Goal: Transaction & Acquisition: Book appointment/travel/reservation

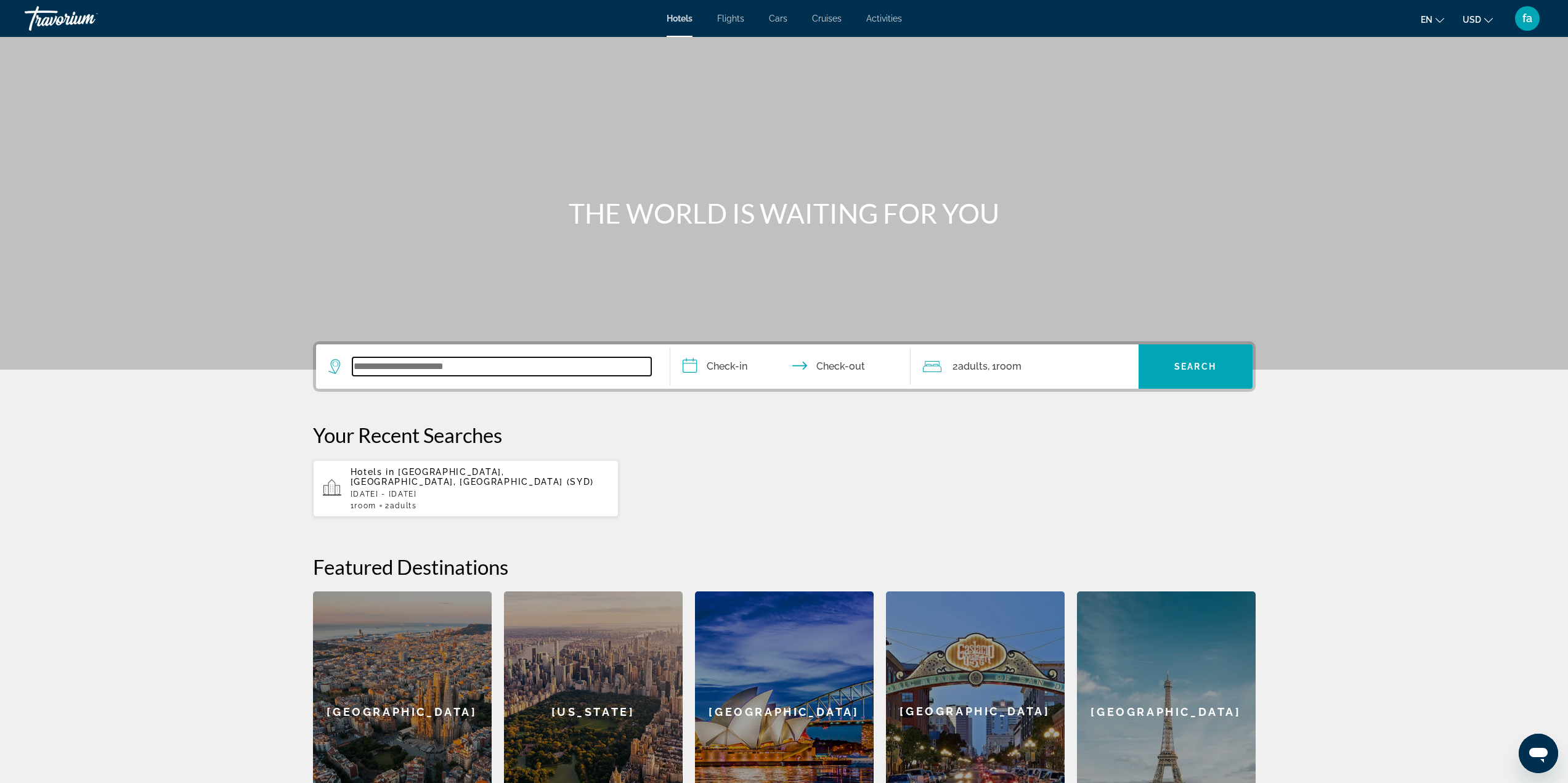
click at [477, 363] on input "Search widget" at bounding box center [502, 366] width 299 height 19
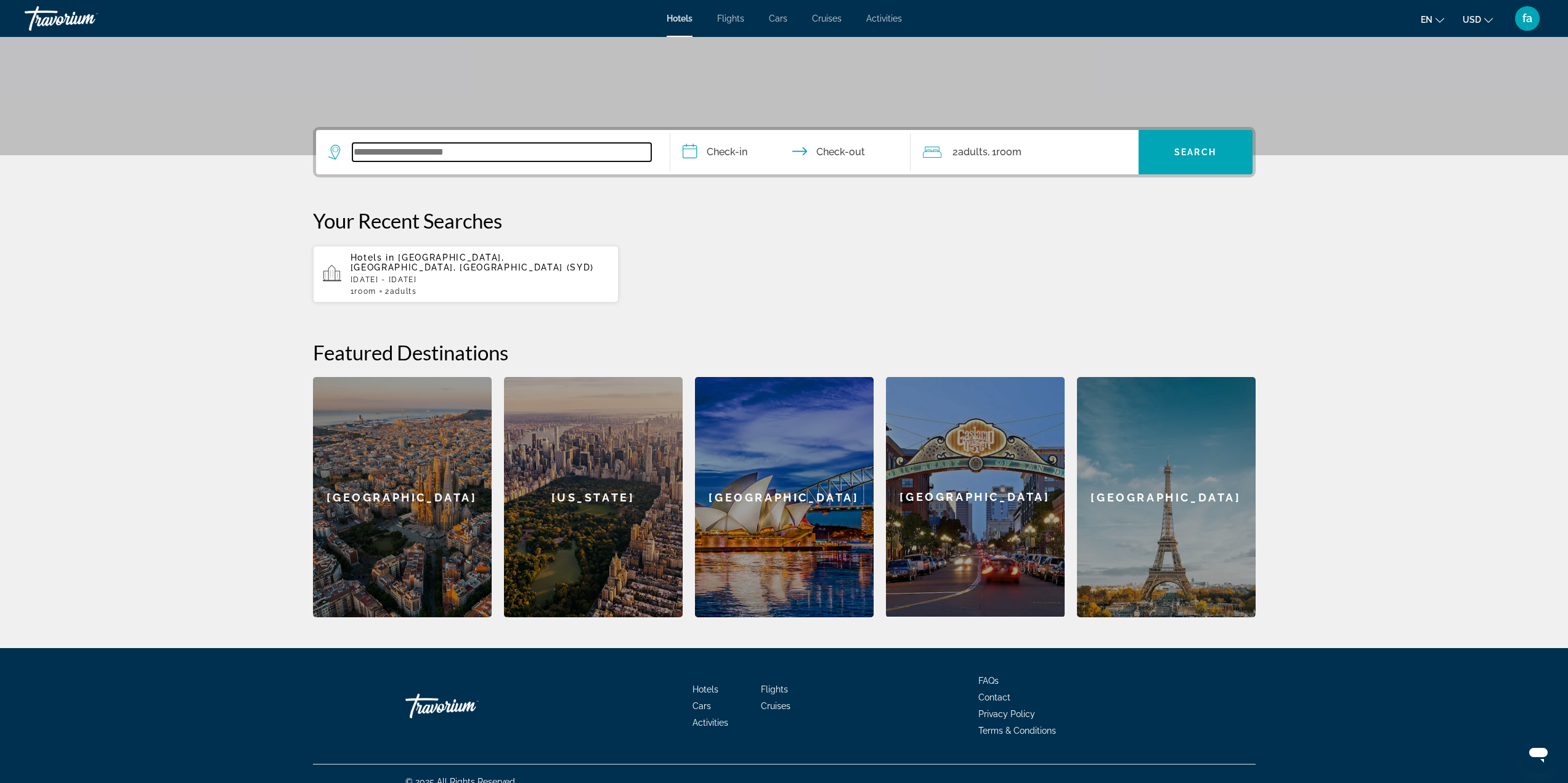
scroll to position [221, 0]
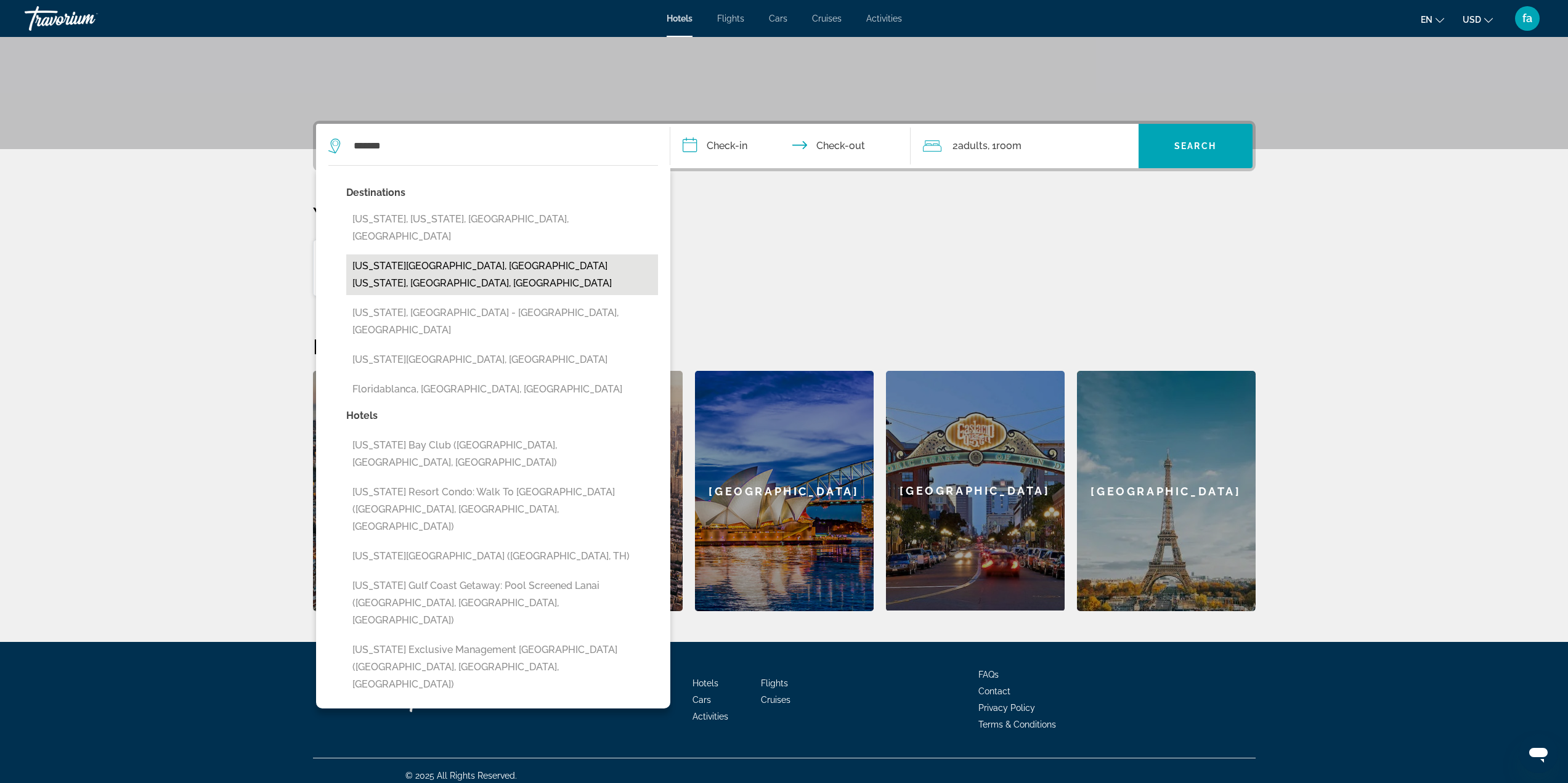
click at [523, 254] on button "[US_STATE][GEOGRAPHIC_DATA], [GEOGRAPHIC_DATA][US_STATE], [GEOGRAPHIC_DATA], [G…" at bounding box center [502, 274] width 312 height 41
type input "**********"
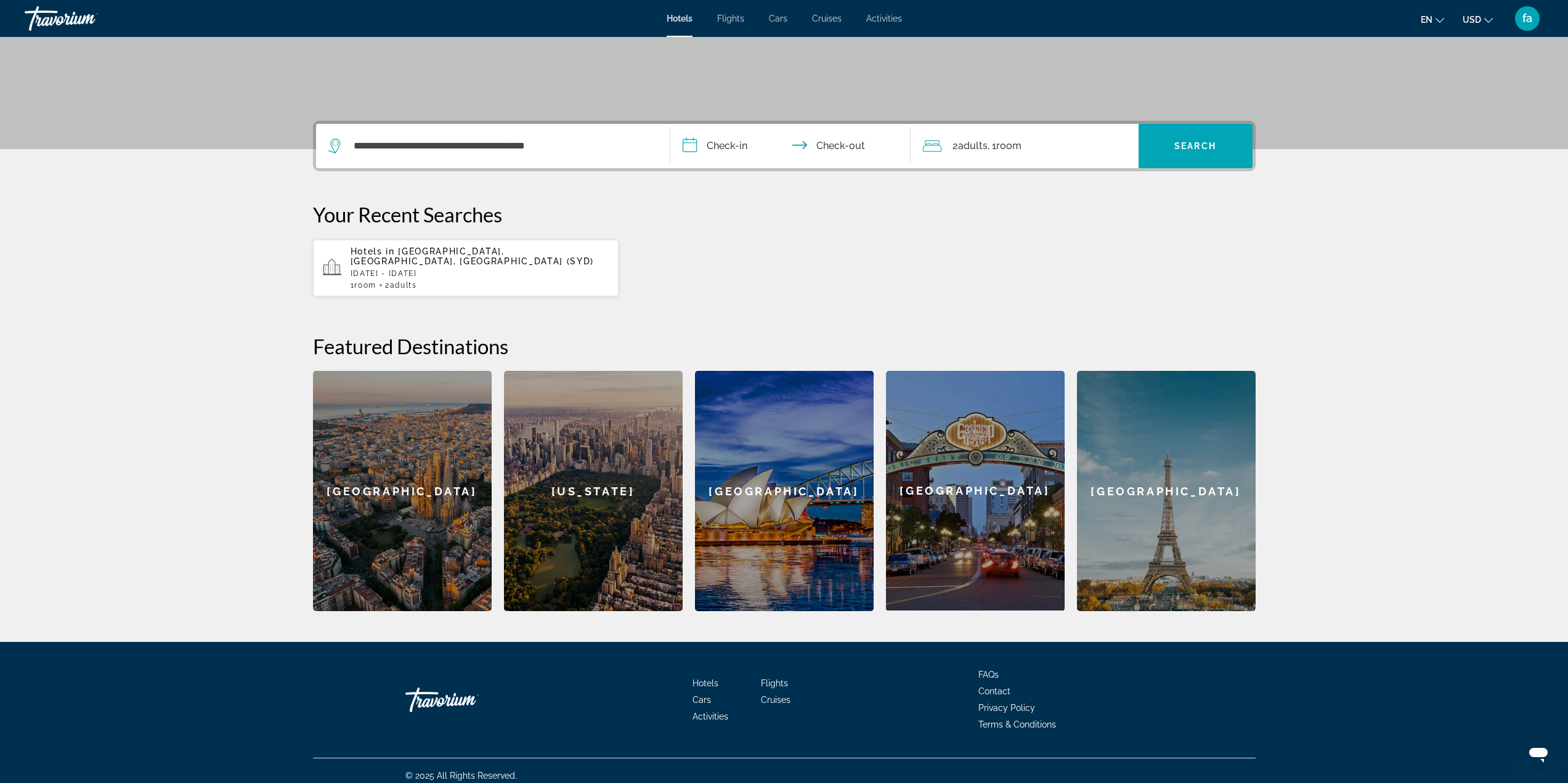
click at [747, 145] on input "**********" at bounding box center [793, 147] width 245 height 49
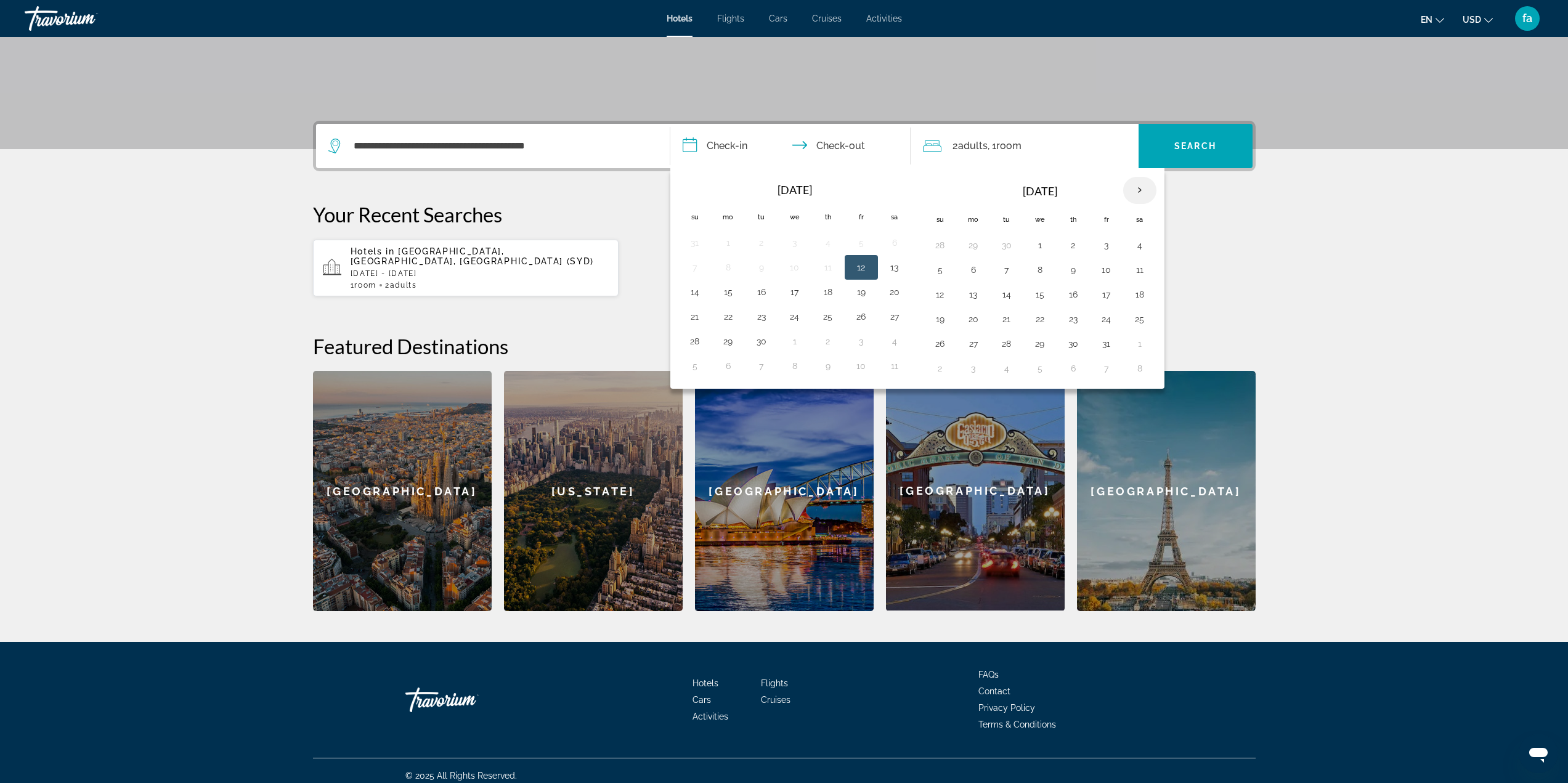
click at [1136, 193] on th "Next month" at bounding box center [1140, 190] width 34 height 27
click at [1042, 320] on button "24" at bounding box center [1040, 319] width 20 height 17
click at [1005, 345] on button "30" at bounding box center [1007, 343] width 20 height 17
type input "**********"
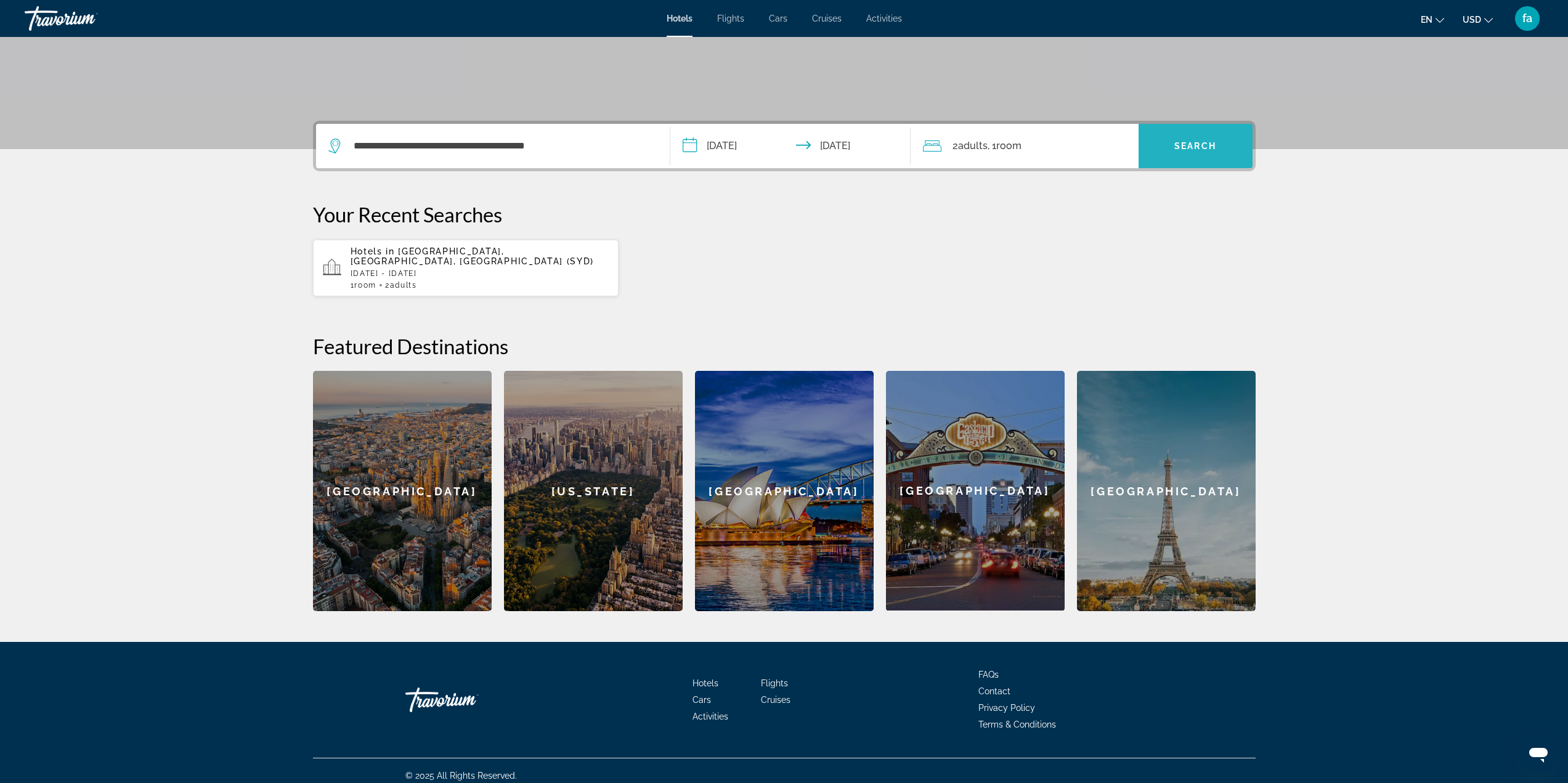
click at [1190, 145] on span "Search" at bounding box center [1196, 147] width 42 height 10
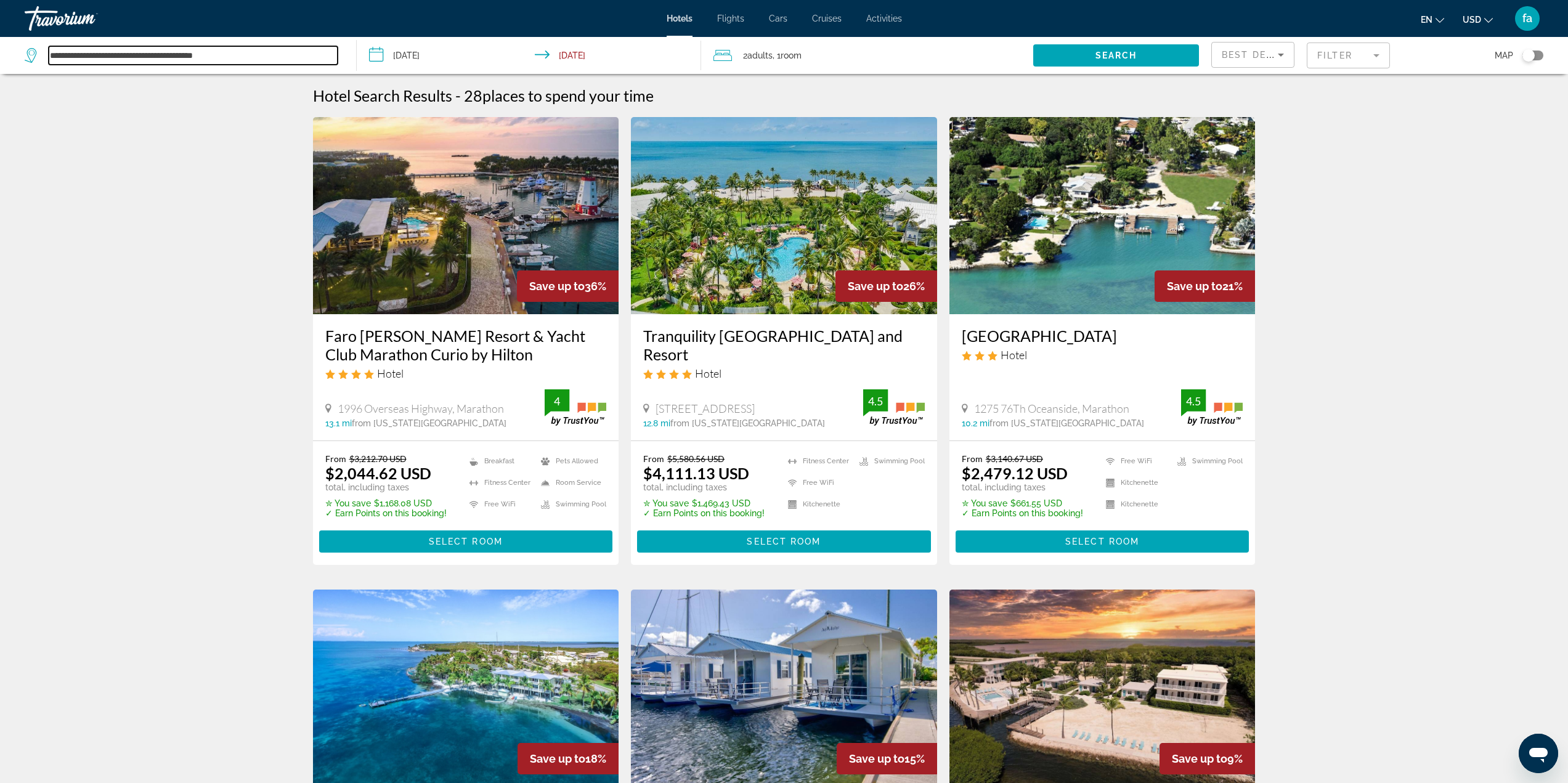
click at [233, 56] on input "**********" at bounding box center [193, 55] width 289 height 19
drag, startPoint x: 233, startPoint y: 56, endPoint x: 38, endPoint y: 44, distance: 195.4
click at [38, 44] on div "**********" at bounding box center [184, 54] width 319 height 37
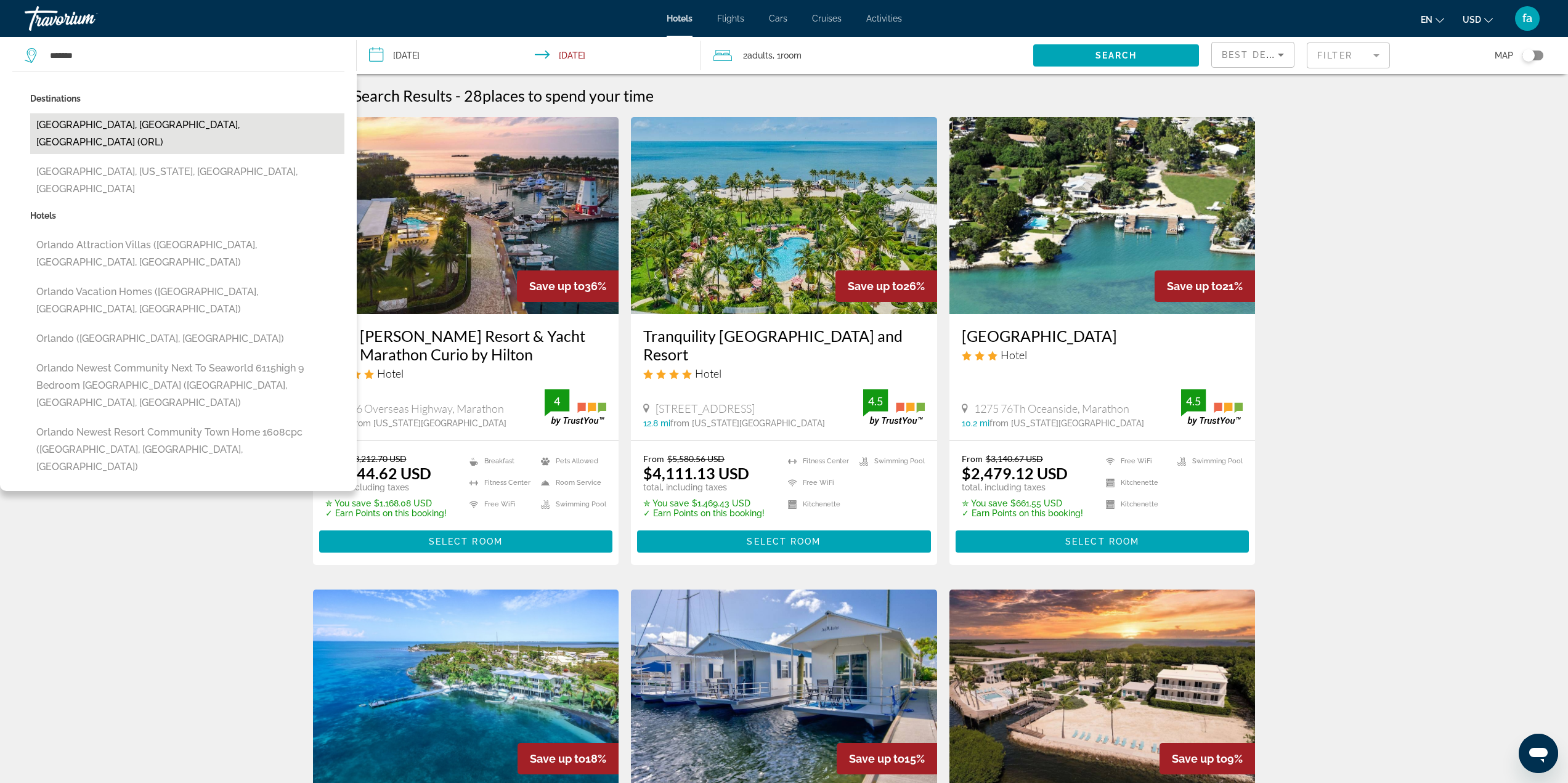
click at [89, 126] on button "[GEOGRAPHIC_DATA], [GEOGRAPHIC_DATA], [GEOGRAPHIC_DATA] (ORL)" at bounding box center [188, 134] width 315 height 41
type input "**********"
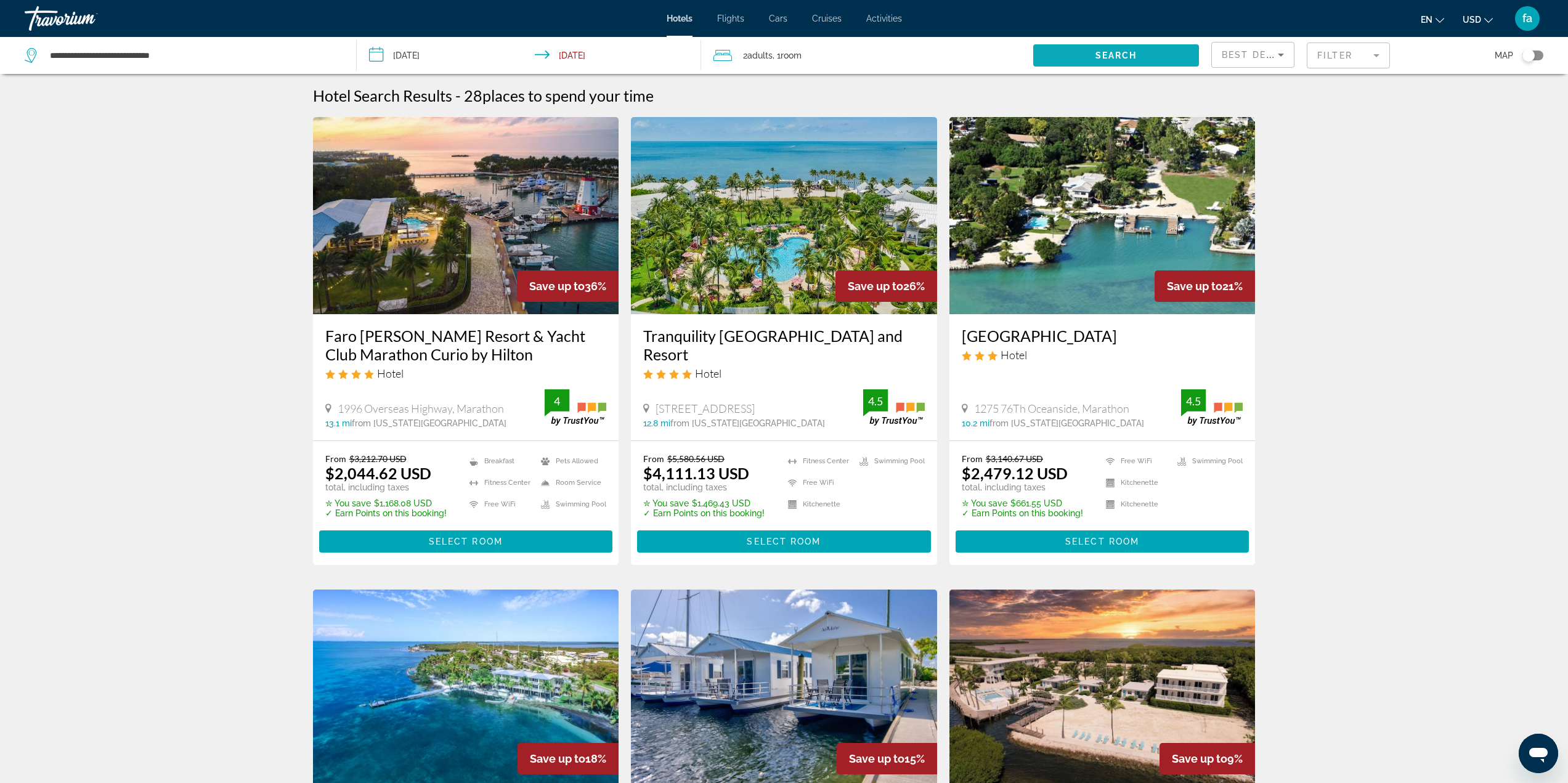
click at [1088, 58] on span "Search widget" at bounding box center [1116, 55] width 165 height 30
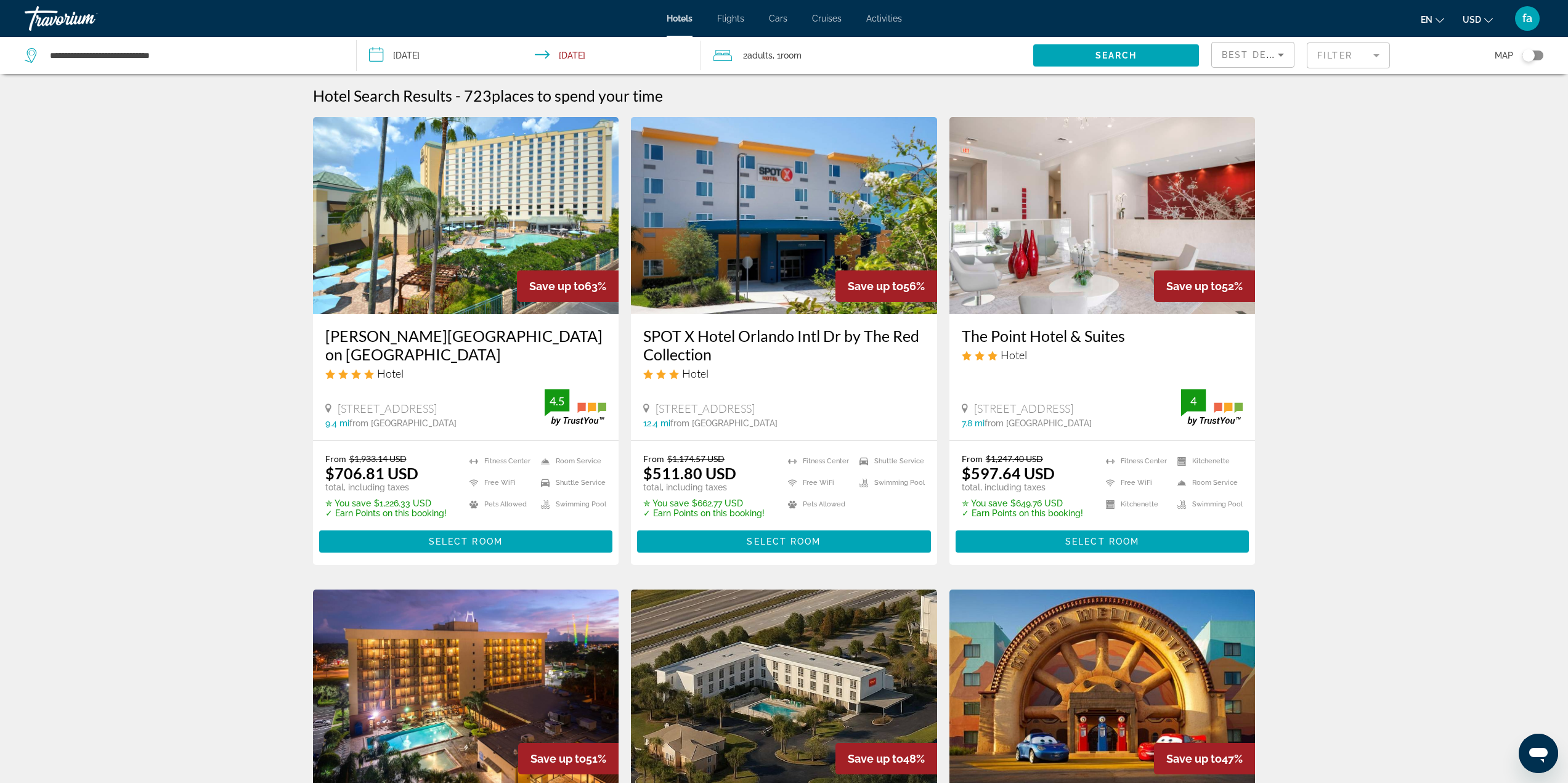
click at [1334, 51] on mat-form-field "Filter" at bounding box center [1348, 55] width 83 height 26
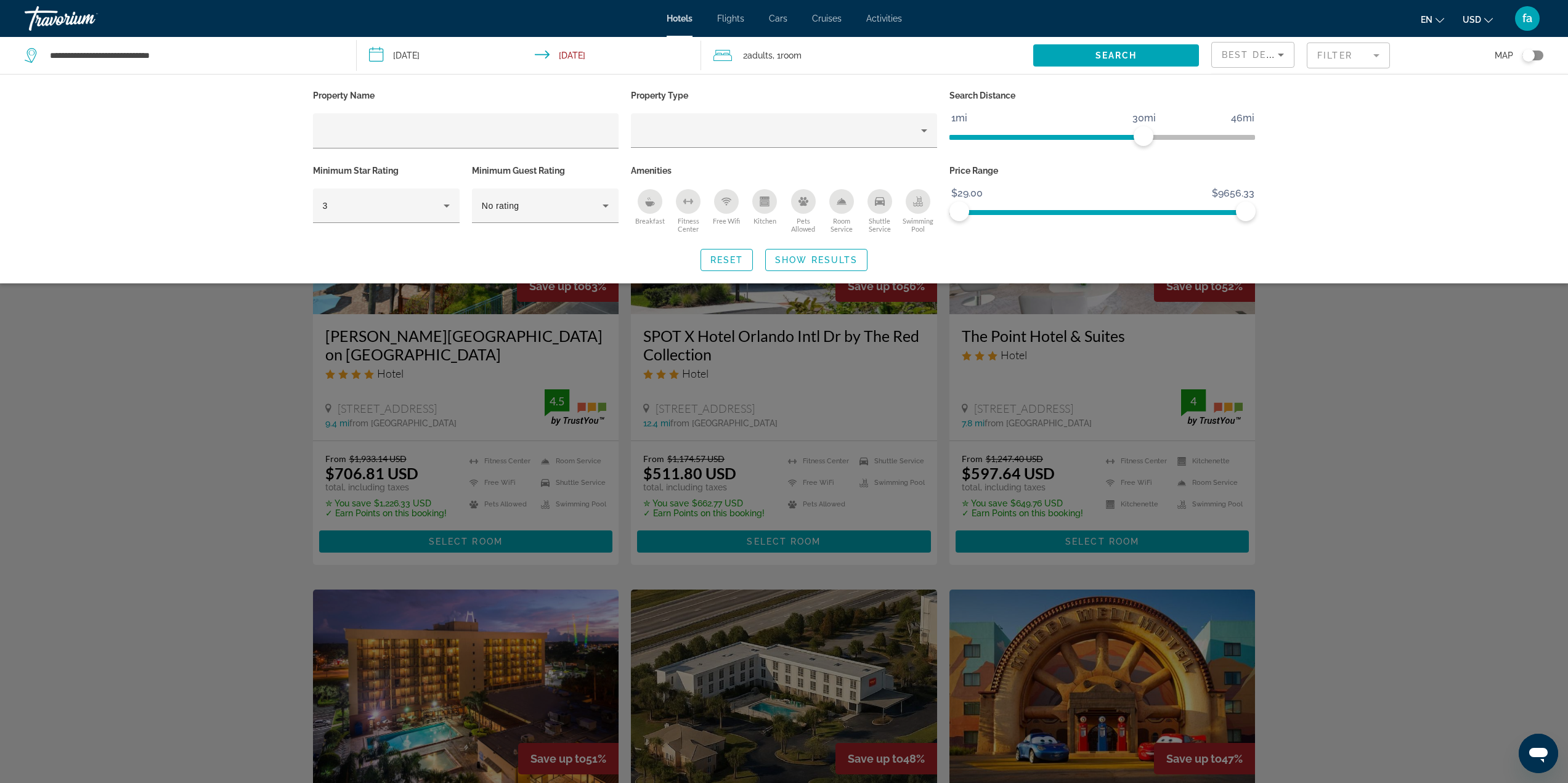
click at [650, 203] on icon "Breakfast" at bounding box center [649, 204] width 9 height 5
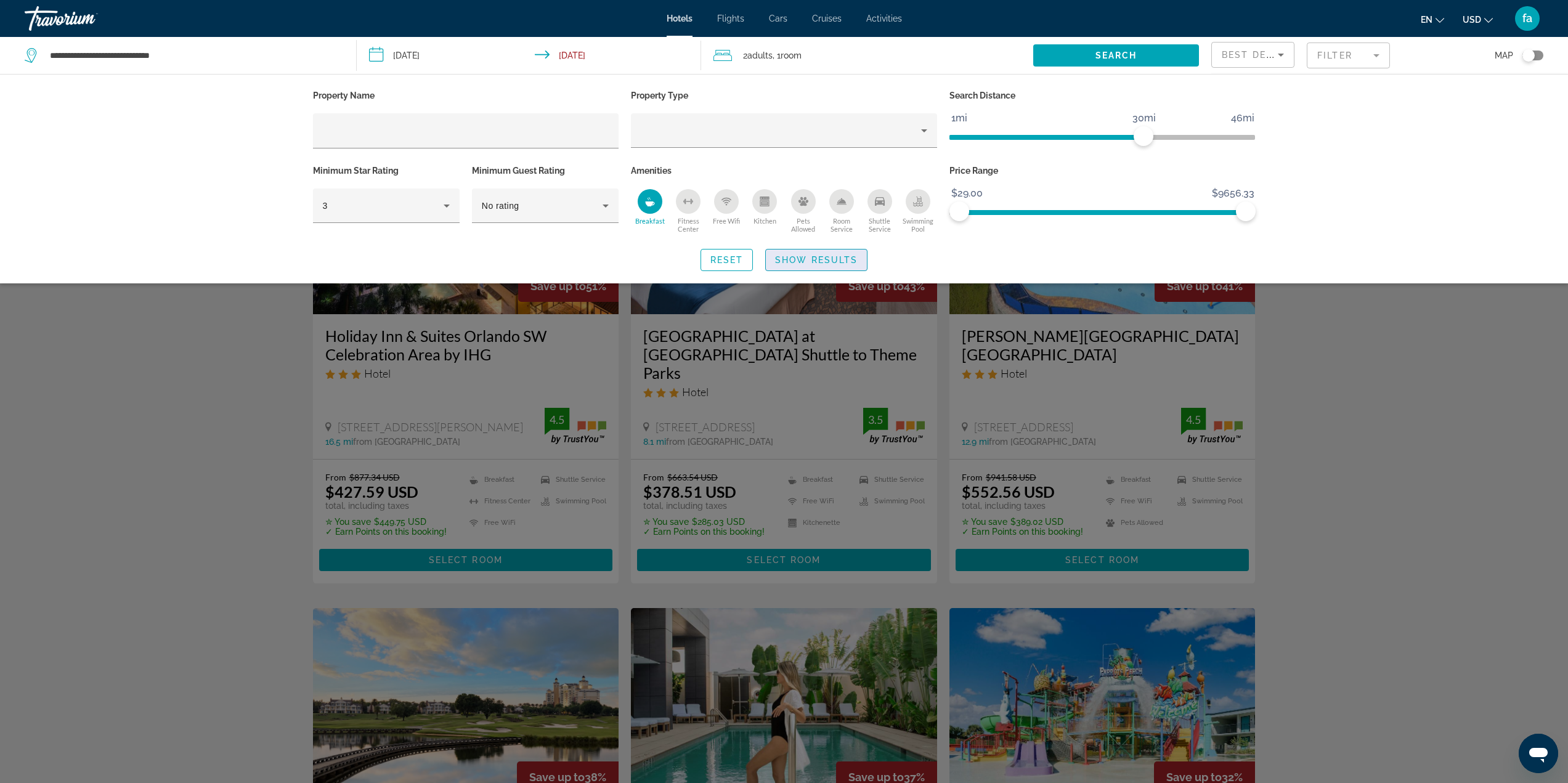
click at [821, 263] on span "Show Results" at bounding box center [816, 260] width 82 height 10
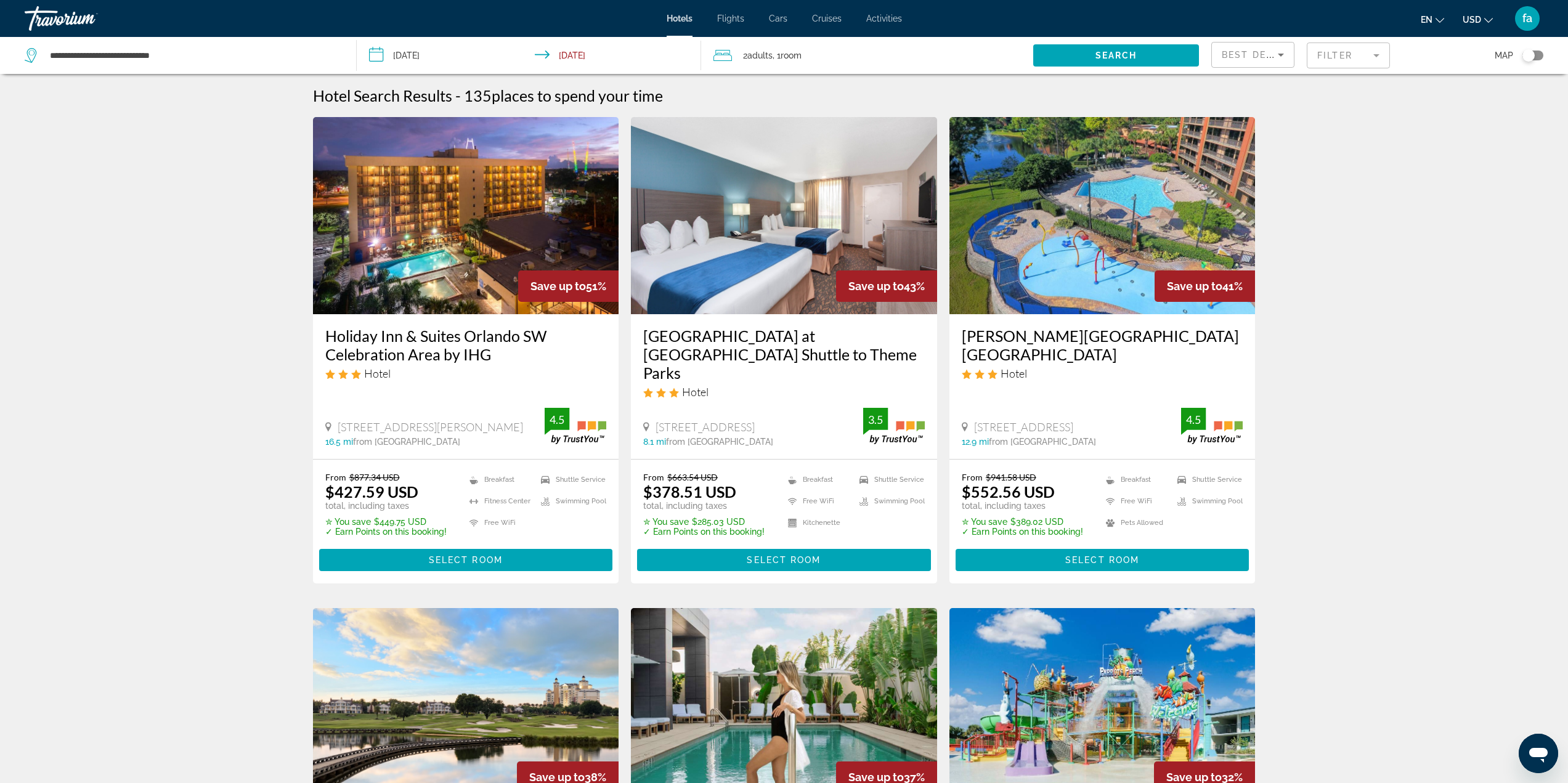
click at [821, 60] on div "2 Adult Adults , 1 Room rooms" at bounding box center [873, 54] width 320 height 17
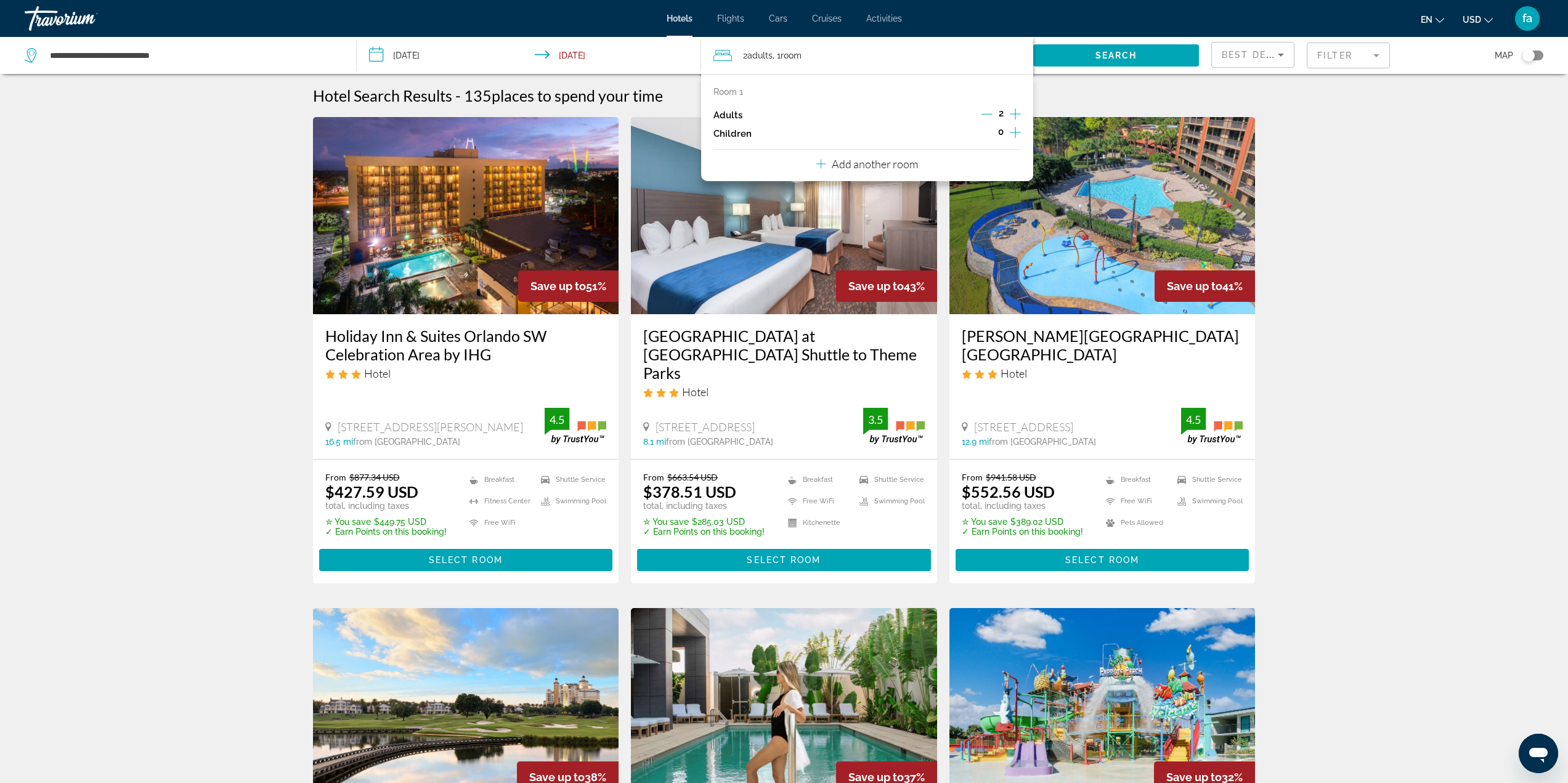
click at [1016, 133] on icon "Increment children" at bounding box center [1015, 132] width 11 height 11
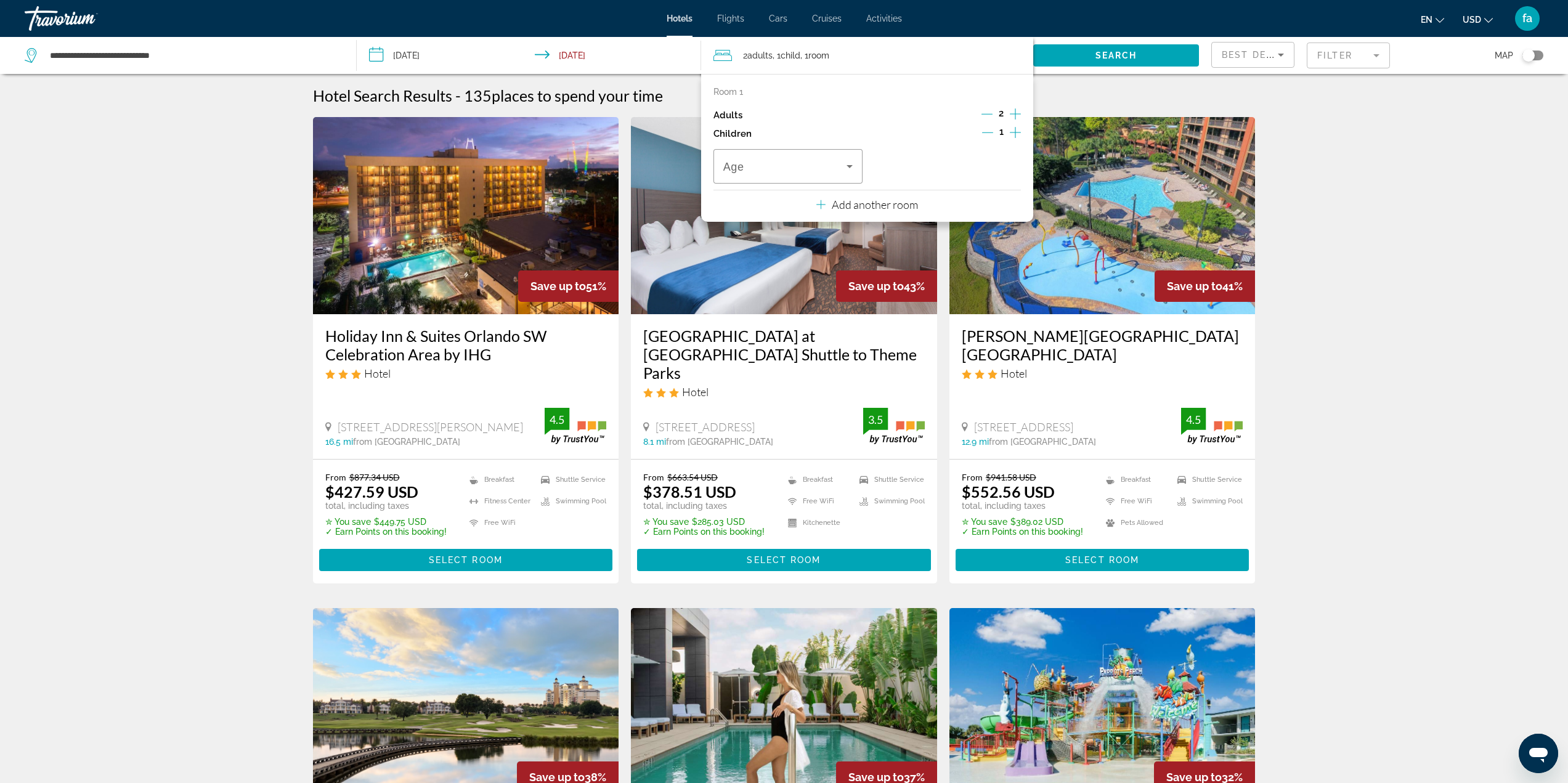
click at [1016, 133] on icon "Increment children" at bounding box center [1015, 132] width 11 height 11
click at [846, 171] on icon "Travelers: 2 adults, 2 children" at bounding box center [849, 166] width 15 height 15
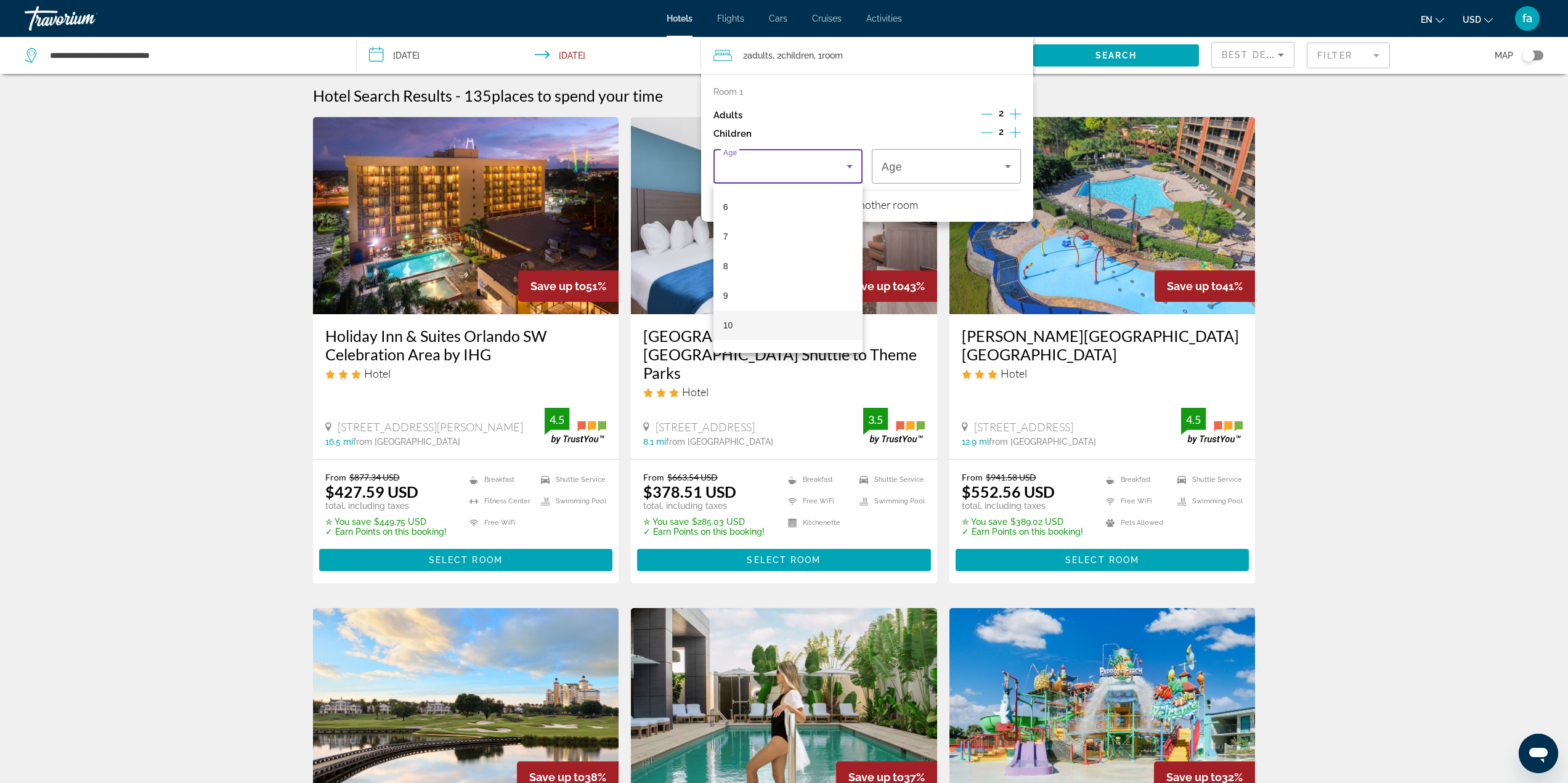
scroll to position [185, 0]
click at [824, 311] on mat-option "10" at bounding box center [788, 315] width 149 height 30
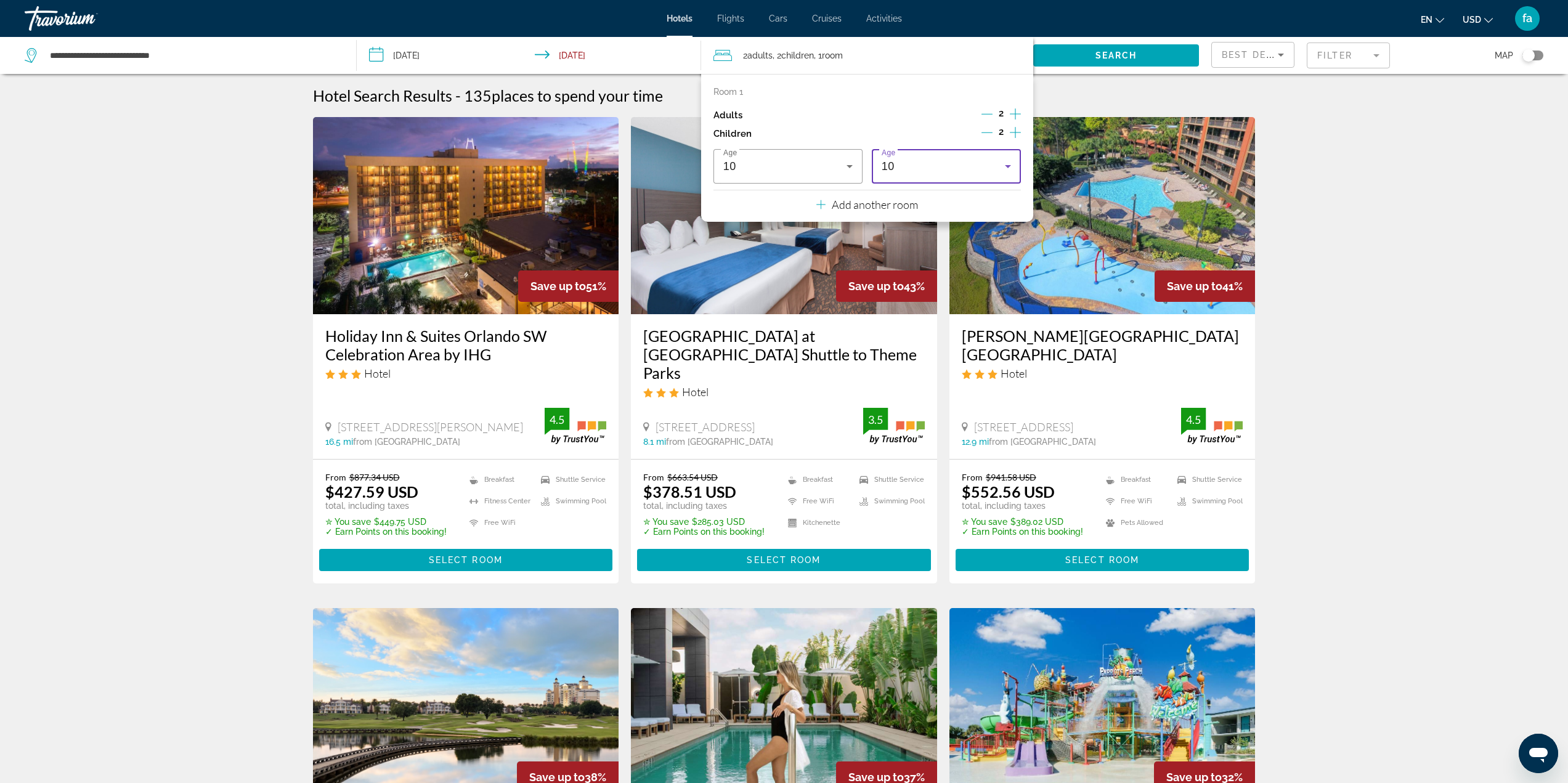
click at [937, 170] on div "10" at bounding box center [943, 166] width 124 height 15
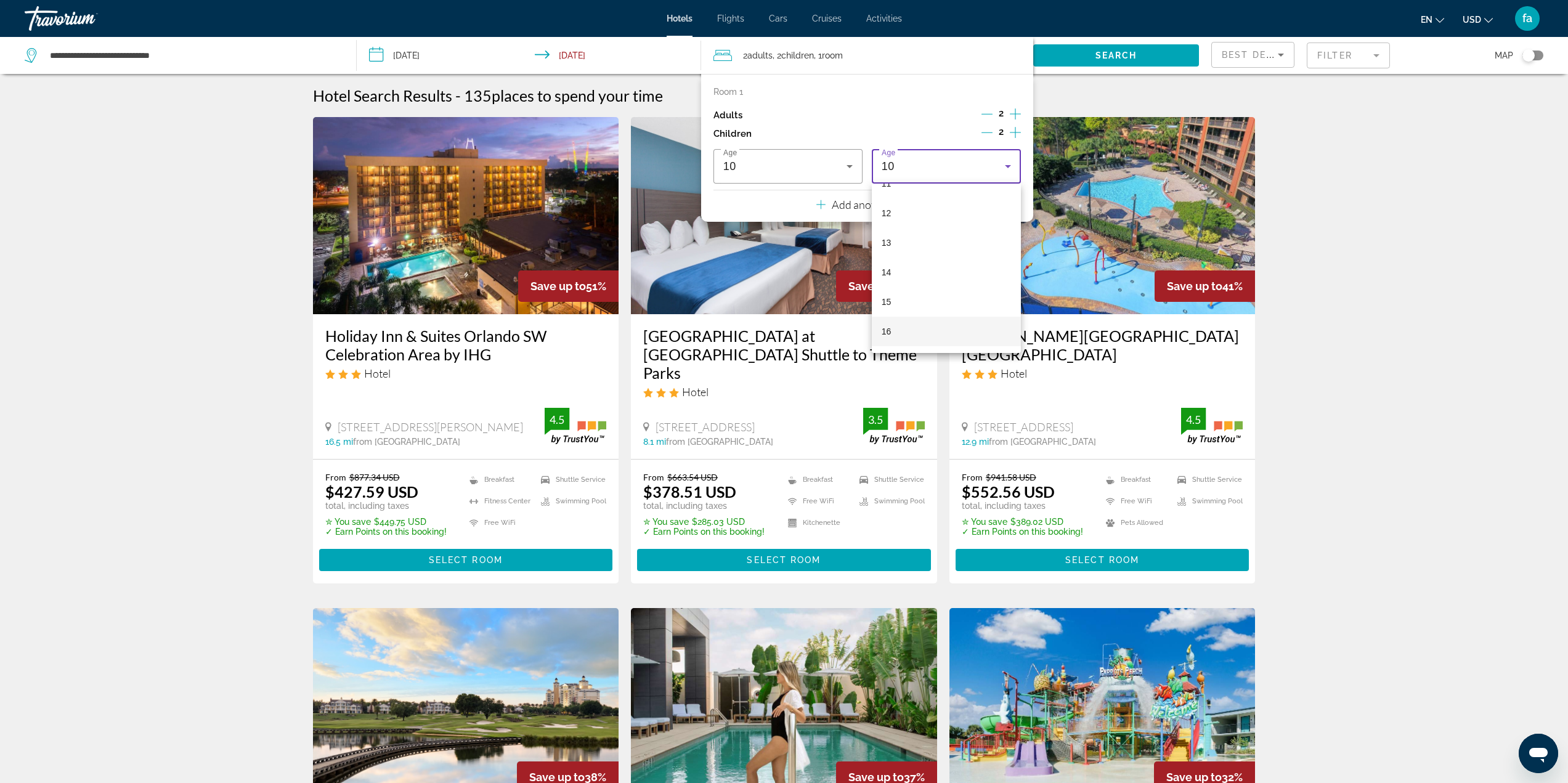
scroll to position [345, 0]
click at [921, 214] on mat-option "12" at bounding box center [946, 213] width 149 height 30
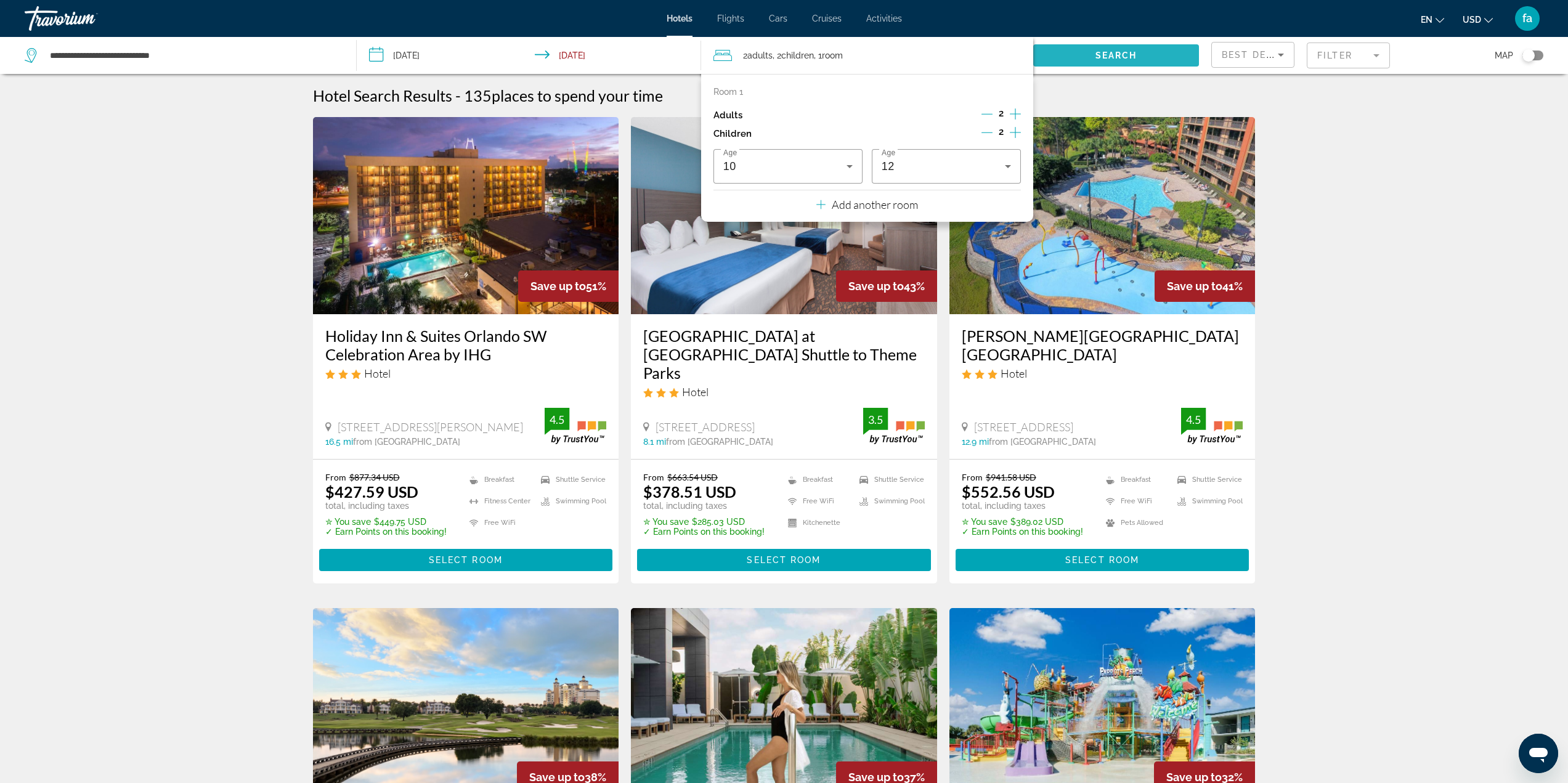
click at [1125, 55] on span "Search" at bounding box center [1117, 55] width 42 height 10
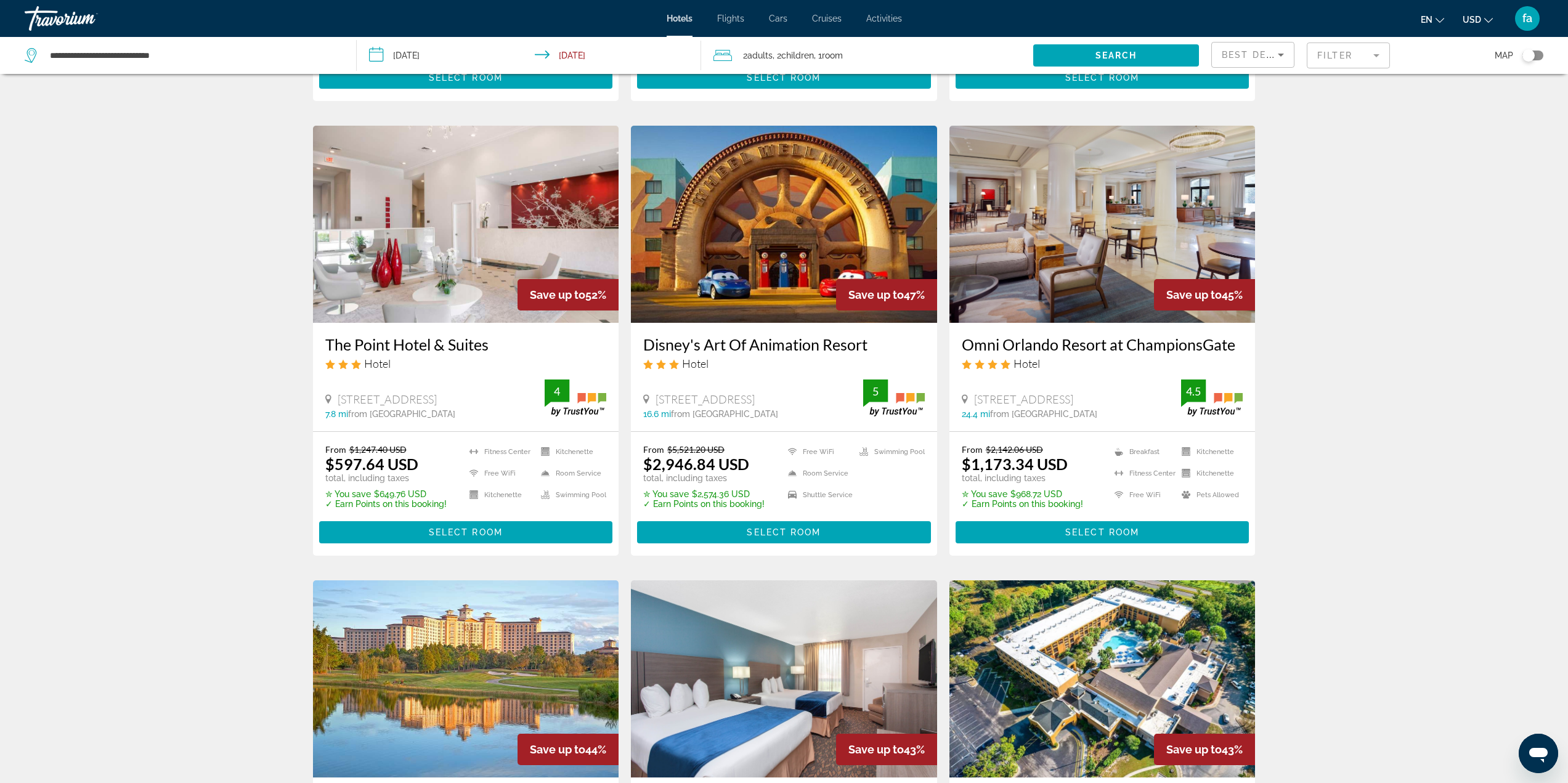
scroll to position [493, 0]
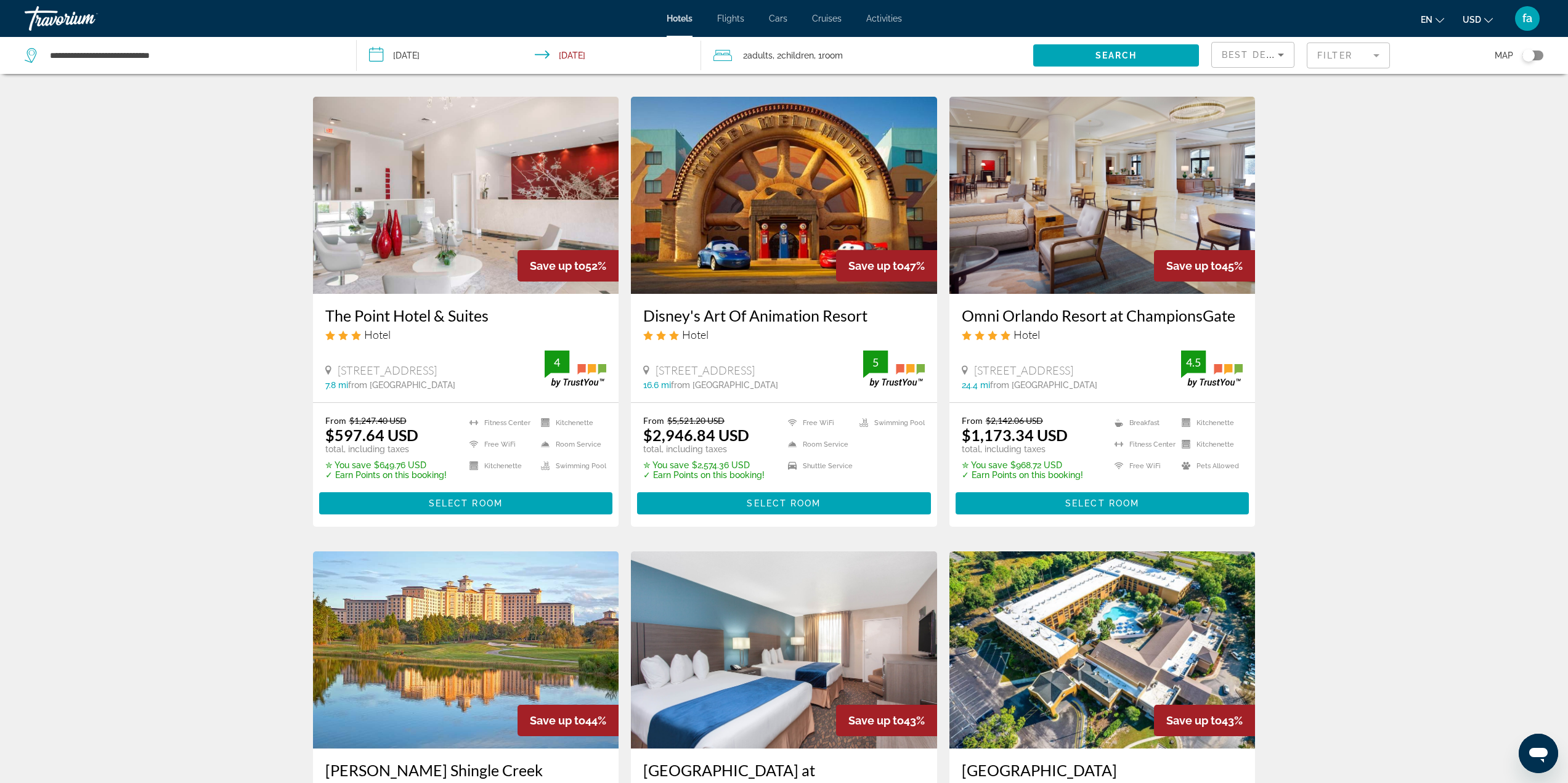
click at [816, 210] on img "Main content" at bounding box center [784, 195] width 306 height 197
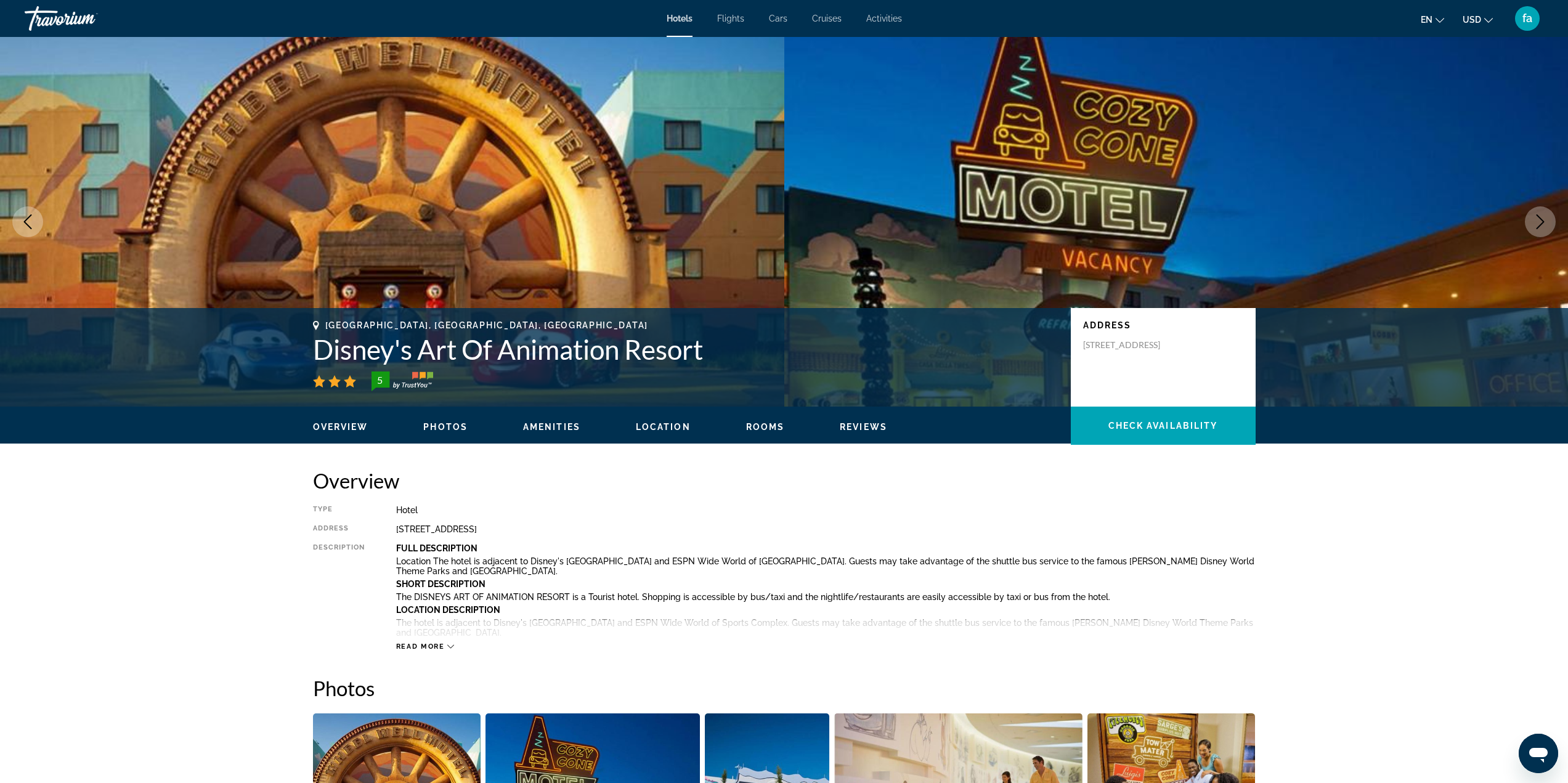
click at [1539, 224] on icon "Next image" at bounding box center [1540, 222] width 15 height 15
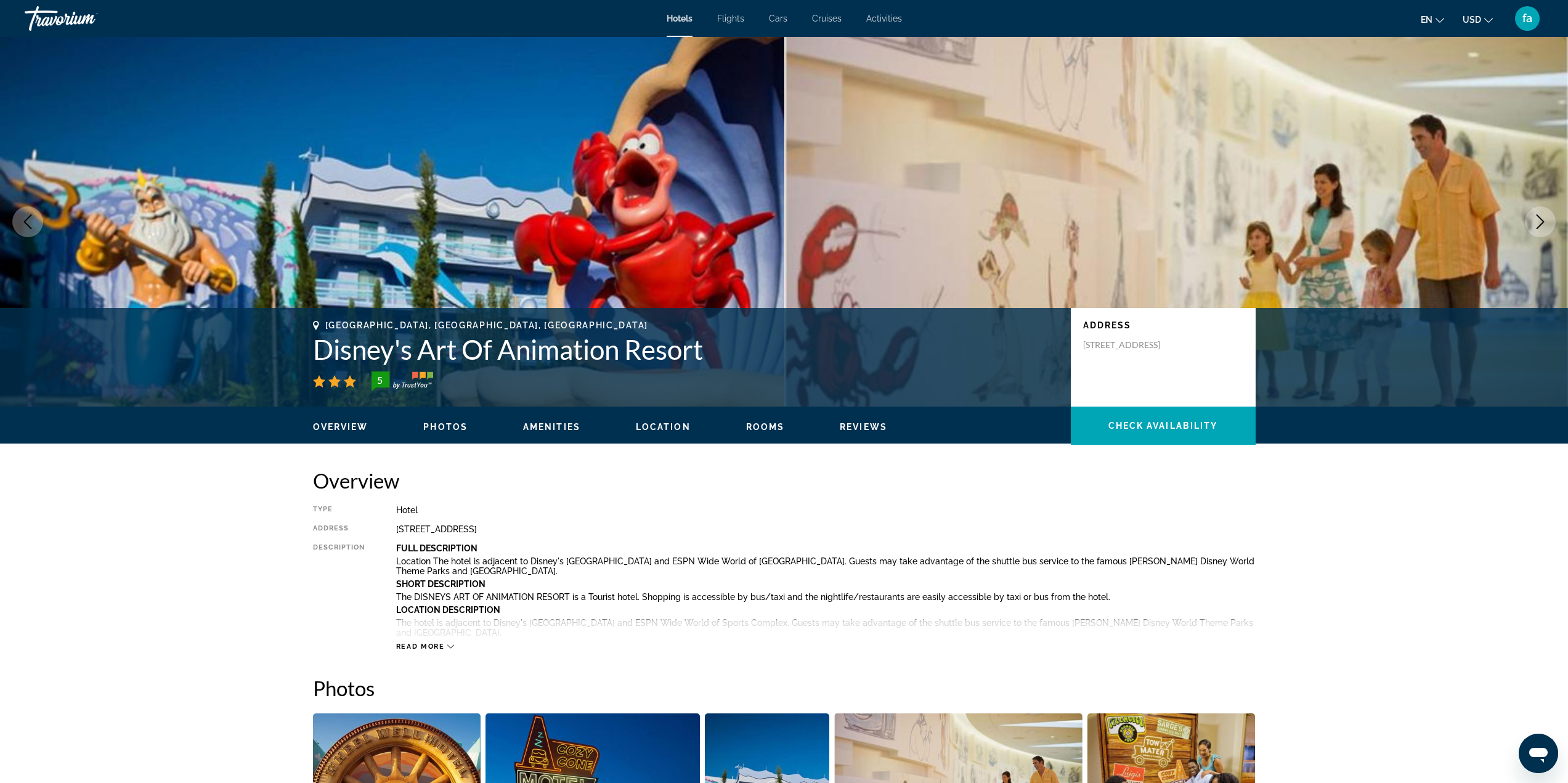
click at [1539, 224] on icon "Next image" at bounding box center [1540, 222] width 15 height 15
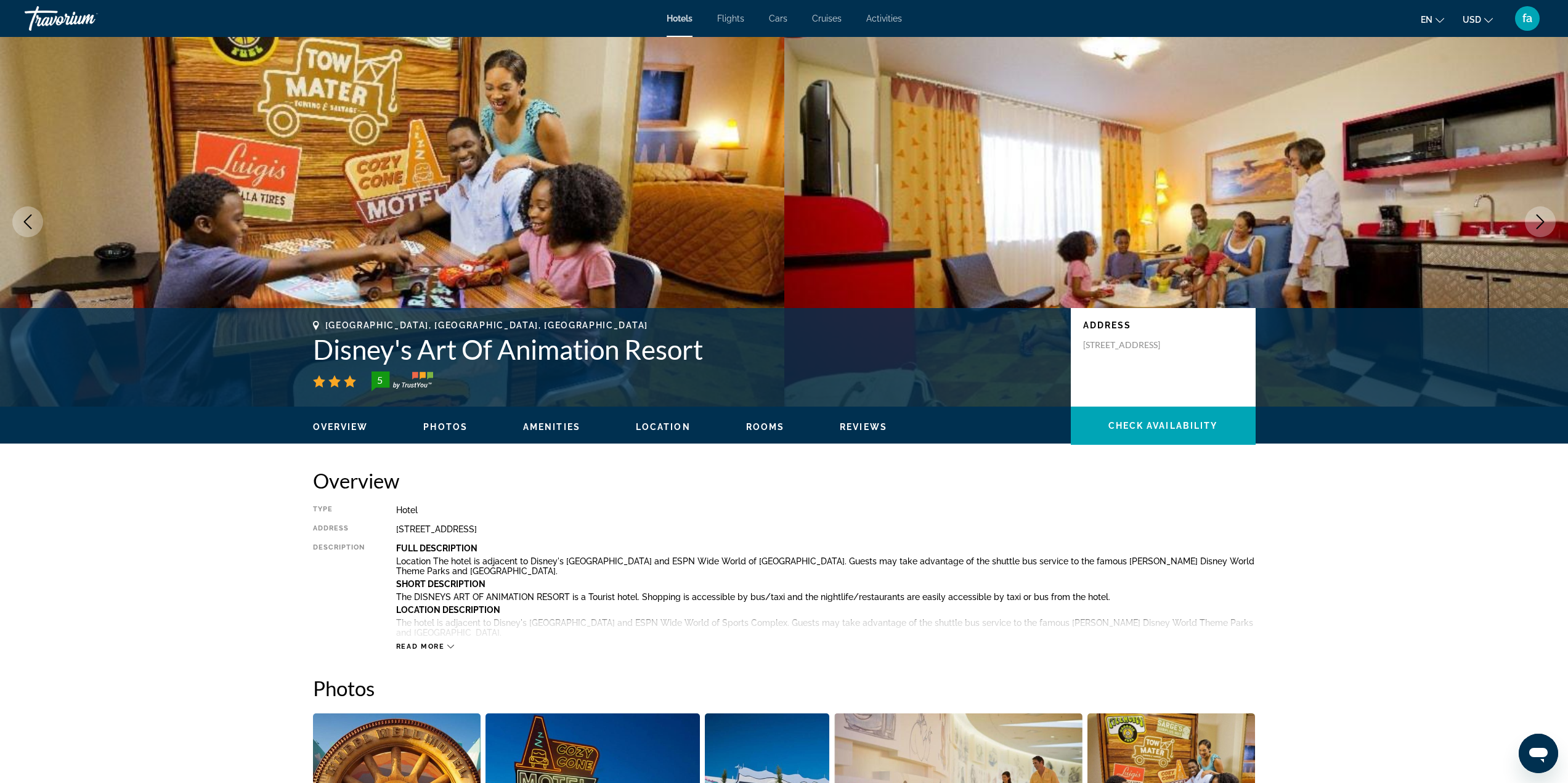
click at [1539, 224] on icon "Next image" at bounding box center [1540, 222] width 15 height 15
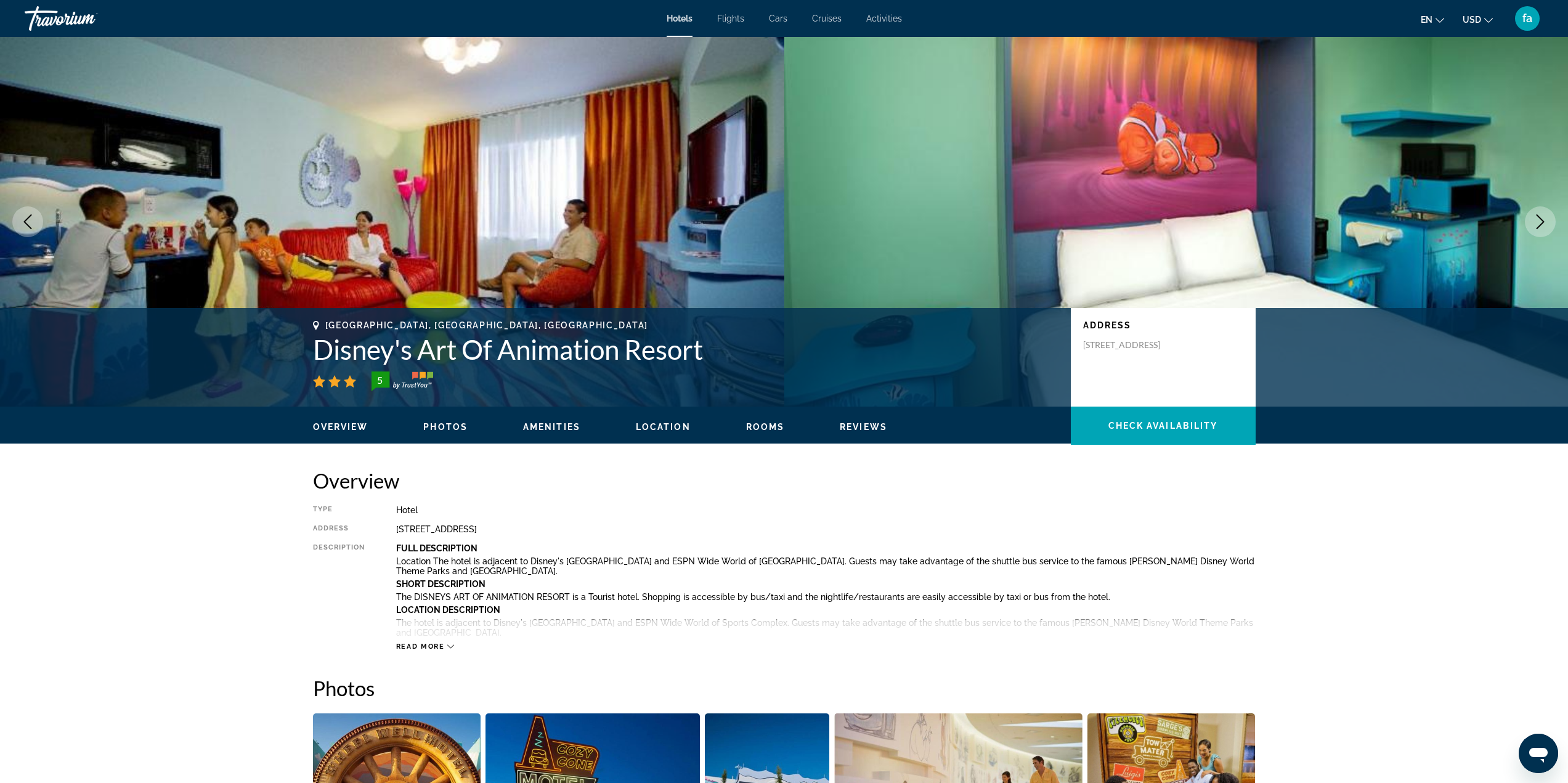
click at [1539, 224] on icon "Next image" at bounding box center [1540, 222] width 15 height 15
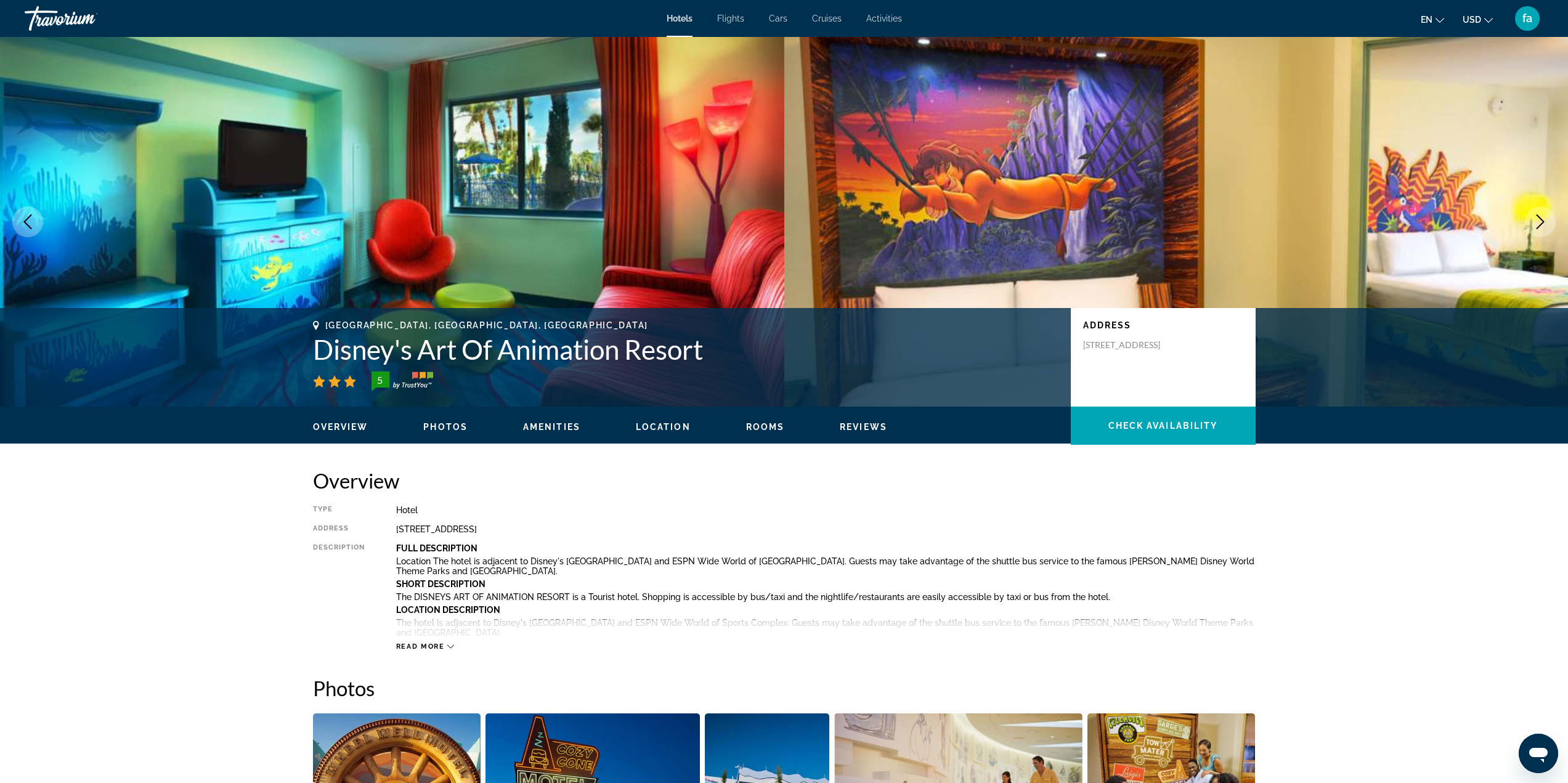
click at [1539, 224] on icon "Next image" at bounding box center [1540, 222] width 15 height 15
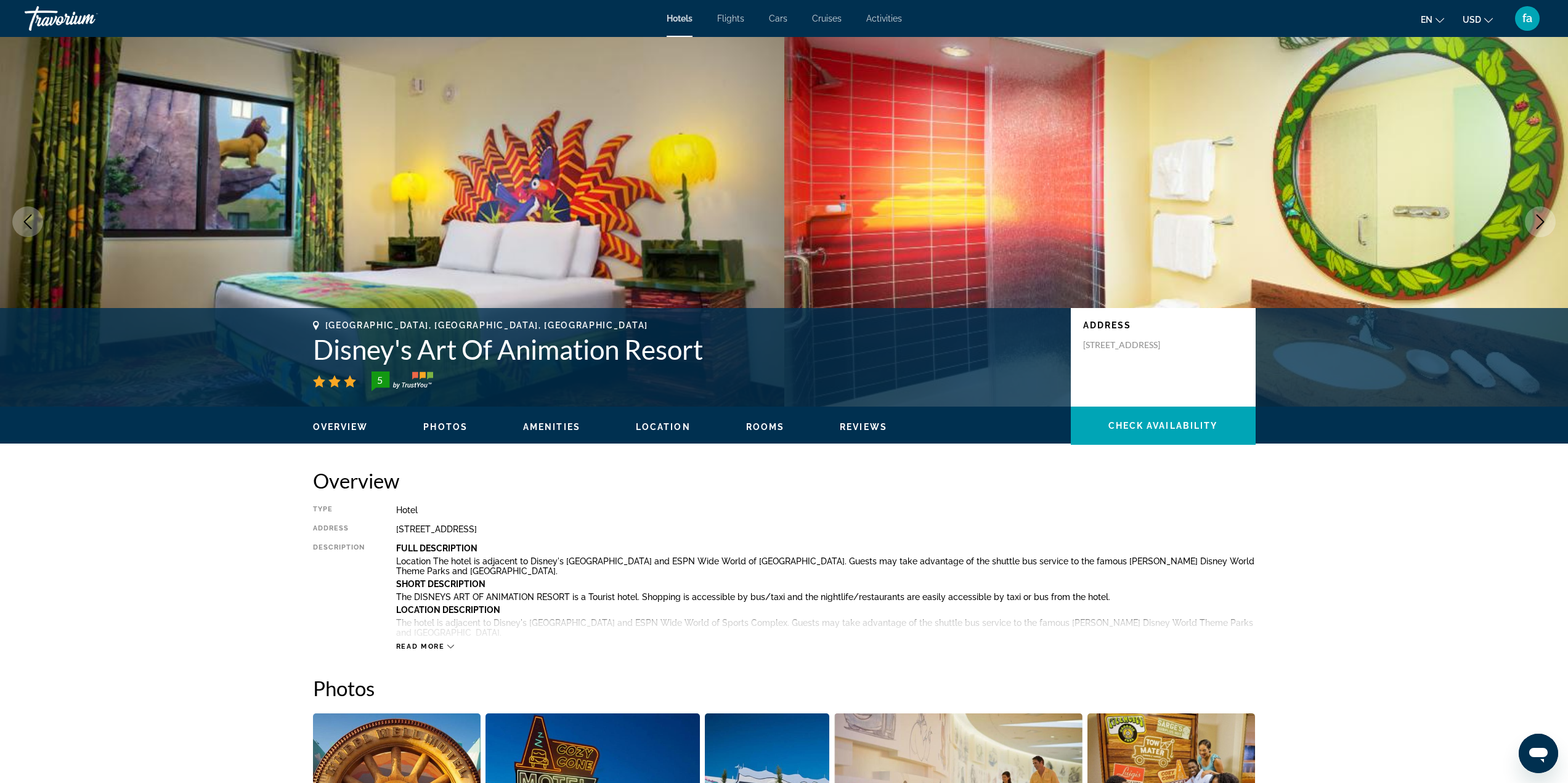
click at [1539, 224] on icon "Next image" at bounding box center [1540, 222] width 15 height 15
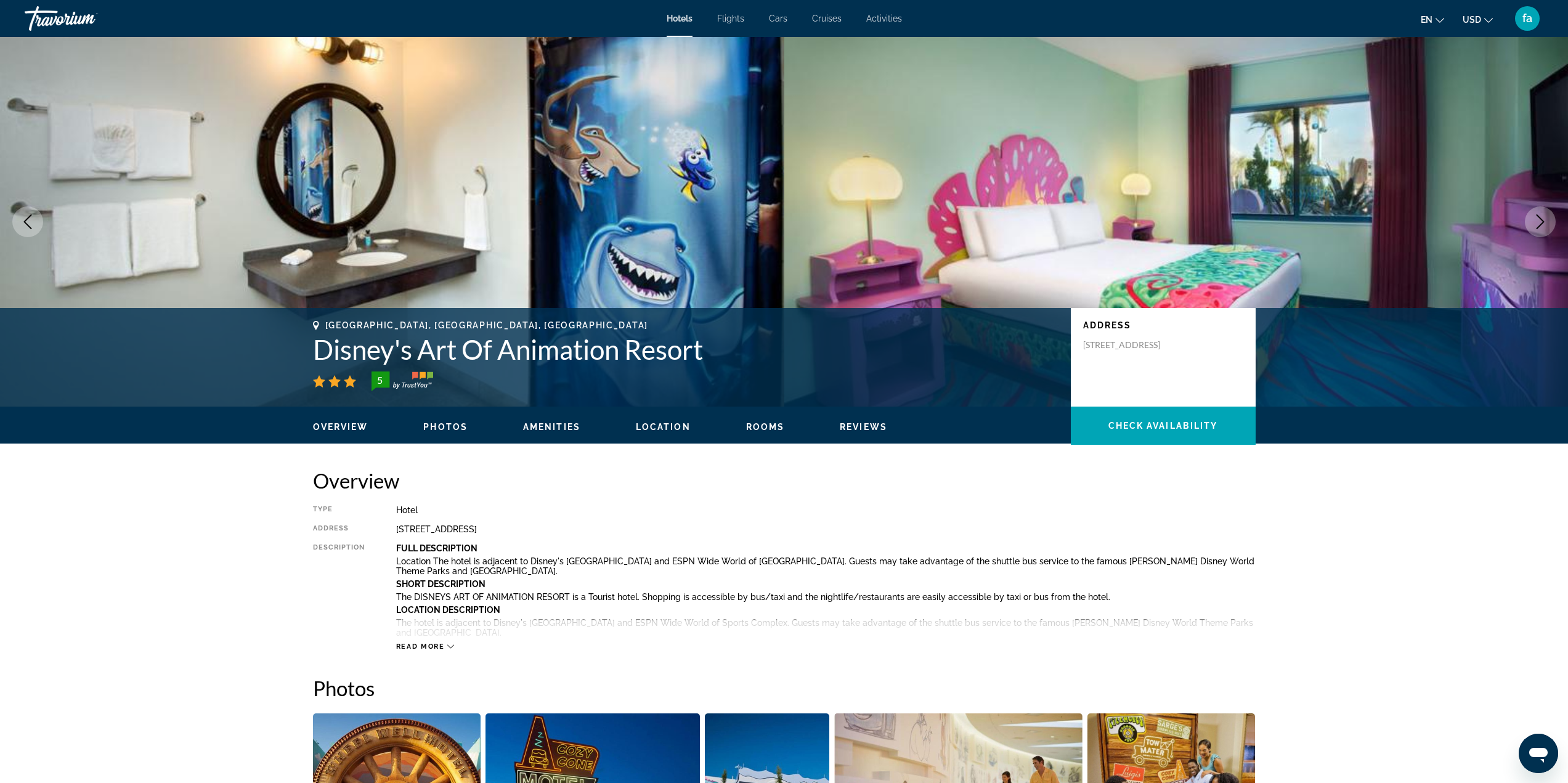
click at [1535, 222] on icon "Next image" at bounding box center [1540, 222] width 15 height 15
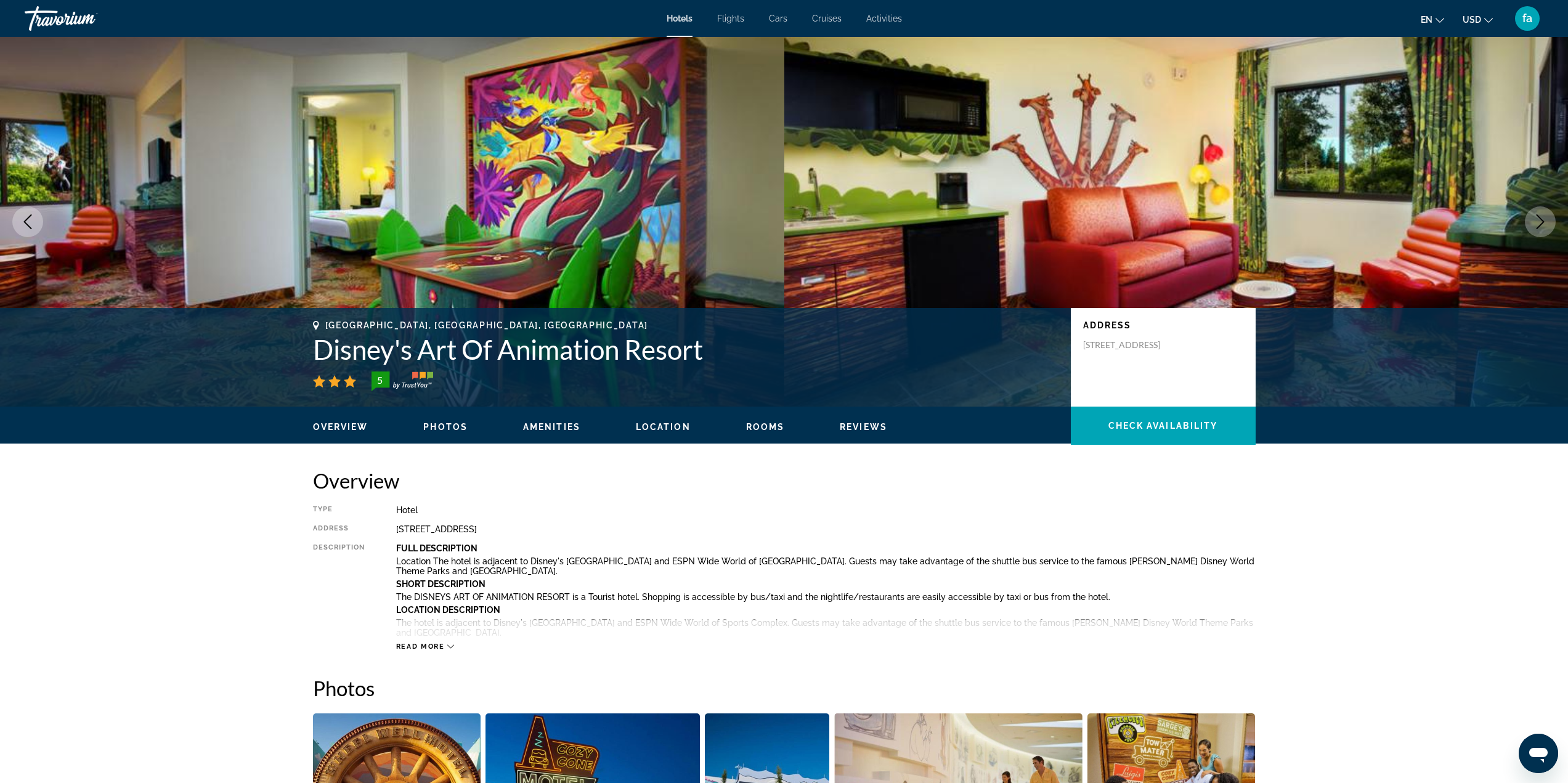
click at [1535, 222] on icon "Next image" at bounding box center [1540, 222] width 15 height 15
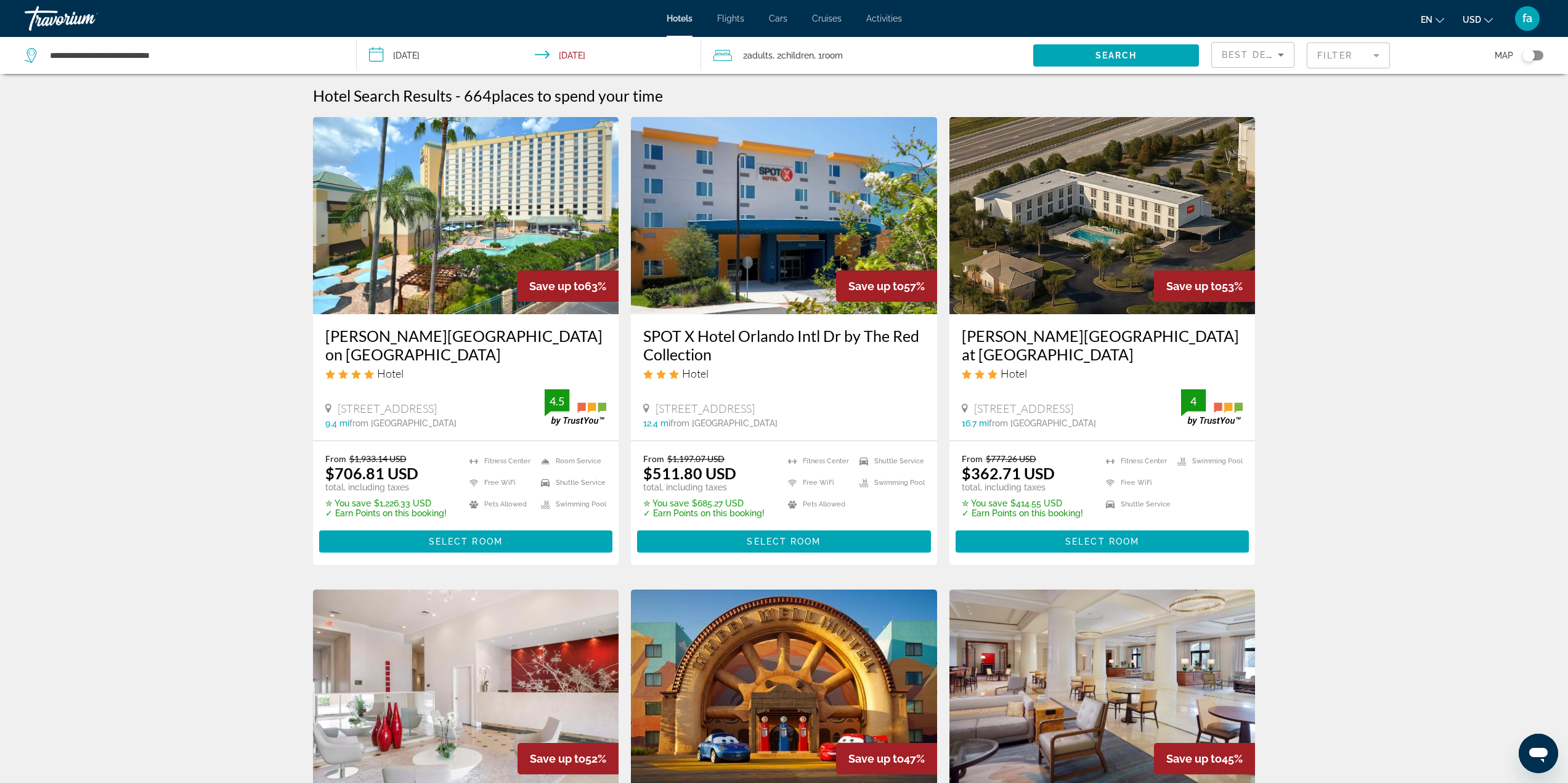
click at [1372, 56] on mat-form-field "Filter" at bounding box center [1348, 55] width 83 height 26
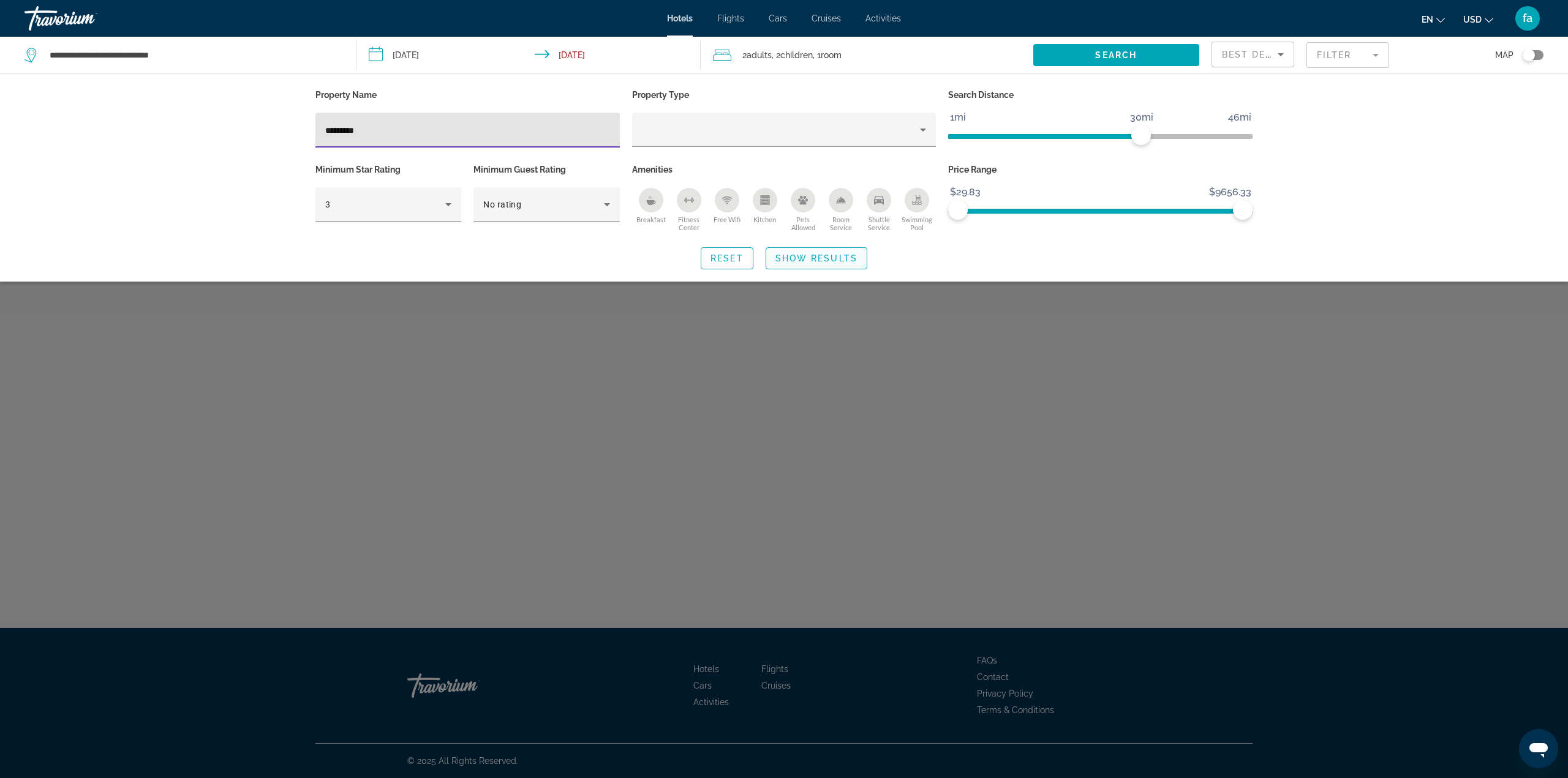
type input "*********"
click at [823, 262] on span "Show Results" at bounding box center [815, 259] width 82 height 10
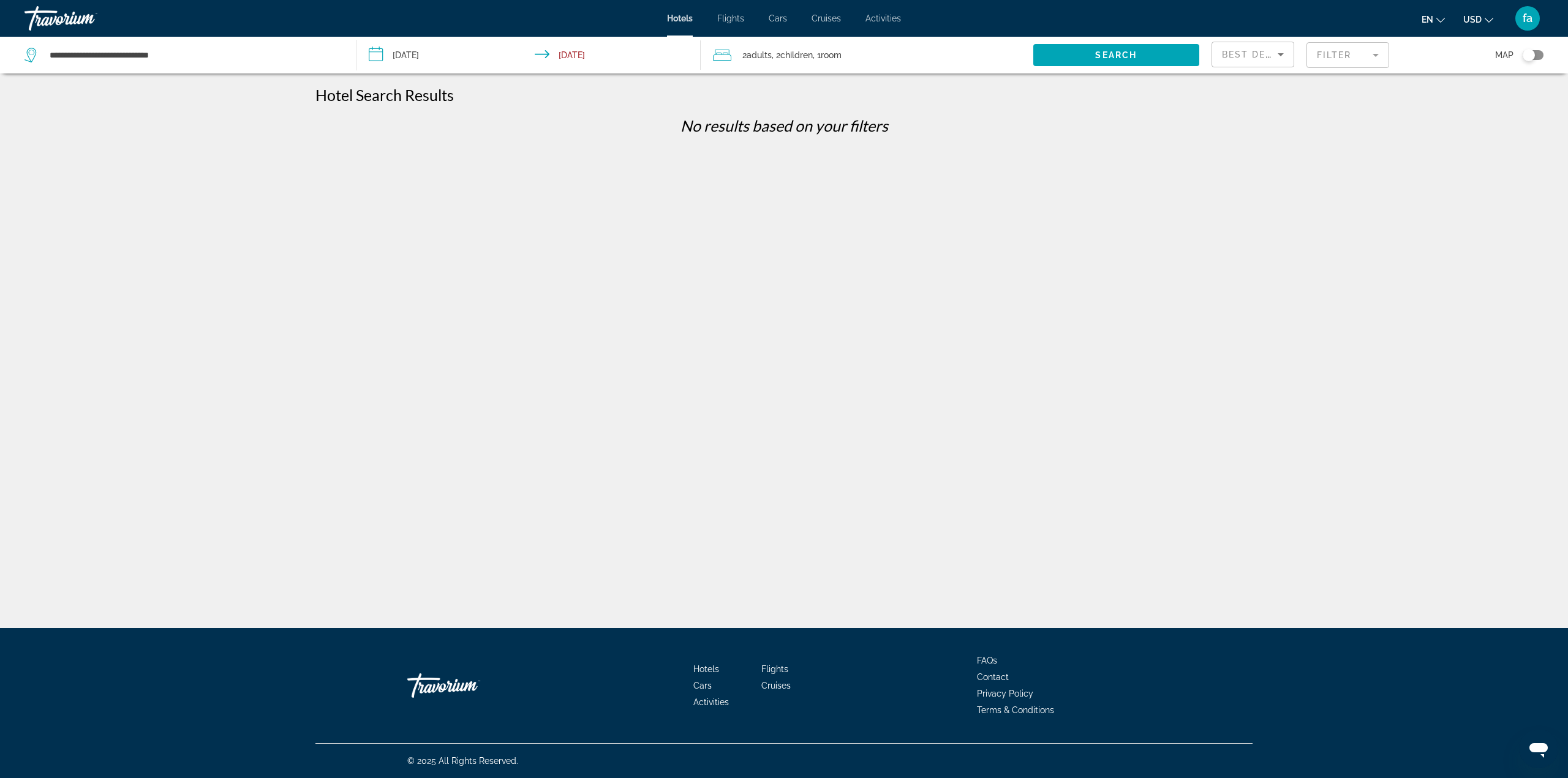
click at [1333, 53] on mat-form-field "Filter" at bounding box center [1348, 55] width 83 height 26
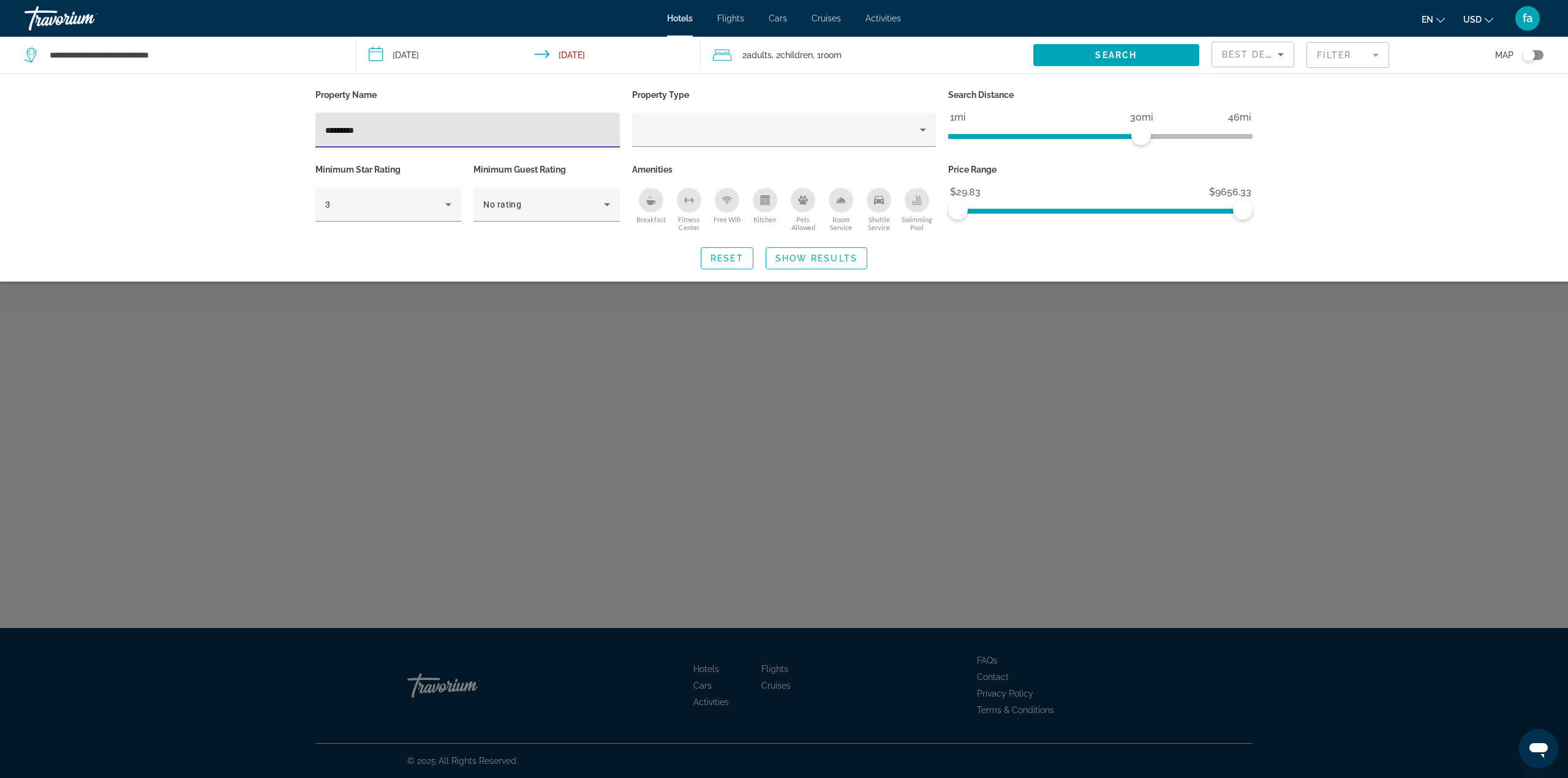
drag, startPoint x: 377, startPoint y: 128, endPoint x: 243, endPoint y: 133, distance: 134.1
click at [245, 133] on div "Property Name ********* Property Type Search Distance 1mi 46mi 30mi Minimum Sta…" at bounding box center [784, 178] width 1568 height 209
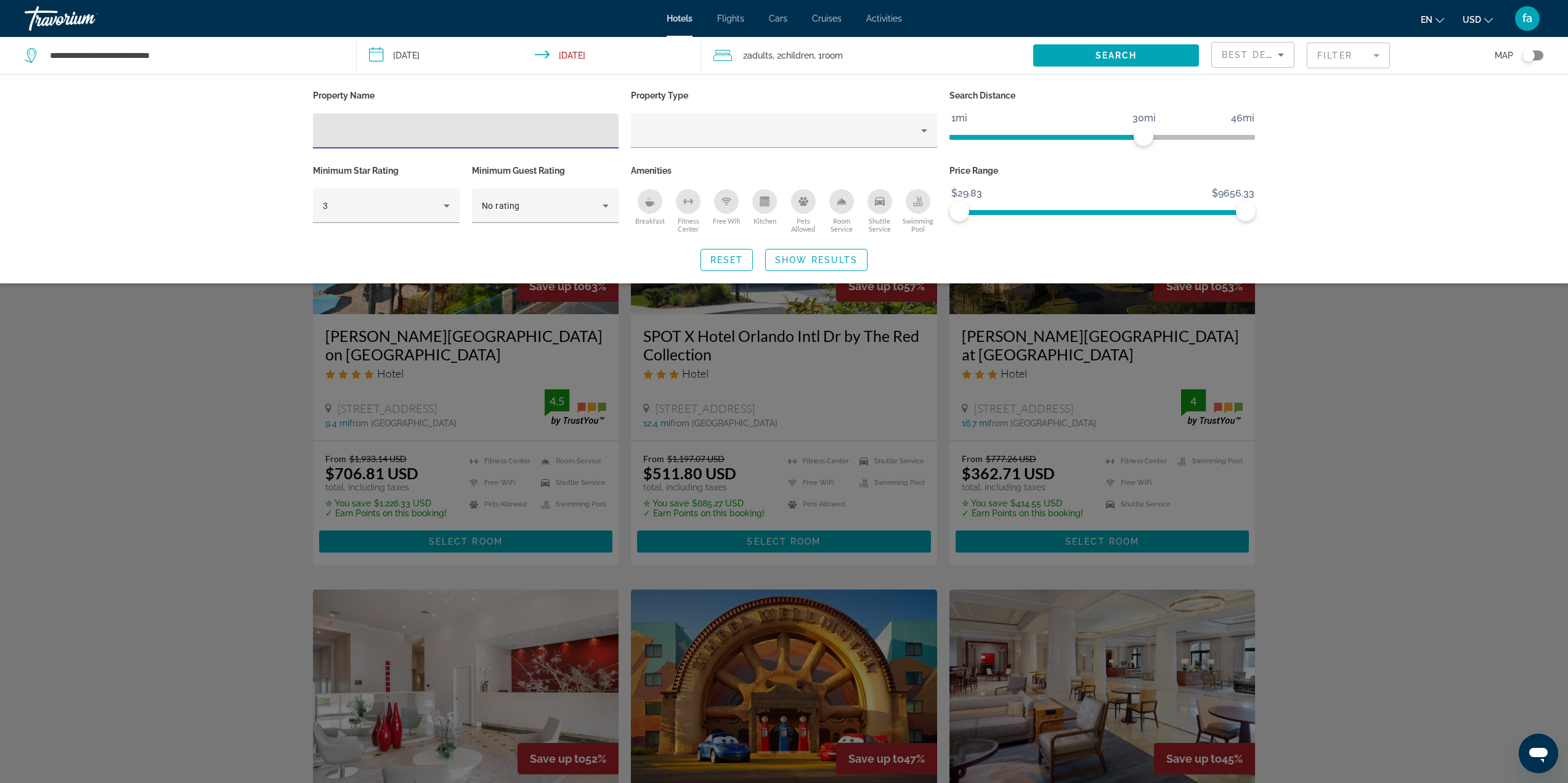
click at [645, 209] on div "Breakfast" at bounding box center [649, 201] width 25 height 25
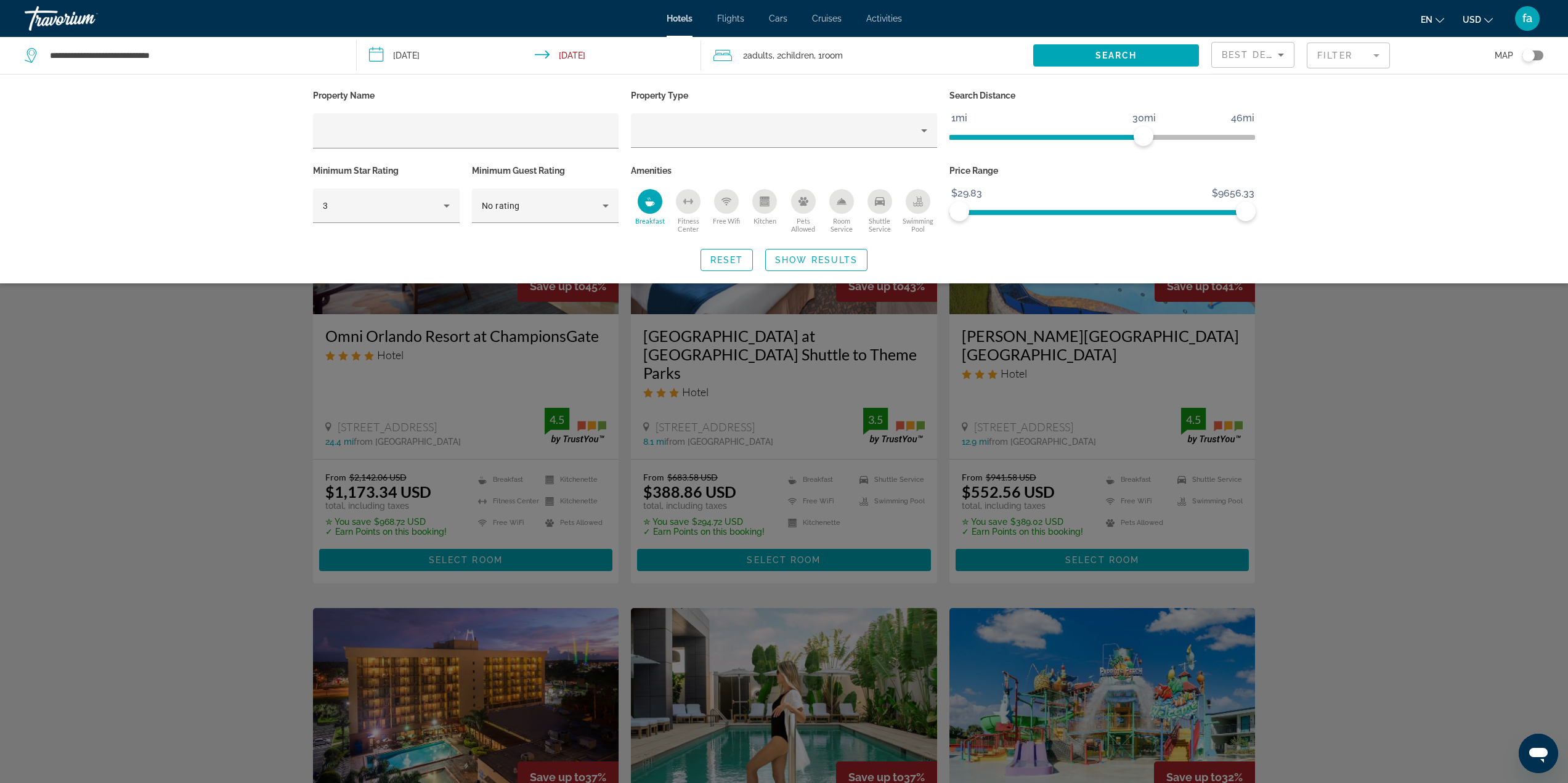
click at [727, 204] on circle "Free Wifi" at bounding box center [726, 204] width 1 height 1
click at [802, 263] on span "Show Results" at bounding box center [816, 260] width 82 height 10
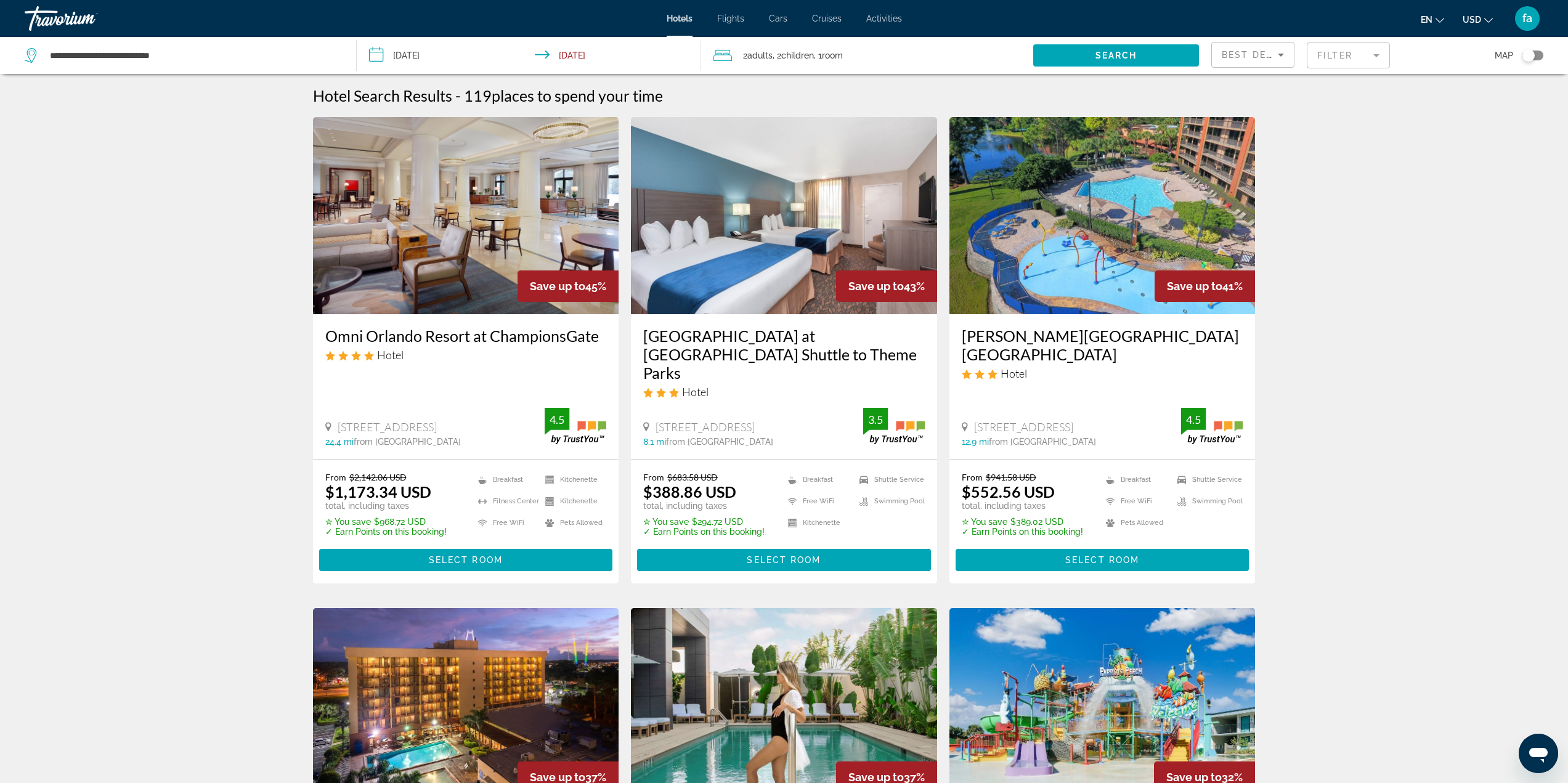
click at [1093, 263] on img "Main content" at bounding box center [1102, 215] width 306 height 197
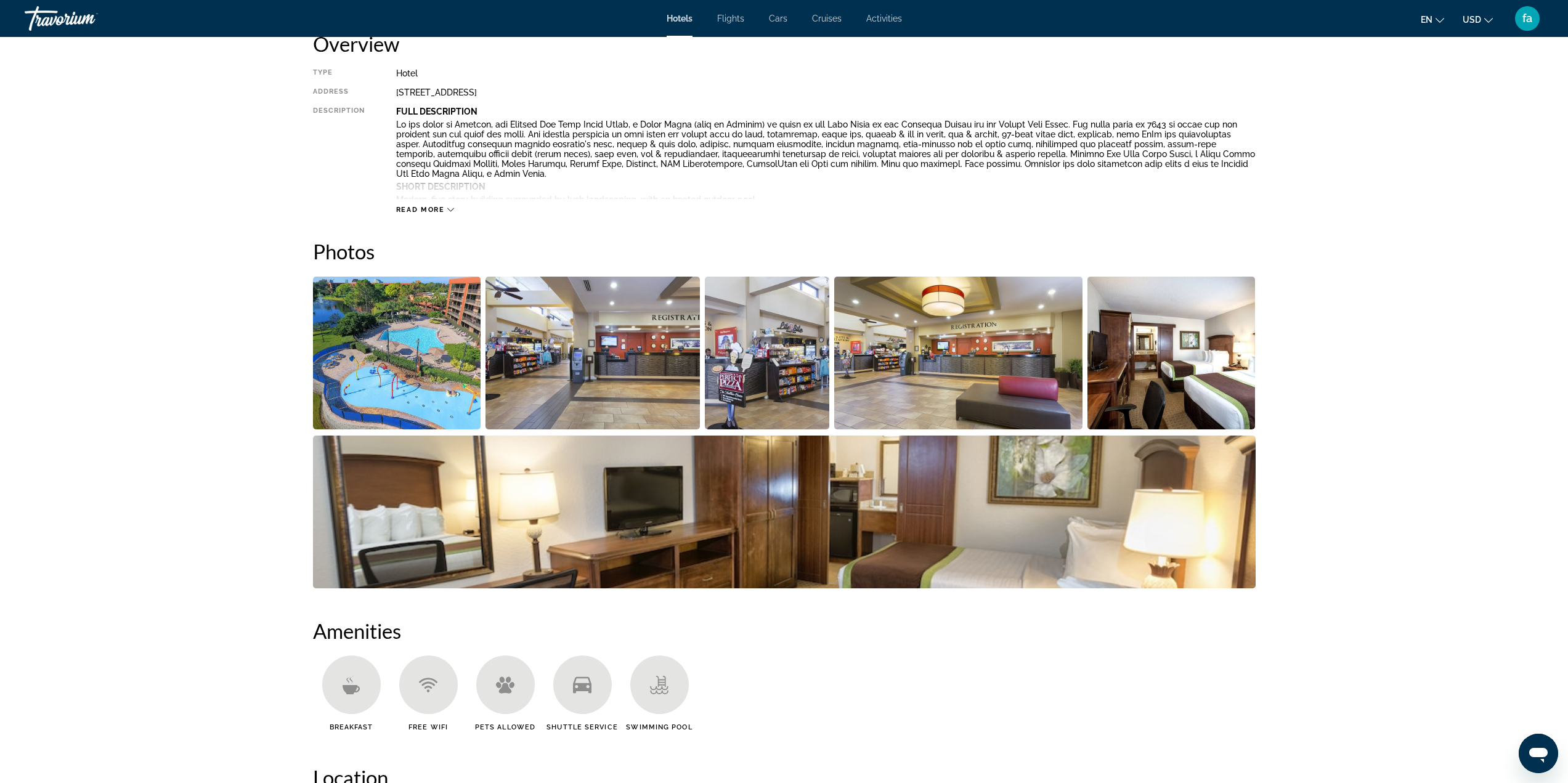
scroll to position [432, 0]
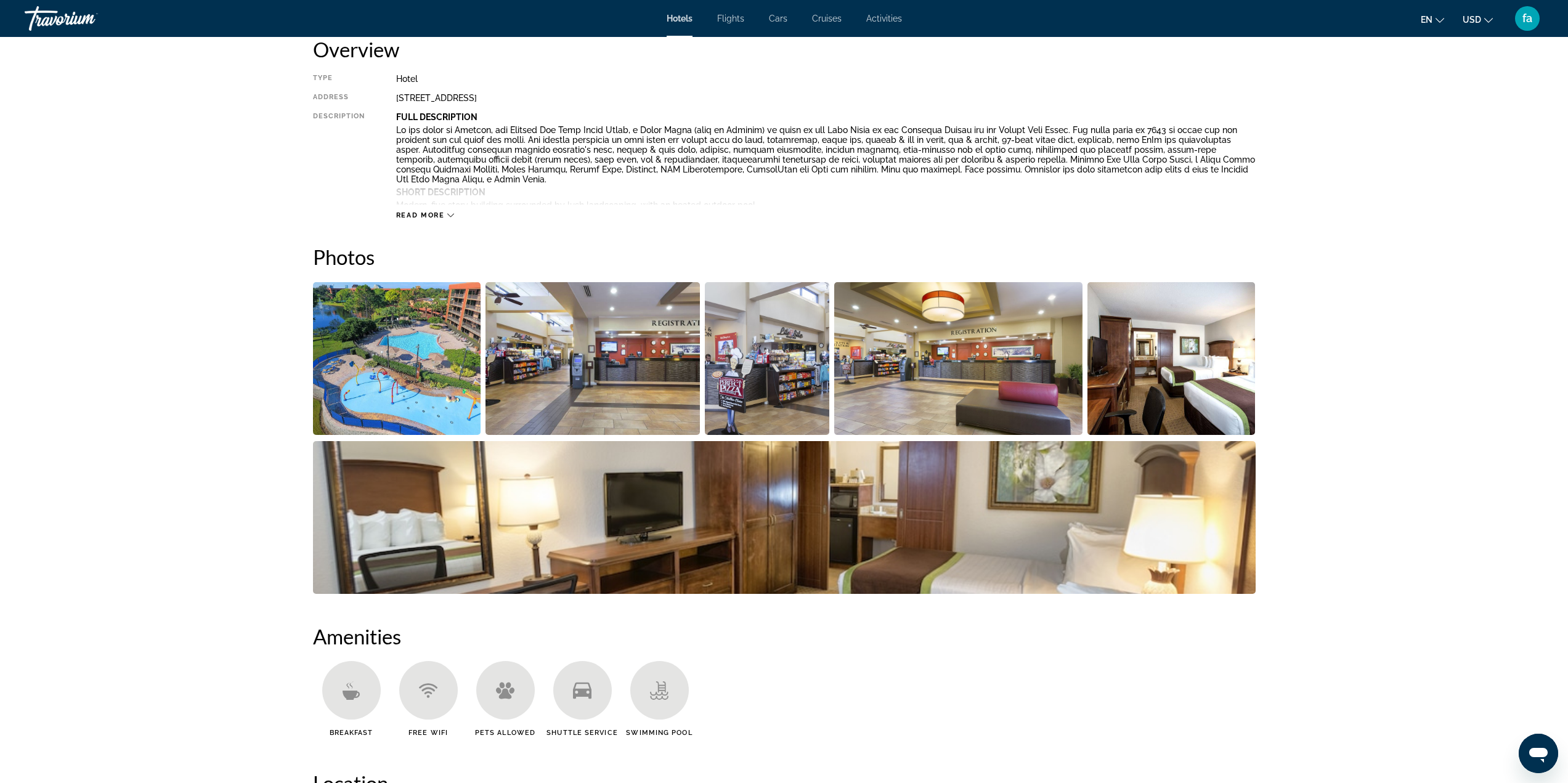
click at [420, 394] on img "Open full-screen image slider" at bounding box center [397, 358] width 168 height 152
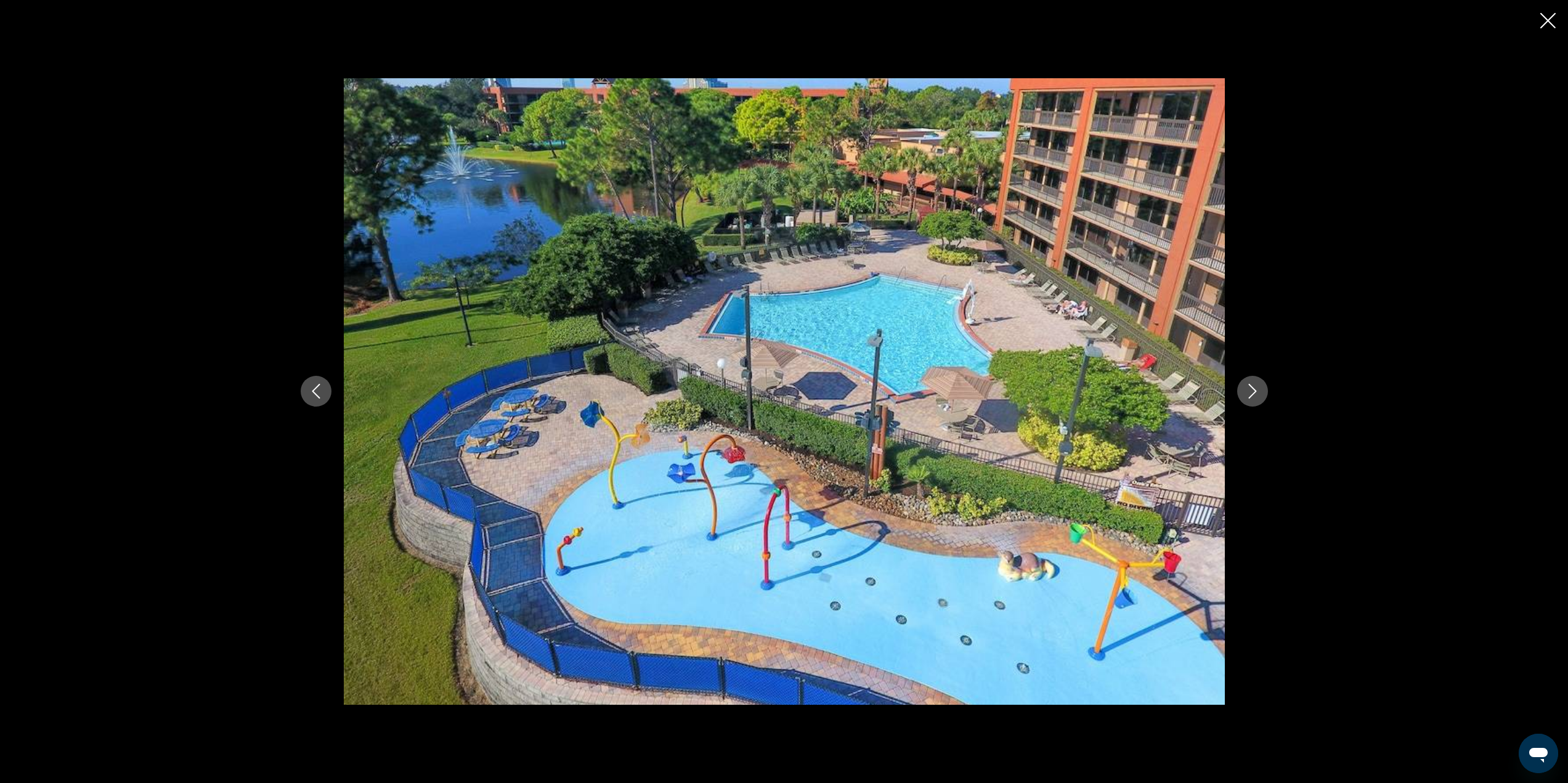
click at [1259, 396] on icon "Next image" at bounding box center [1252, 391] width 15 height 15
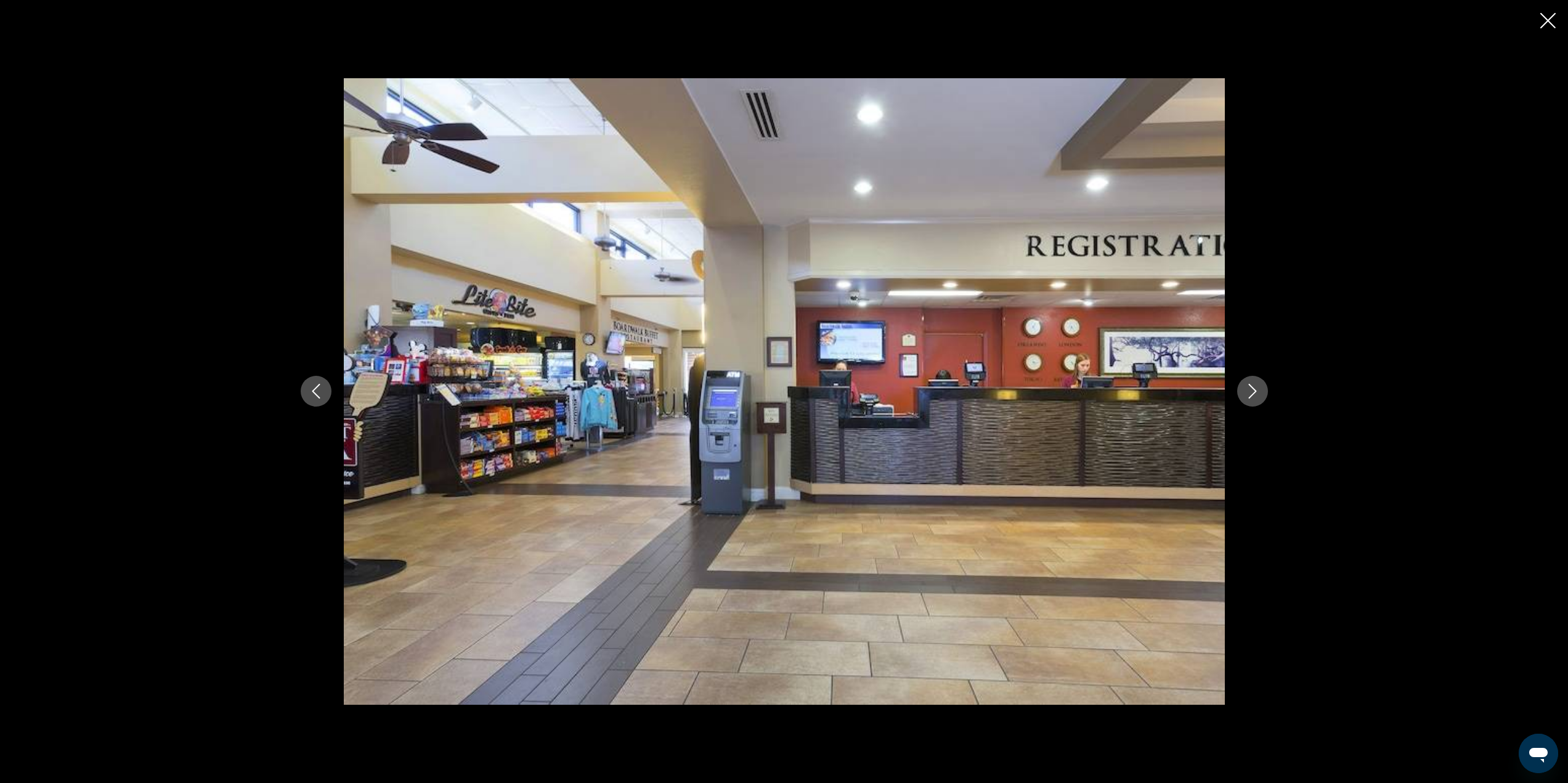
click at [1259, 396] on icon "Next image" at bounding box center [1252, 391] width 15 height 15
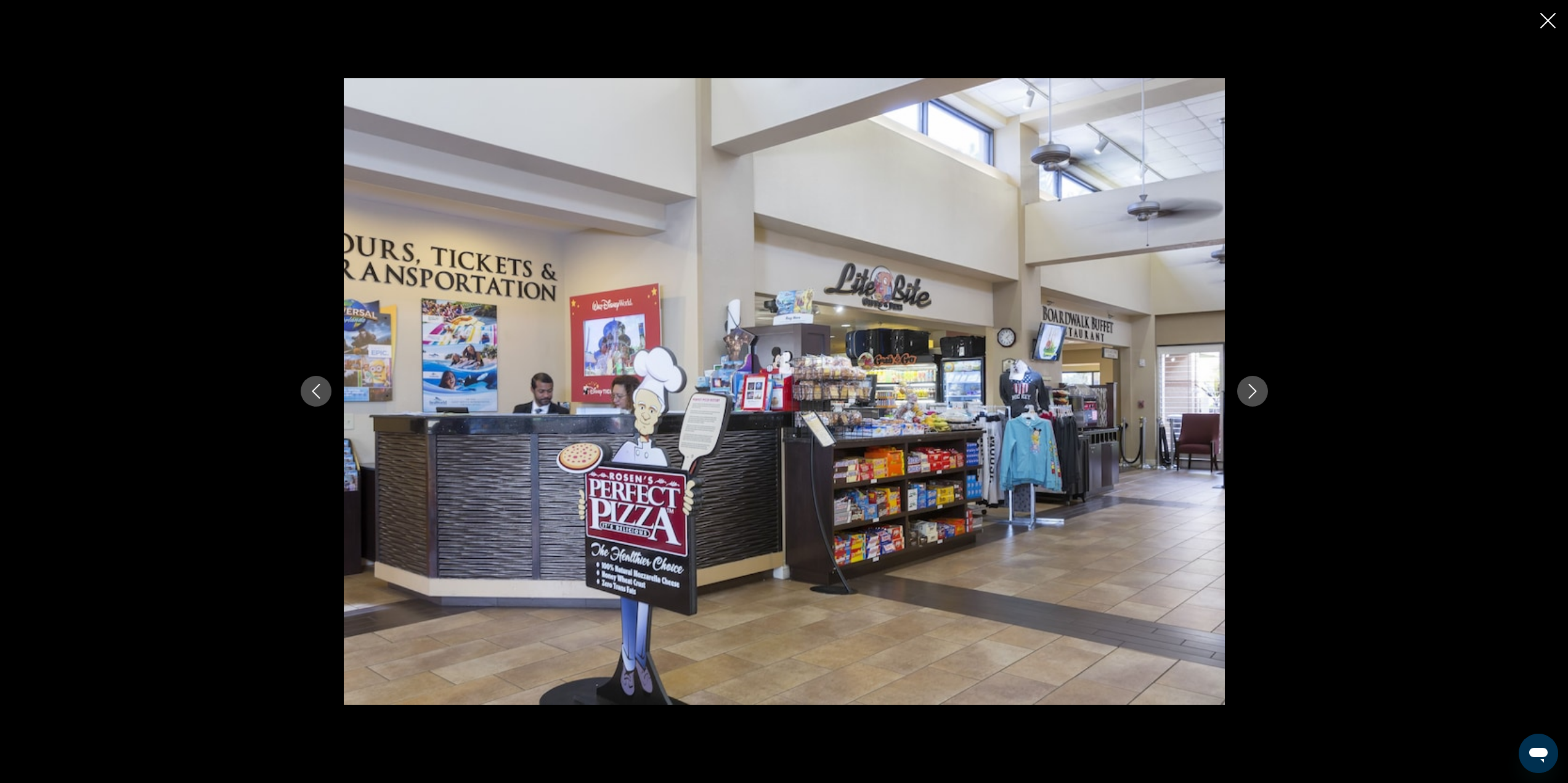
click at [1259, 396] on icon "Next image" at bounding box center [1252, 391] width 15 height 15
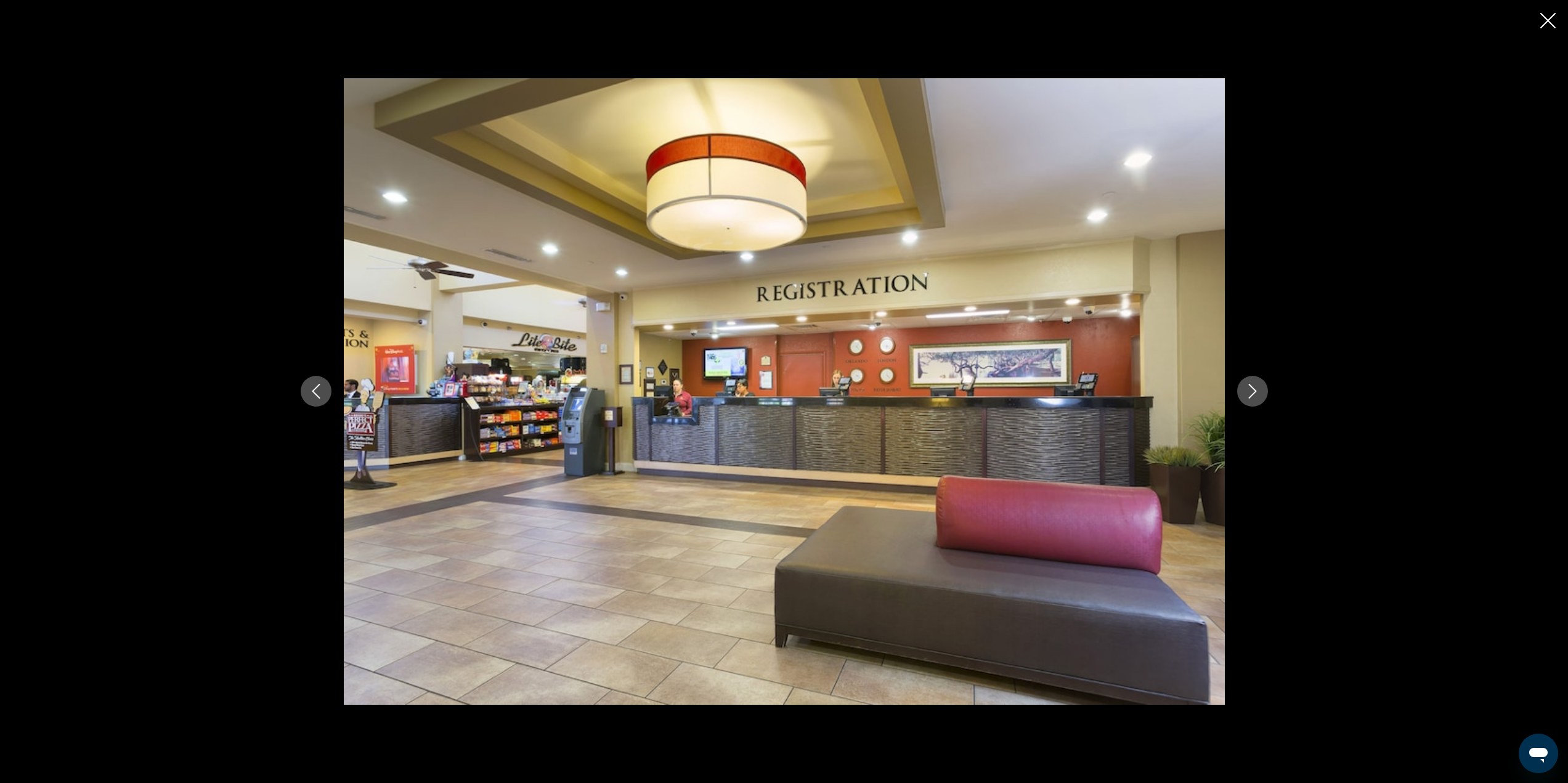
click at [1259, 396] on icon "Next image" at bounding box center [1252, 391] width 15 height 15
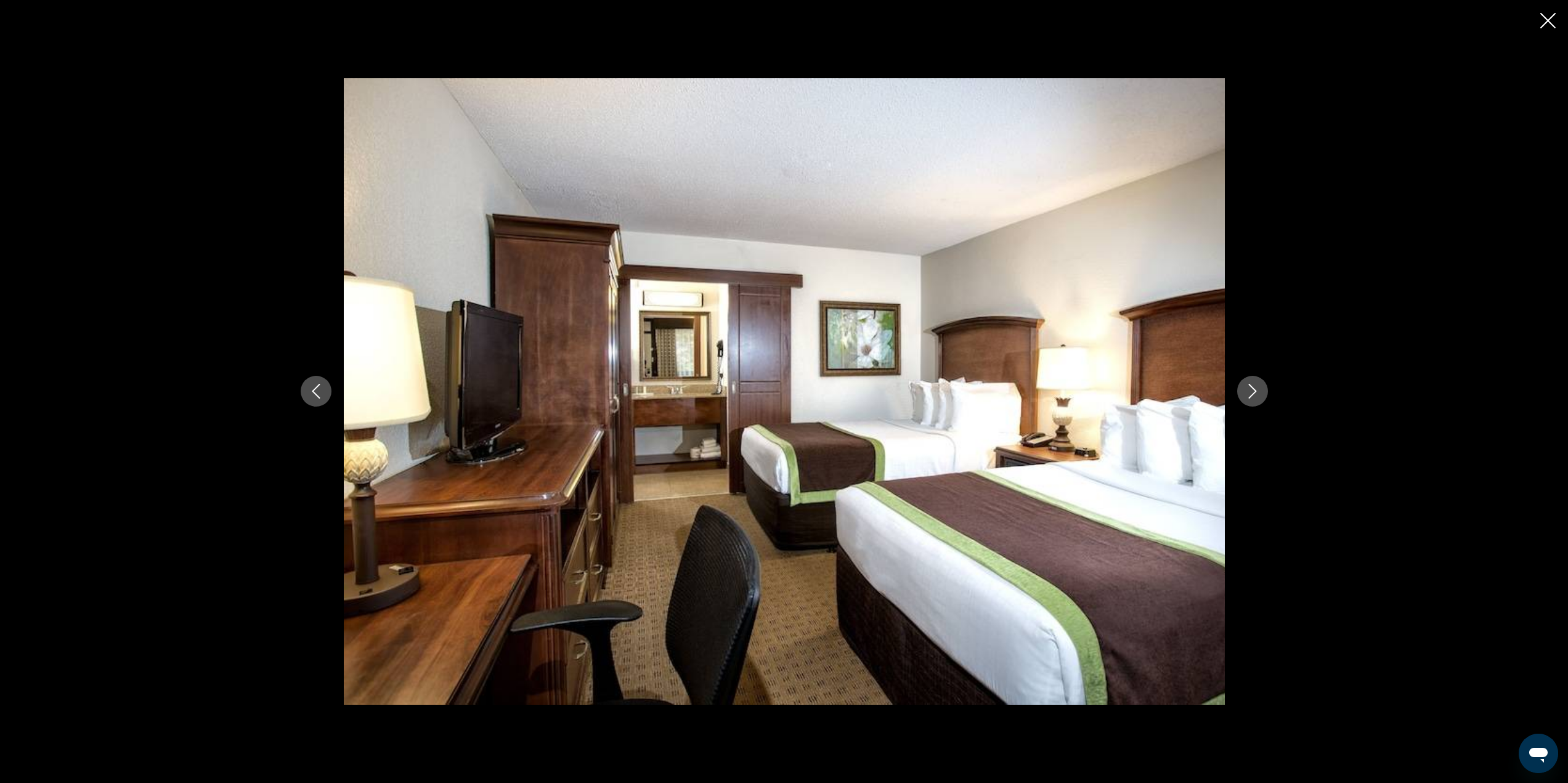
click at [1259, 396] on icon "Next image" at bounding box center [1252, 391] width 15 height 15
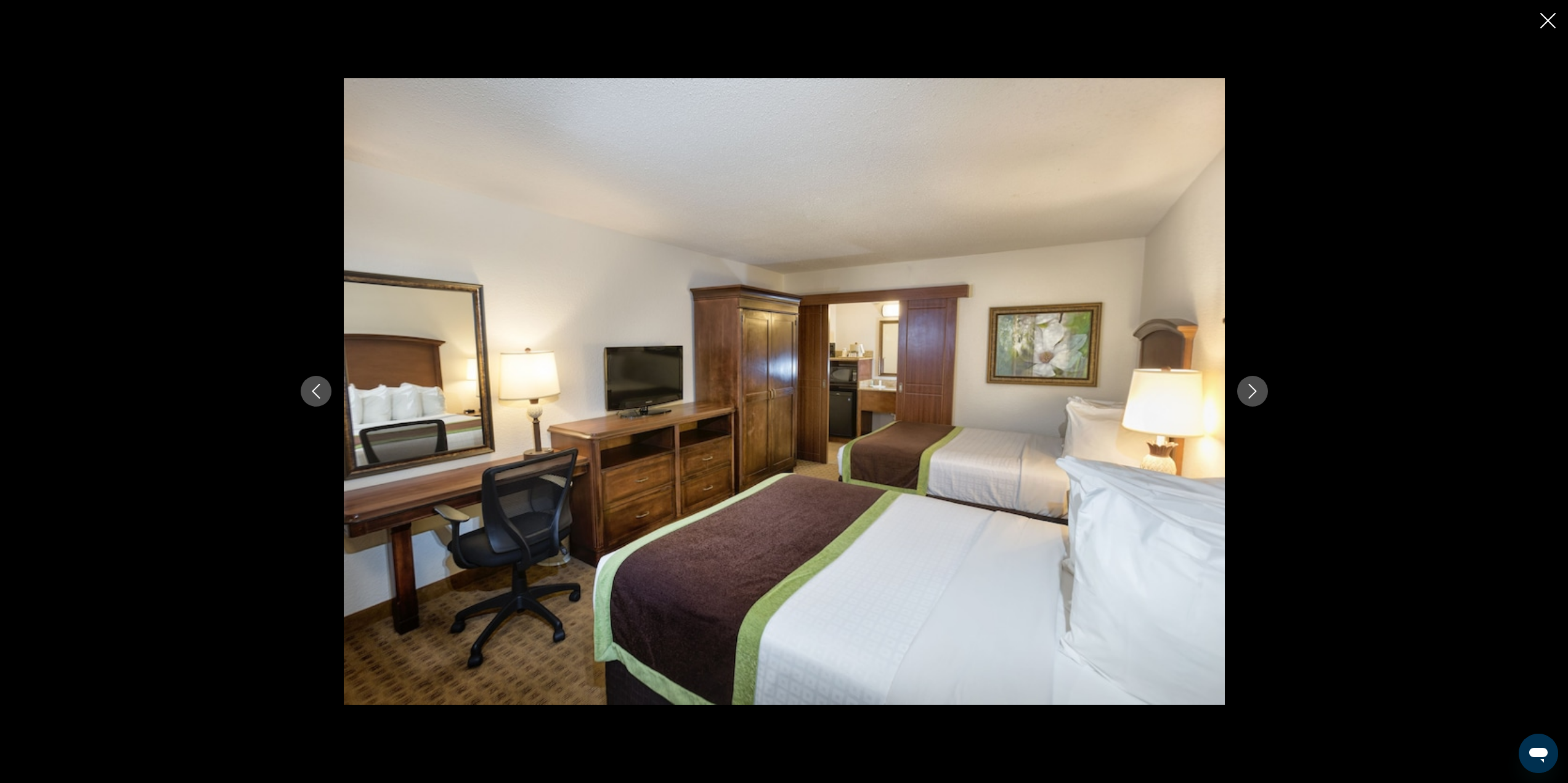
click at [1259, 396] on icon "Next image" at bounding box center [1252, 391] width 15 height 15
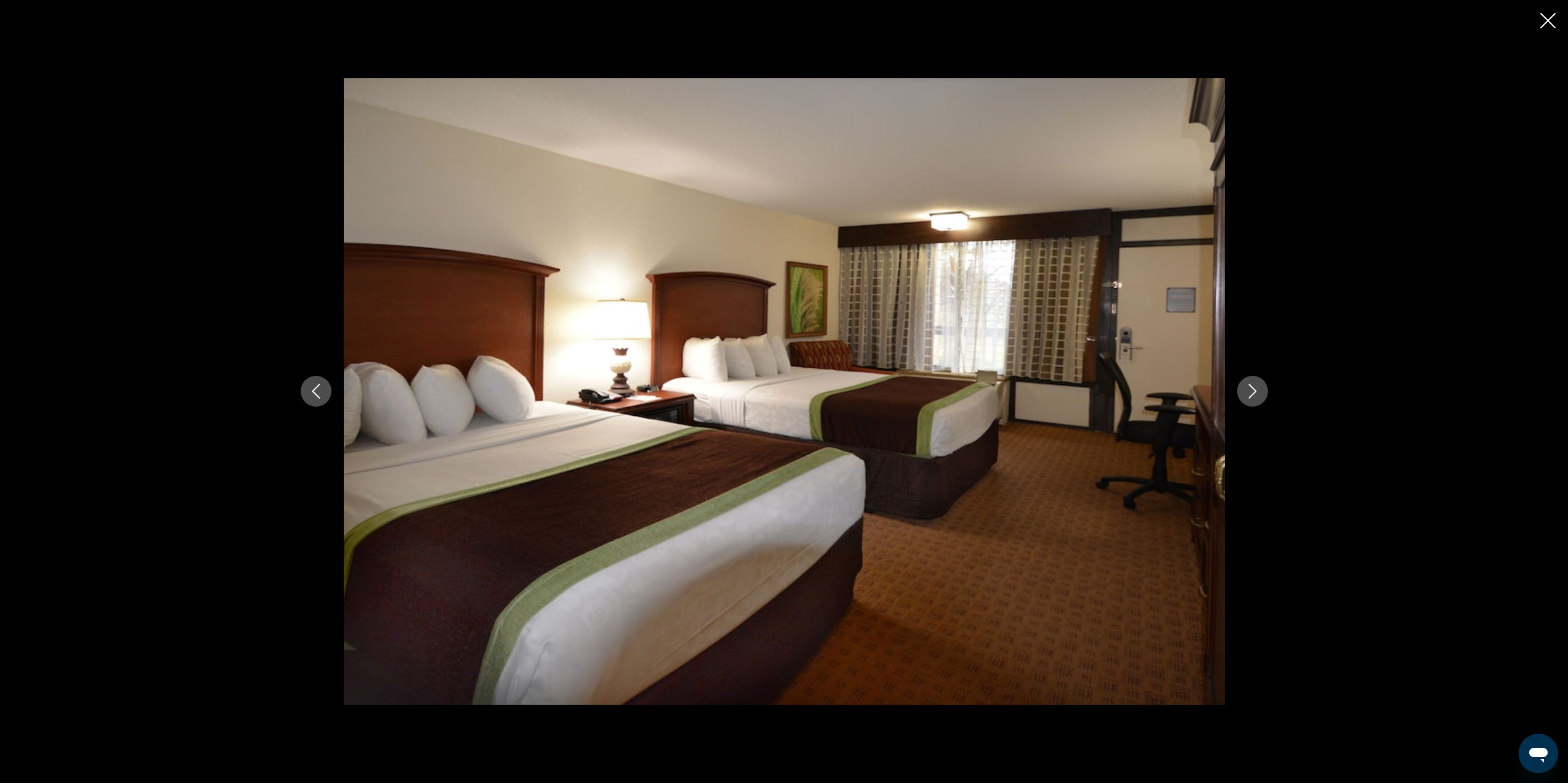
click at [1259, 396] on icon "Next image" at bounding box center [1252, 391] width 15 height 15
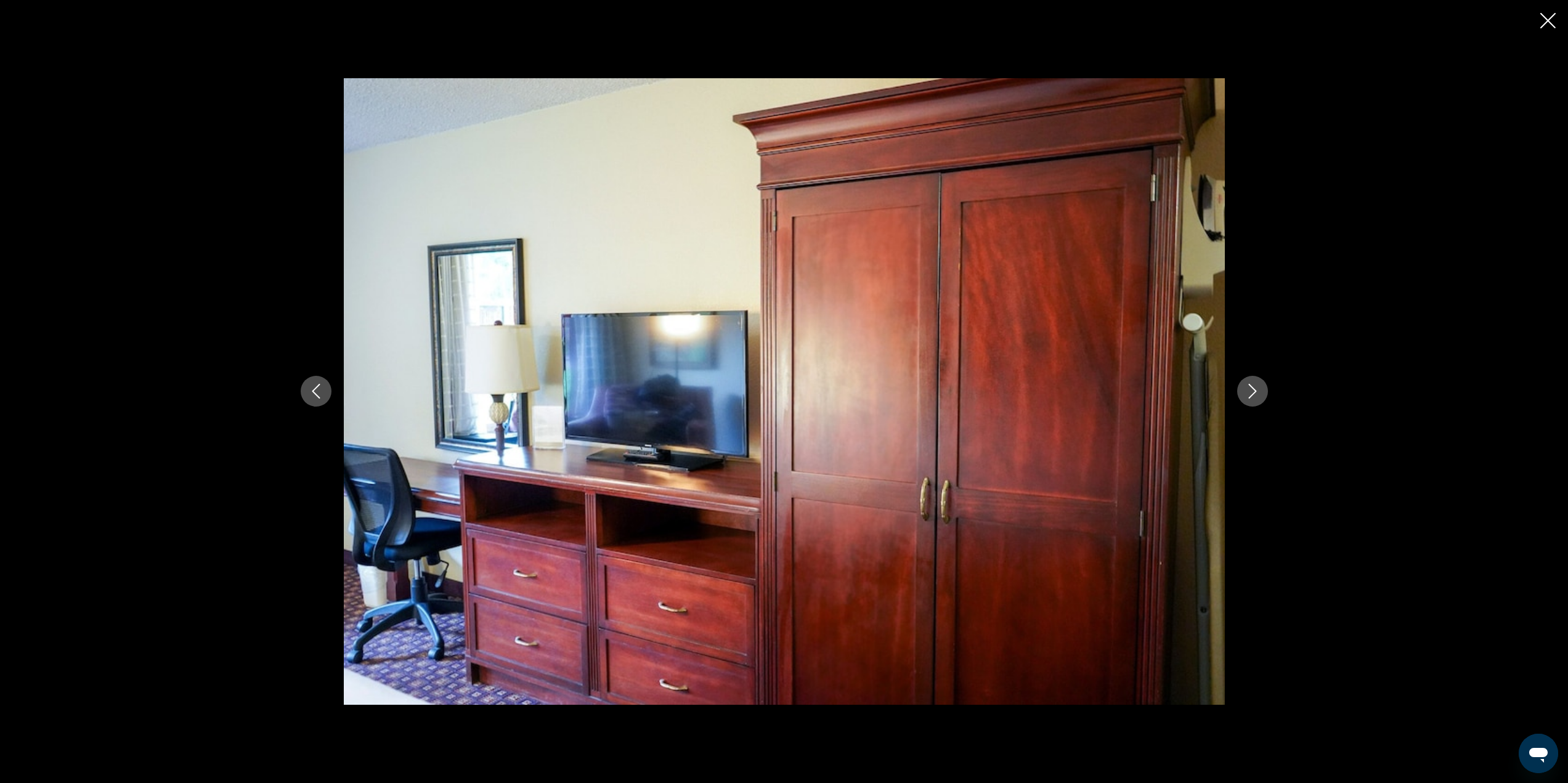
click at [1259, 396] on icon "Next image" at bounding box center [1252, 391] width 15 height 15
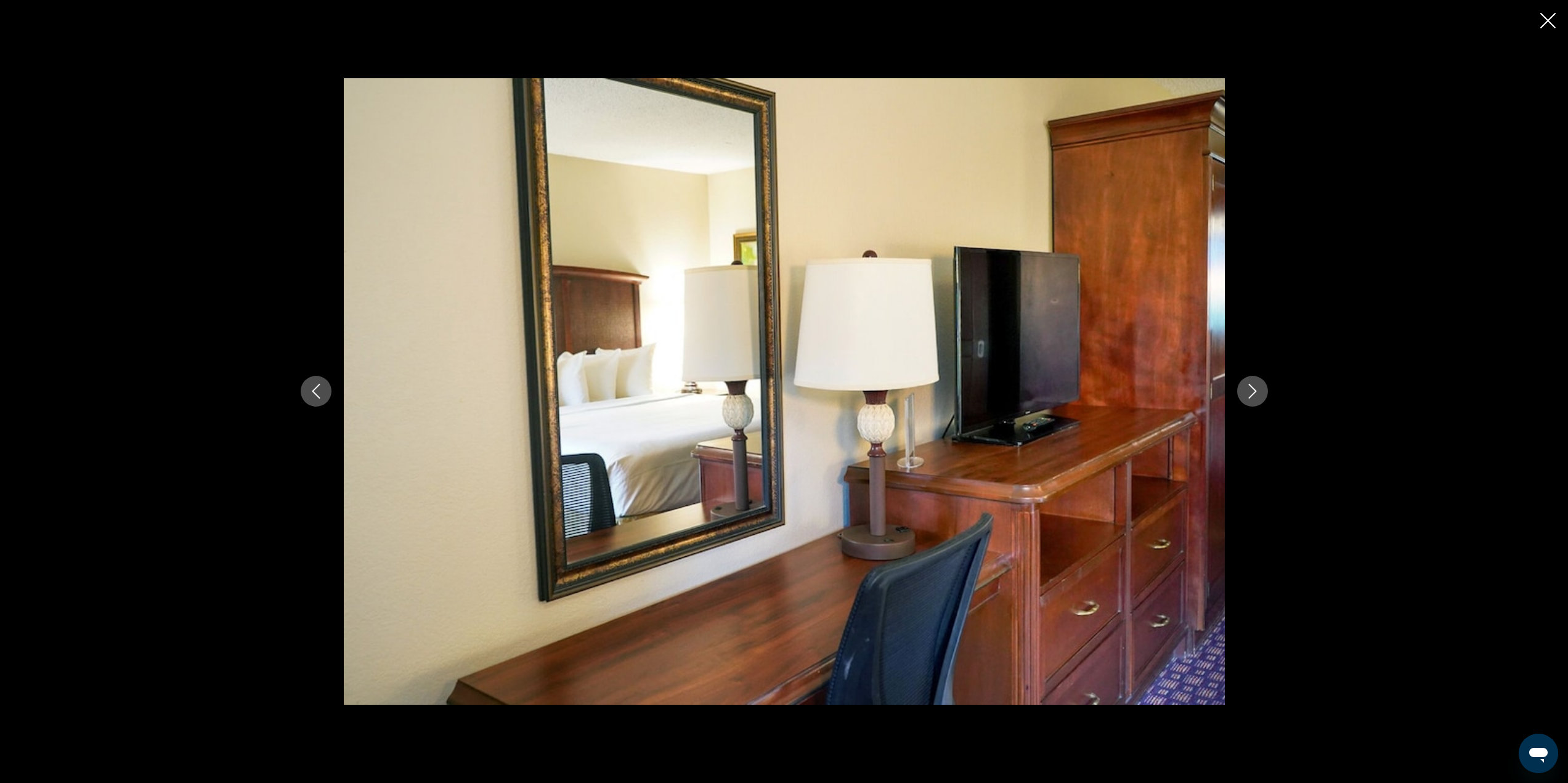
click at [1259, 396] on icon "Next image" at bounding box center [1252, 391] width 15 height 15
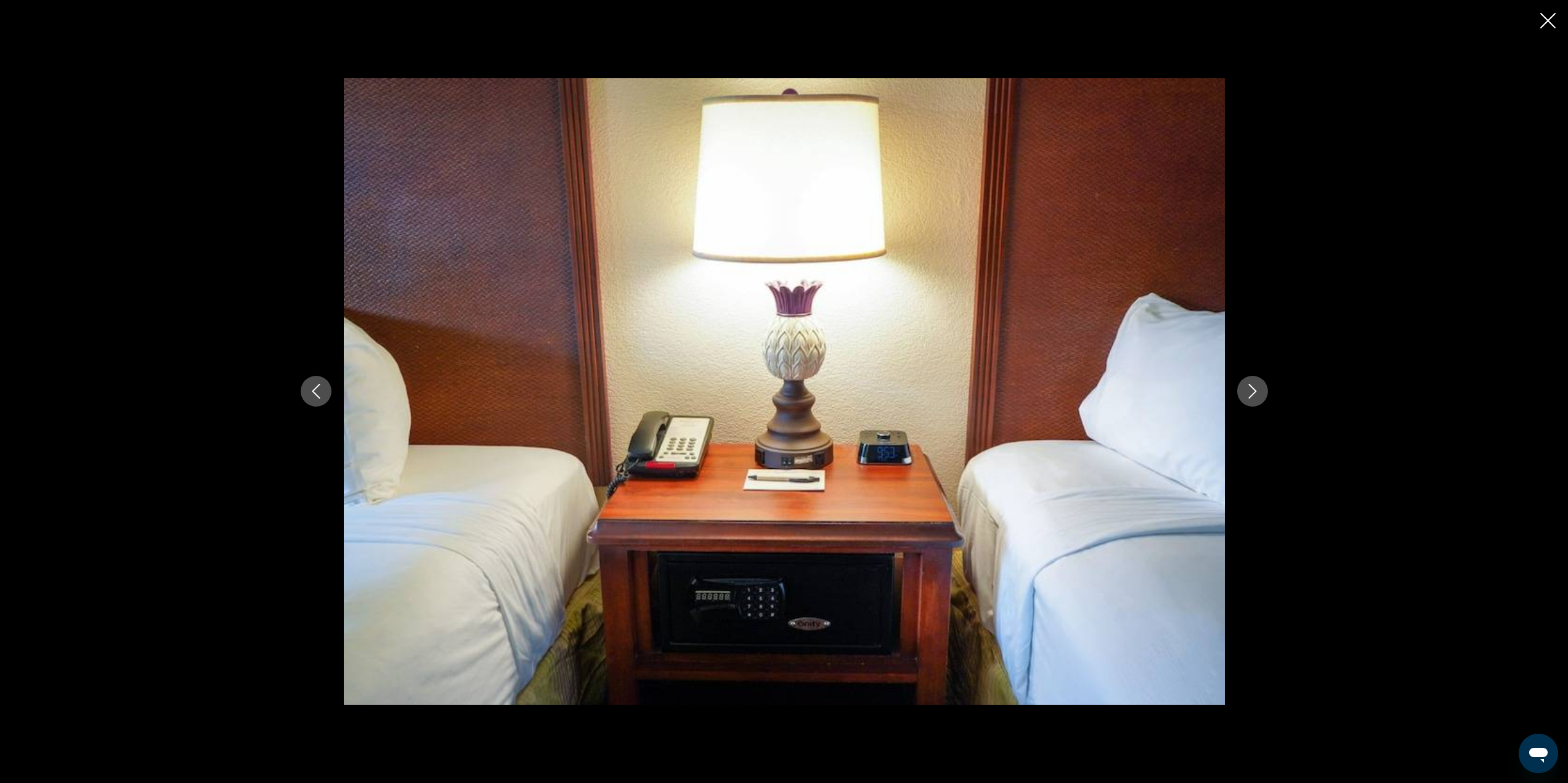
click at [1259, 396] on icon "Next image" at bounding box center [1252, 391] width 15 height 15
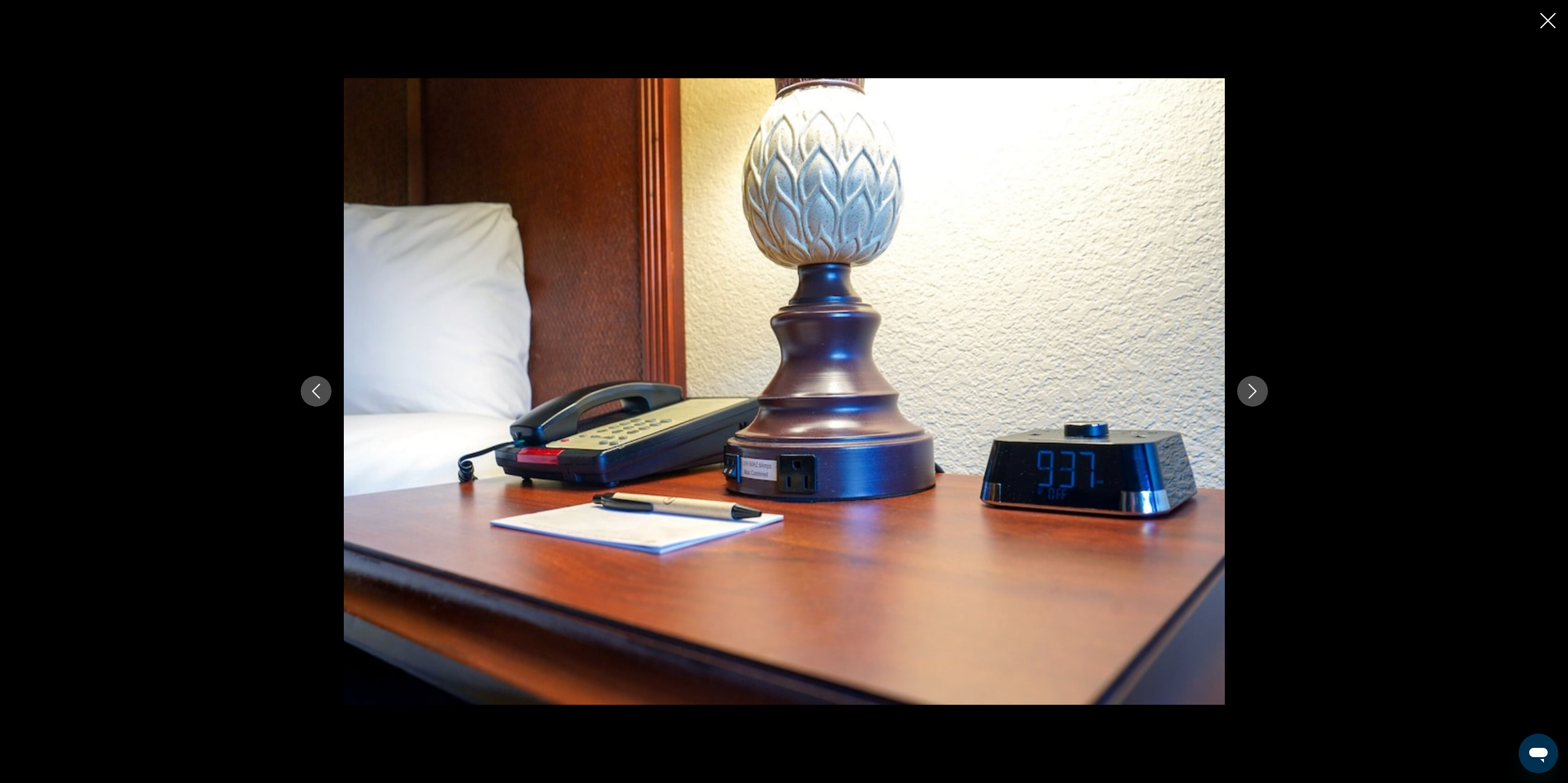
click at [1259, 396] on icon "Next image" at bounding box center [1252, 391] width 15 height 15
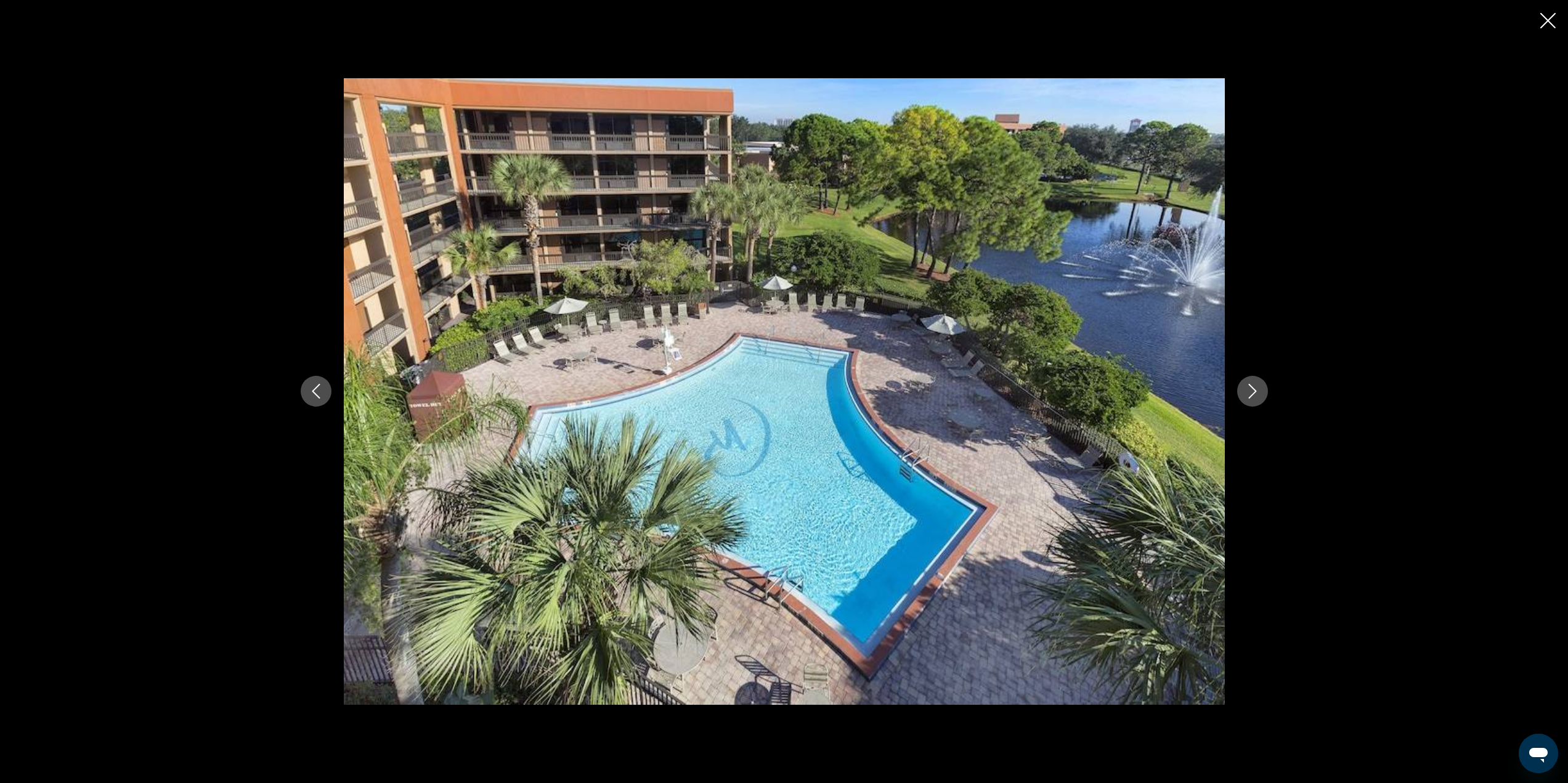
click at [1259, 396] on icon "Next image" at bounding box center [1252, 391] width 15 height 15
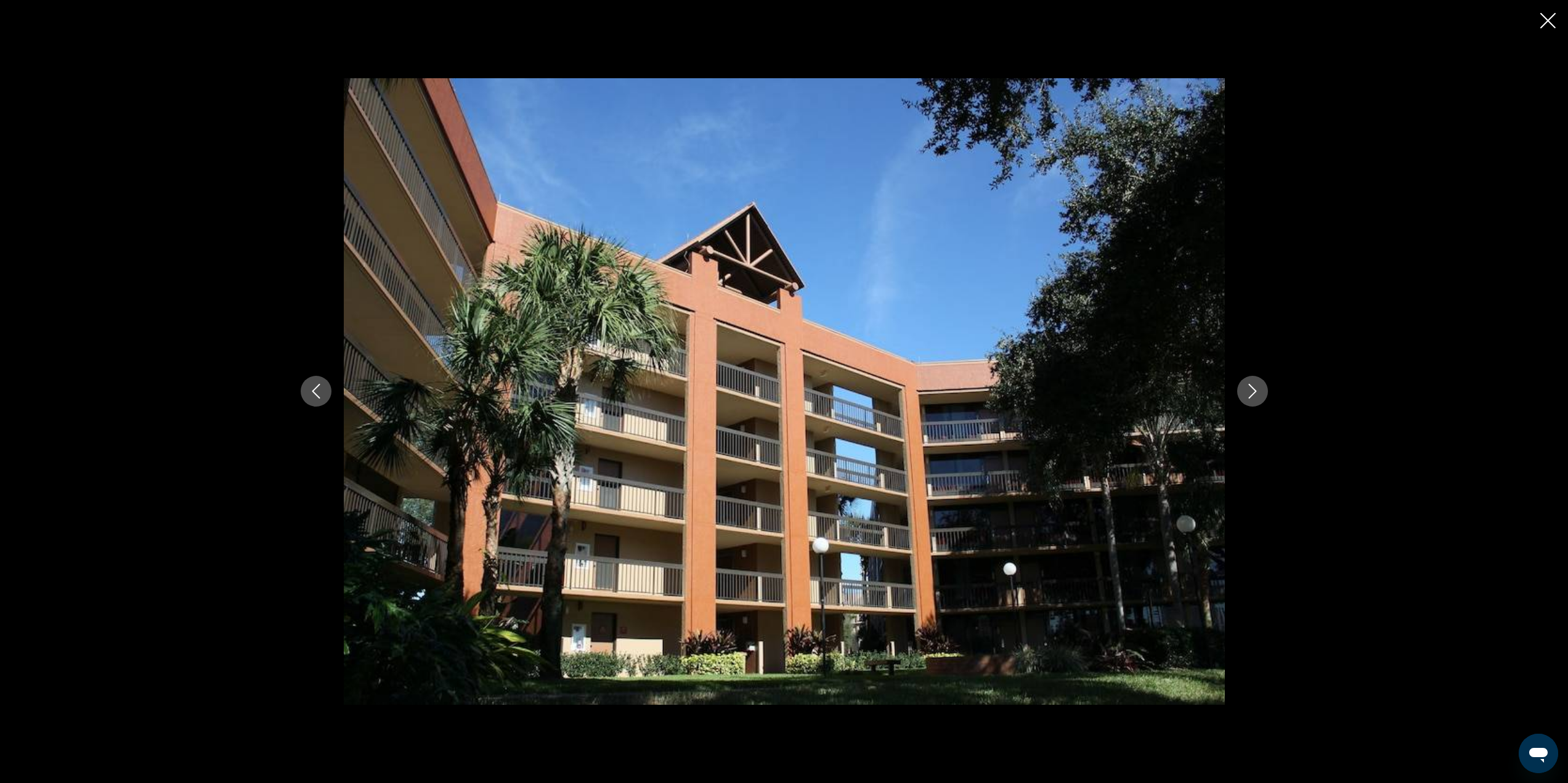
click at [1259, 396] on icon "Next image" at bounding box center [1252, 391] width 15 height 15
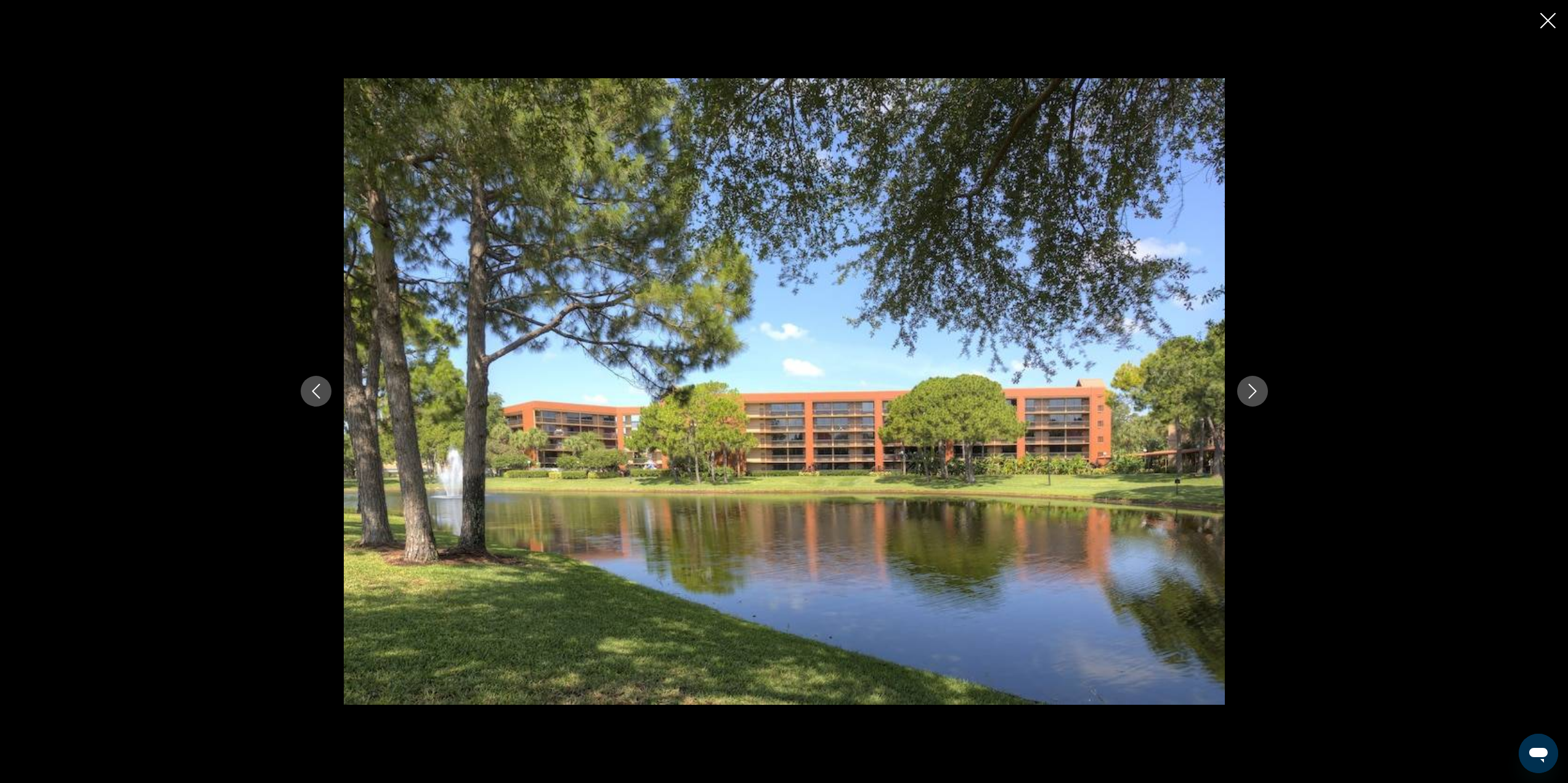
click at [1259, 396] on icon "Next image" at bounding box center [1252, 391] width 15 height 15
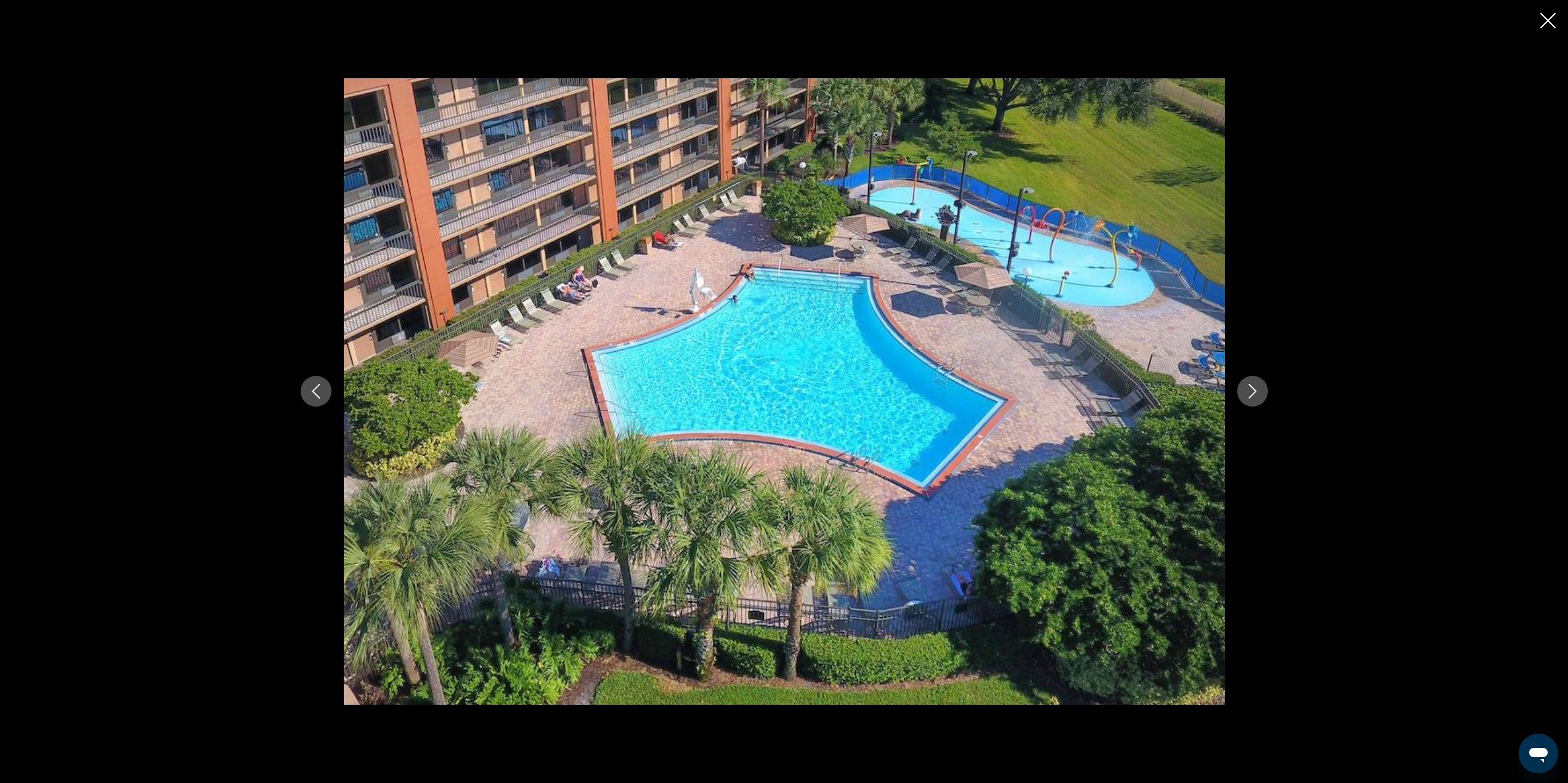
click at [1259, 396] on icon "Next image" at bounding box center [1252, 391] width 15 height 15
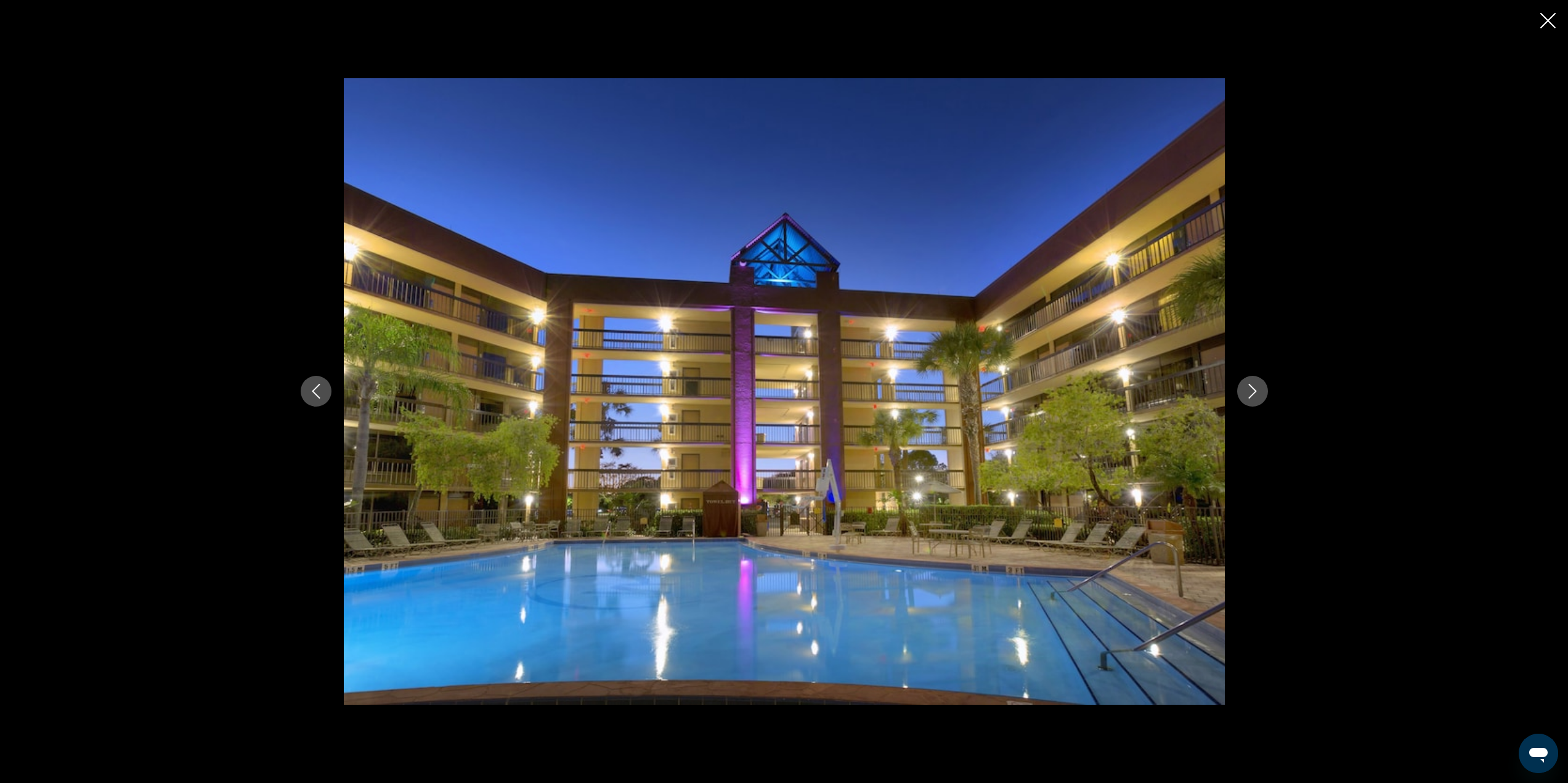
click at [1256, 392] on icon "Next image" at bounding box center [1252, 391] width 15 height 15
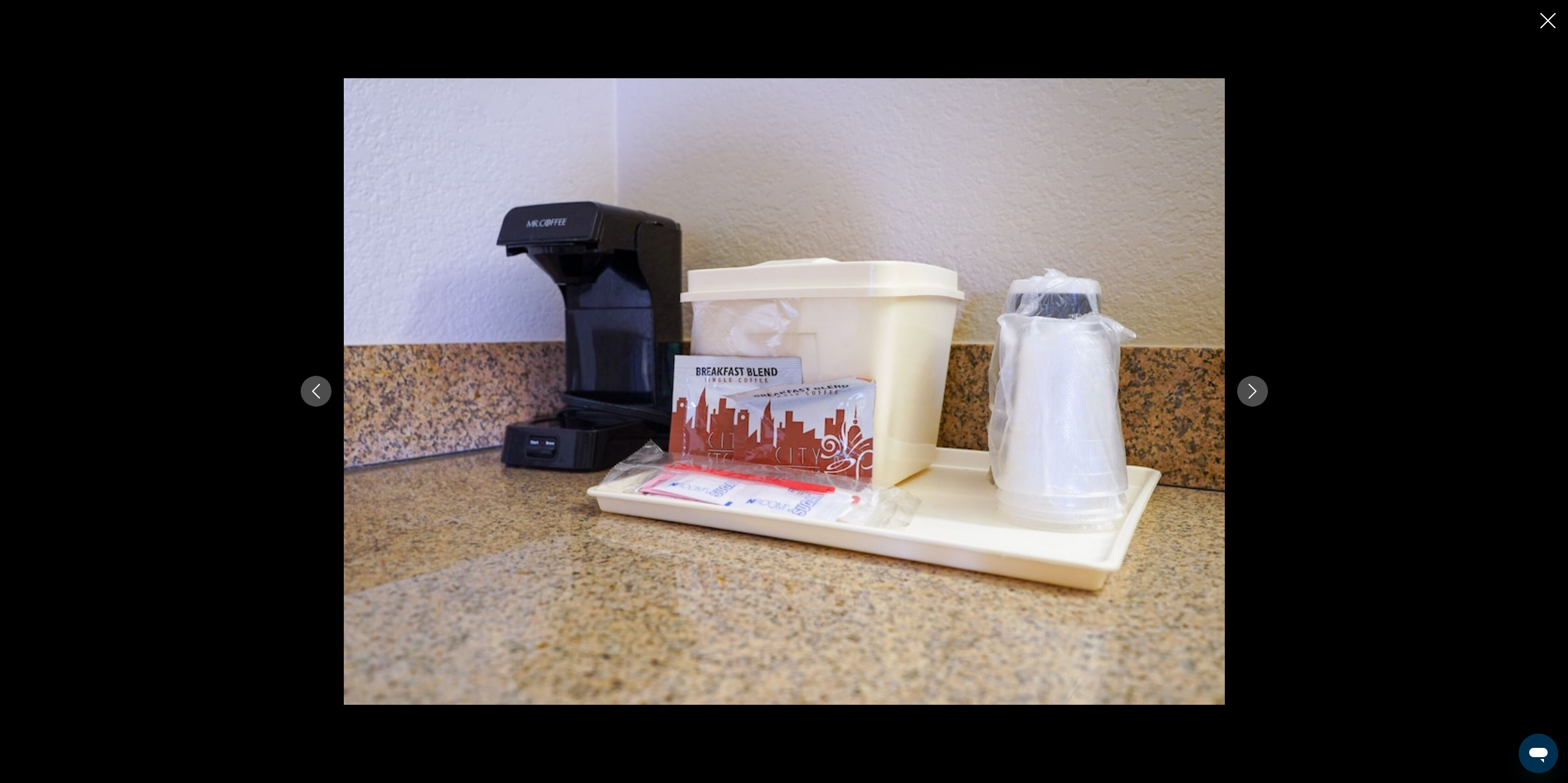
click at [1546, 19] on icon "Close slideshow" at bounding box center [1548, 21] width 16 height 16
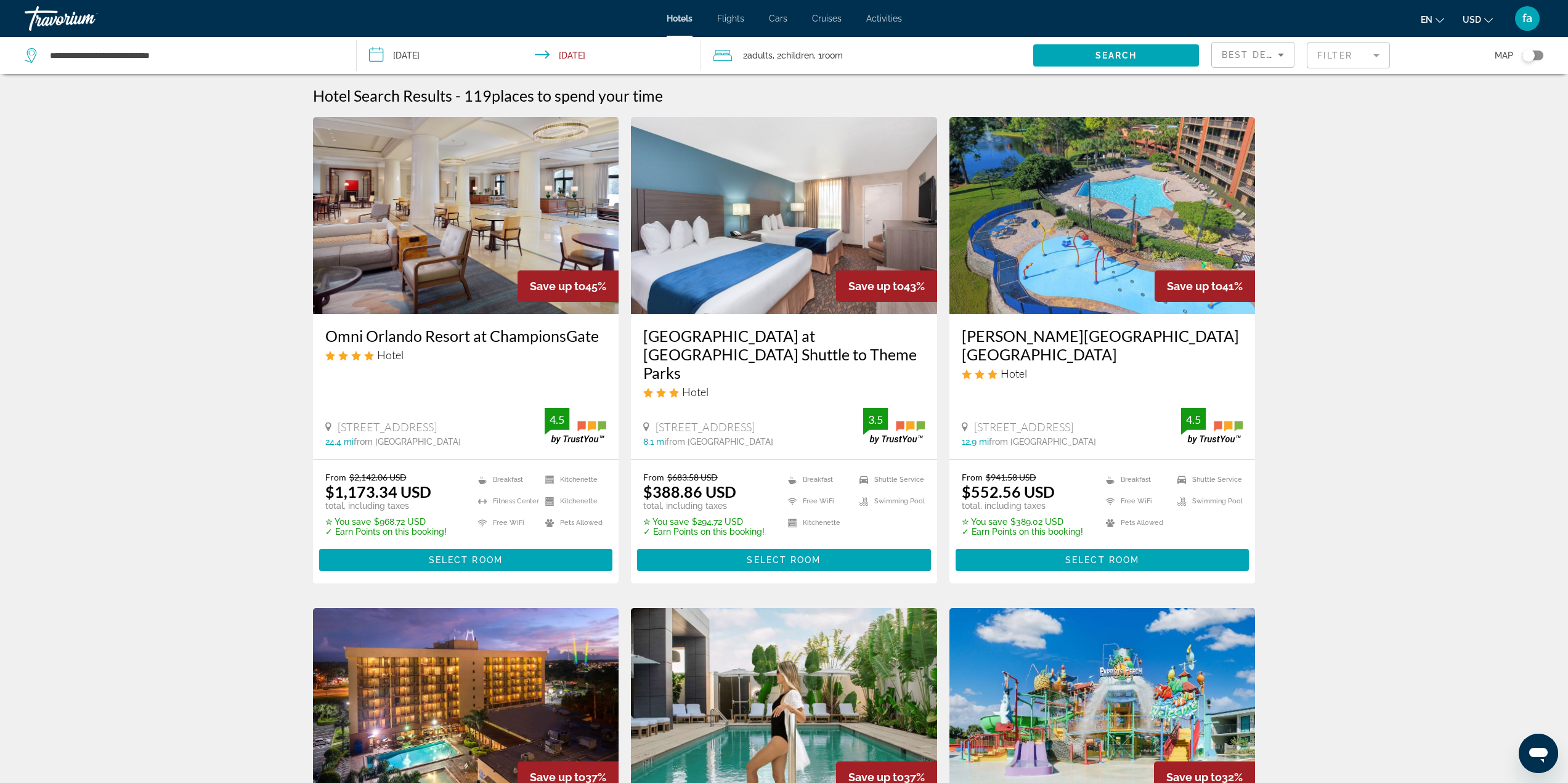
click at [781, 270] on img "Main content" at bounding box center [784, 215] width 306 height 197
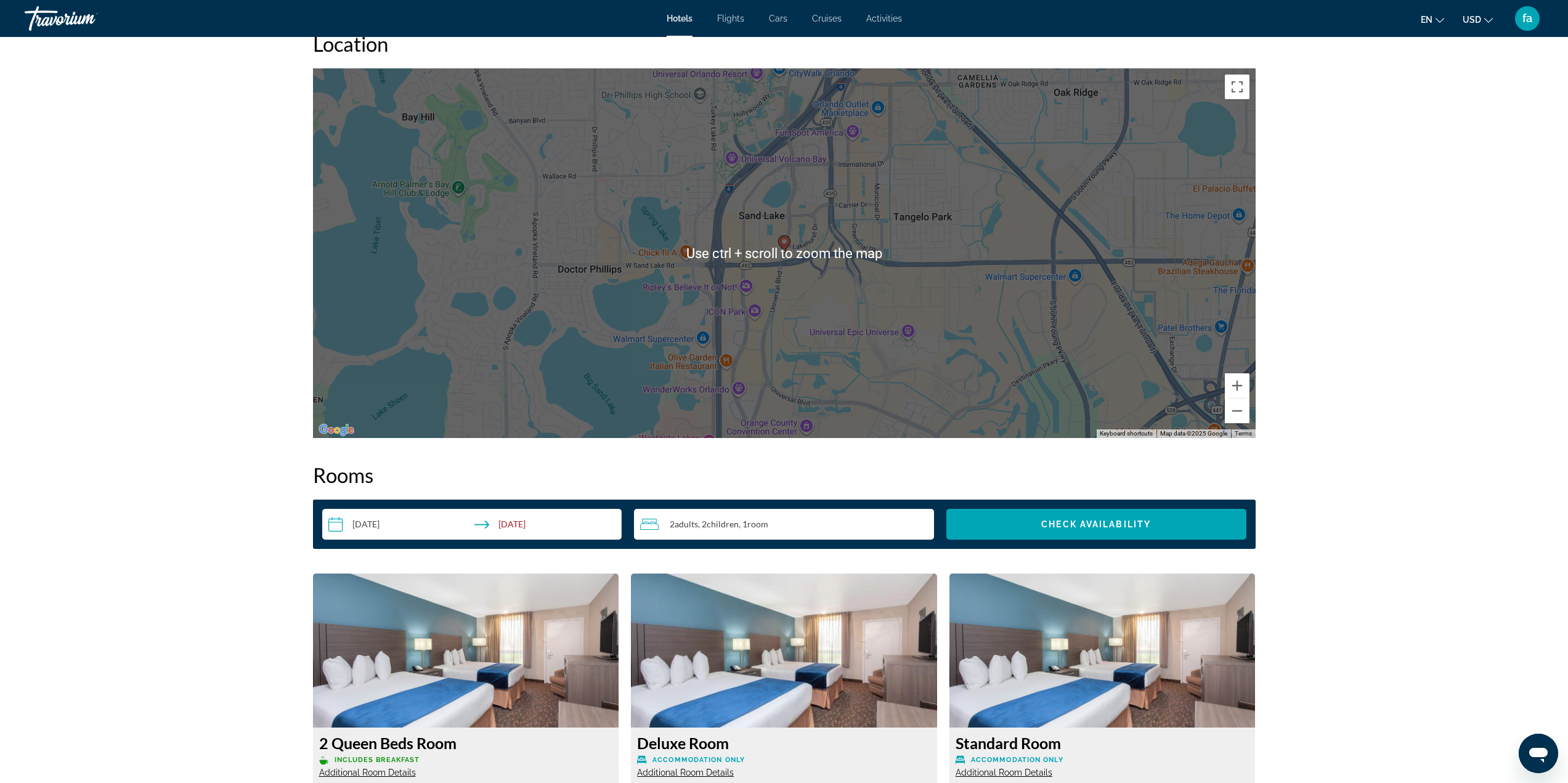
scroll to position [986, 0]
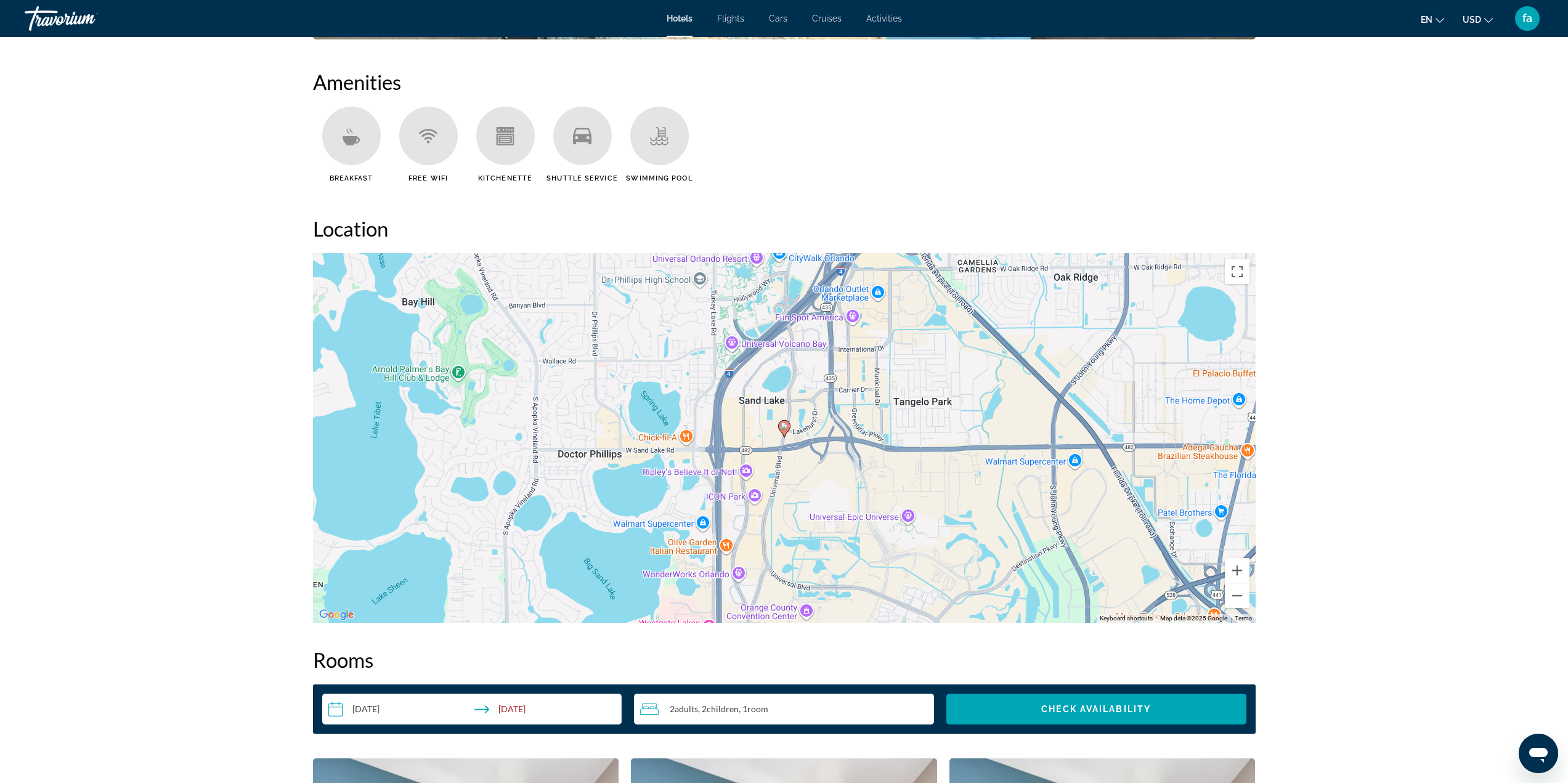
click at [526, 710] on input "**********" at bounding box center [475, 711] width 305 height 35
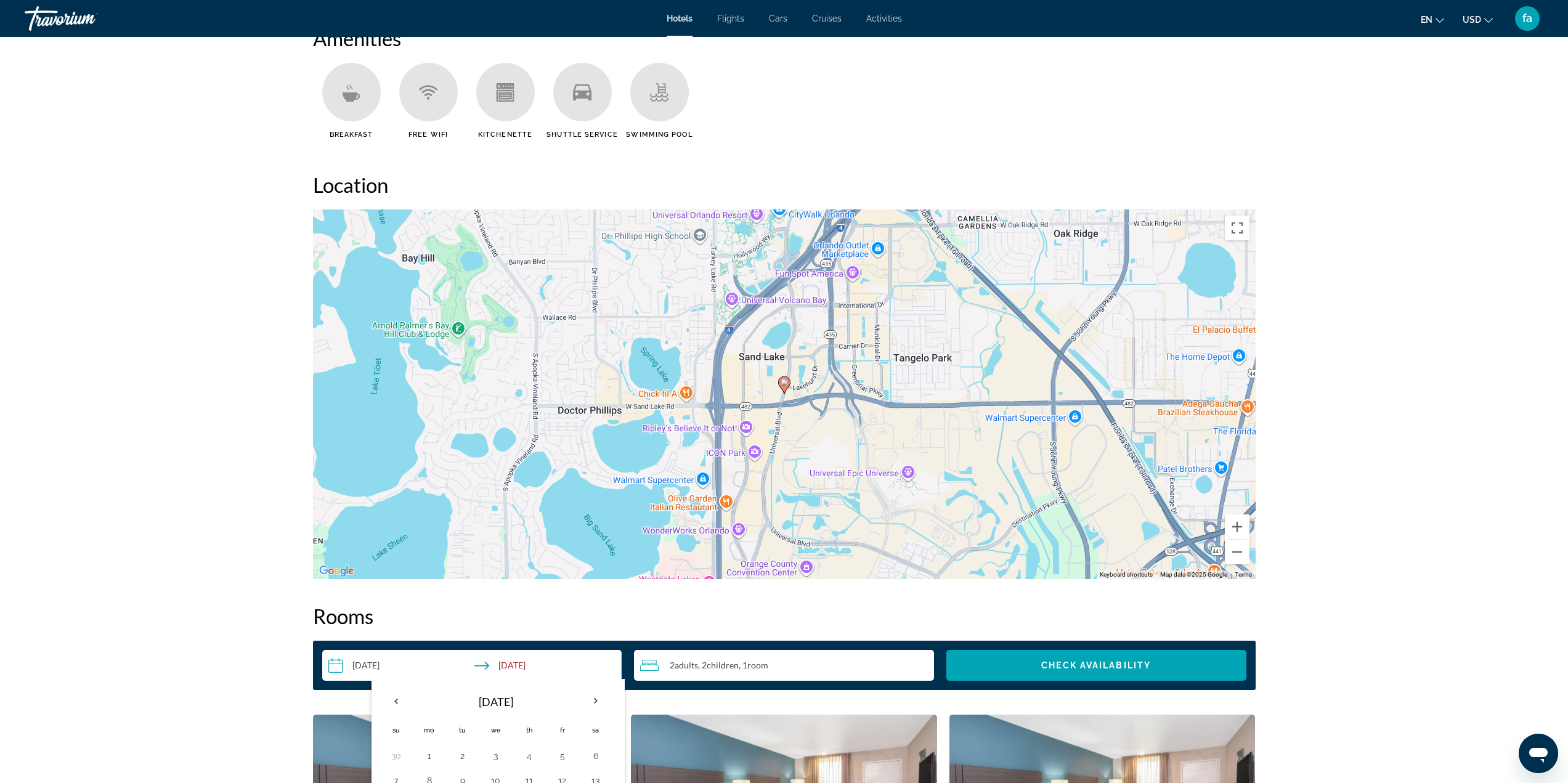
scroll to position [1171, 0]
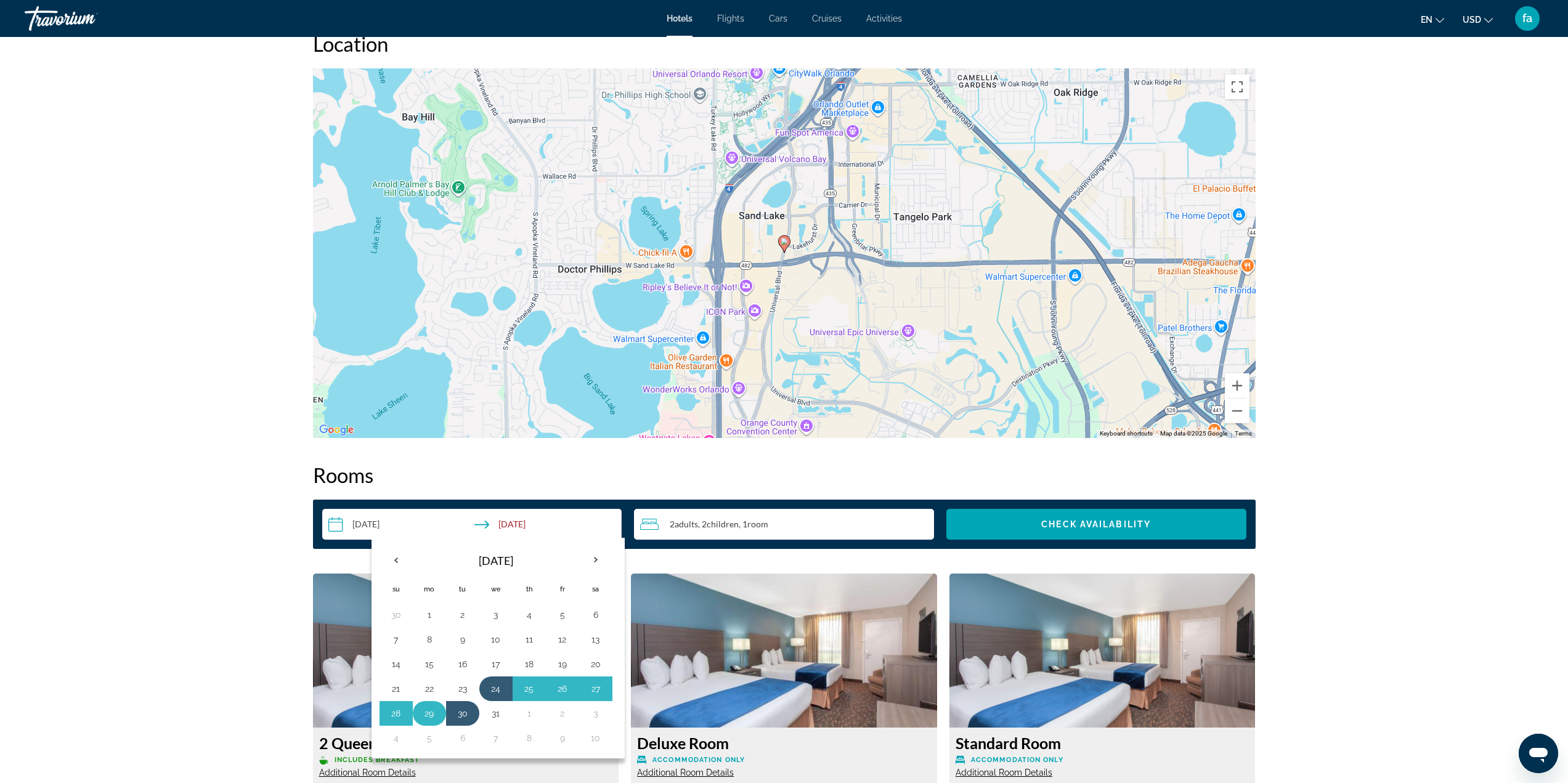
click at [434, 716] on button "29" at bounding box center [430, 713] width 20 height 17
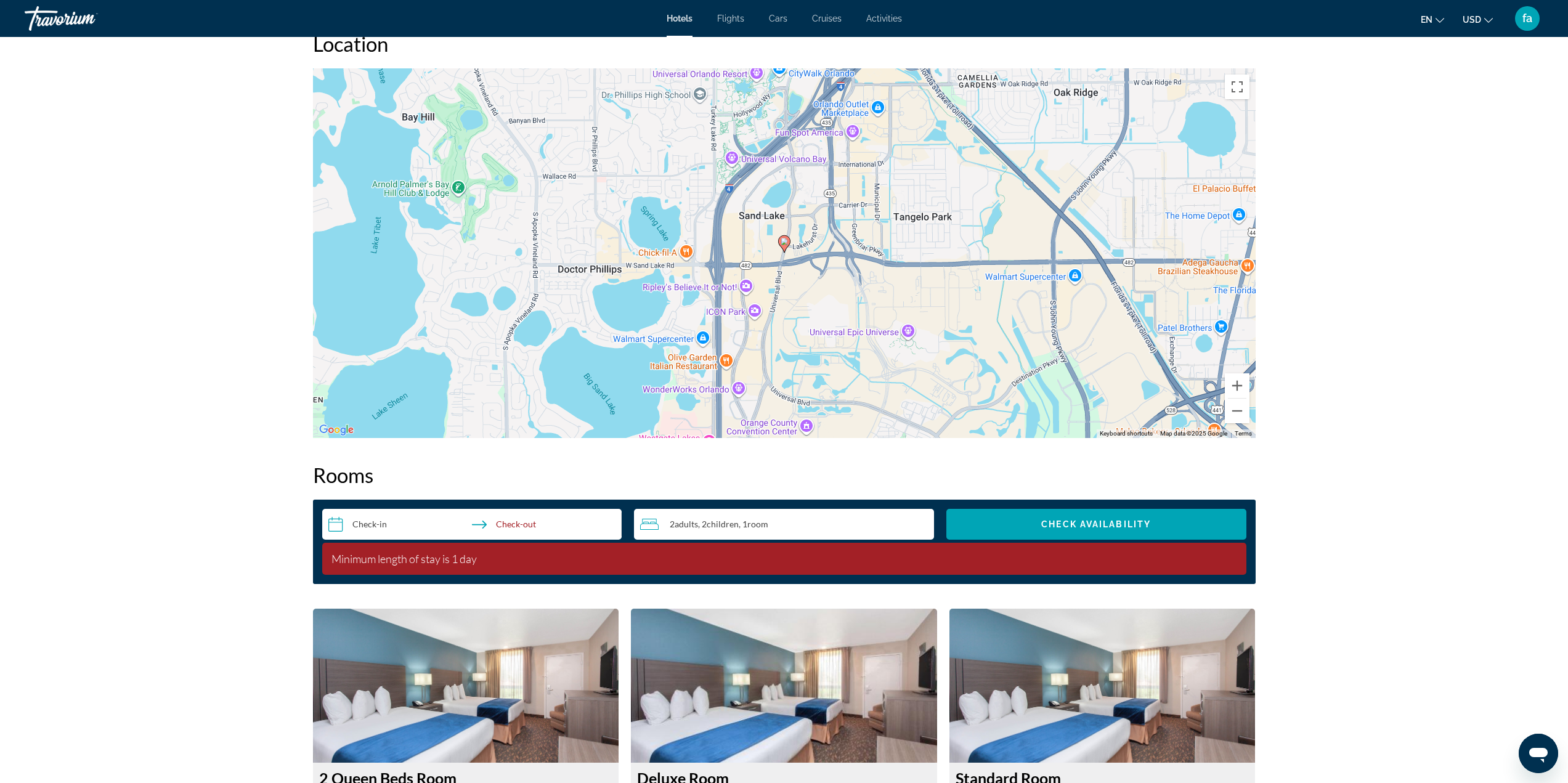
click at [364, 525] on input "**********" at bounding box center [475, 526] width 305 height 35
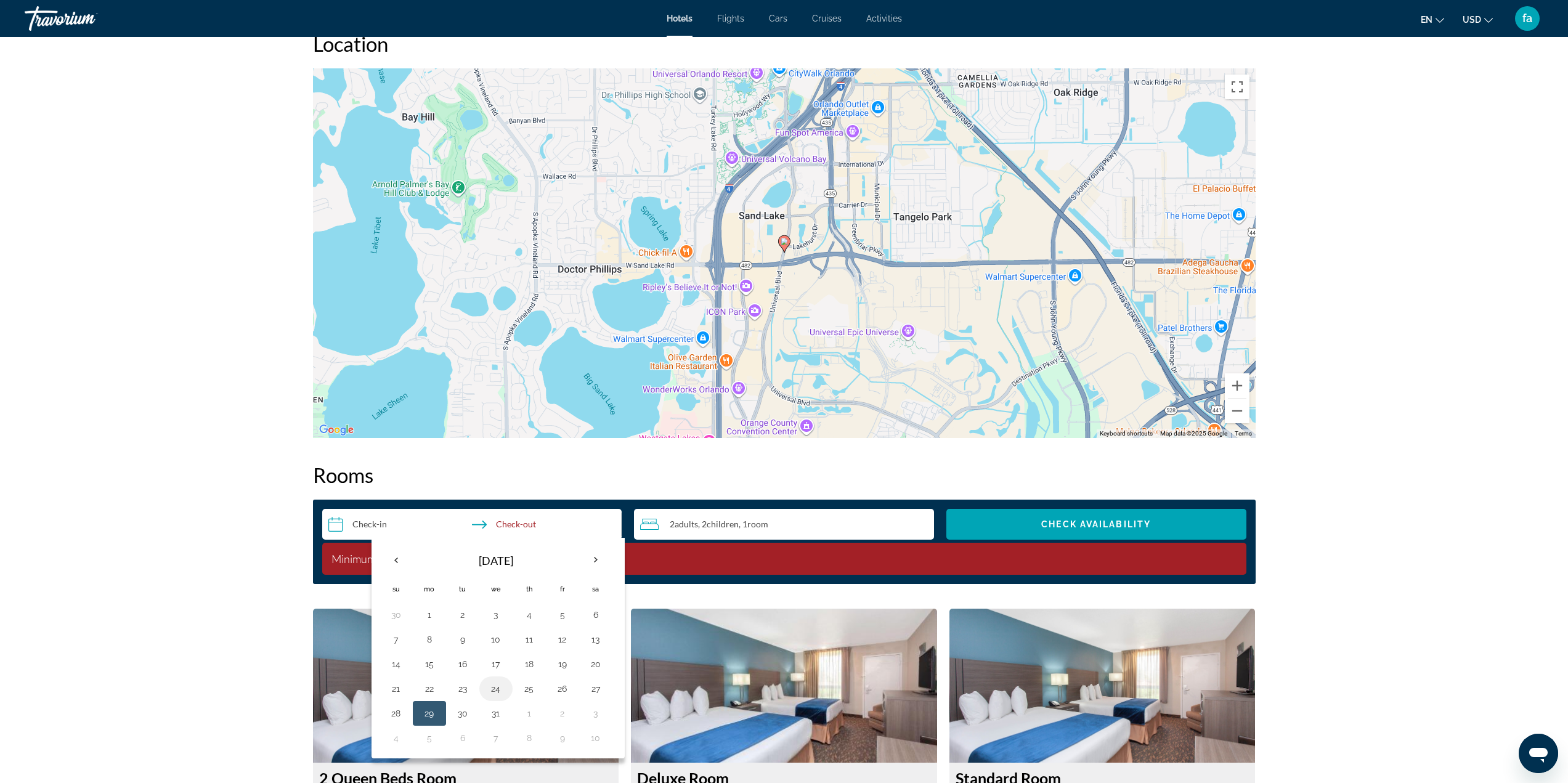
click at [490, 689] on button "24" at bounding box center [496, 688] width 20 height 17
click at [434, 718] on button "29" at bounding box center [430, 713] width 20 height 17
type input "**********"
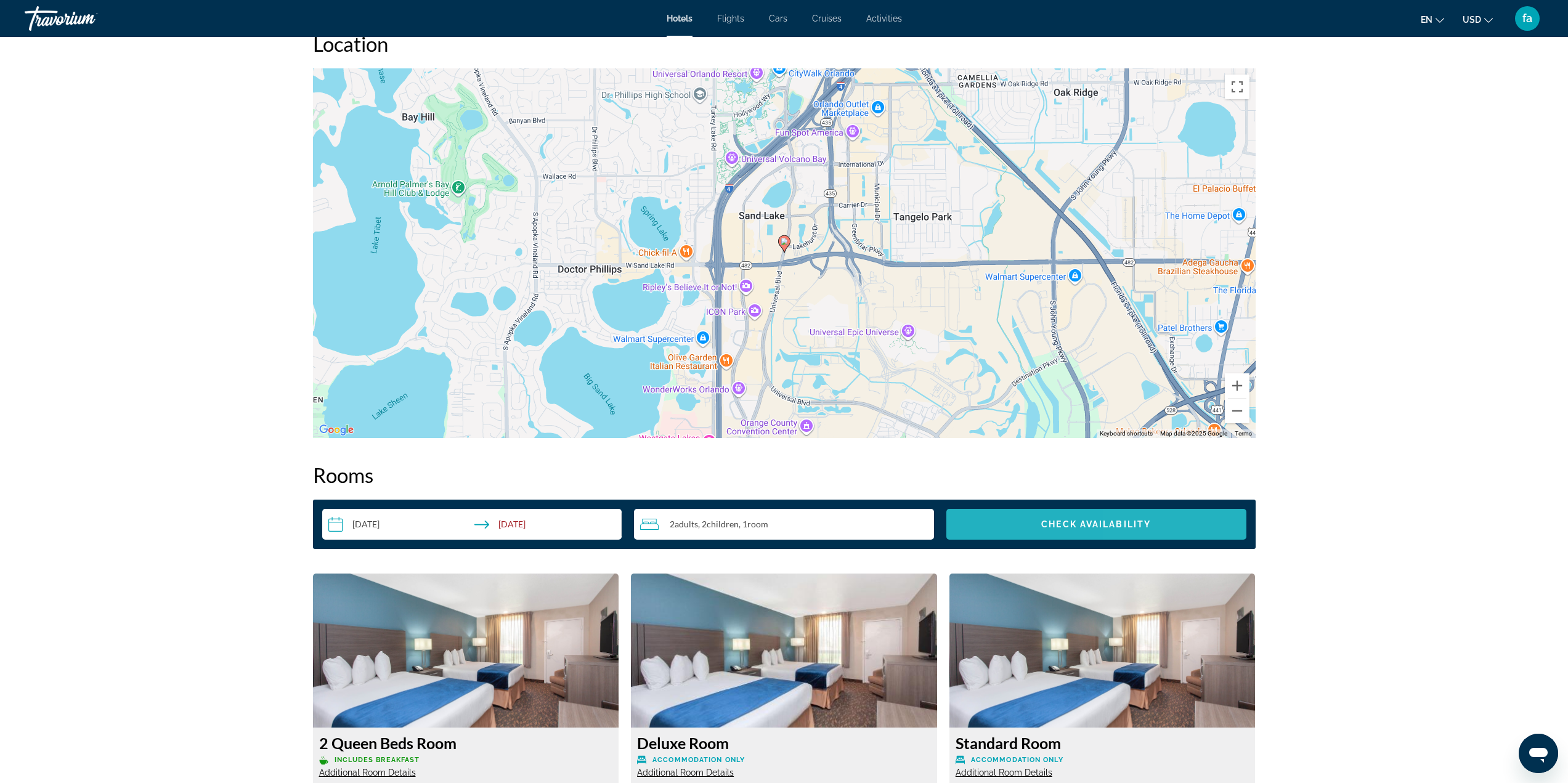
click at [1151, 525] on span "Check Availability" at bounding box center [1096, 525] width 110 height 10
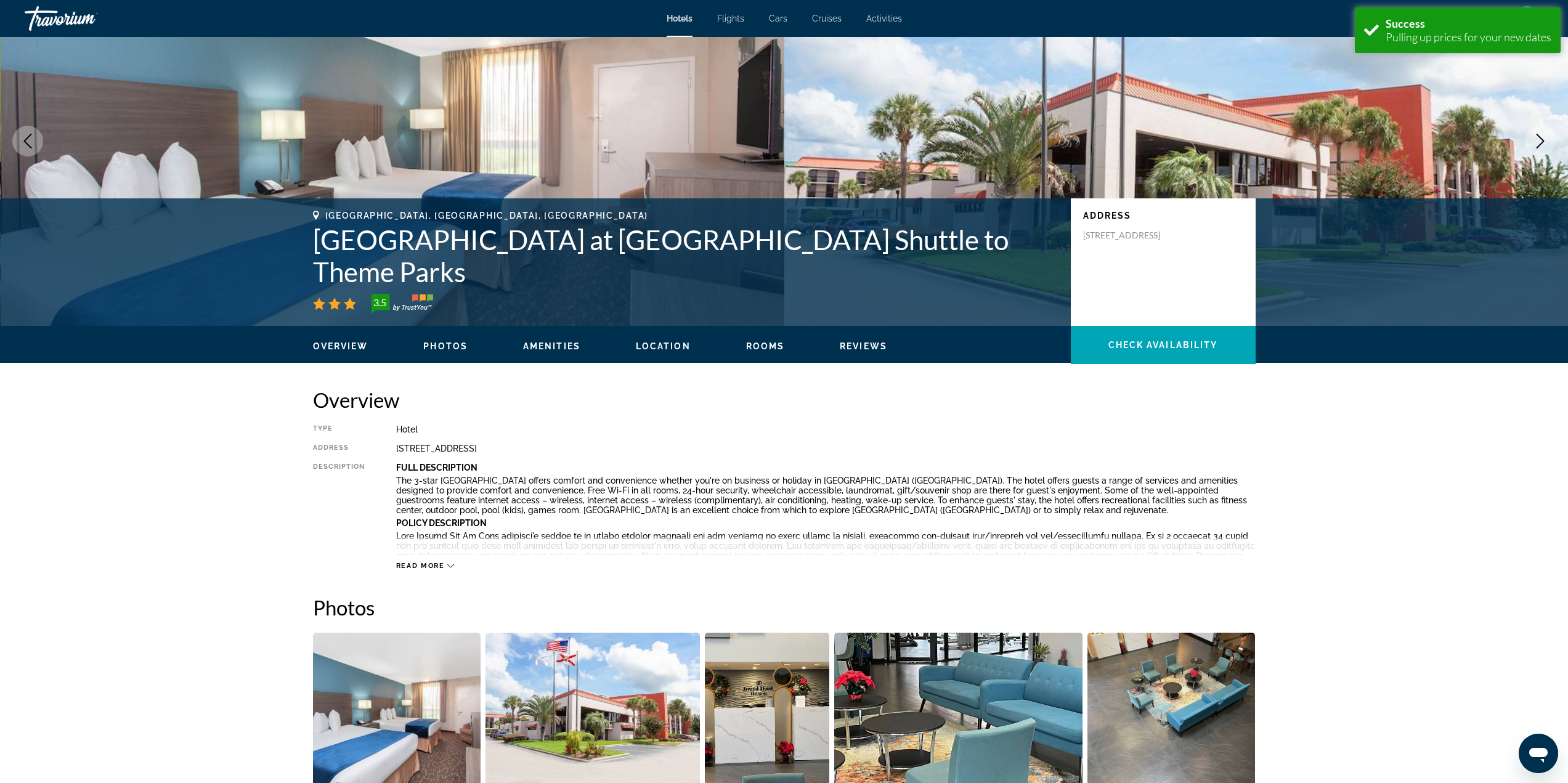
scroll to position [19, 0]
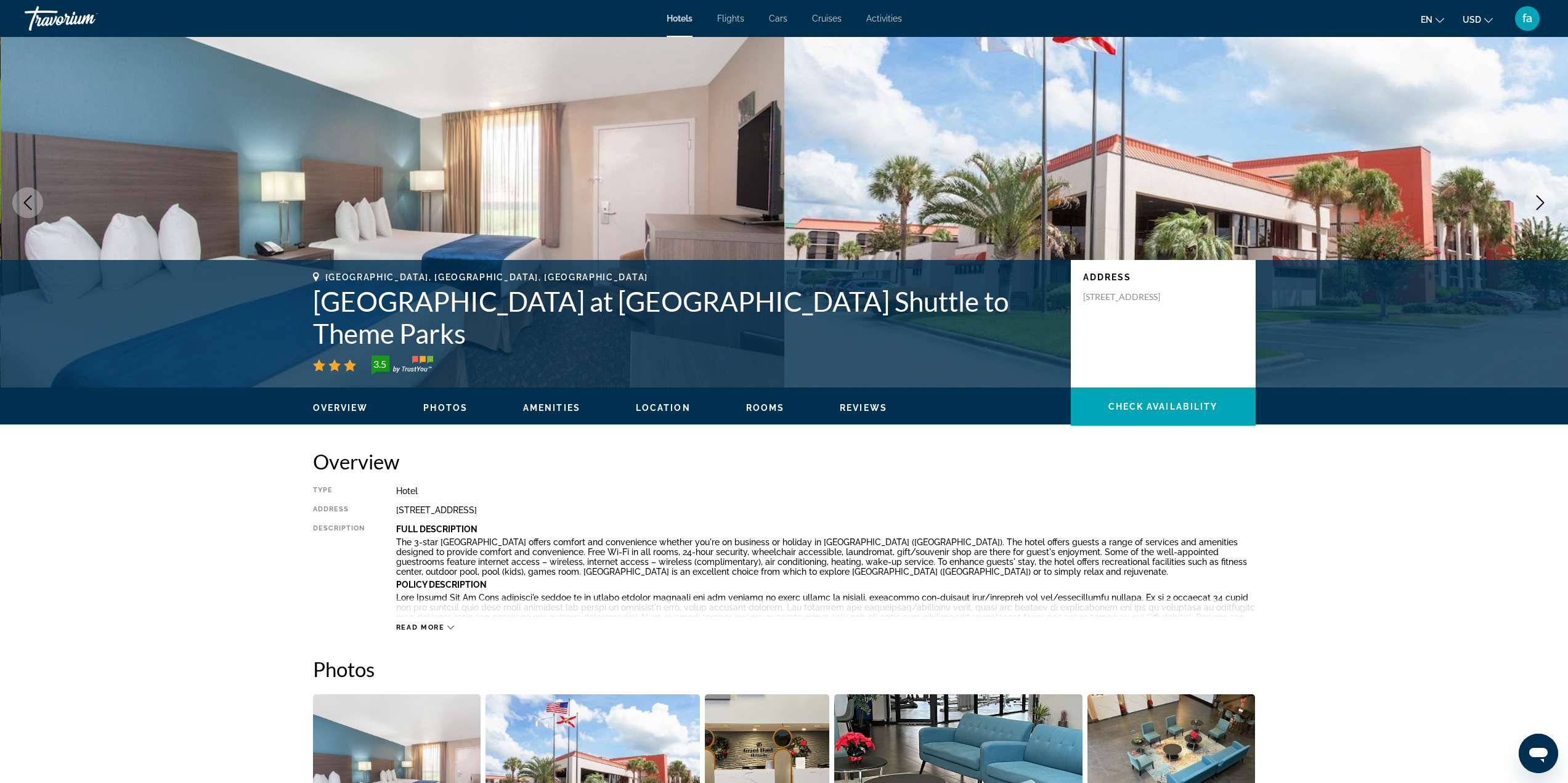
click at [1544, 207] on icon "Next image" at bounding box center [1540, 202] width 15 height 15
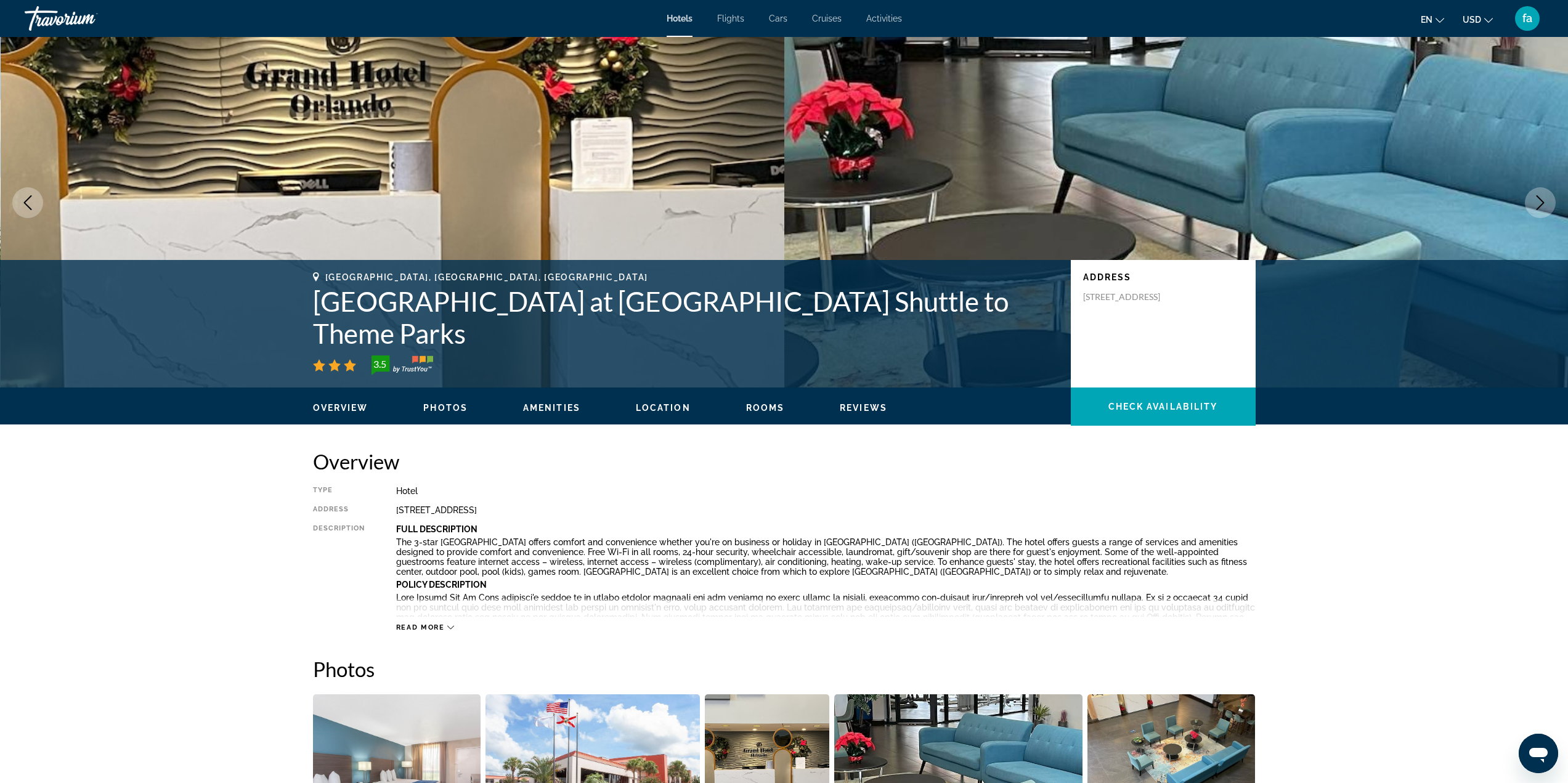
click at [1544, 207] on icon "Next image" at bounding box center [1540, 202] width 15 height 15
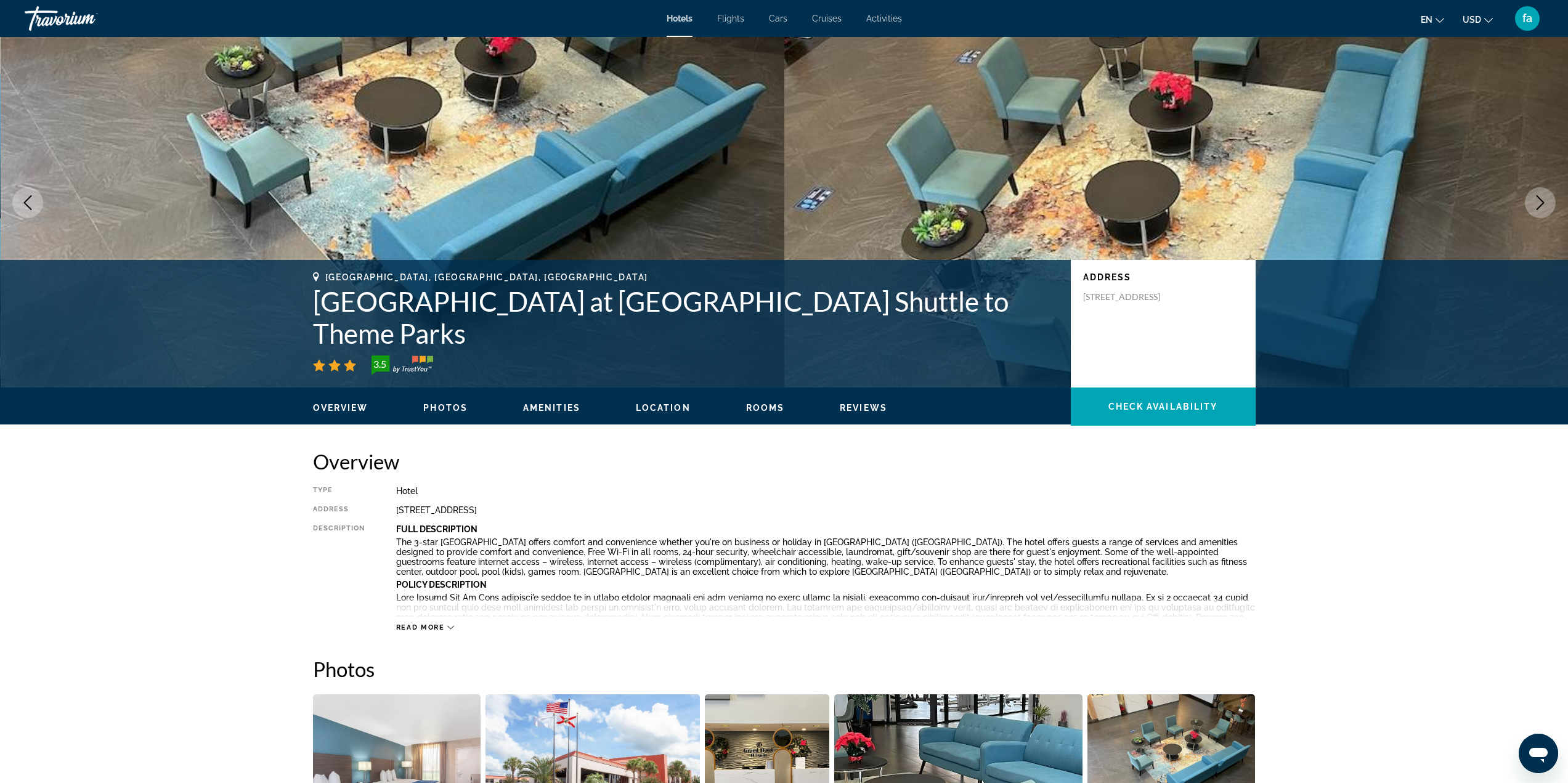
click at [1544, 207] on icon "Next image" at bounding box center [1540, 202] width 15 height 15
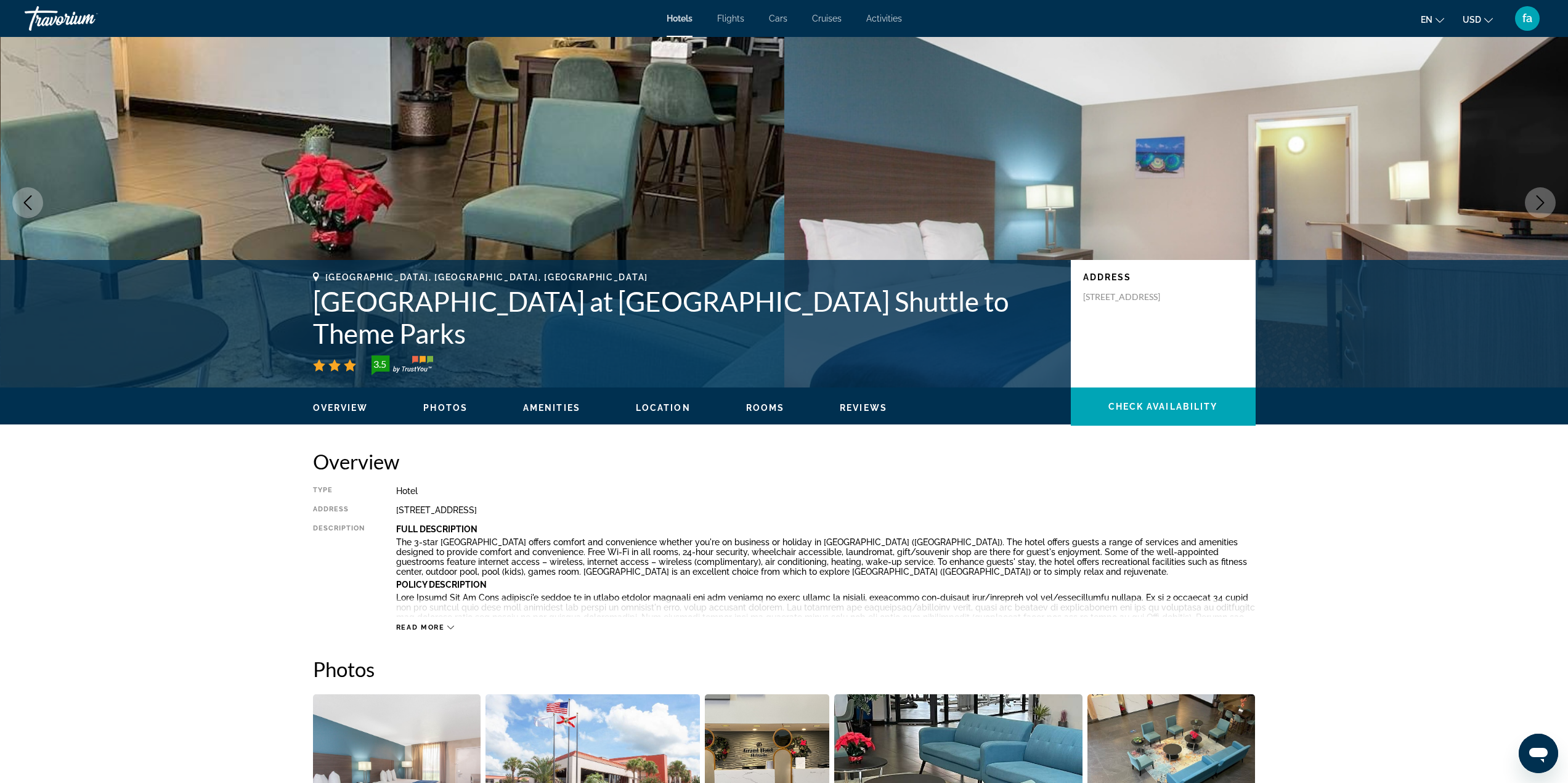
click at [1544, 209] on icon "Next image" at bounding box center [1540, 202] width 15 height 15
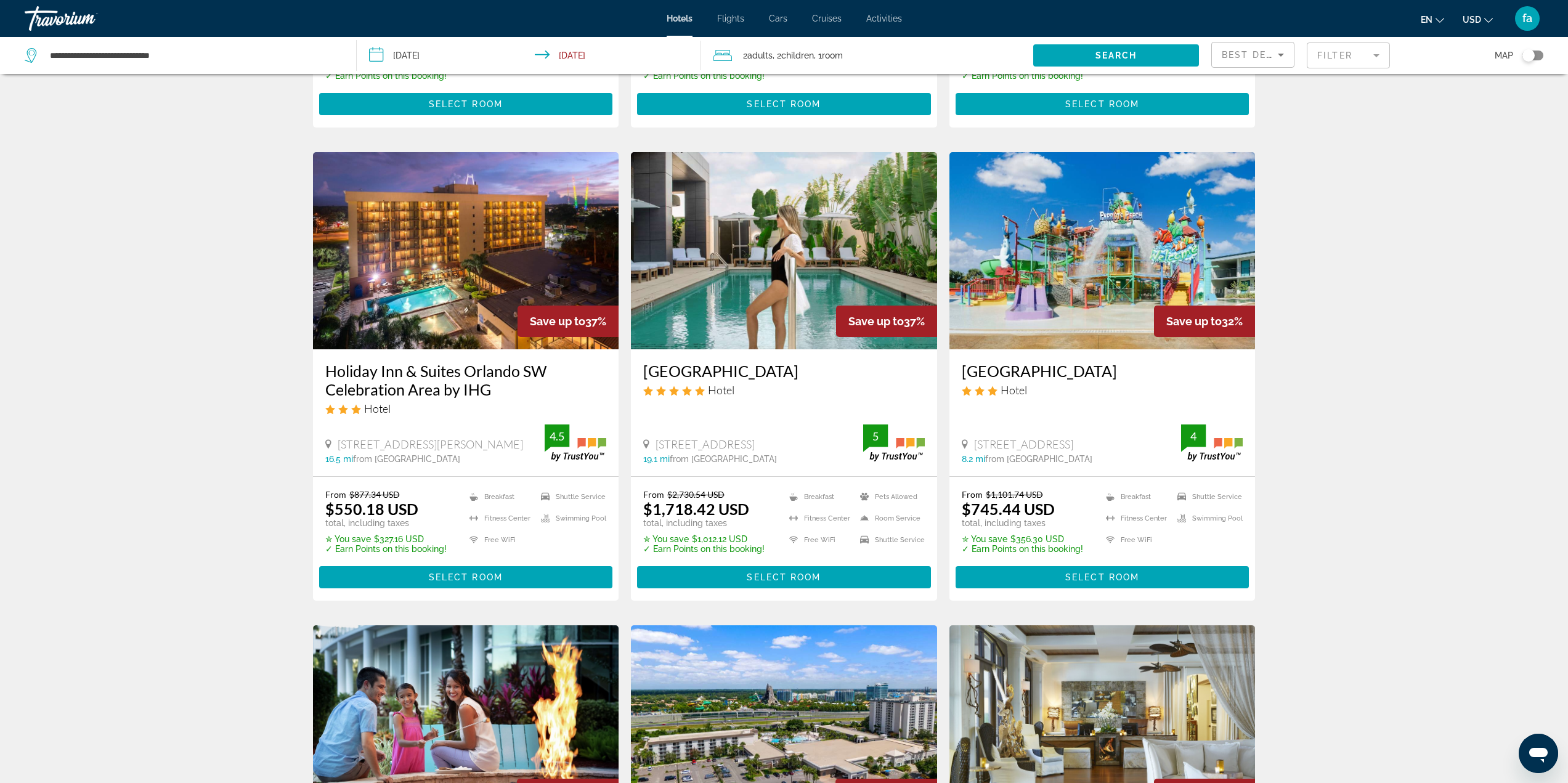
scroll to position [493, 0]
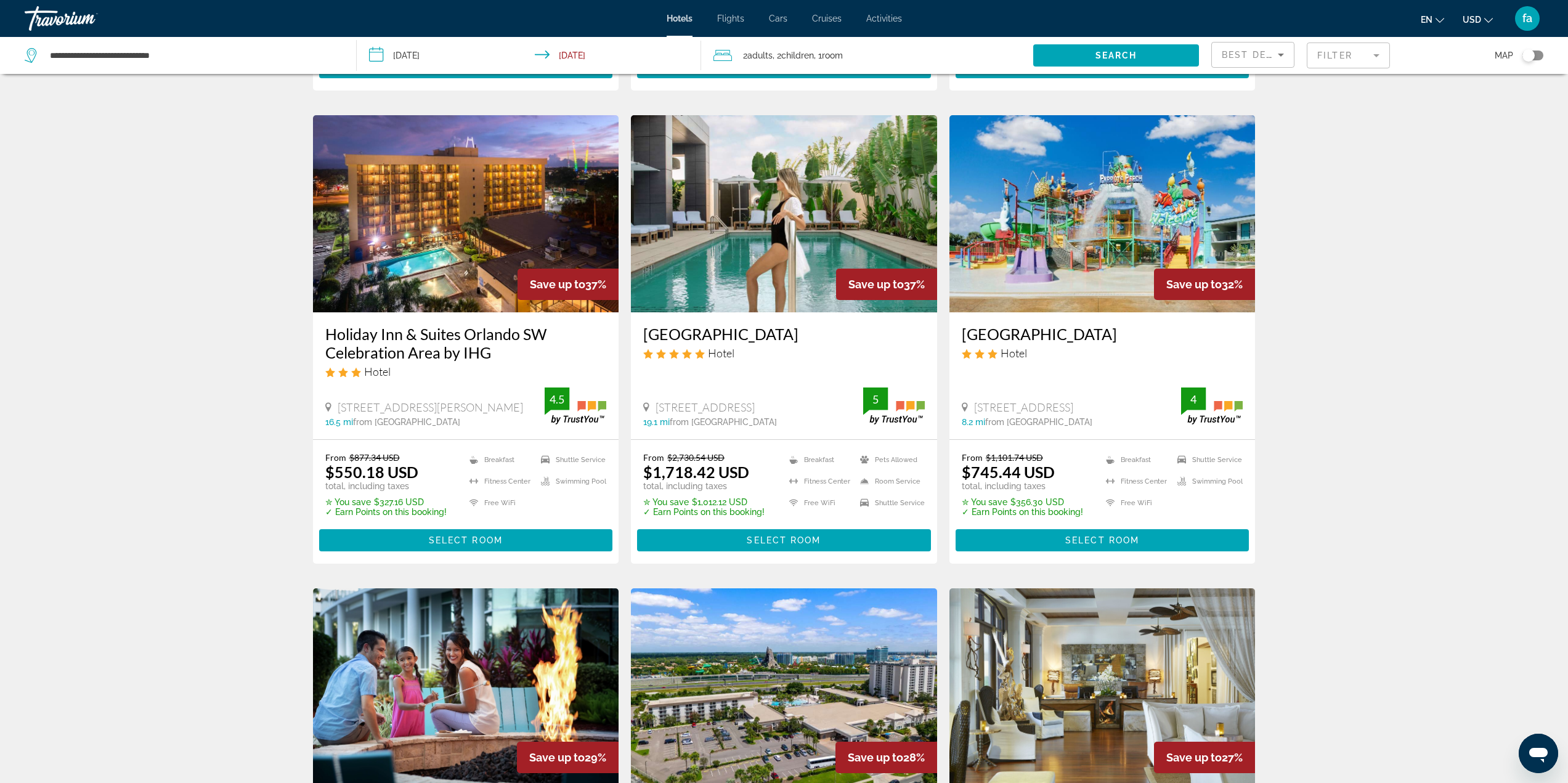
click at [1051, 211] on img "Main content" at bounding box center [1102, 213] width 306 height 197
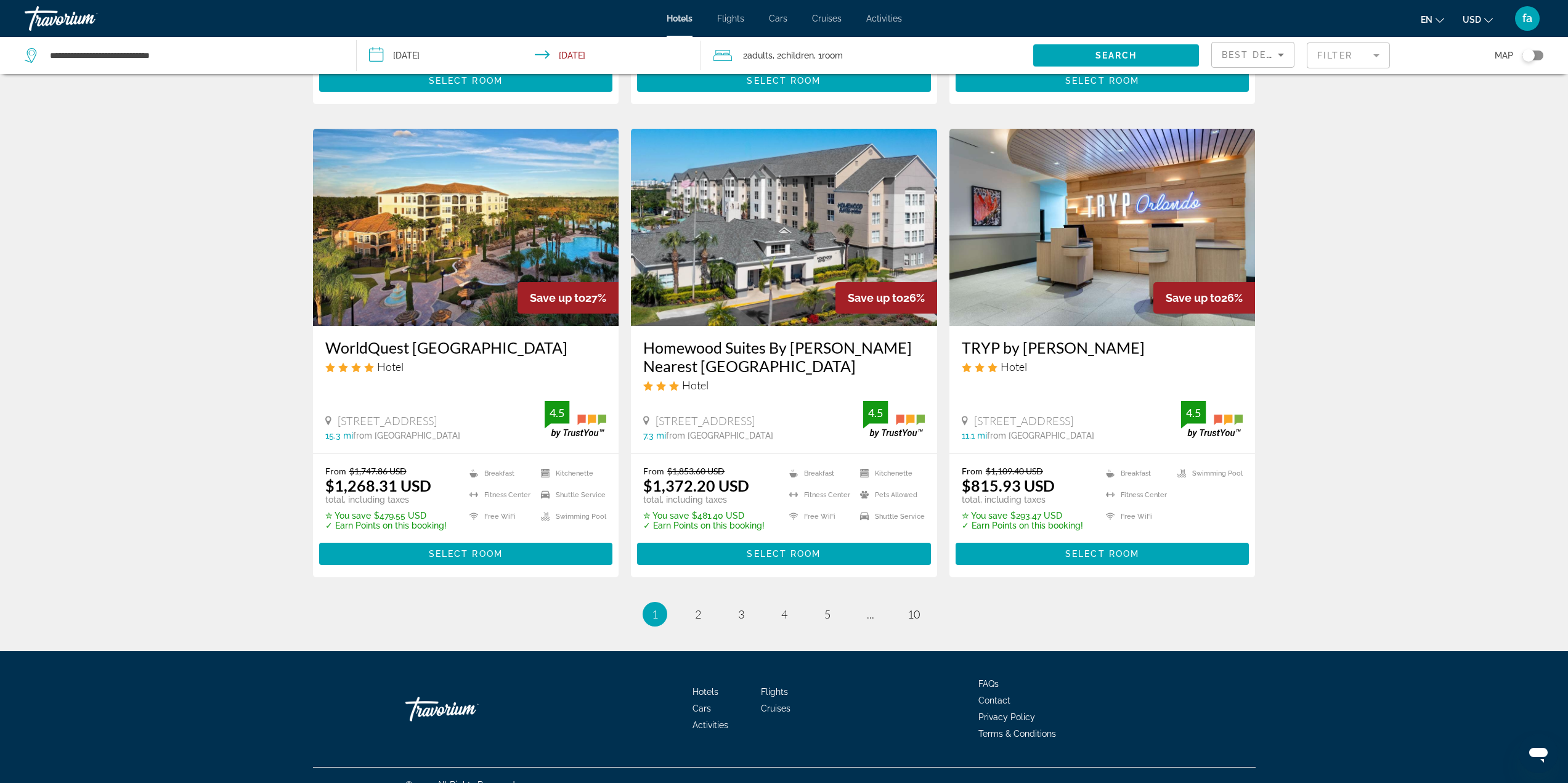
scroll to position [1426, 0]
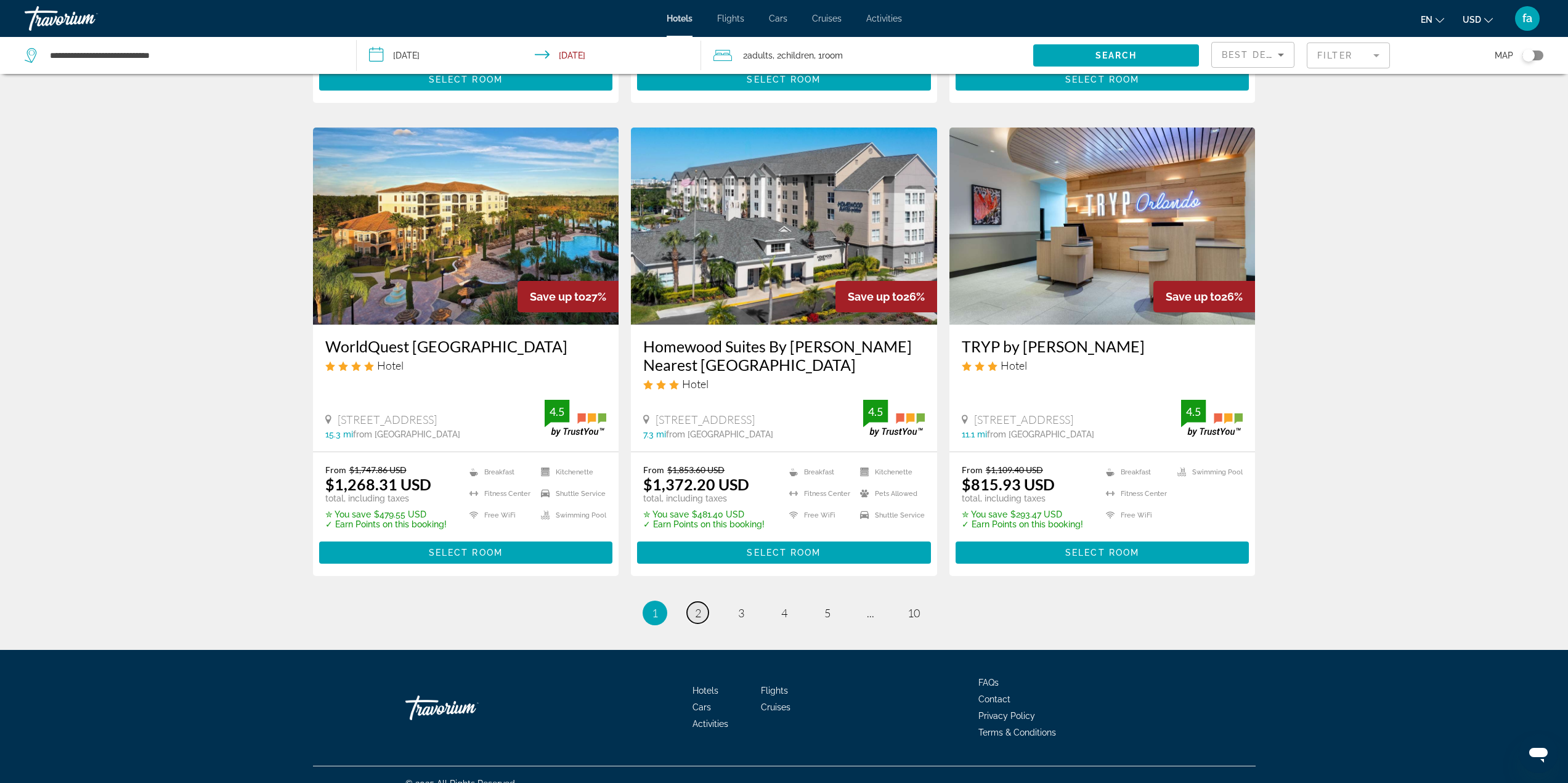
click at [702, 602] on link "page 2" at bounding box center [698, 613] width 22 height 22
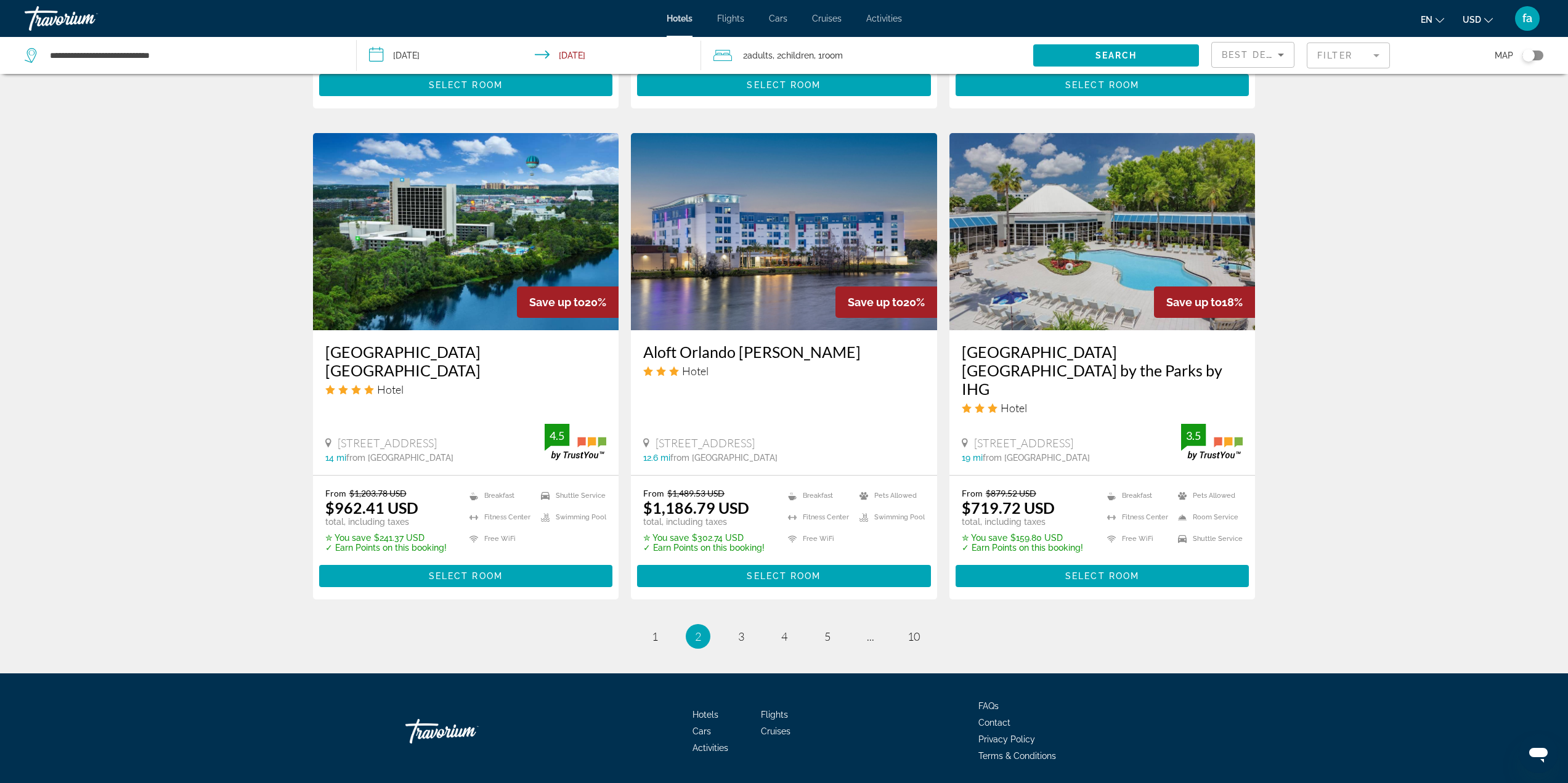
scroll to position [1418, 0]
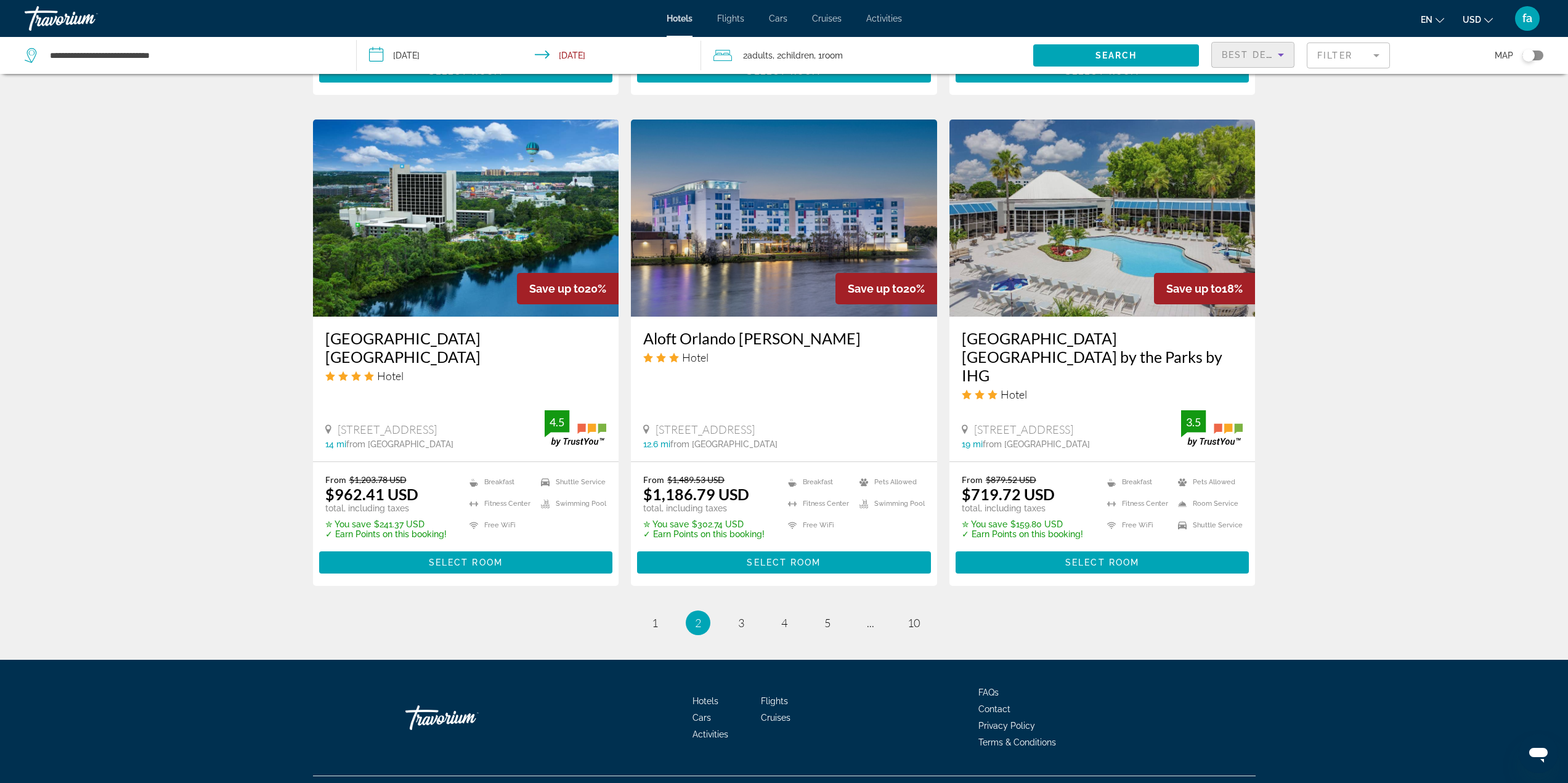
click at [1273, 54] on span "Best Deals" at bounding box center [1254, 54] width 64 height 10
click at [1255, 144] on span "Lowest Price" at bounding box center [1247, 147] width 49 height 10
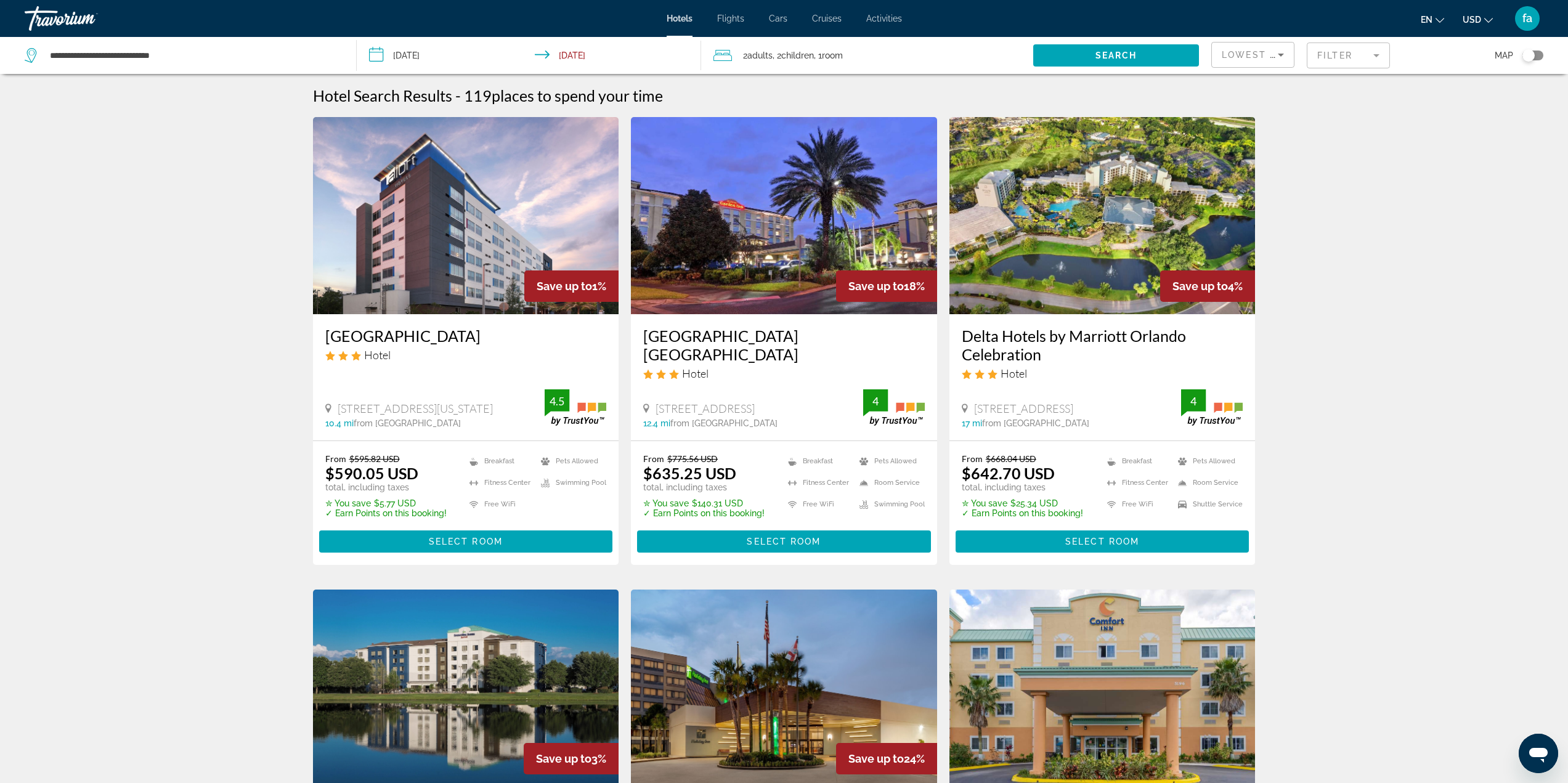
click at [796, 248] on img "Main content" at bounding box center [784, 215] width 306 height 197
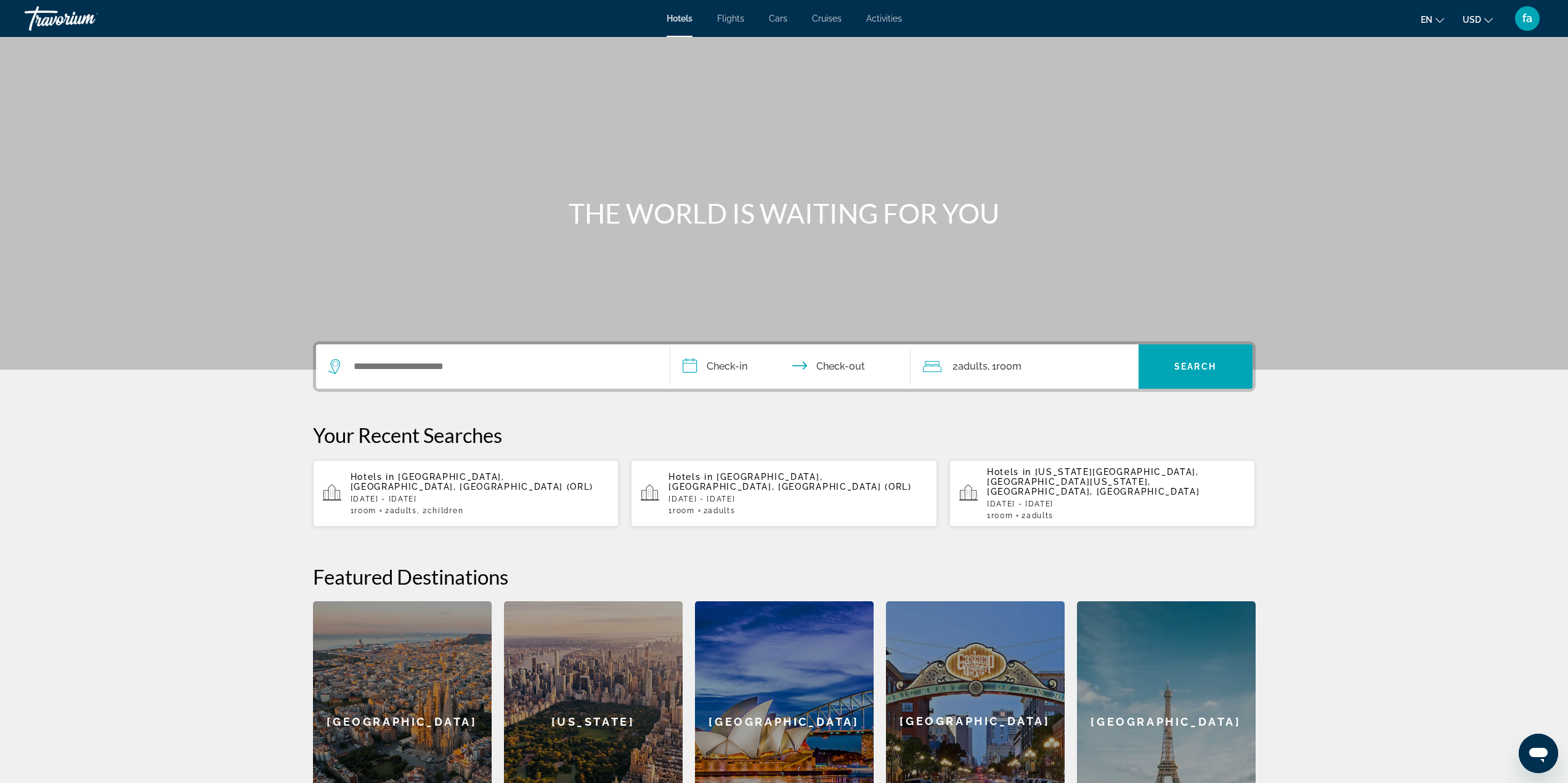
click at [497, 495] on p "[DATE] - [DATE]" at bounding box center [479, 499] width 258 height 9
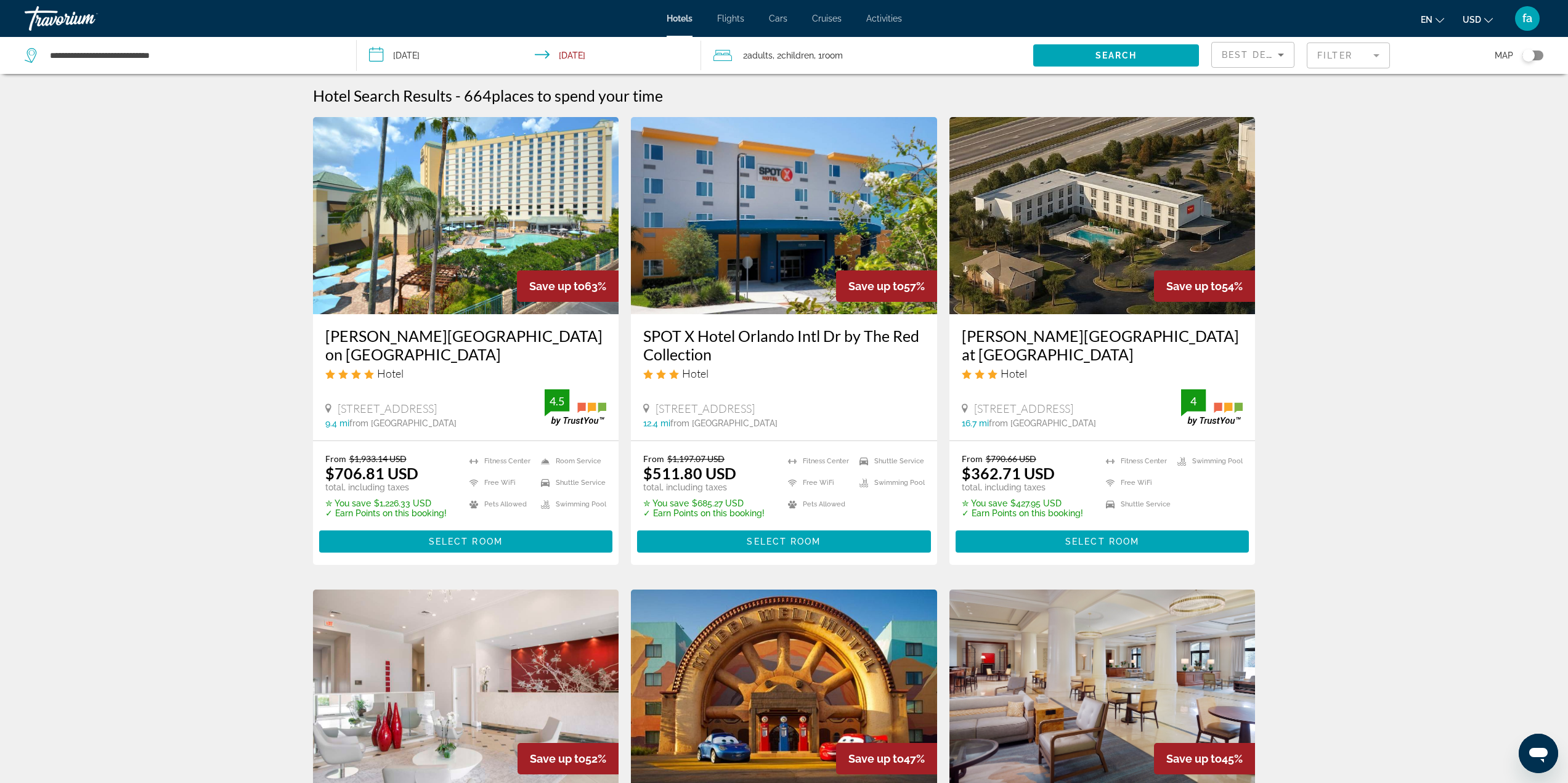
click at [1331, 52] on mat-form-field "Filter" at bounding box center [1348, 55] width 83 height 26
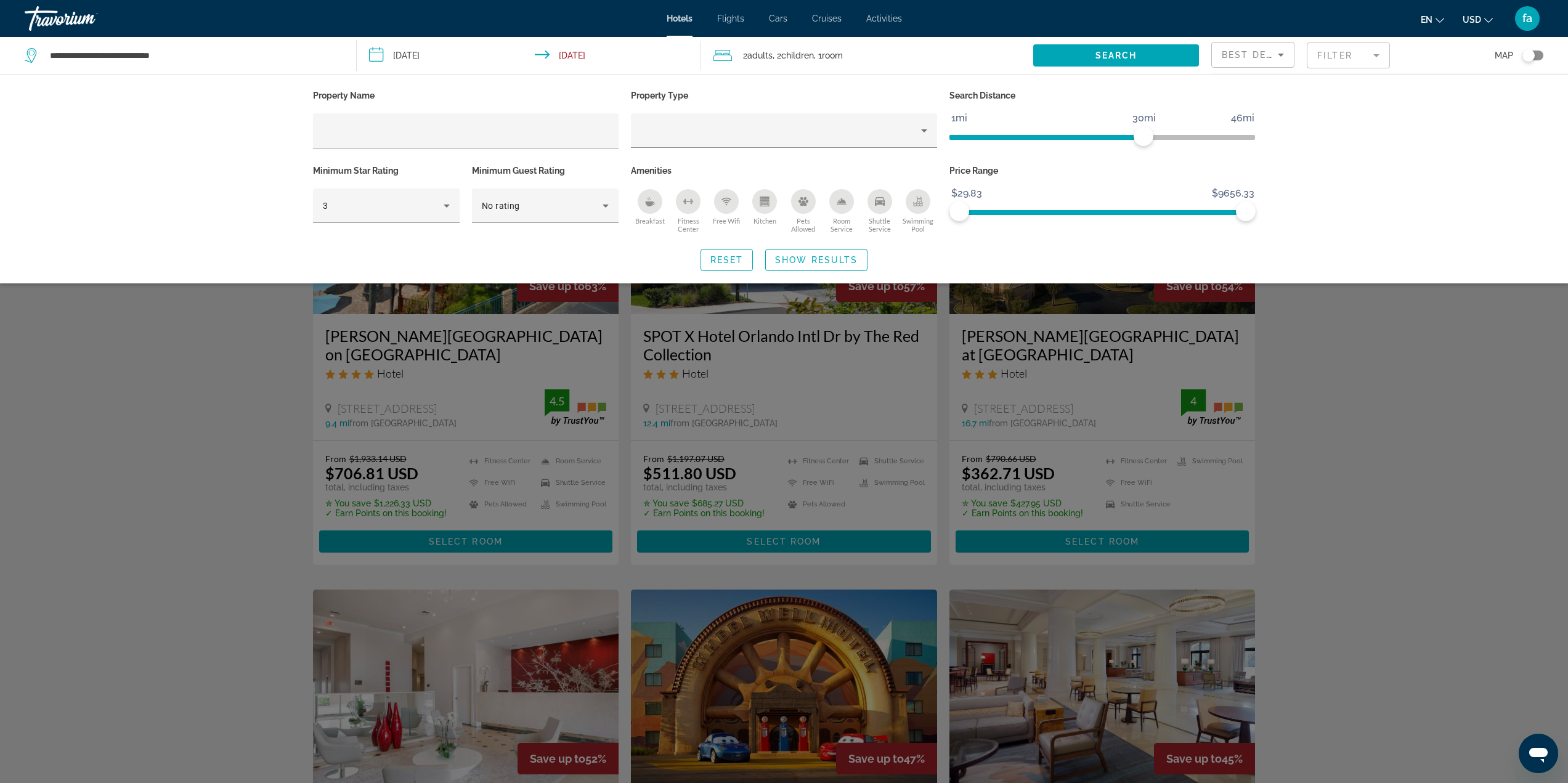
click at [650, 204] on icon "Breakfast" at bounding box center [649, 204] width 9 height 5
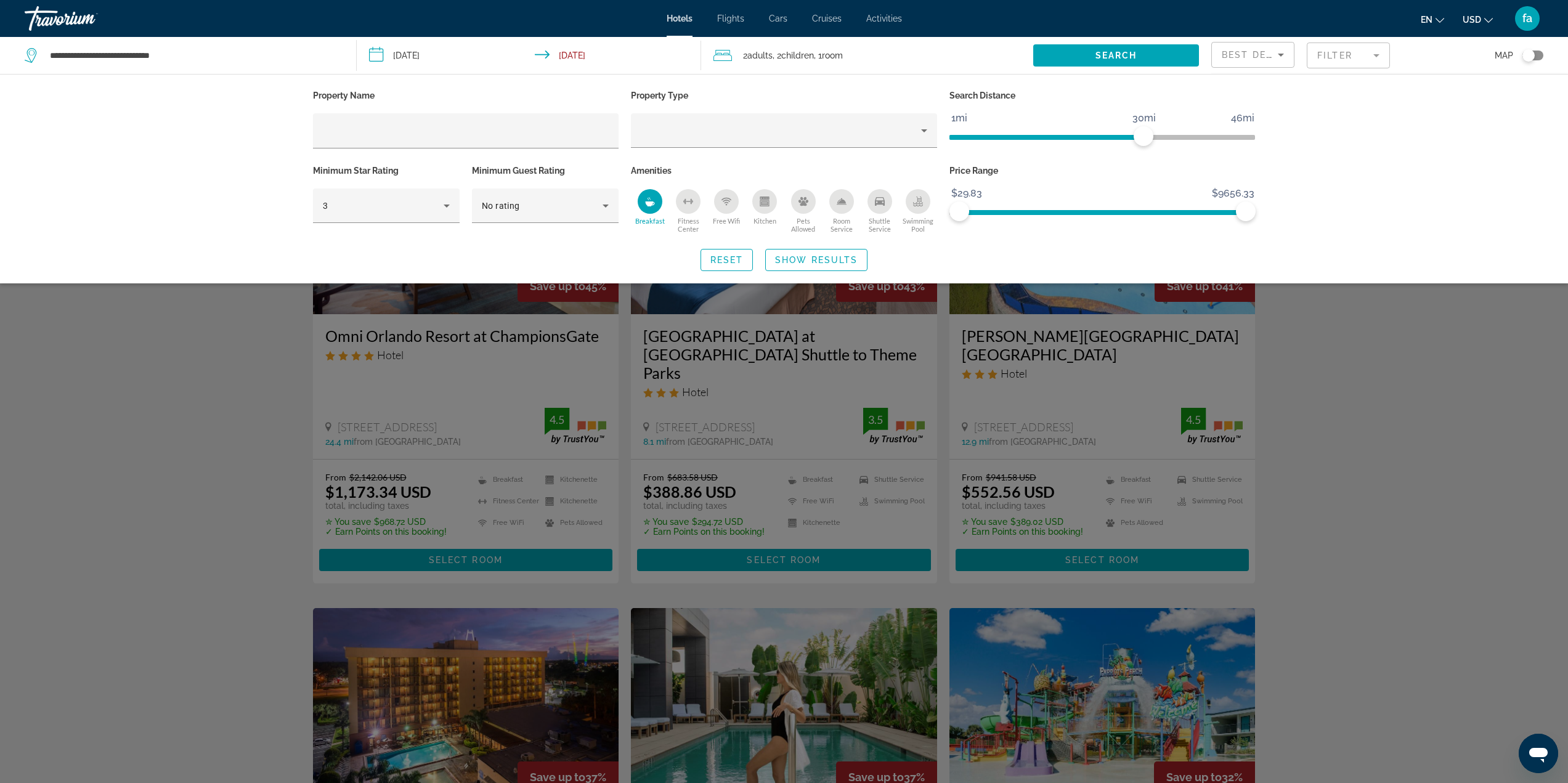
click at [731, 205] on icon "Free Wifi" at bounding box center [727, 202] width 10 height 10
click at [839, 260] on span "Show Results" at bounding box center [816, 260] width 82 height 10
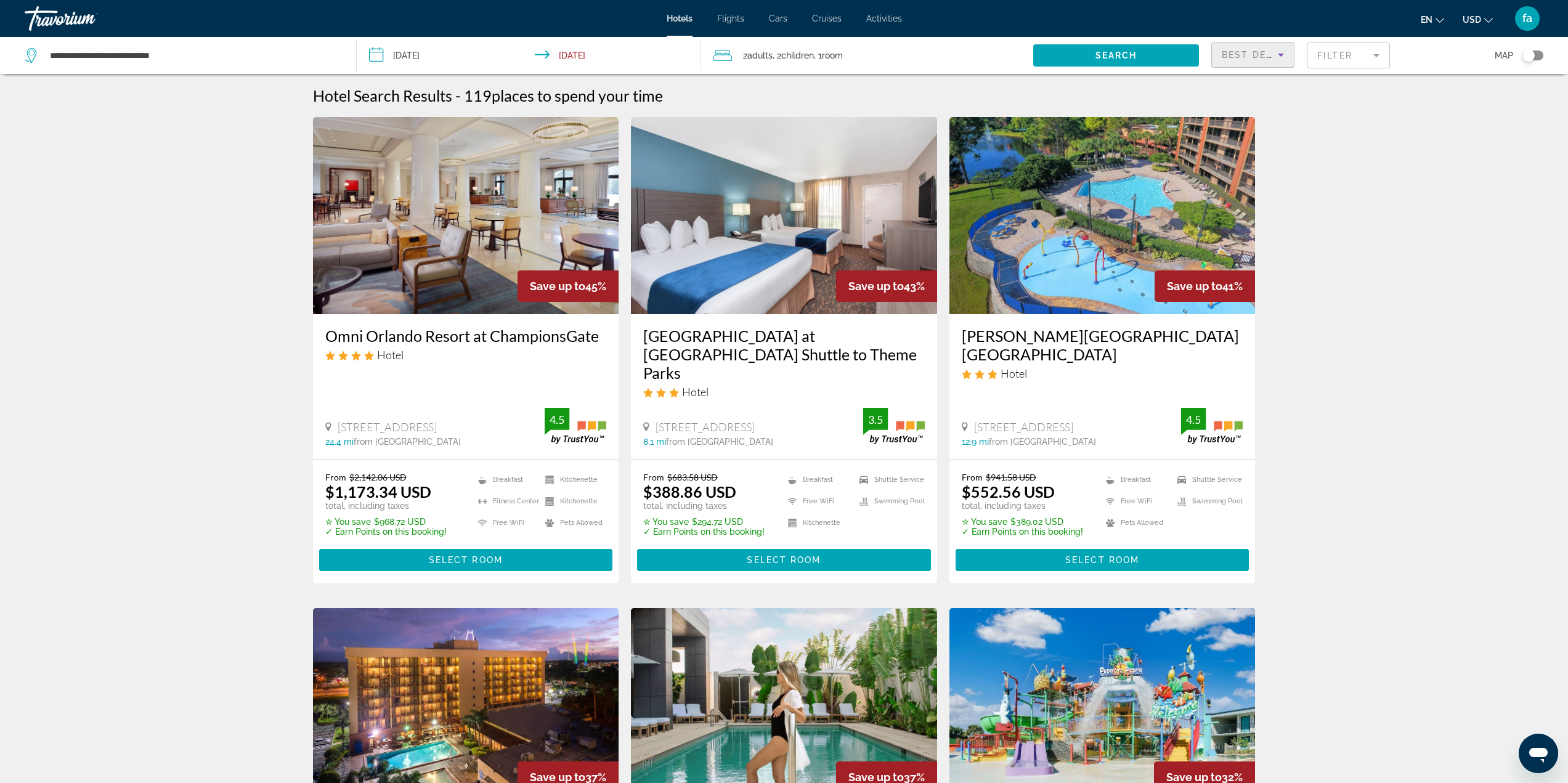
click at [1249, 59] on div "Best Deals" at bounding box center [1250, 54] width 56 height 15
click at [1307, 122] on div at bounding box center [784, 391] width 1568 height 783
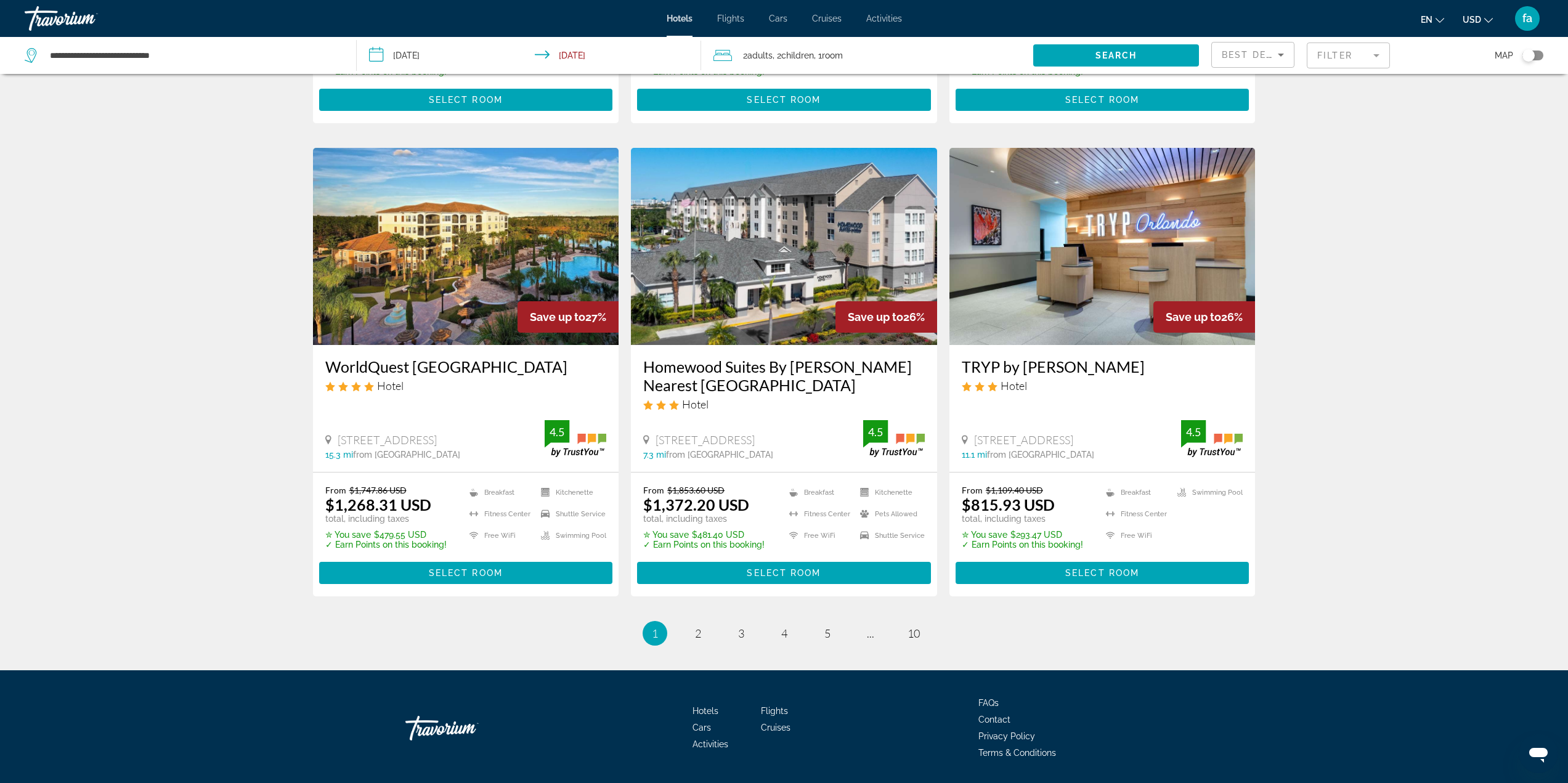
scroll to position [1426, 0]
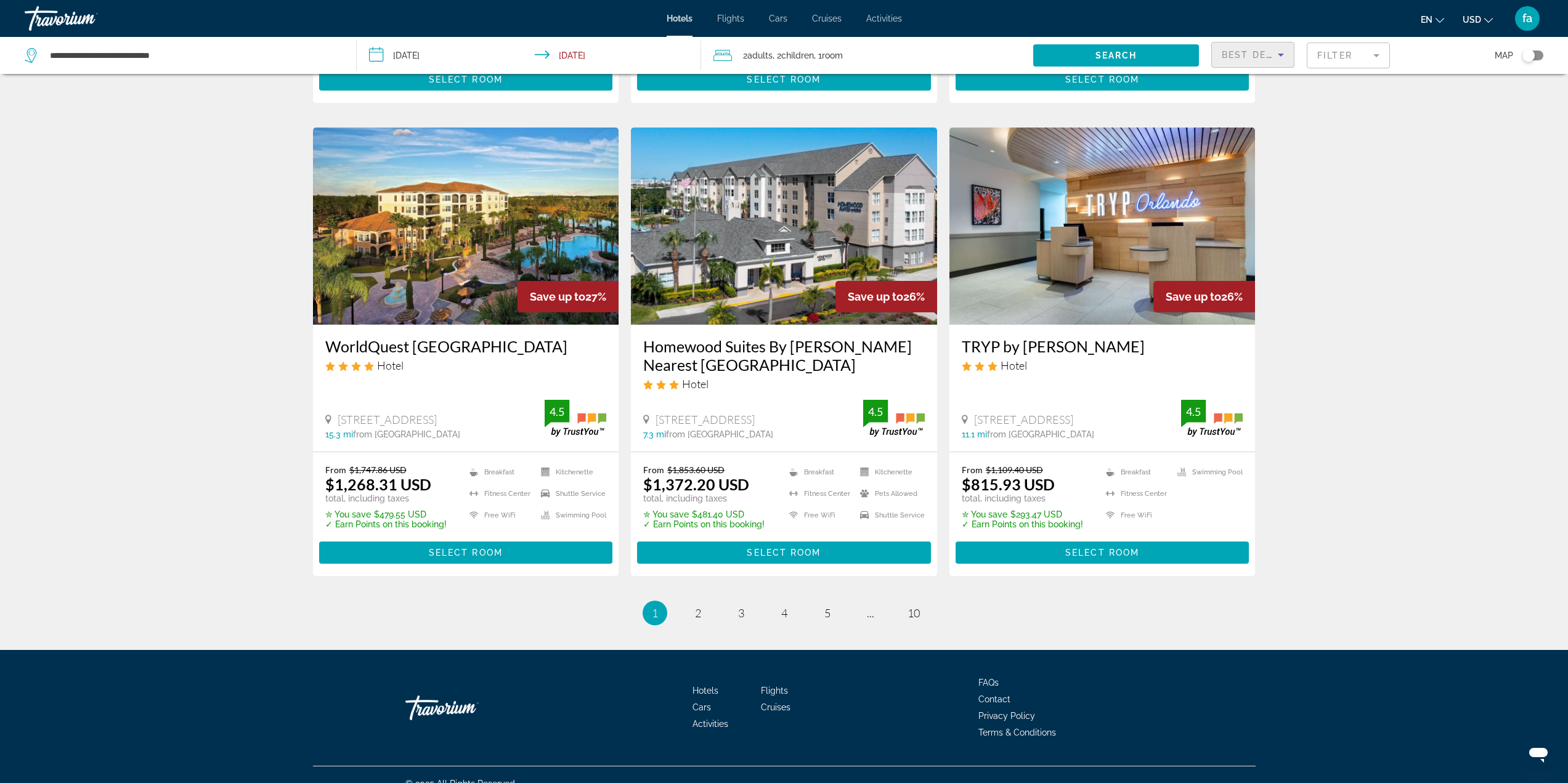
click at [1261, 58] on span "Best Deals" at bounding box center [1254, 54] width 64 height 10
click at [1253, 147] on span "Lowest Price" at bounding box center [1247, 147] width 49 height 10
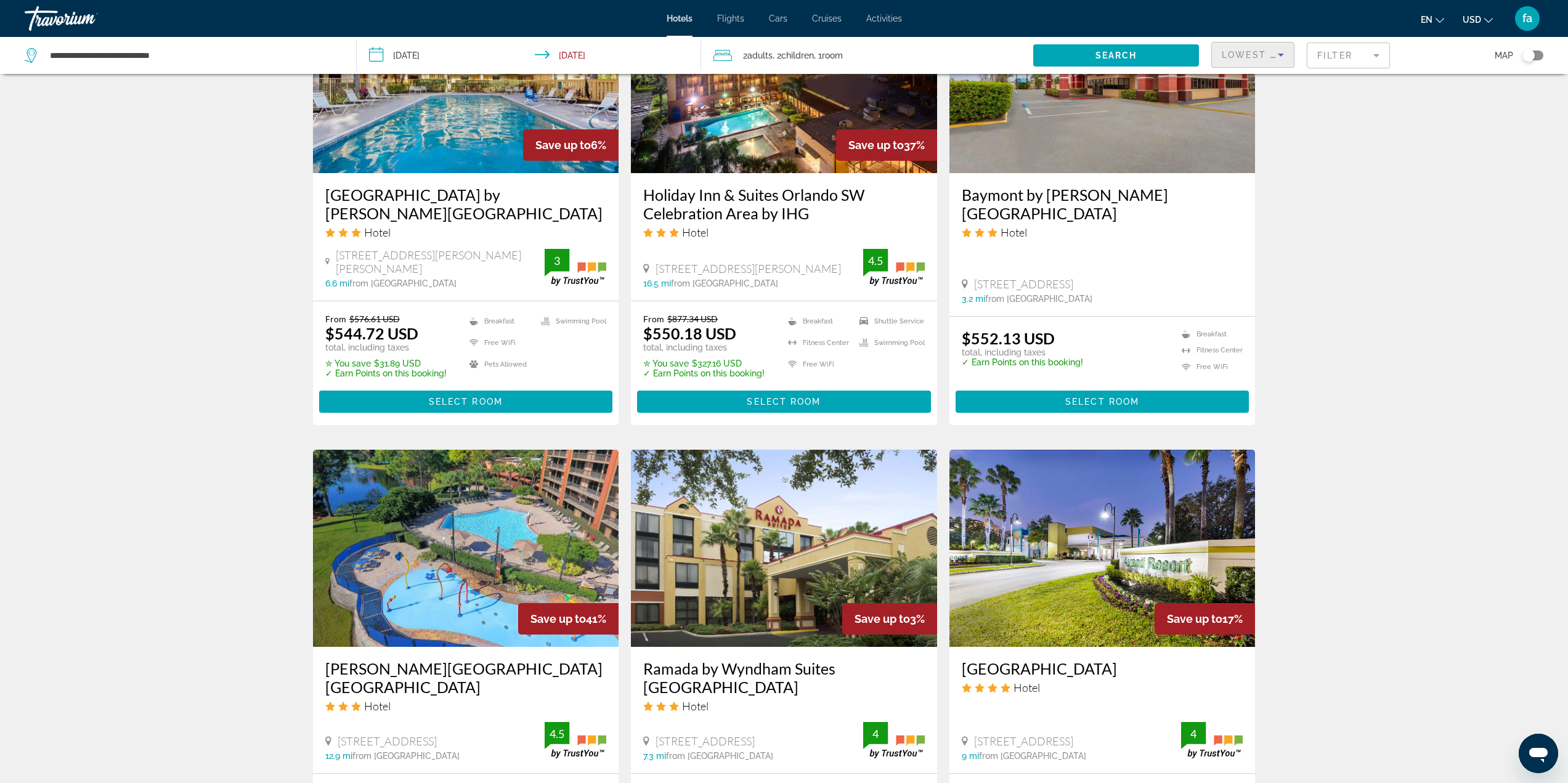
scroll to position [1232, 0]
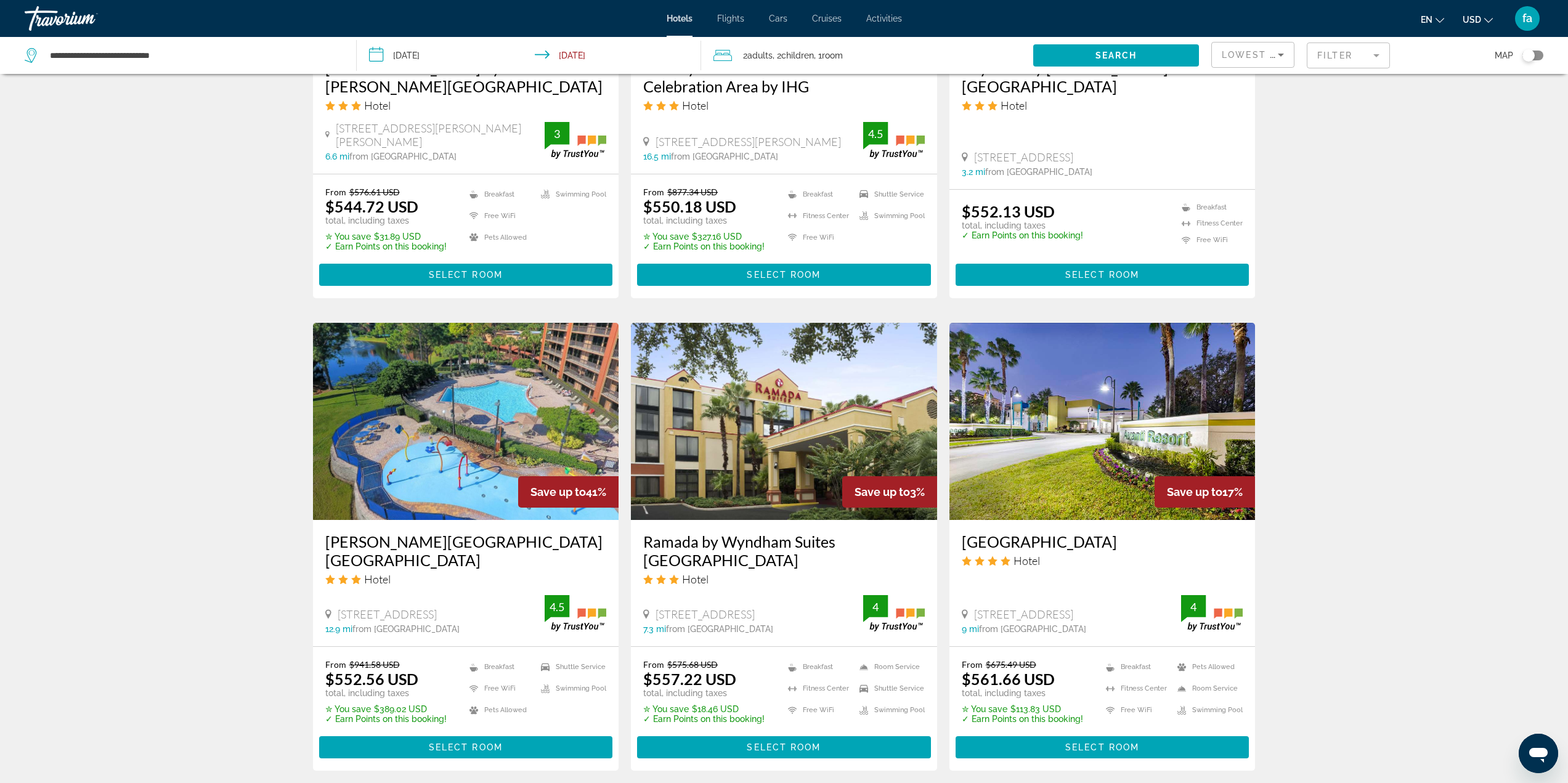
click at [1083, 452] on img "Main content" at bounding box center [1102, 421] width 306 height 197
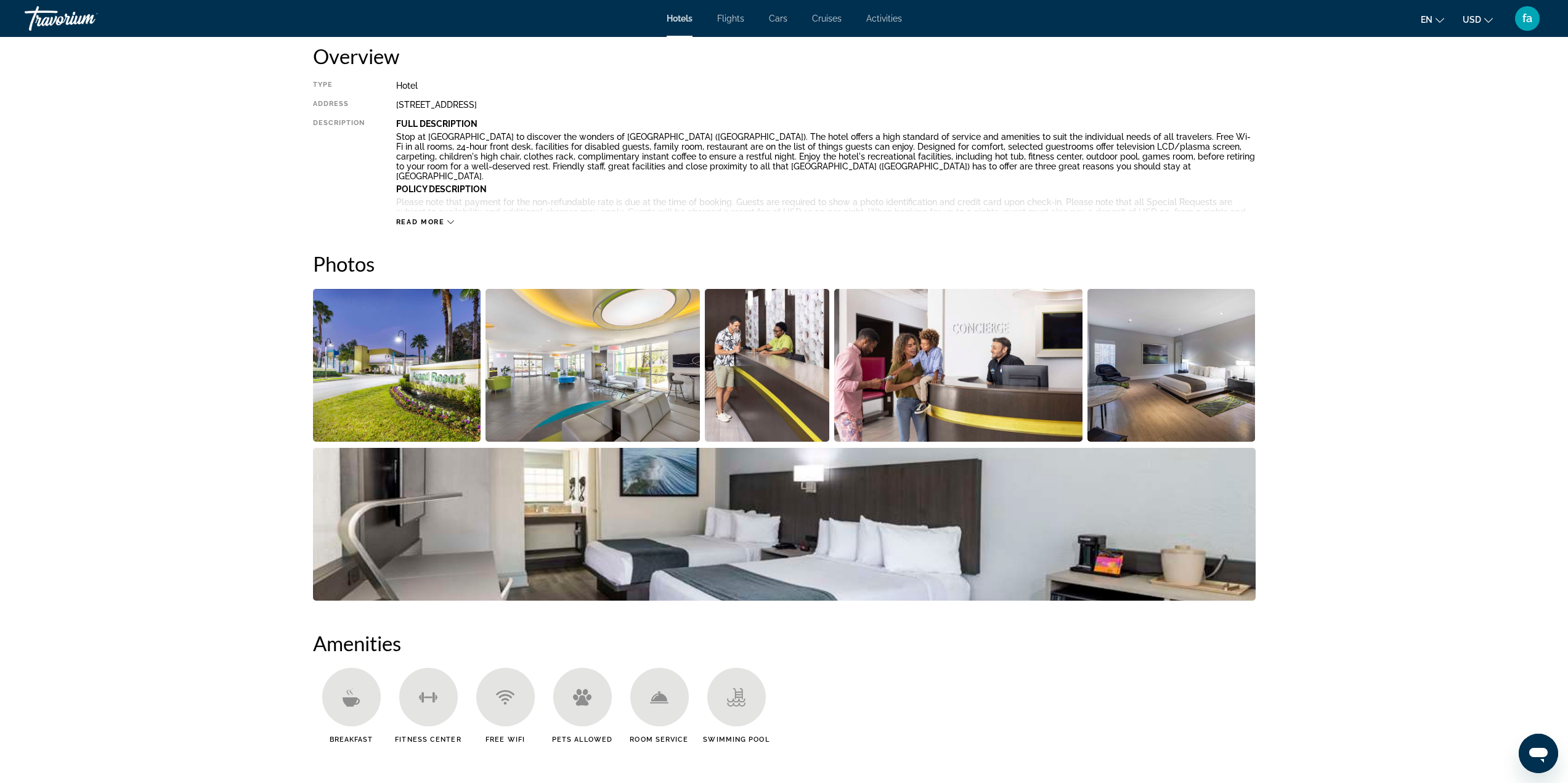
scroll to position [432, 0]
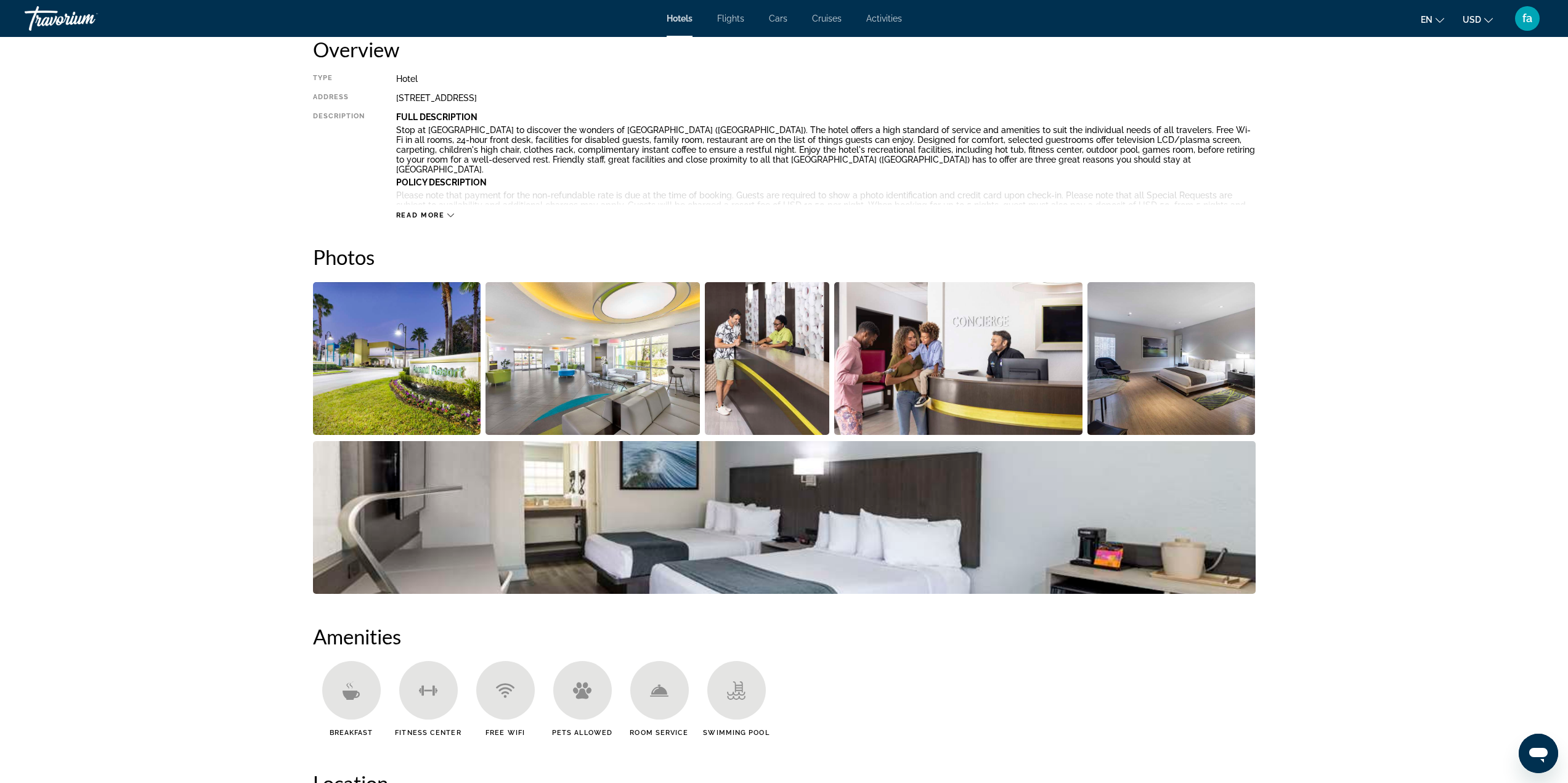
click at [380, 350] on img "Open full-screen image slider" at bounding box center [397, 358] width 168 height 152
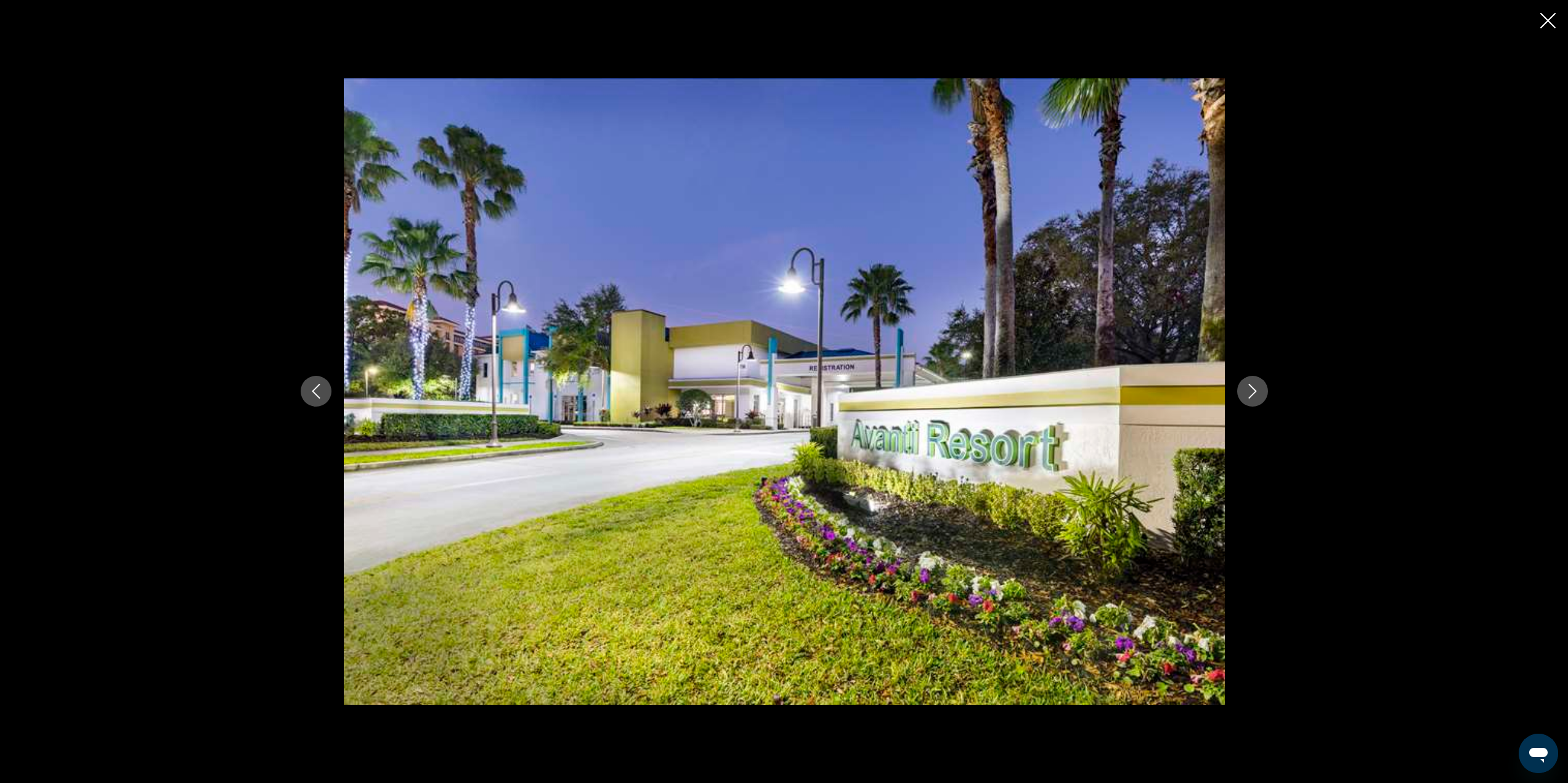
click at [1255, 391] on icon "Next image" at bounding box center [1252, 391] width 15 height 15
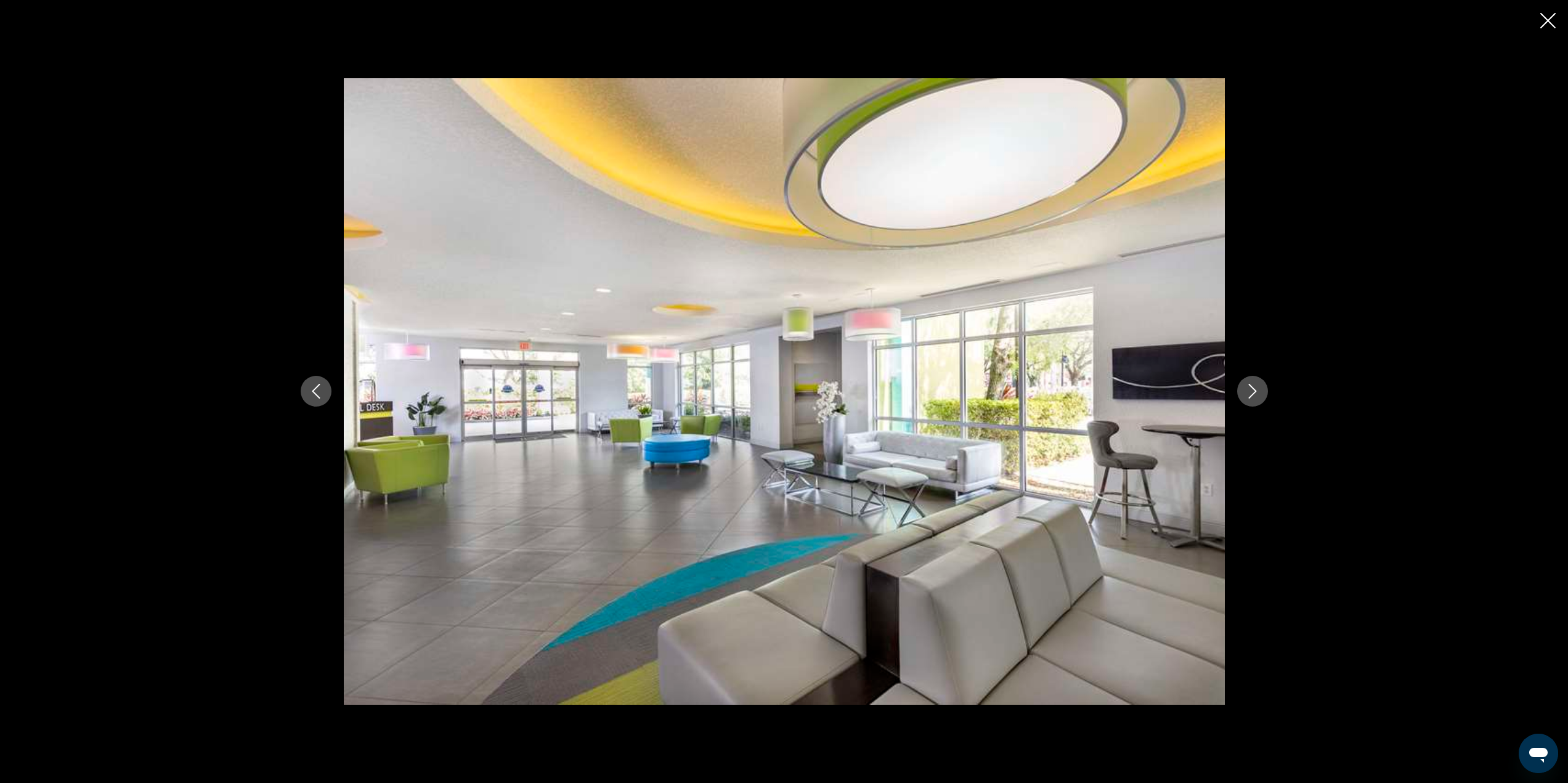
click at [1255, 391] on icon "Next image" at bounding box center [1252, 391] width 8 height 15
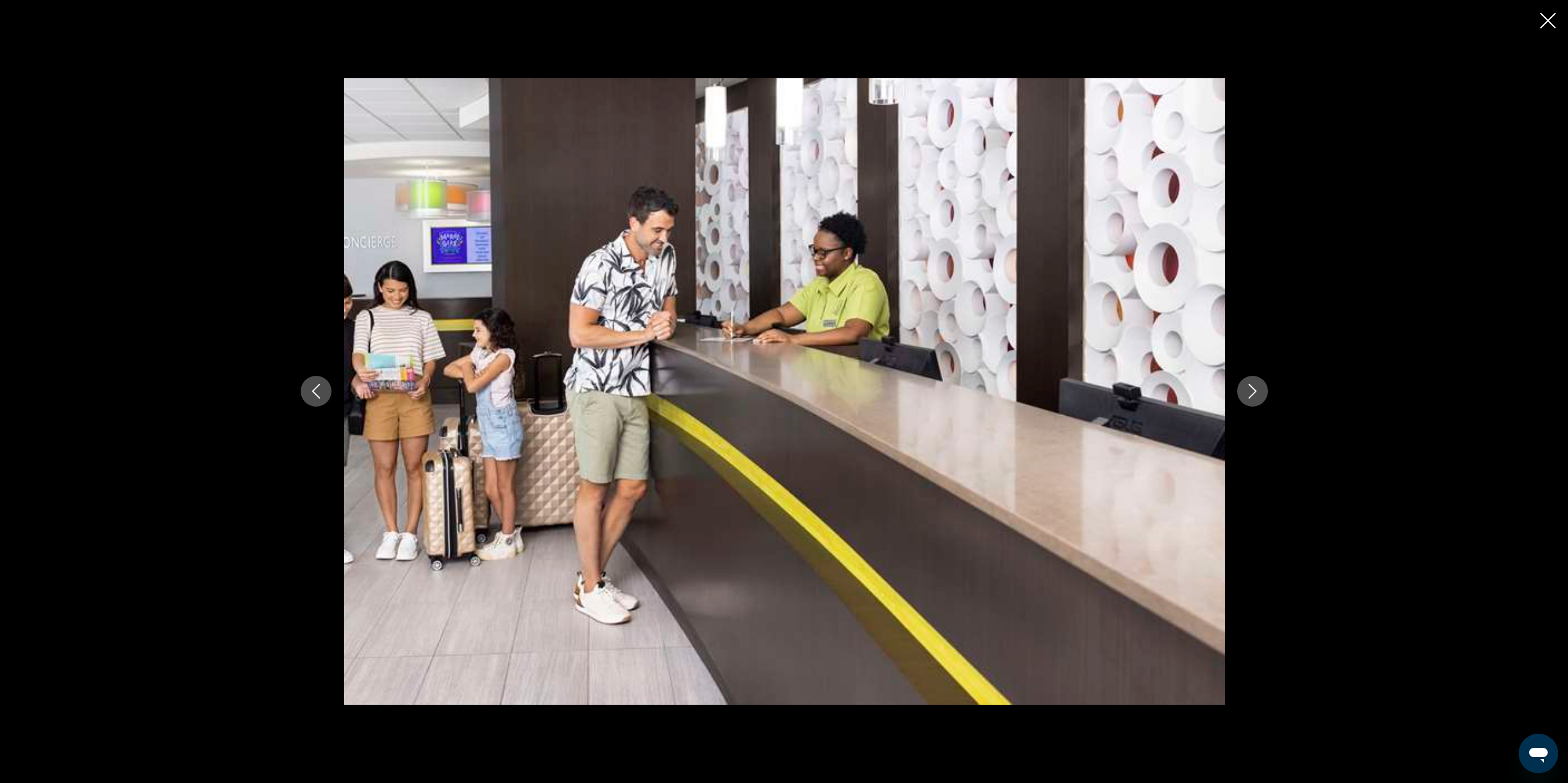
click at [1255, 391] on icon "Next image" at bounding box center [1252, 391] width 8 height 15
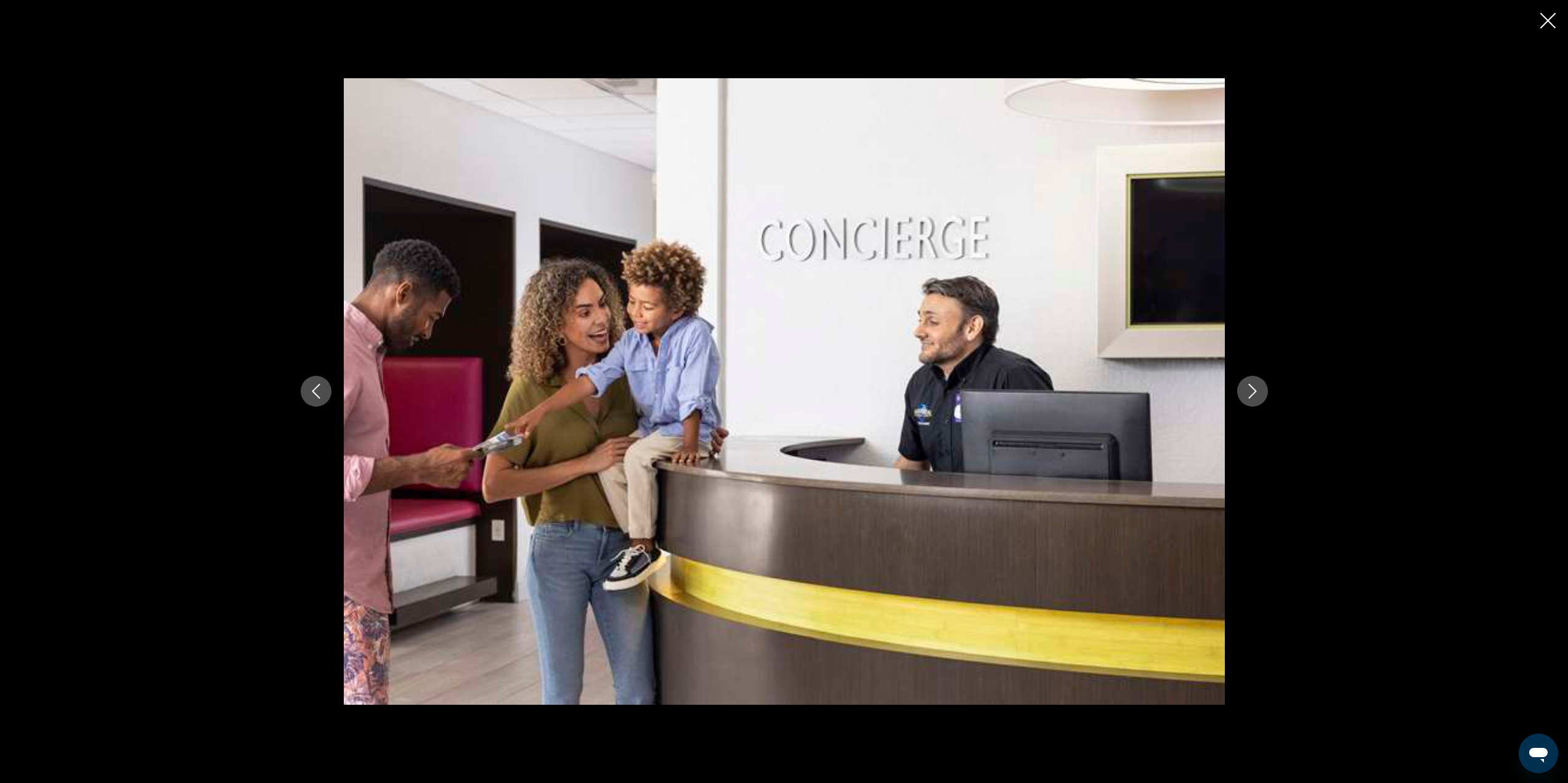
click at [1255, 391] on icon "Next image" at bounding box center [1252, 391] width 8 height 15
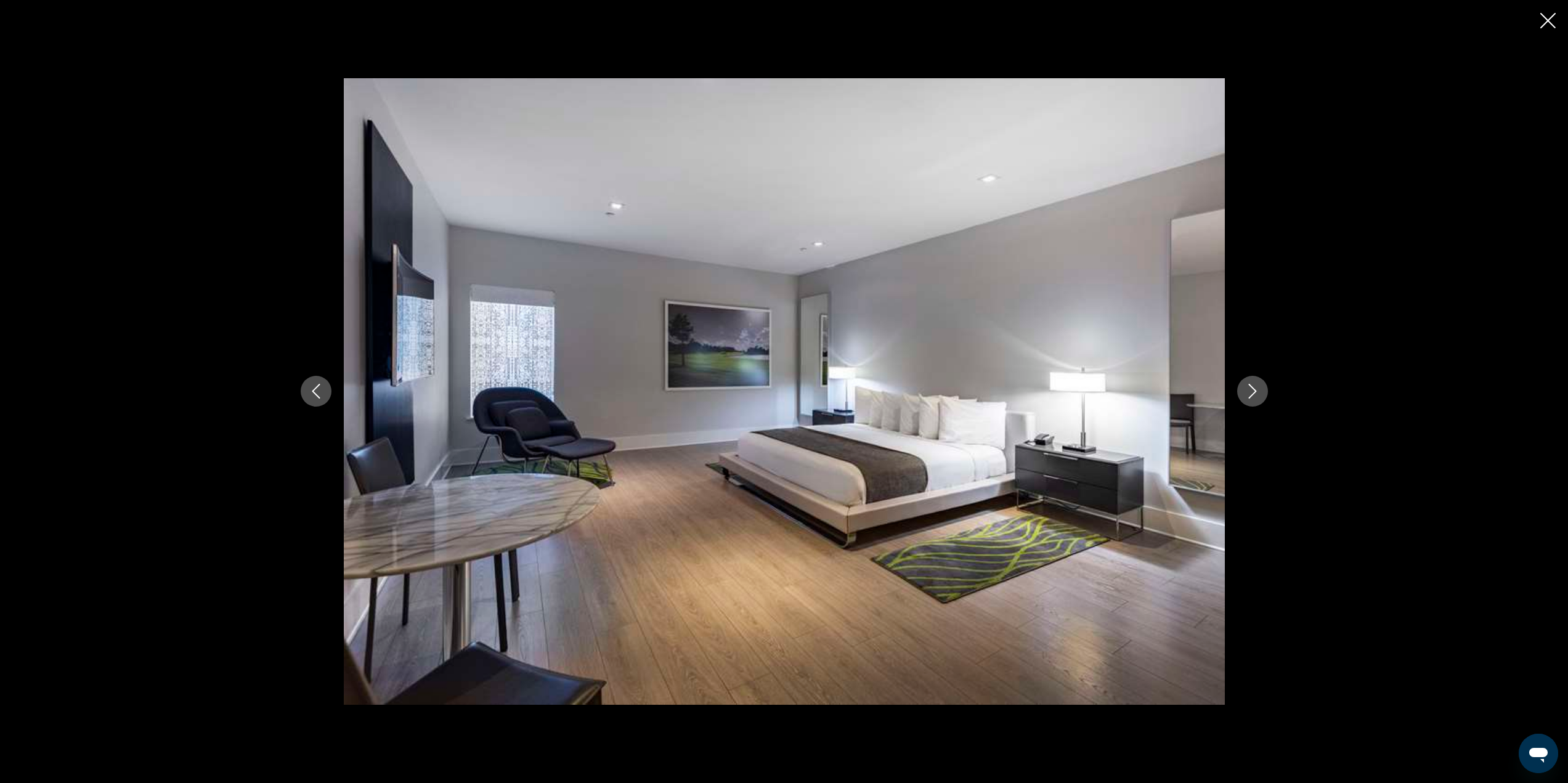
click at [1255, 391] on icon "Next image" at bounding box center [1252, 391] width 8 height 15
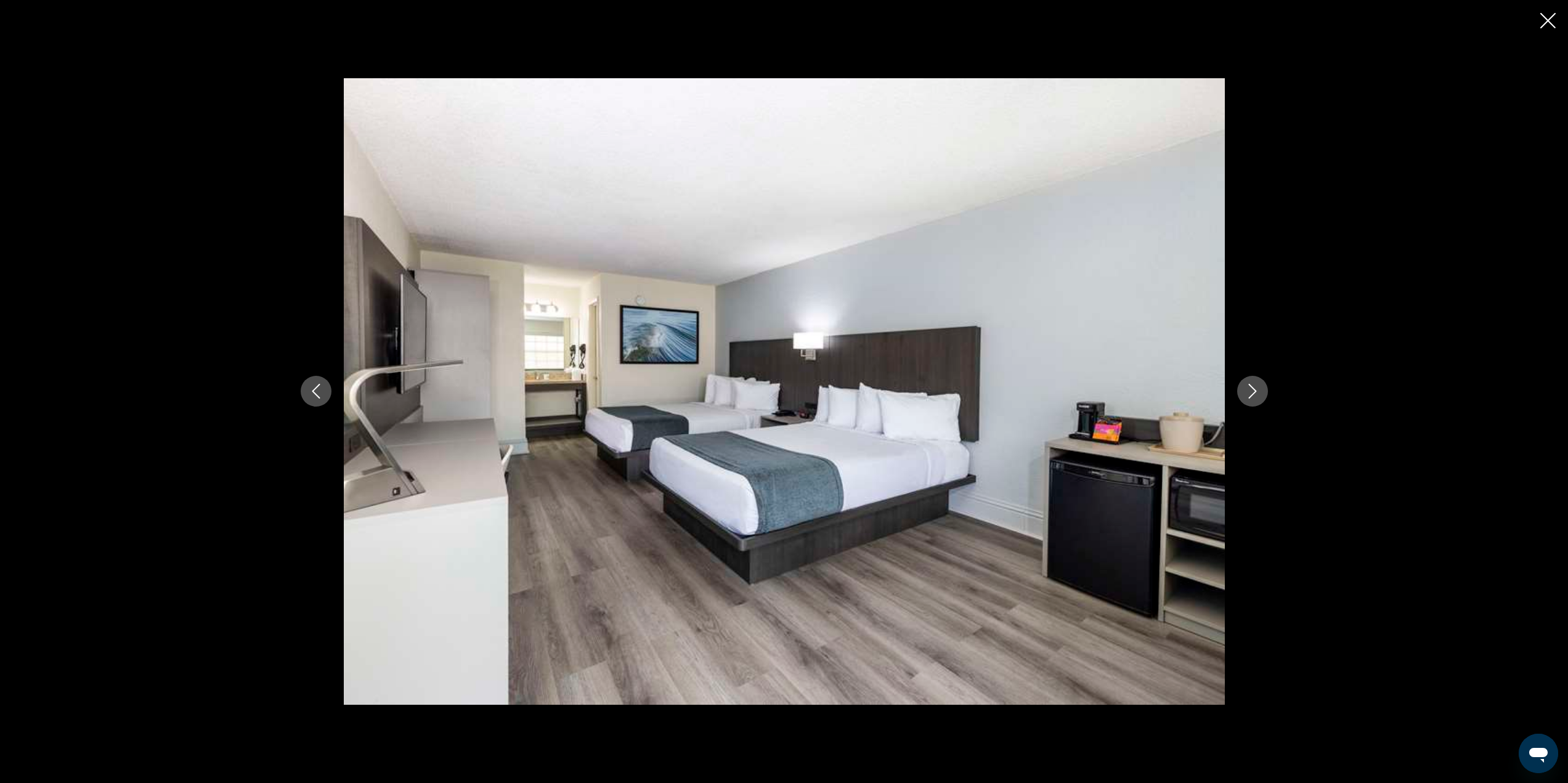
click at [1255, 392] on icon "Next image" at bounding box center [1252, 391] width 15 height 15
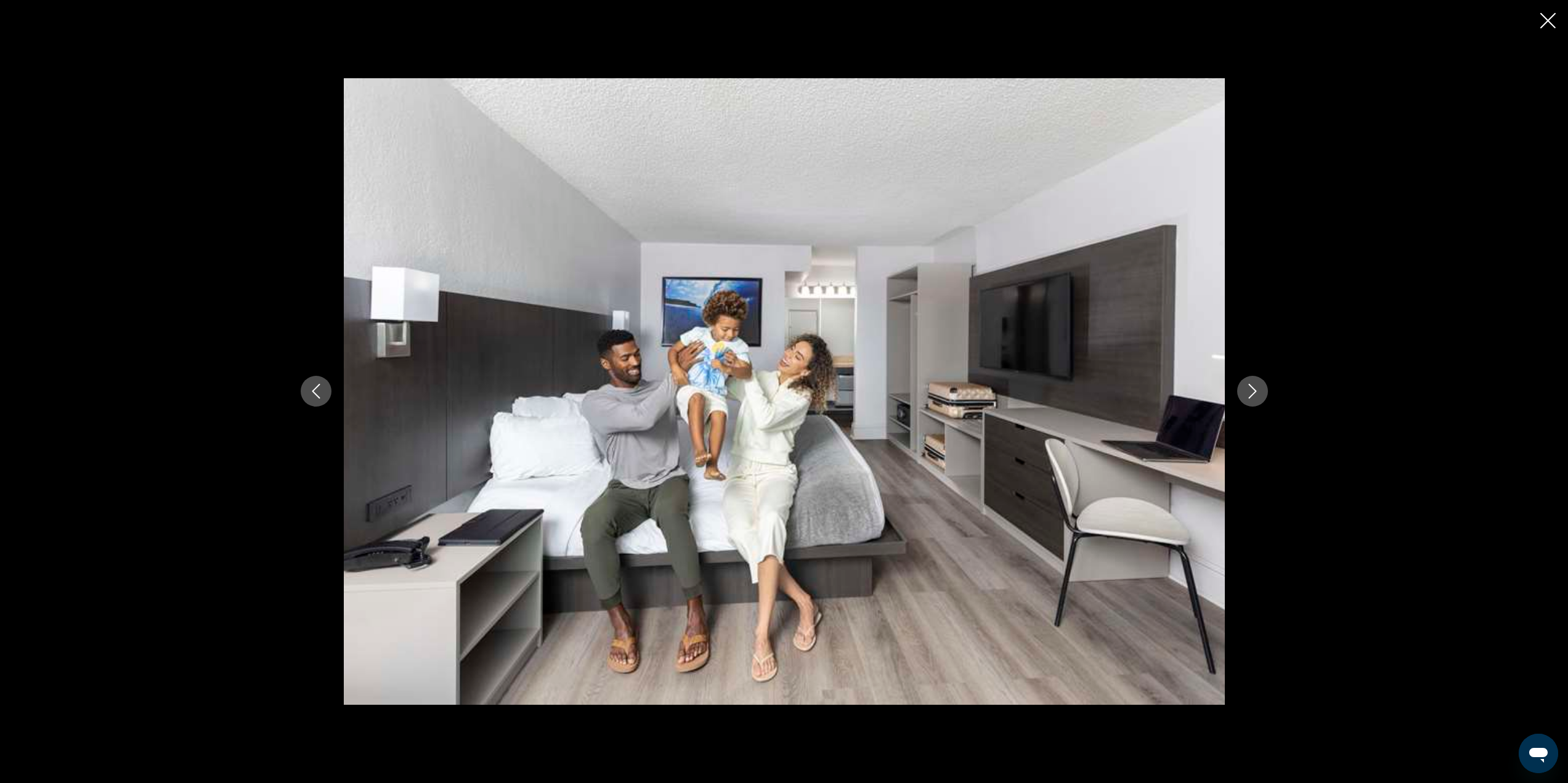
click at [1256, 384] on icon "Next image" at bounding box center [1252, 391] width 15 height 15
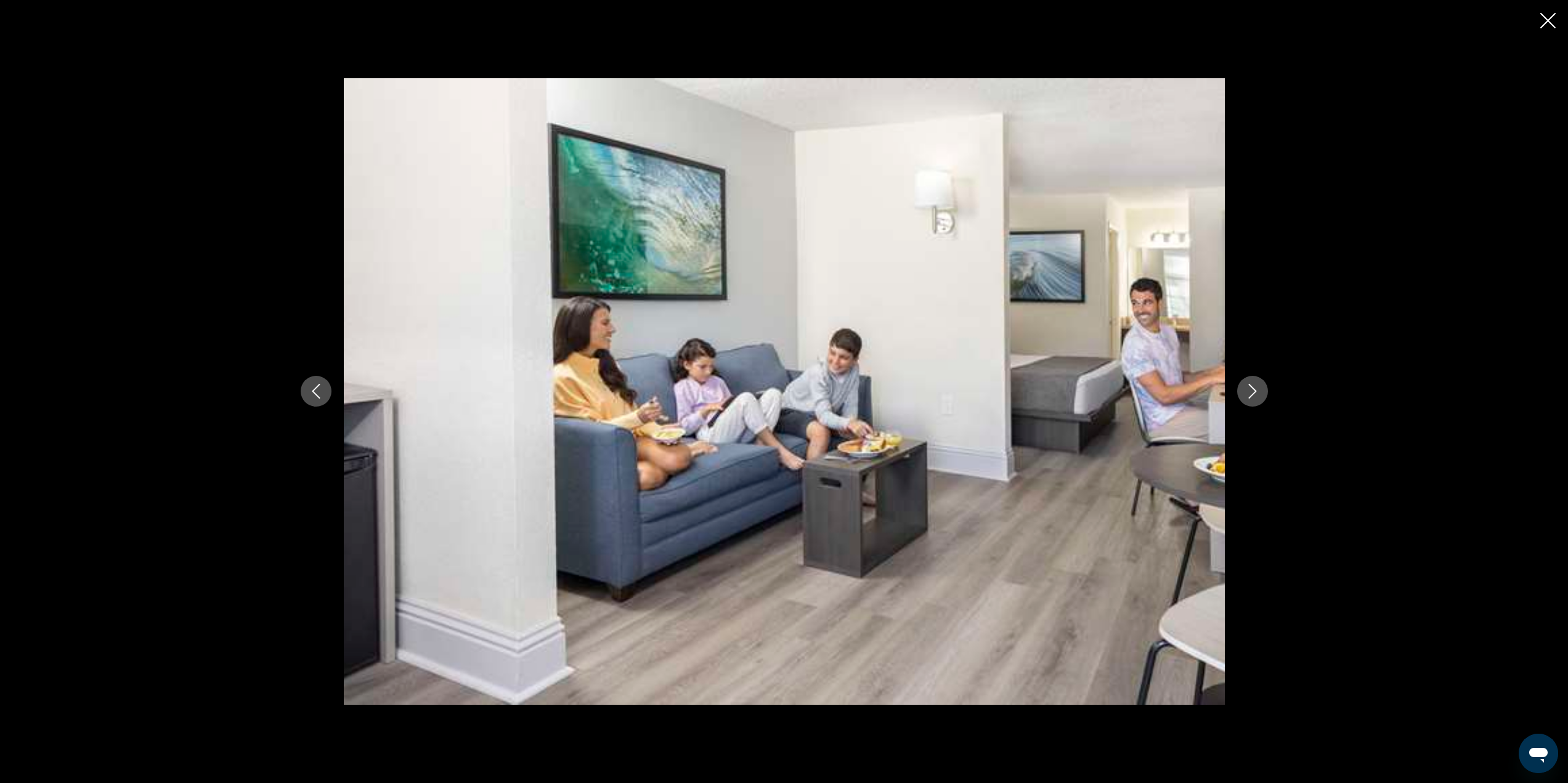
click at [1256, 384] on icon "Next image" at bounding box center [1252, 391] width 15 height 15
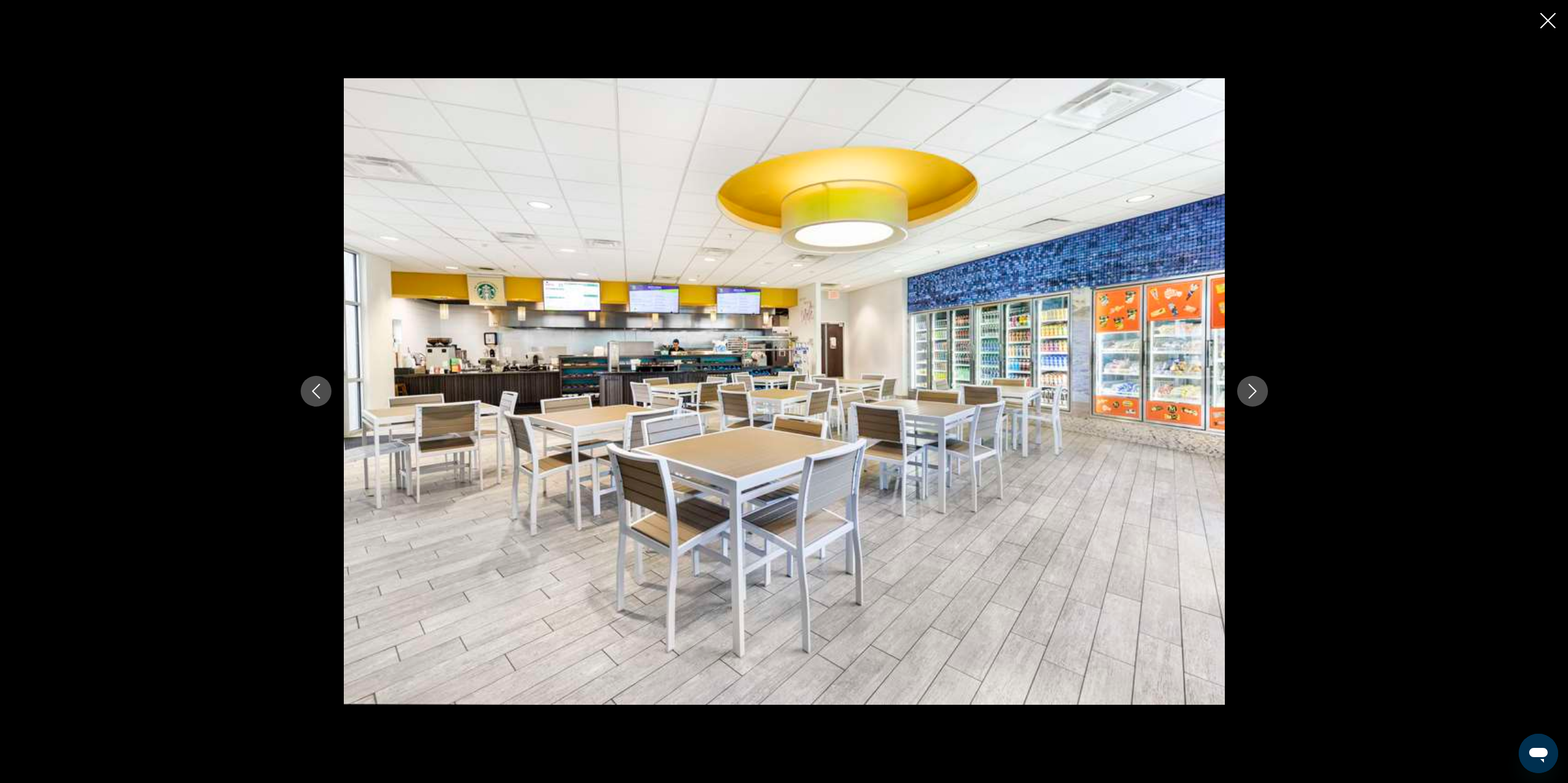
click at [1258, 393] on icon "Next image" at bounding box center [1252, 391] width 15 height 15
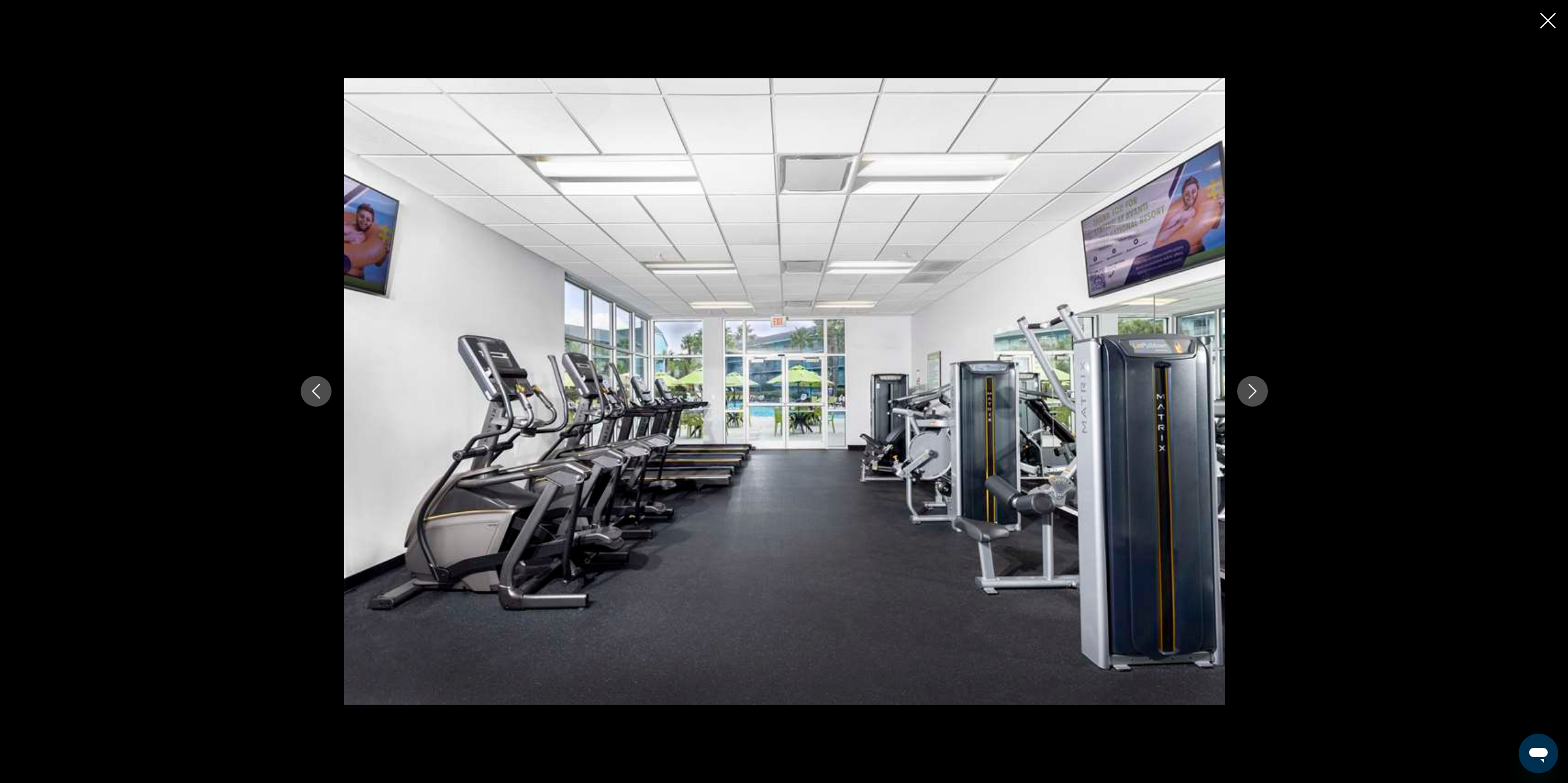
click at [1258, 393] on icon "Next image" at bounding box center [1252, 391] width 15 height 15
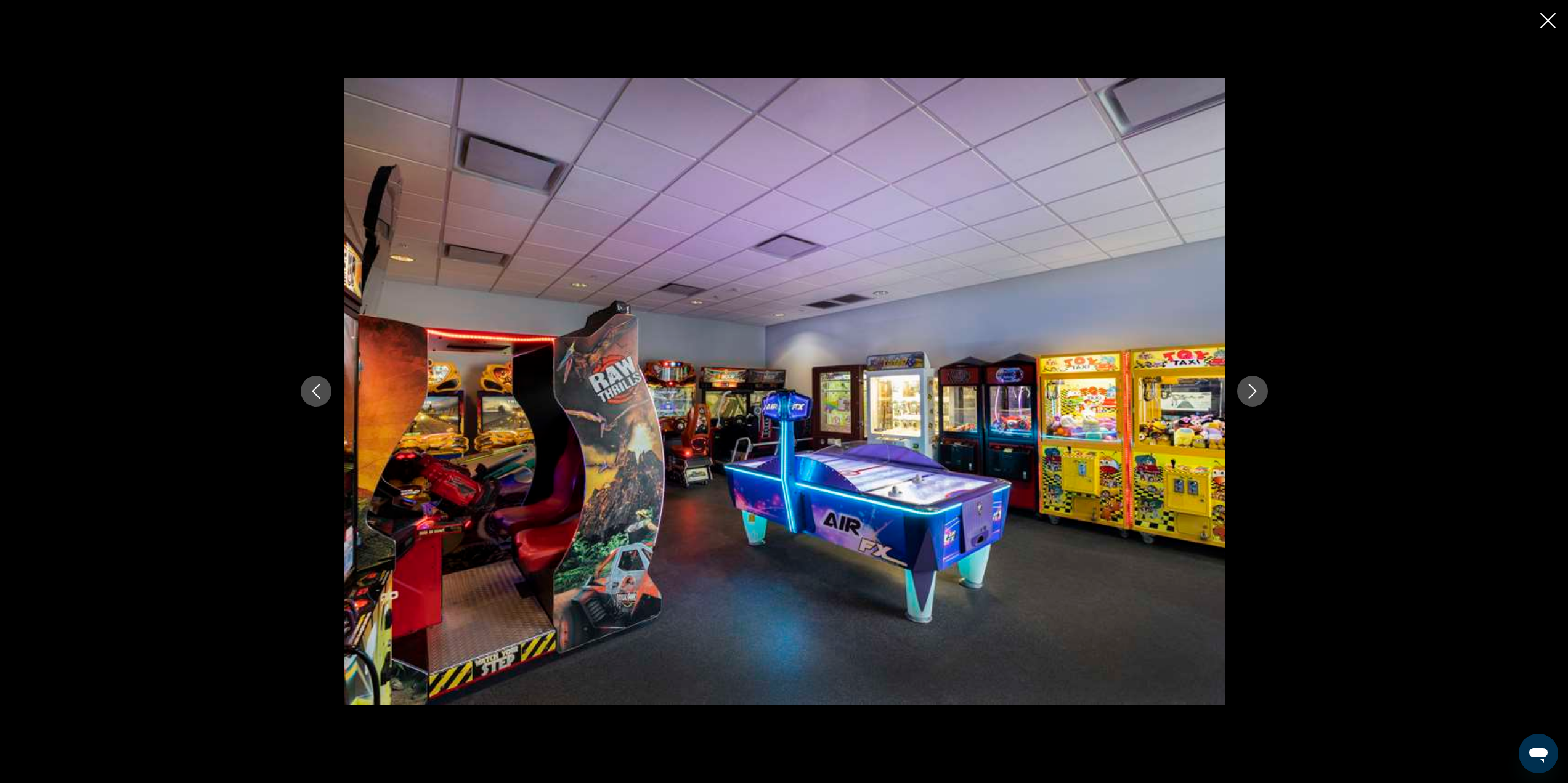
click at [1258, 393] on icon "Next image" at bounding box center [1252, 391] width 15 height 15
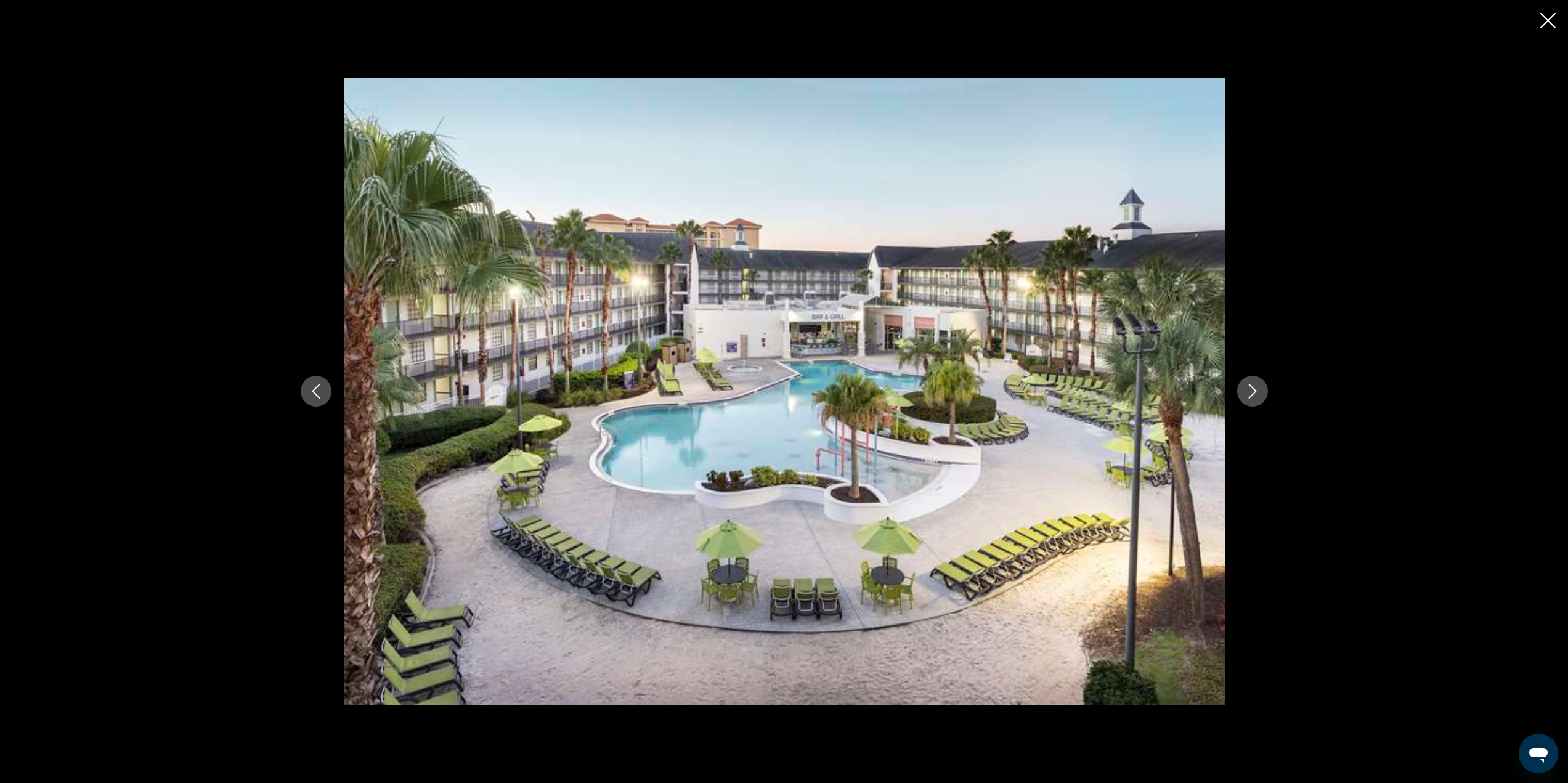
click at [1250, 396] on icon "Next image" at bounding box center [1252, 391] width 15 height 15
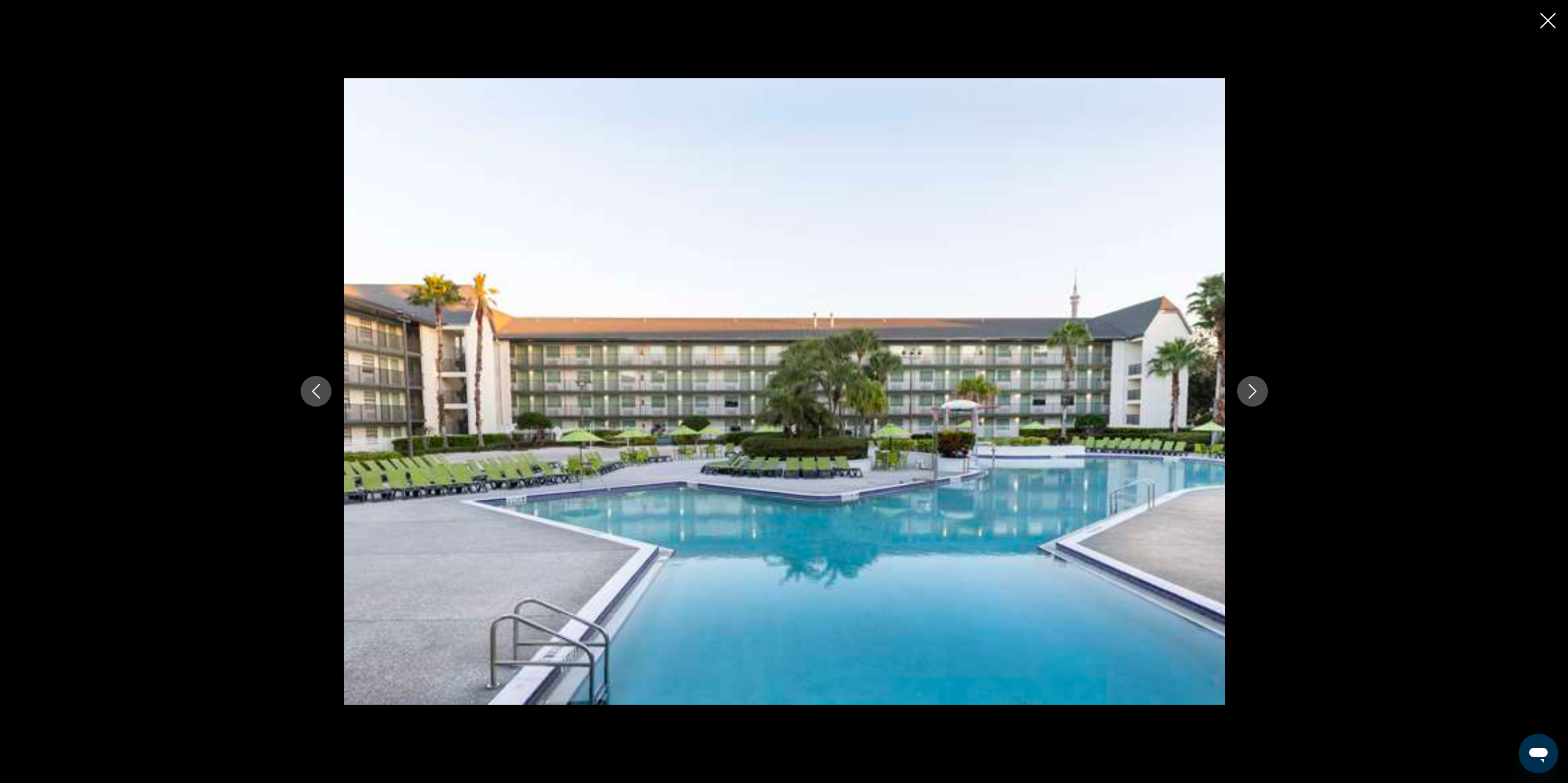
click at [1250, 396] on icon "Next image" at bounding box center [1252, 391] width 15 height 15
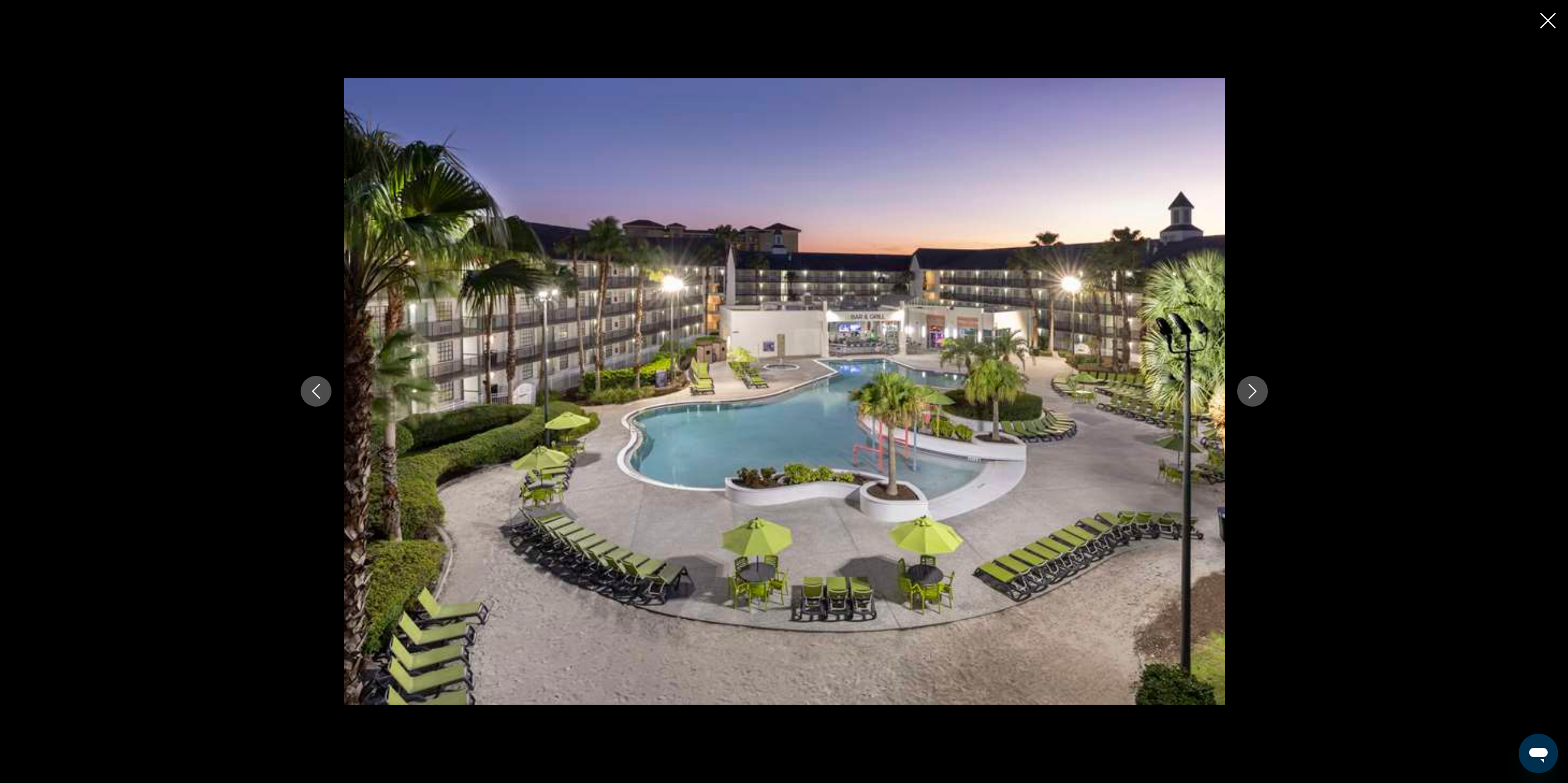
click at [1250, 396] on icon "Next image" at bounding box center [1252, 391] width 15 height 15
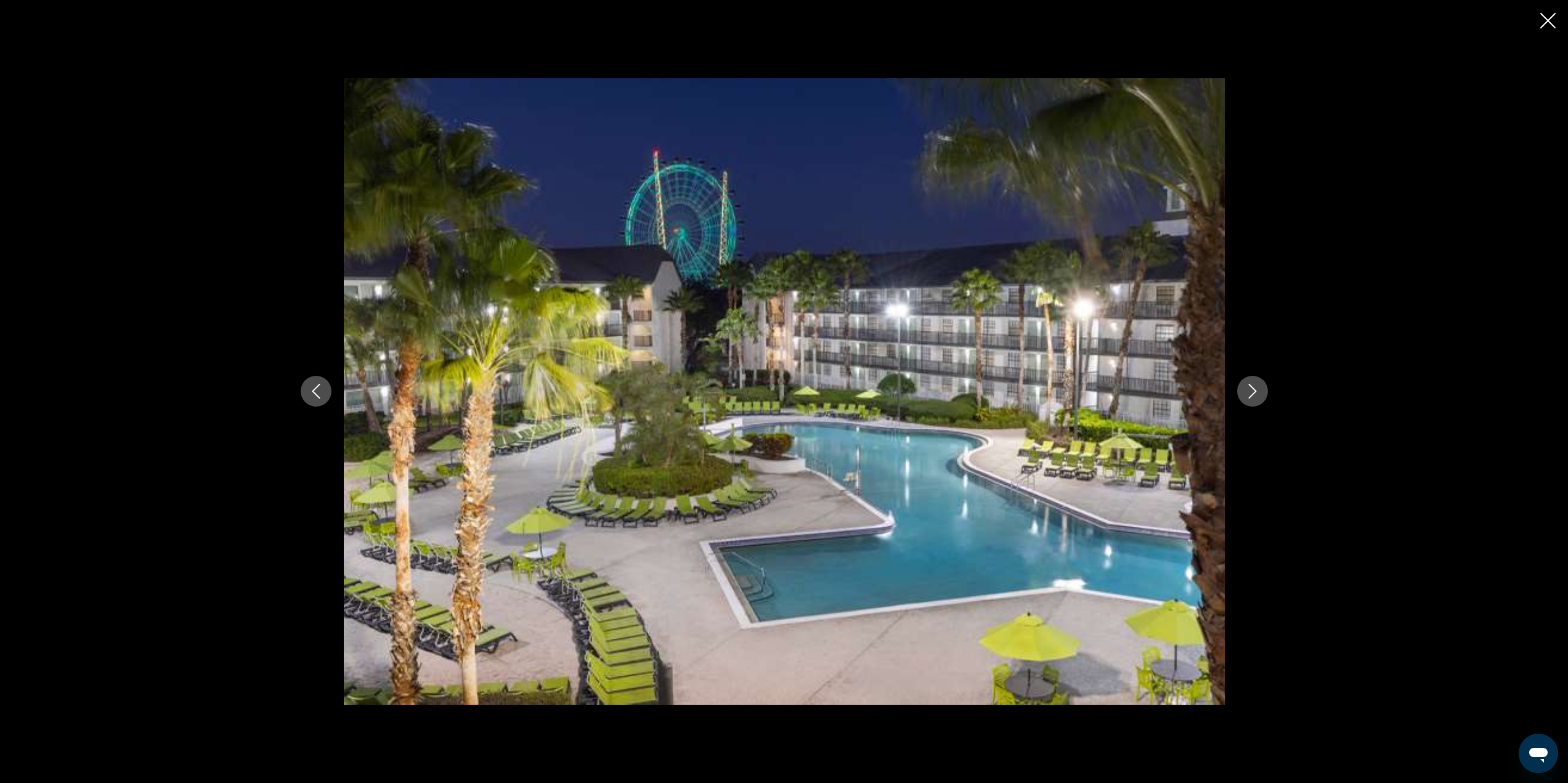
click at [1250, 396] on icon "Next image" at bounding box center [1252, 391] width 15 height 15
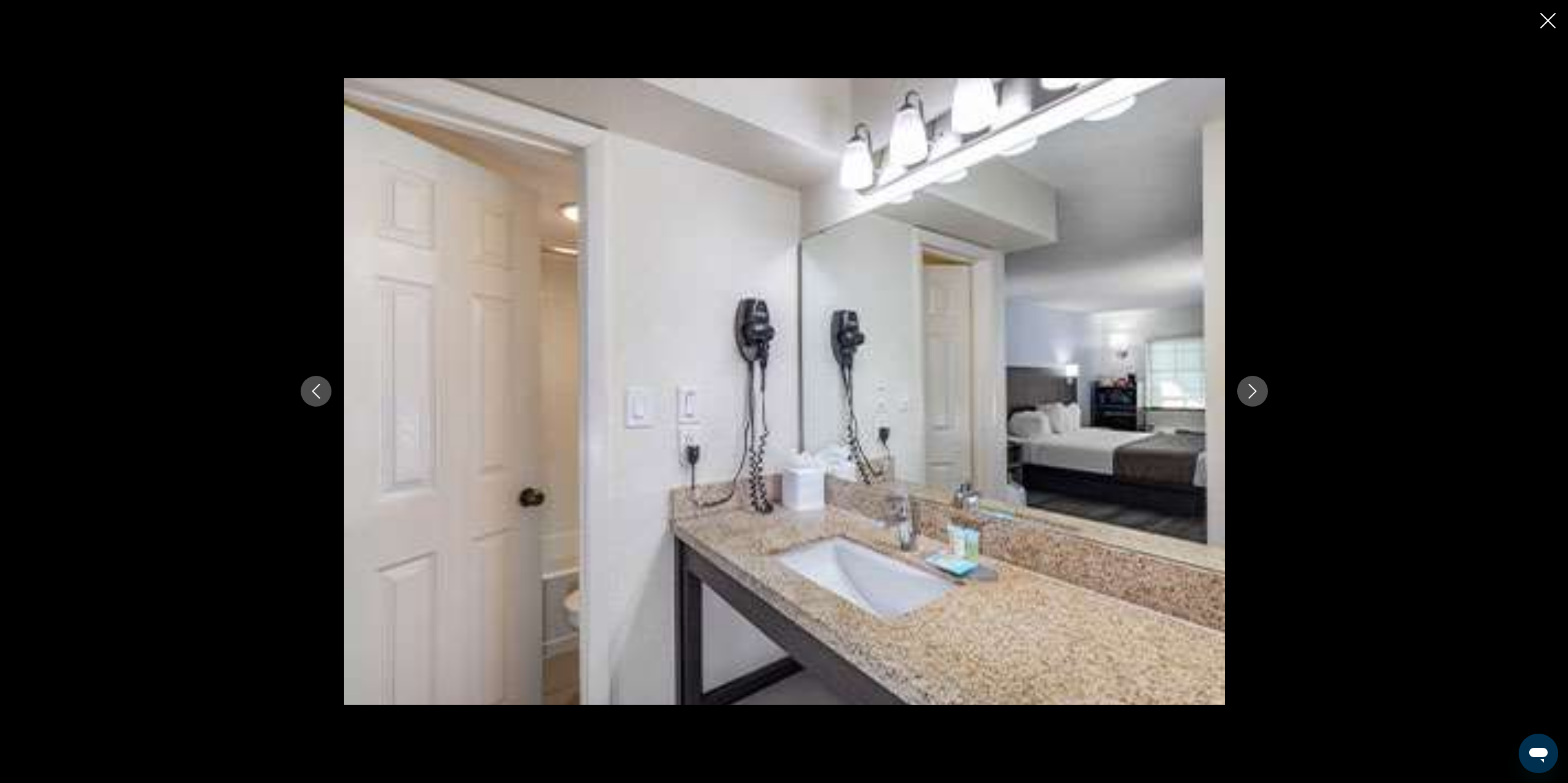
click at [1250, 396] on icon "Next image" at bounding box center [1252, 391] width 15 height 15
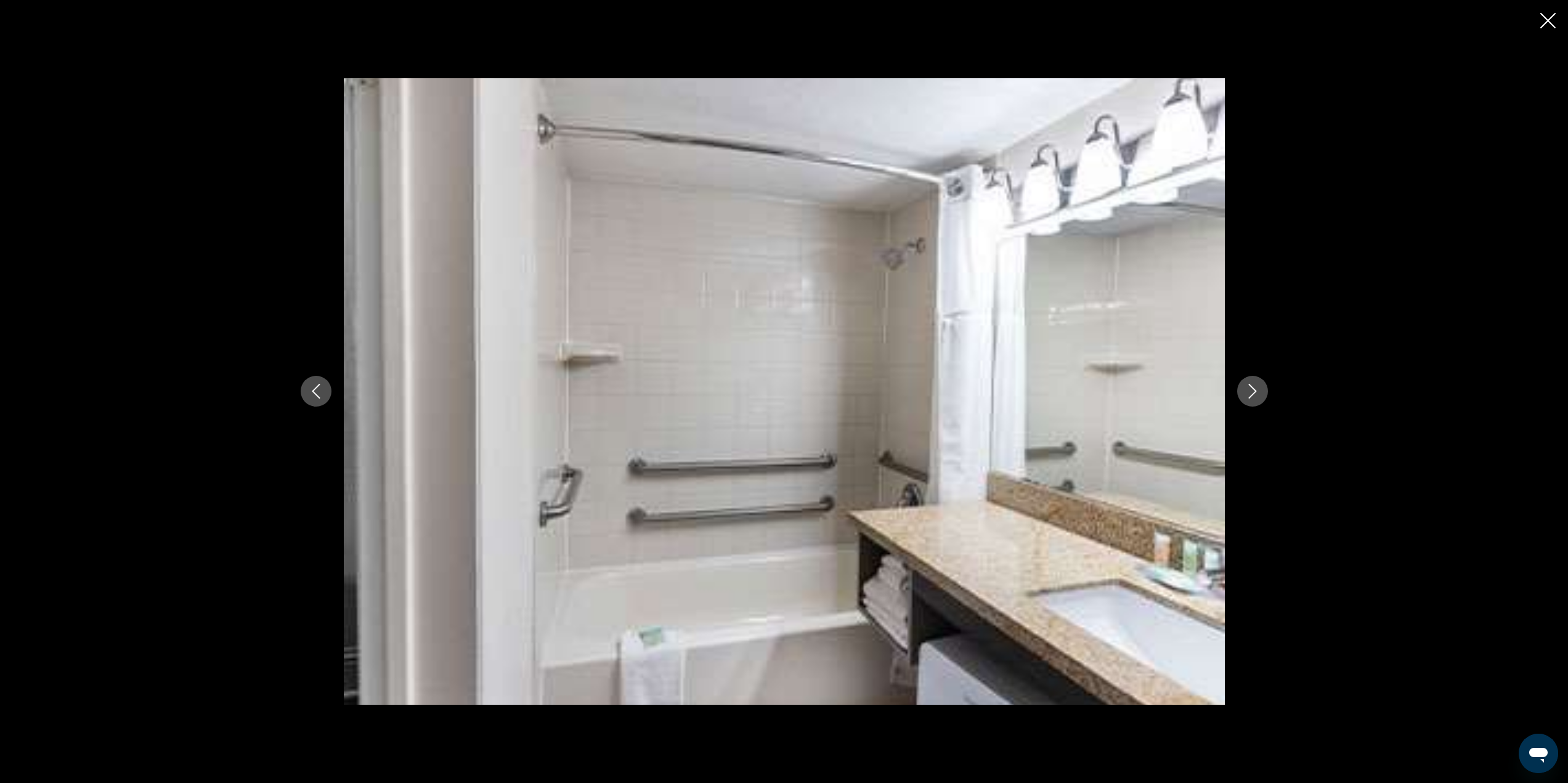
click at [1250, 396] on icon "Next image" at bounding box center [1252, 391] width 15 height 15
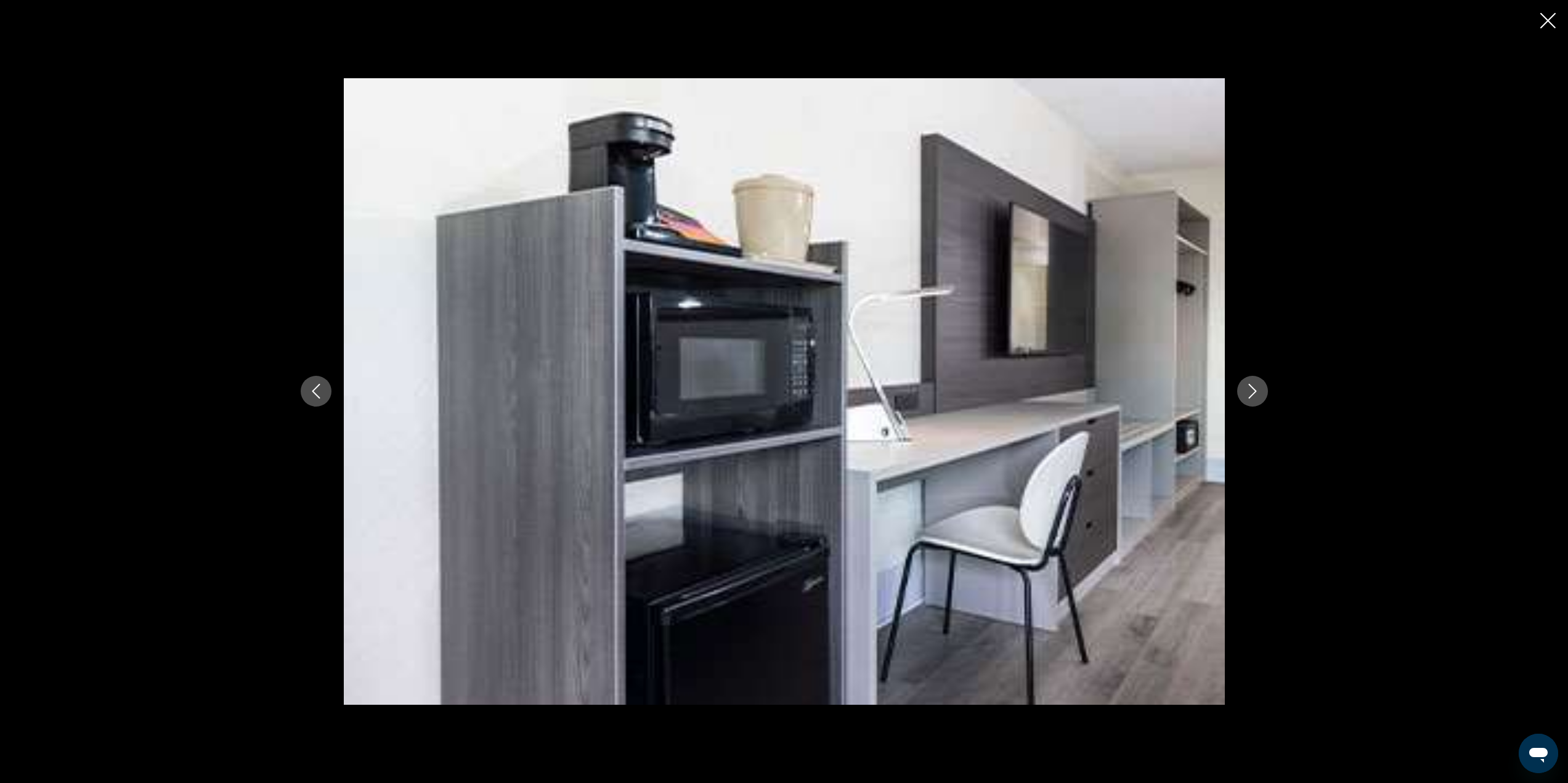
click at [1250, 396] on icon "Next image" at bounding box center [1252, 391] width 15 height 15
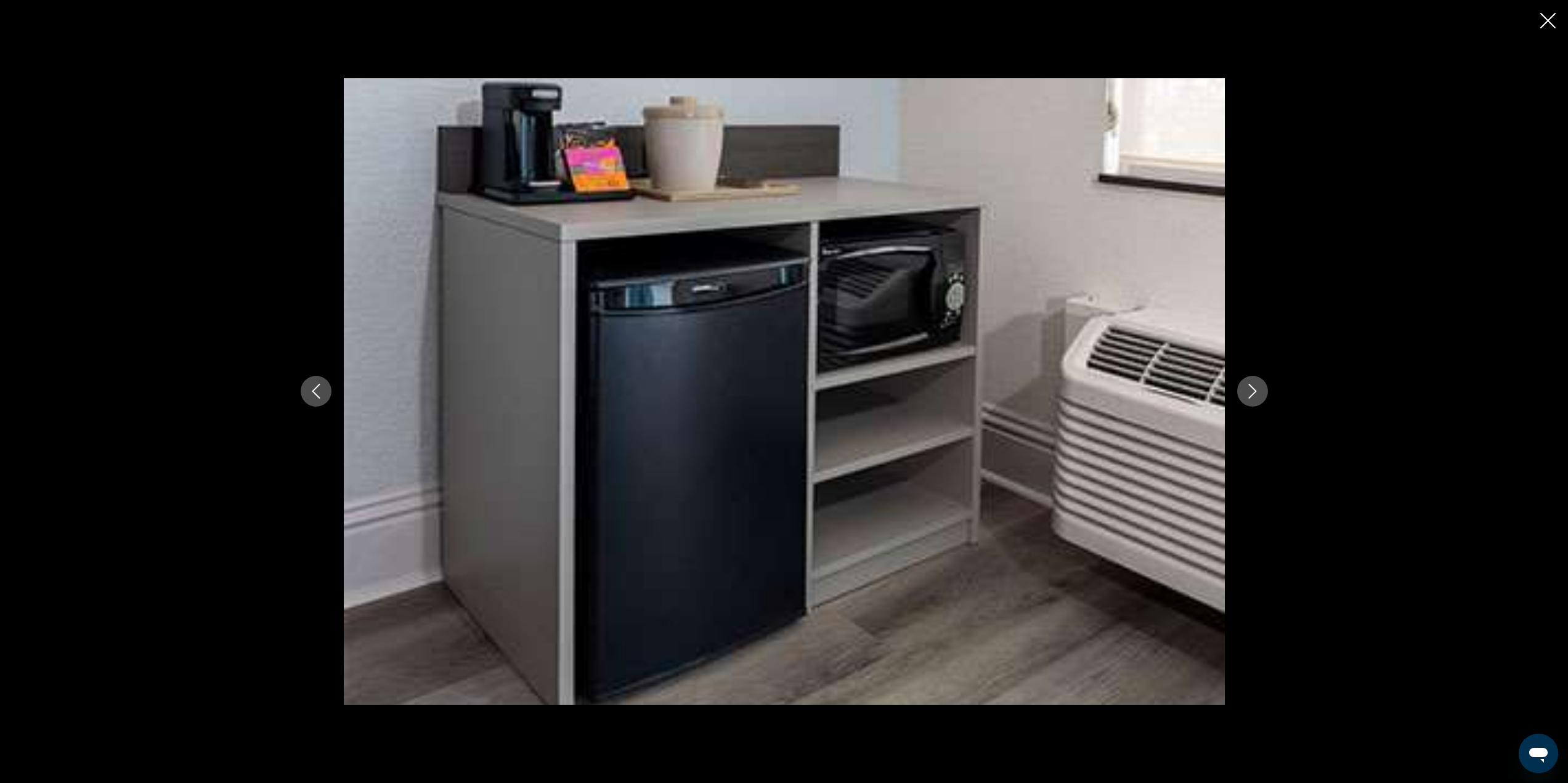
click at [1251, 385] on icon "Next image" at bounding box center [1252, 391] width 15 height 15
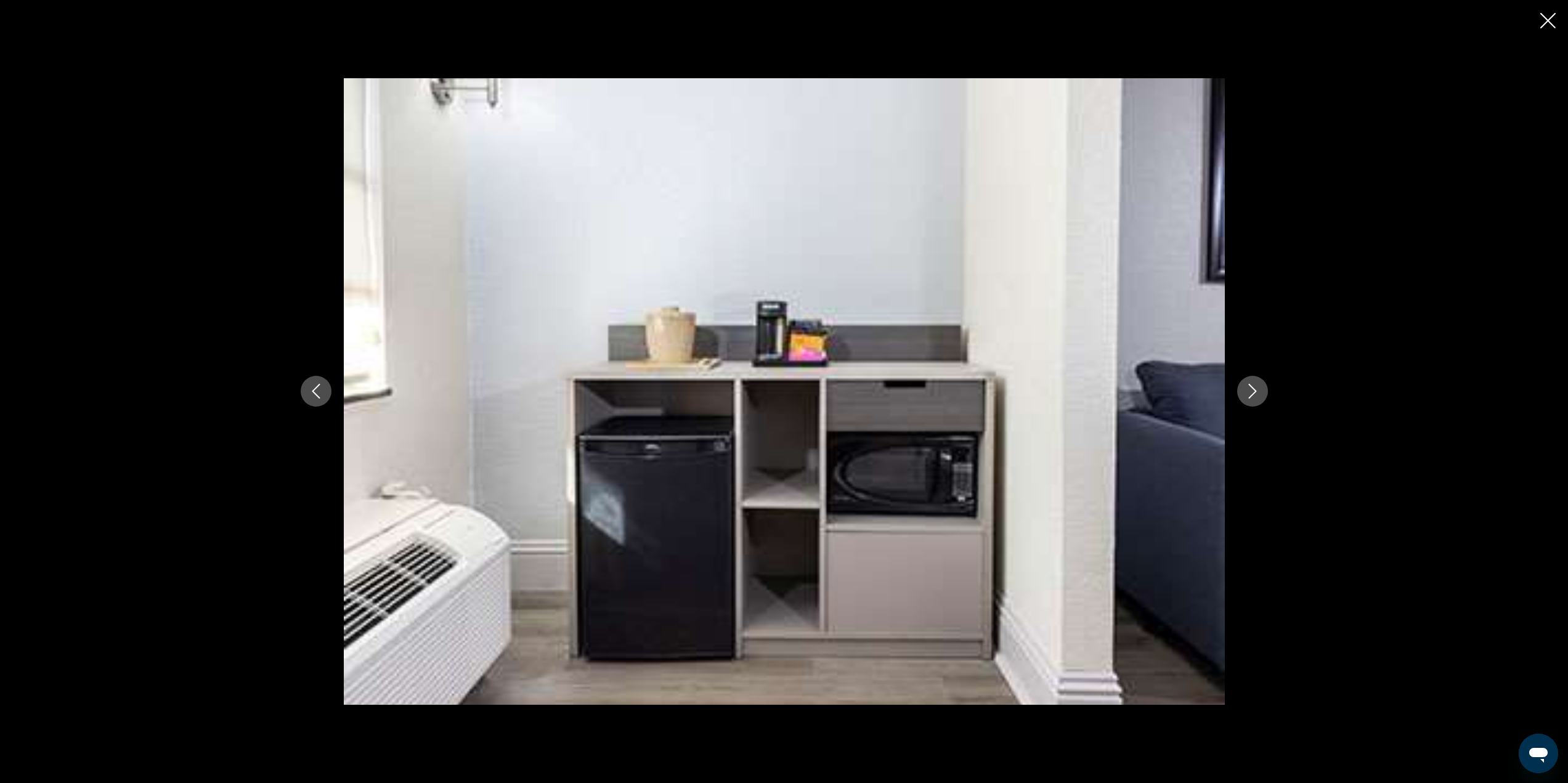
click at [1256, 391] on icon "Next image" at bounding box center [1252, 391] width 15 height 15
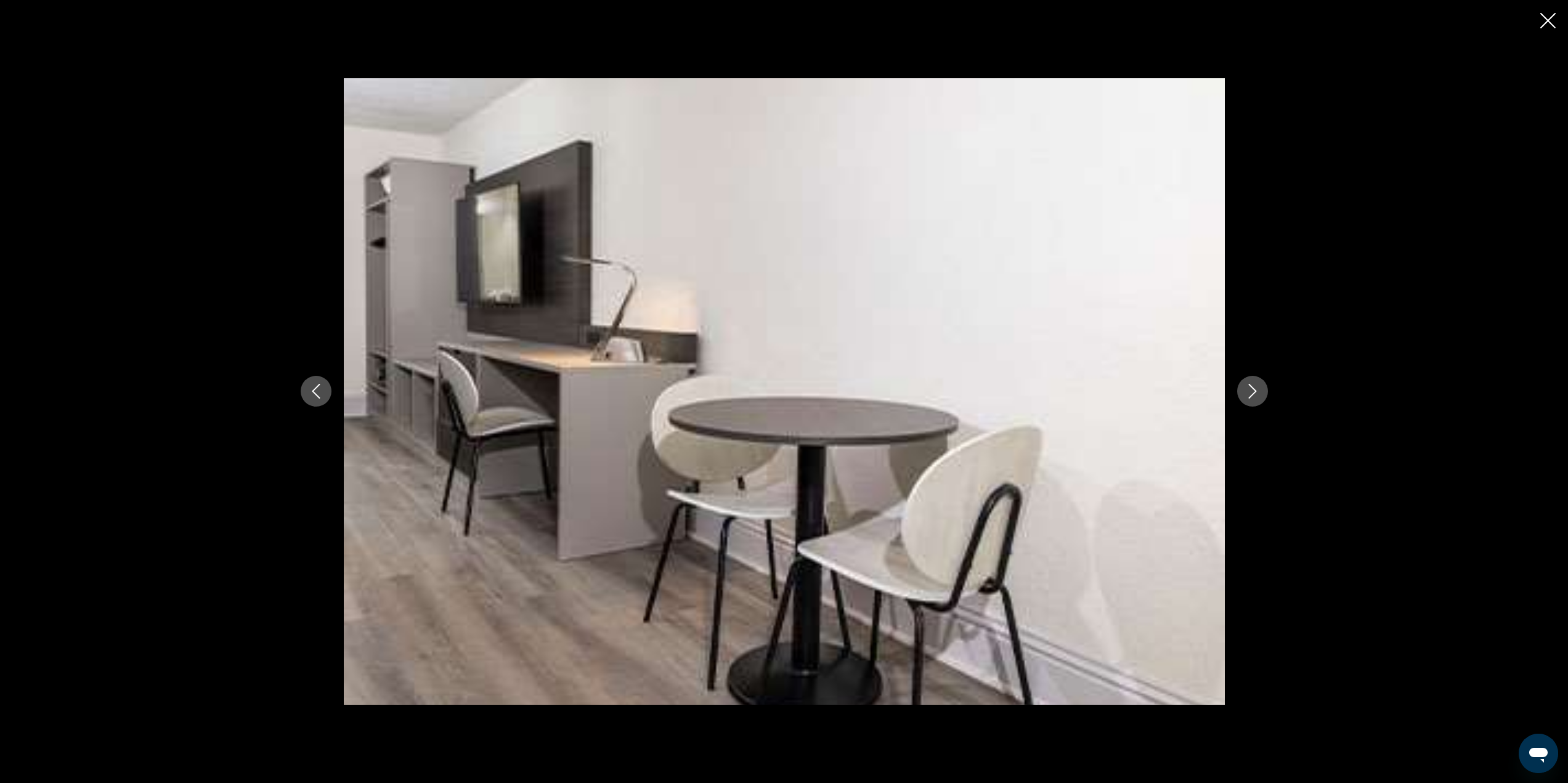
click at [1255, 389] on icon "Next image" at bounding box center [1252, 391] width 15 height 15
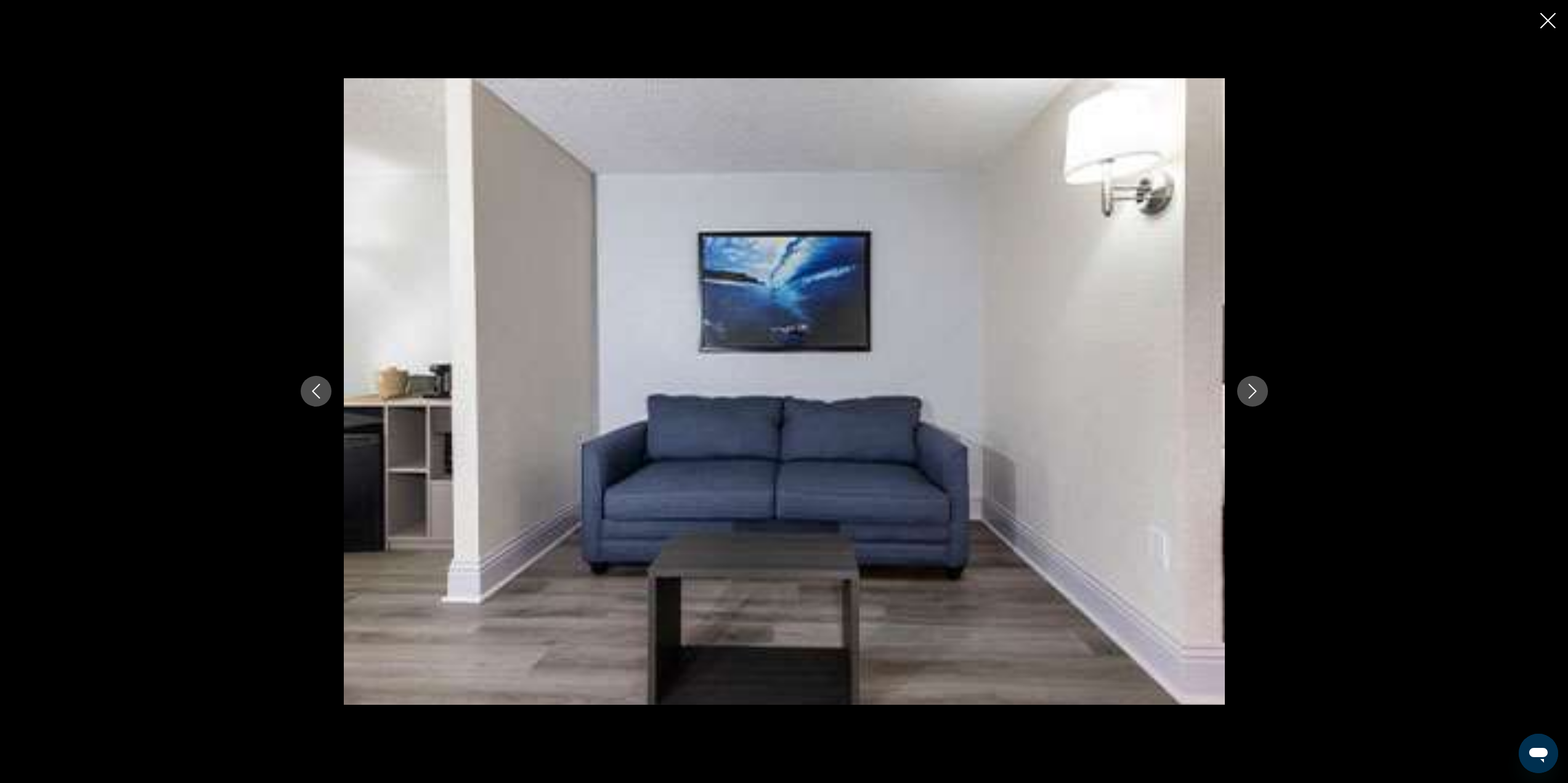
click at [1255, 390] on icon "Next image" at bounding box center [1252, 391] width 15 height 15
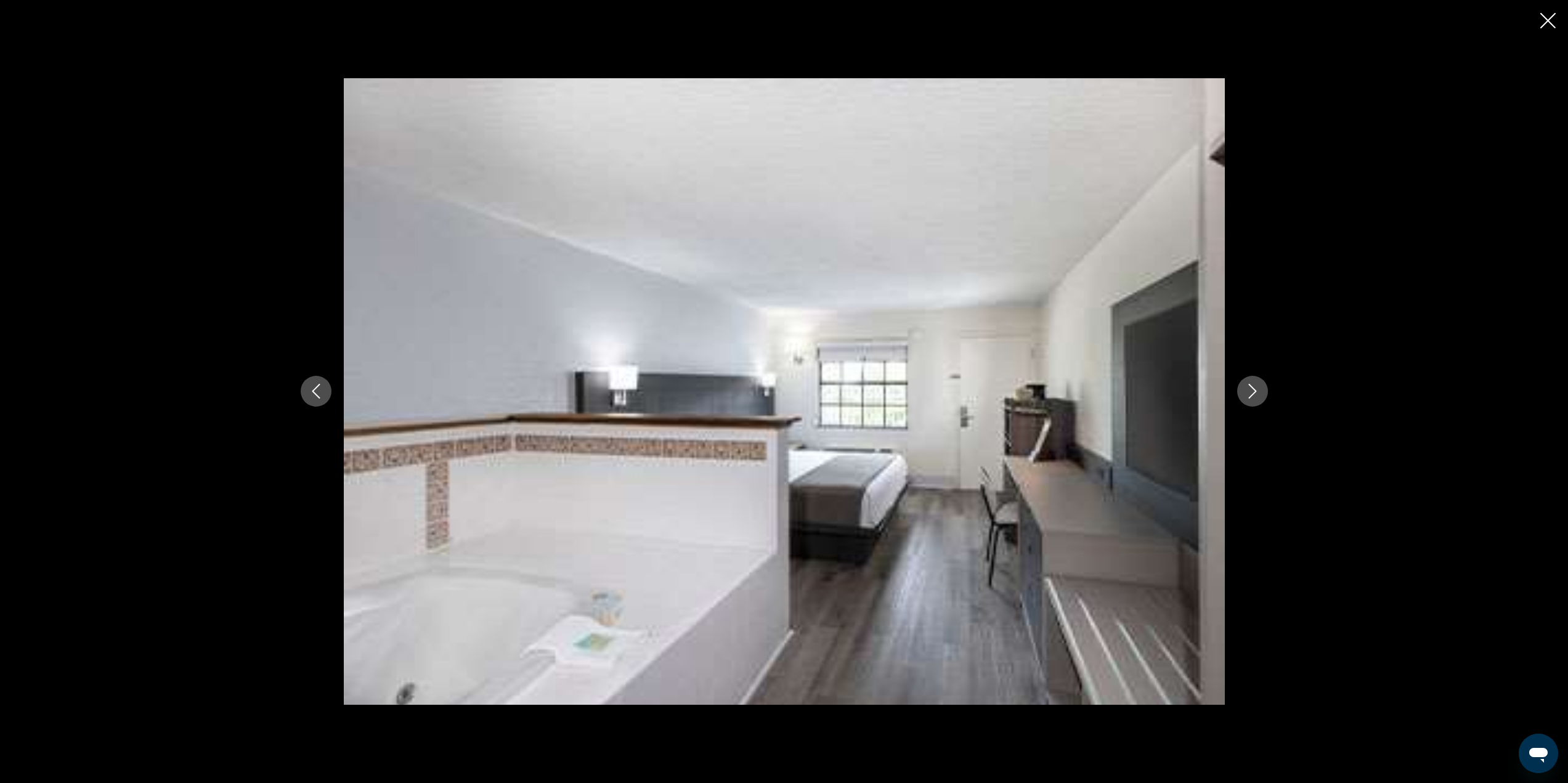
click at [1255, 390] on icon "Next image" at bounding box center [1252, 391] width 15 height 15
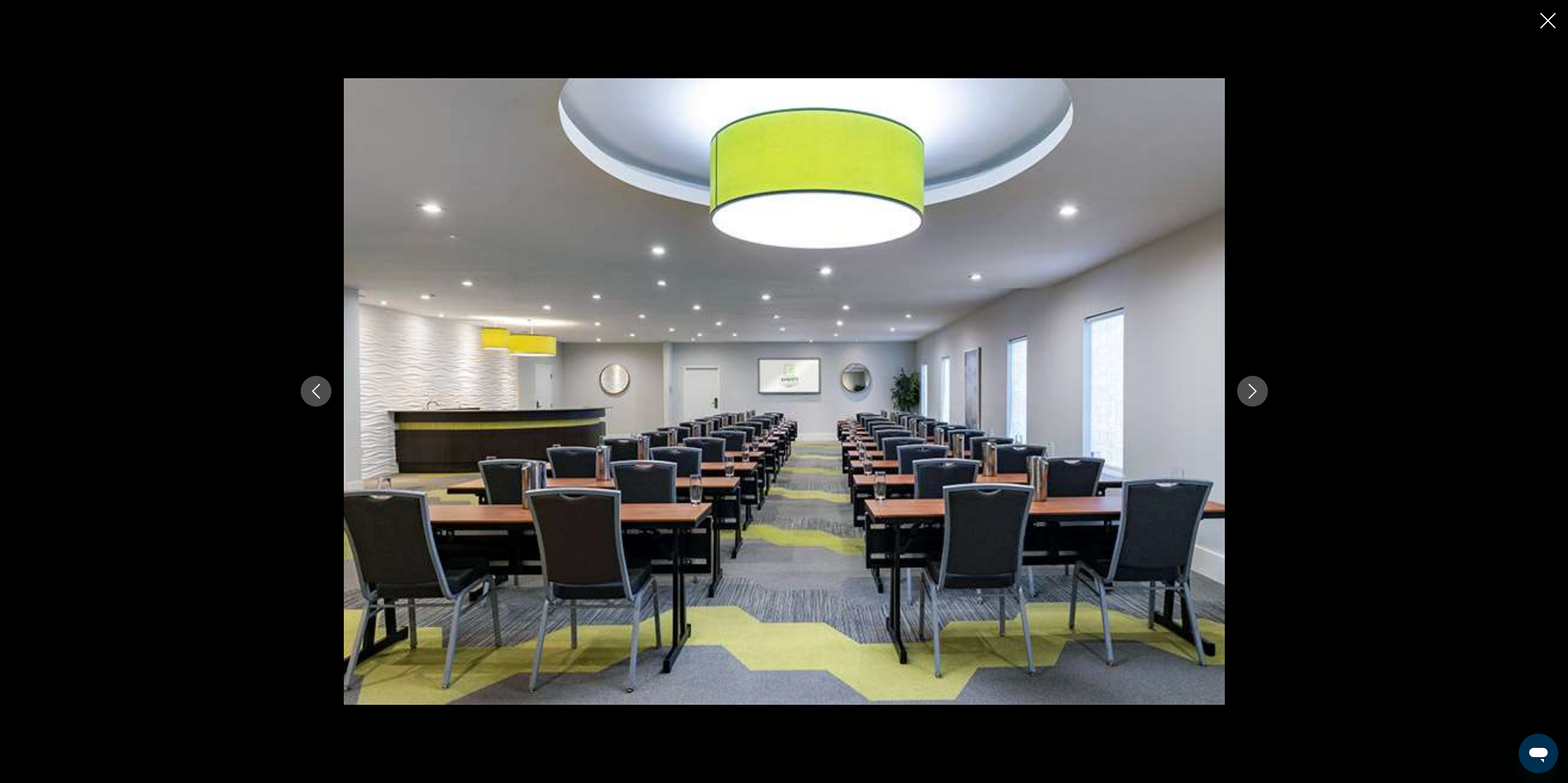
click at [1255, 390] on icon "Next image" at bounding box center [1252, 391] width 15 height 15
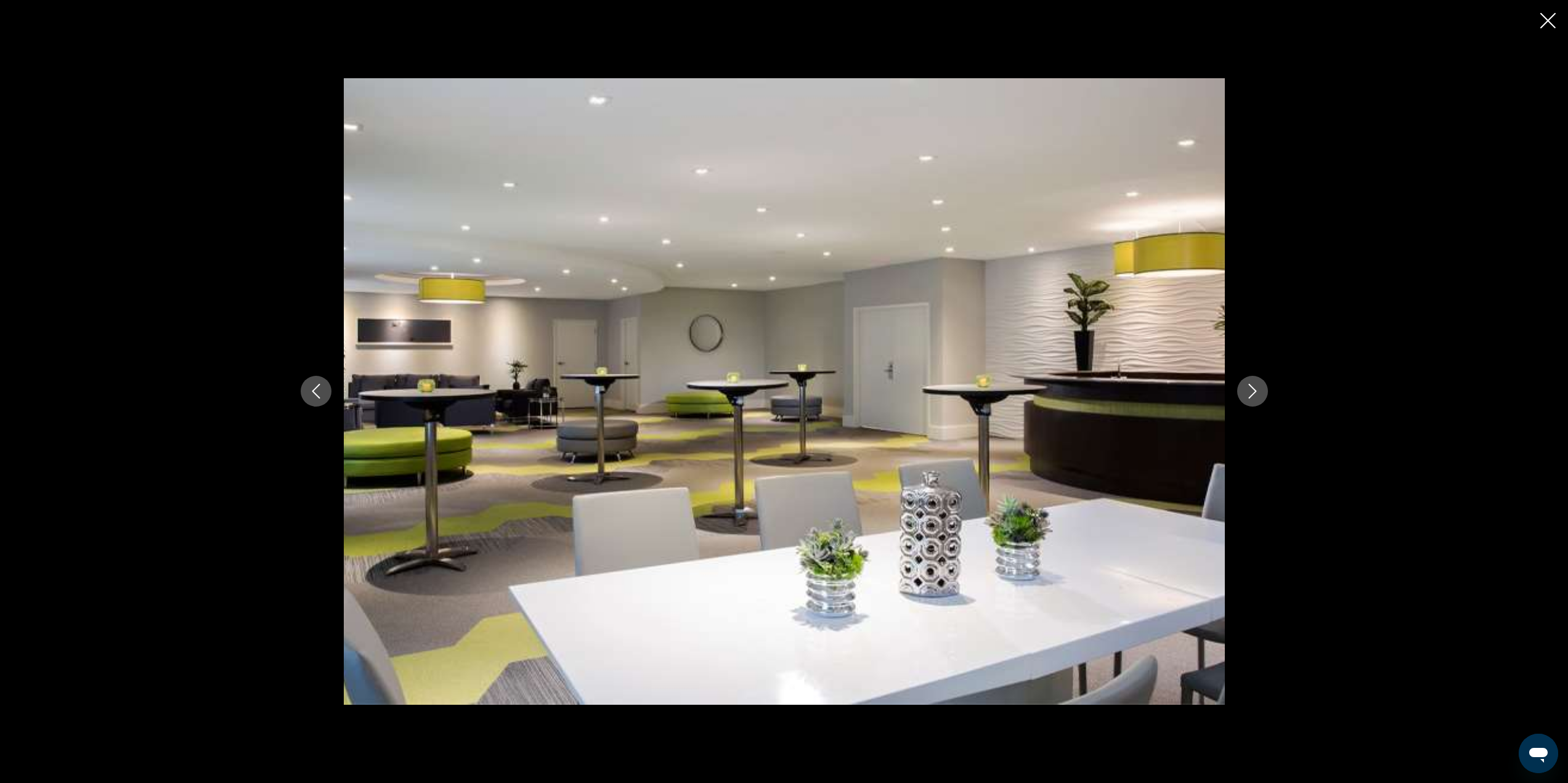
click at [1253, 391] on icon "Next image" at bounding box center [1252, 391] width 15 height 15
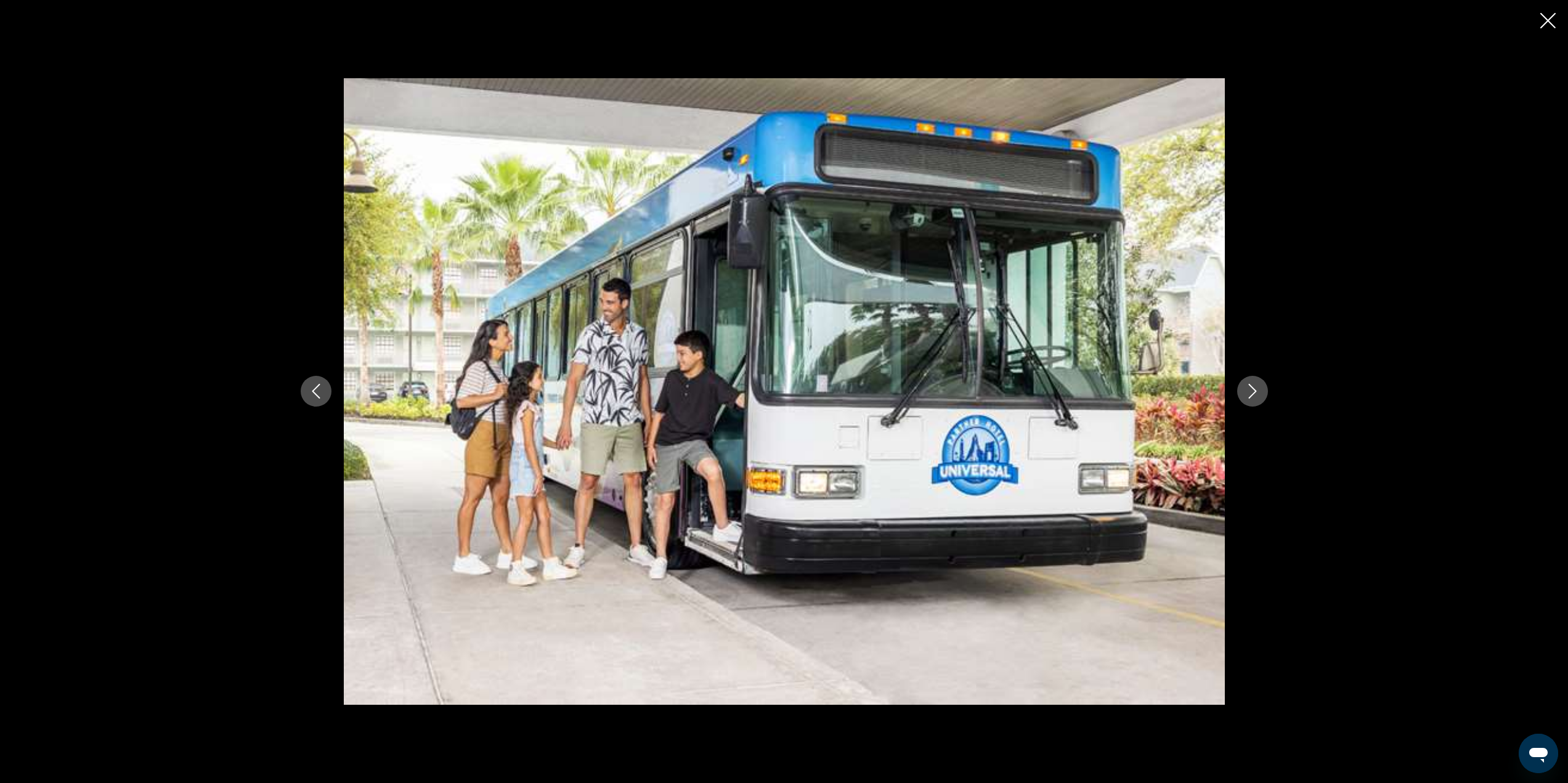
click at [1253, 391] on icon "Next image" at bounding box center [1252, 391] width 15 height 15
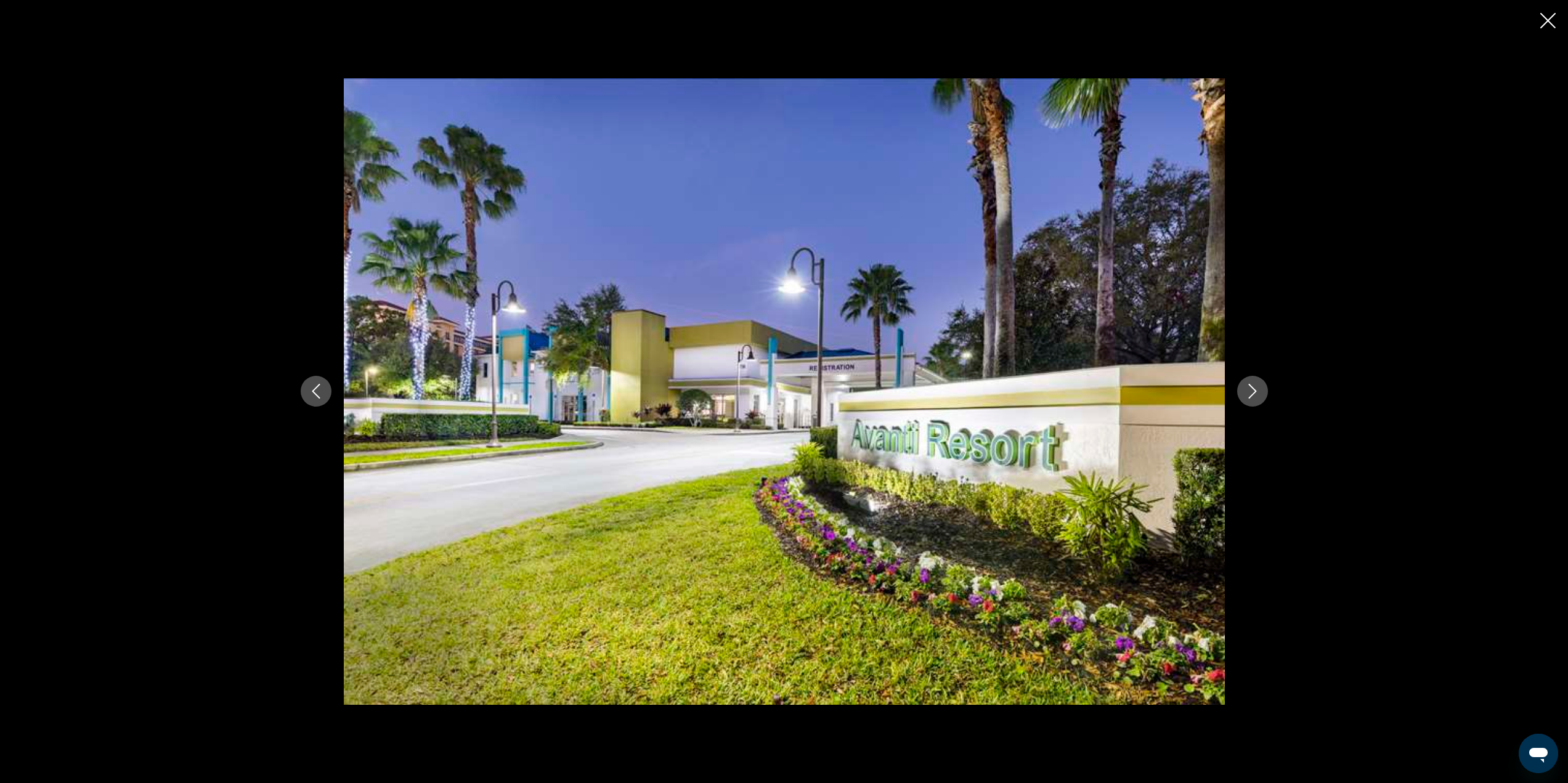
click at [1256, 394] on icon "Next image" at bounding box center [1252, 391] width 15 height 15
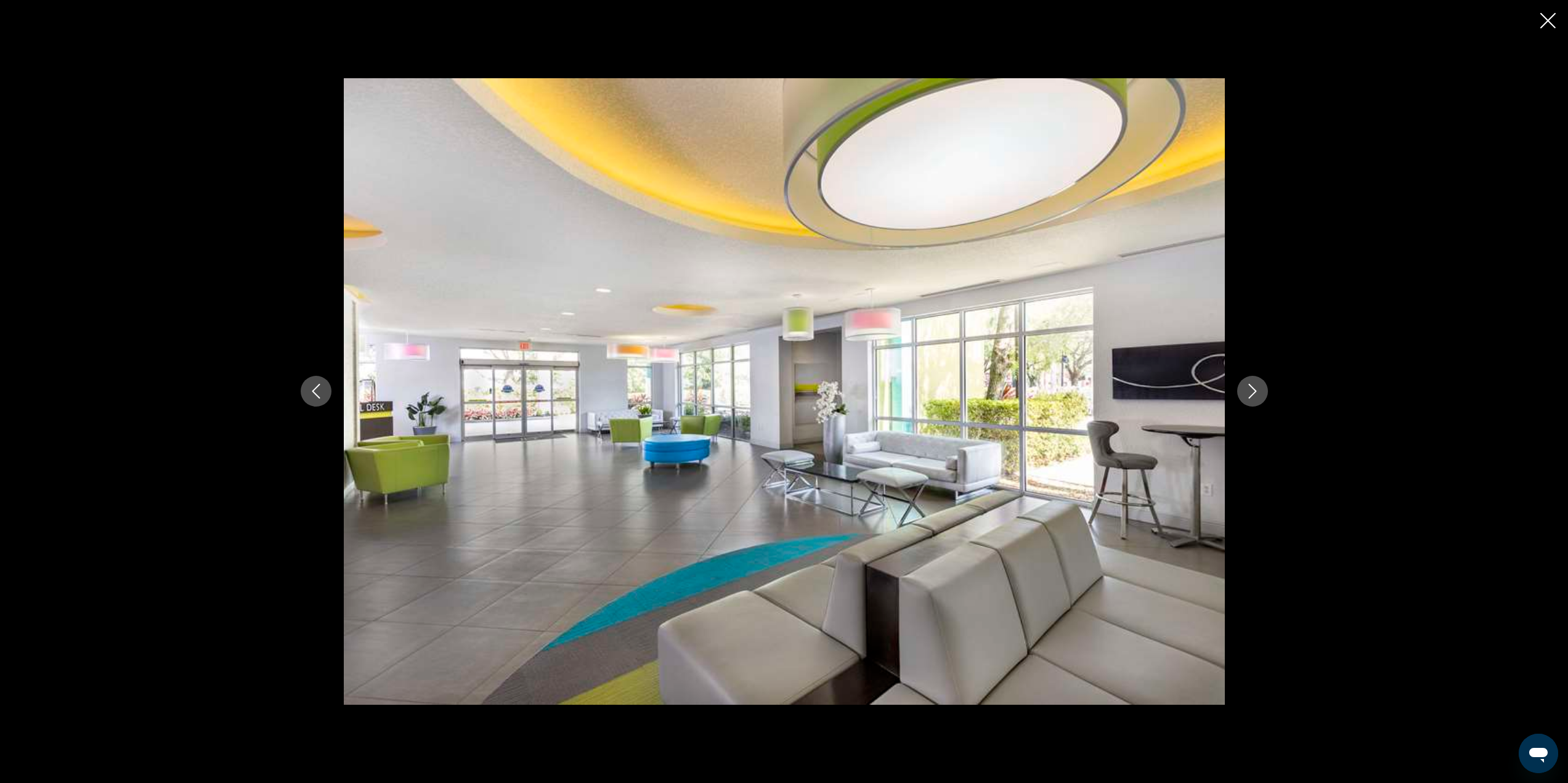
click at [1256, 394] on icon "Next image" at bounding box center [1252, 391] width 15 height 15
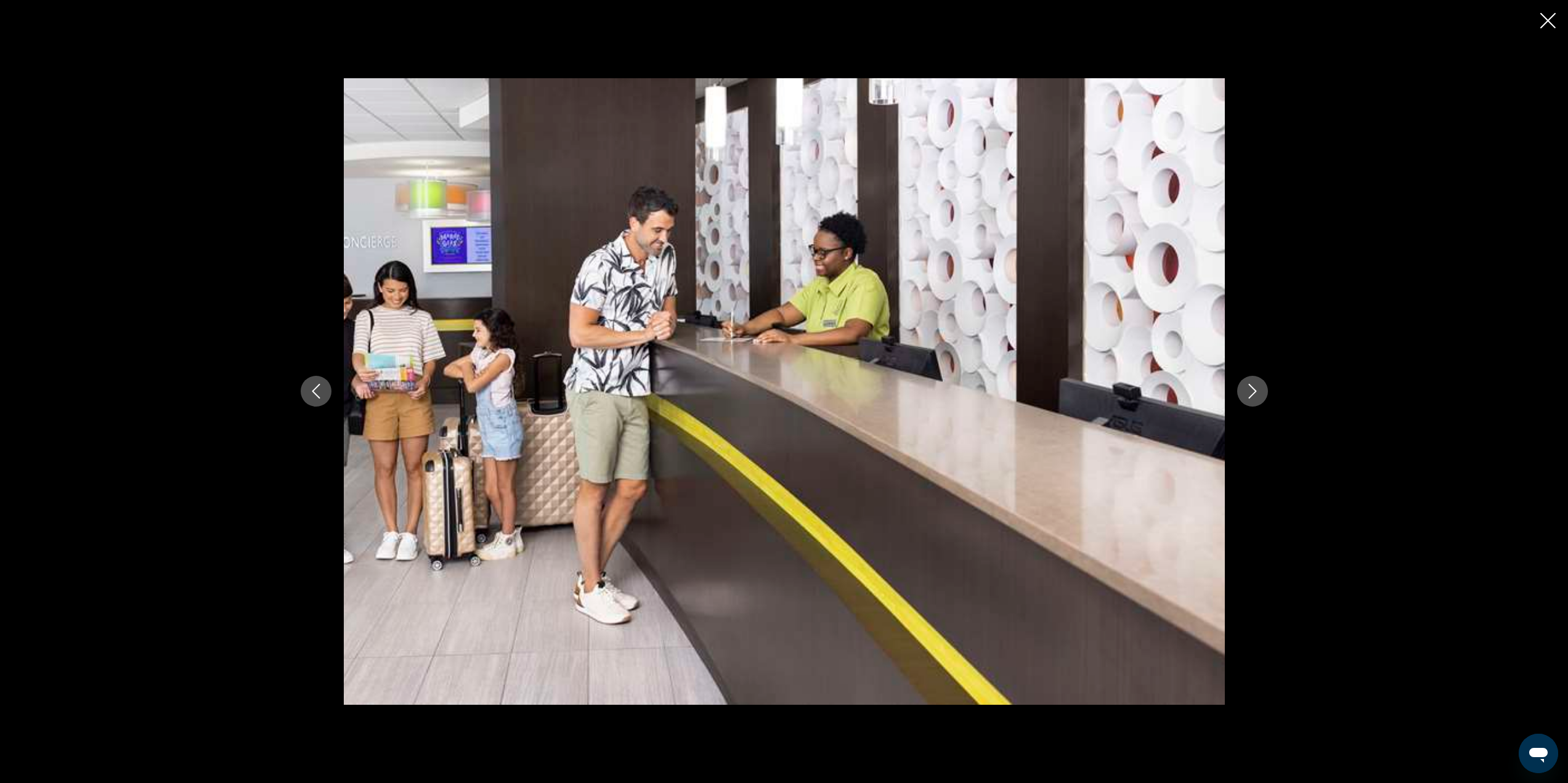
click at [1256, 394] on icon "Next image" at bounding box center [1252, 391] width 15 height 15
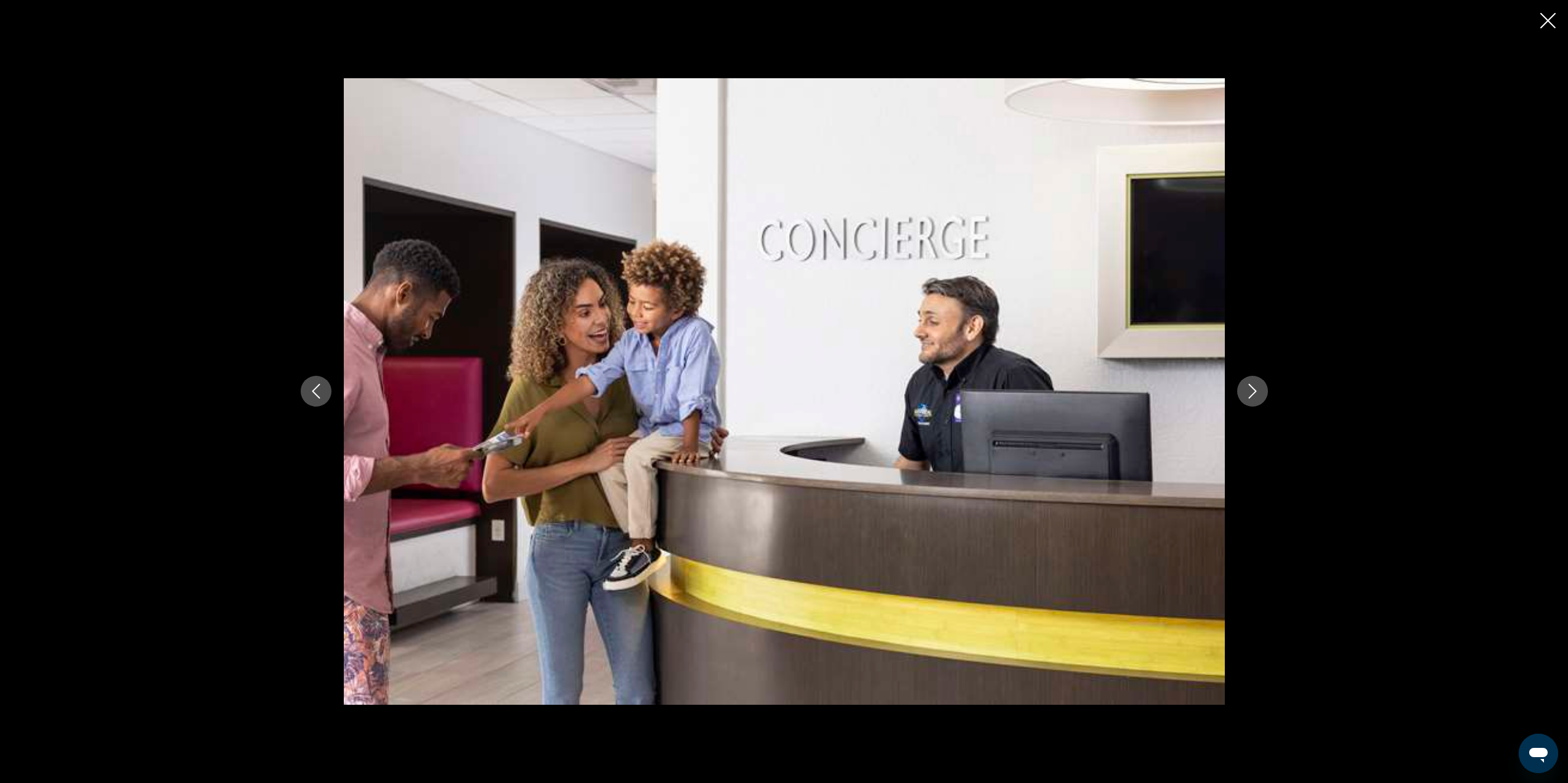
click at [1256, 394] on icon "Next image" at bounding box center [1252, 391] width 15 height 15
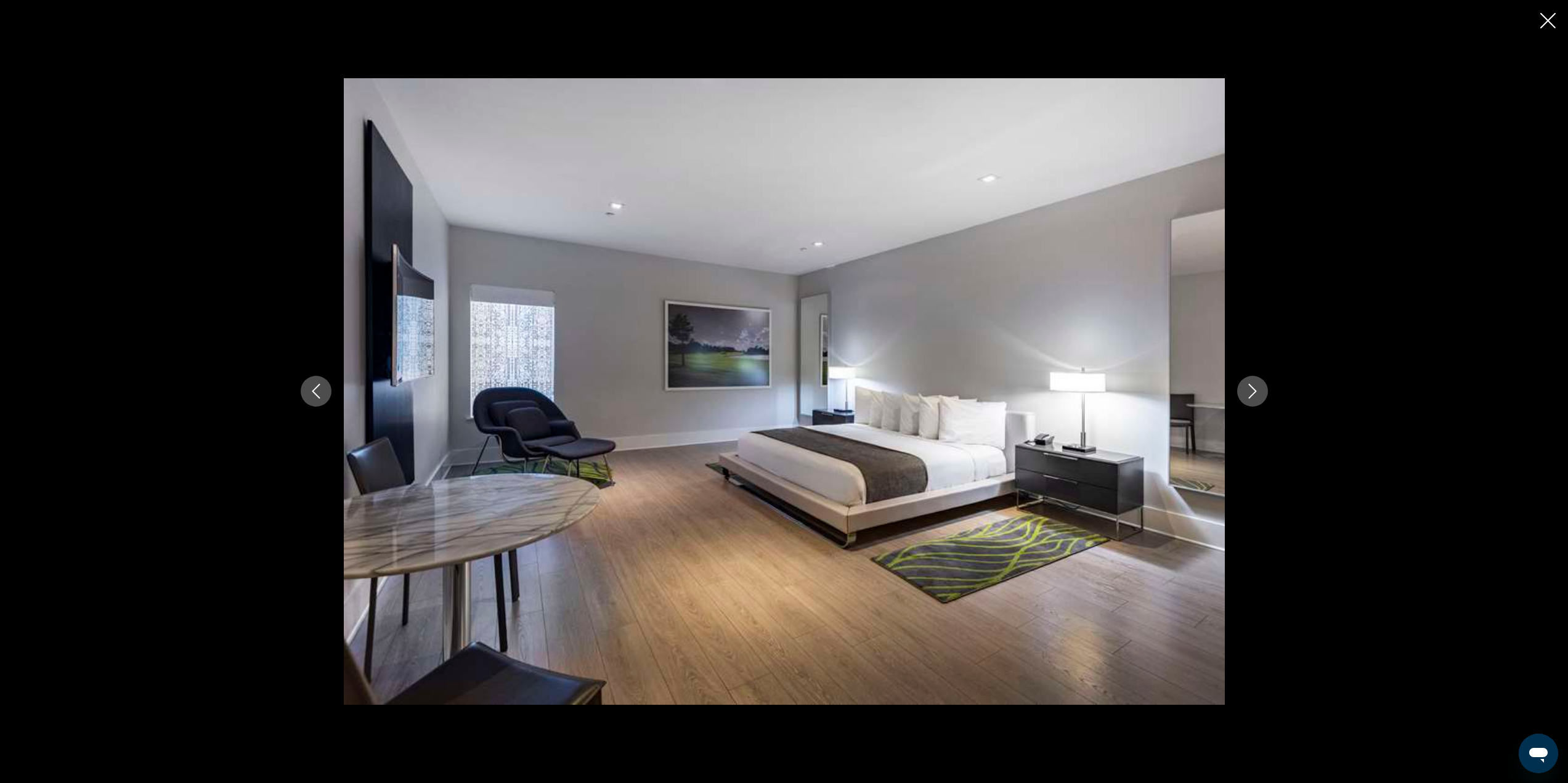
click at [1256, 394] on icon "Next image" at bounding box center [1252, 391] width 15 height 15
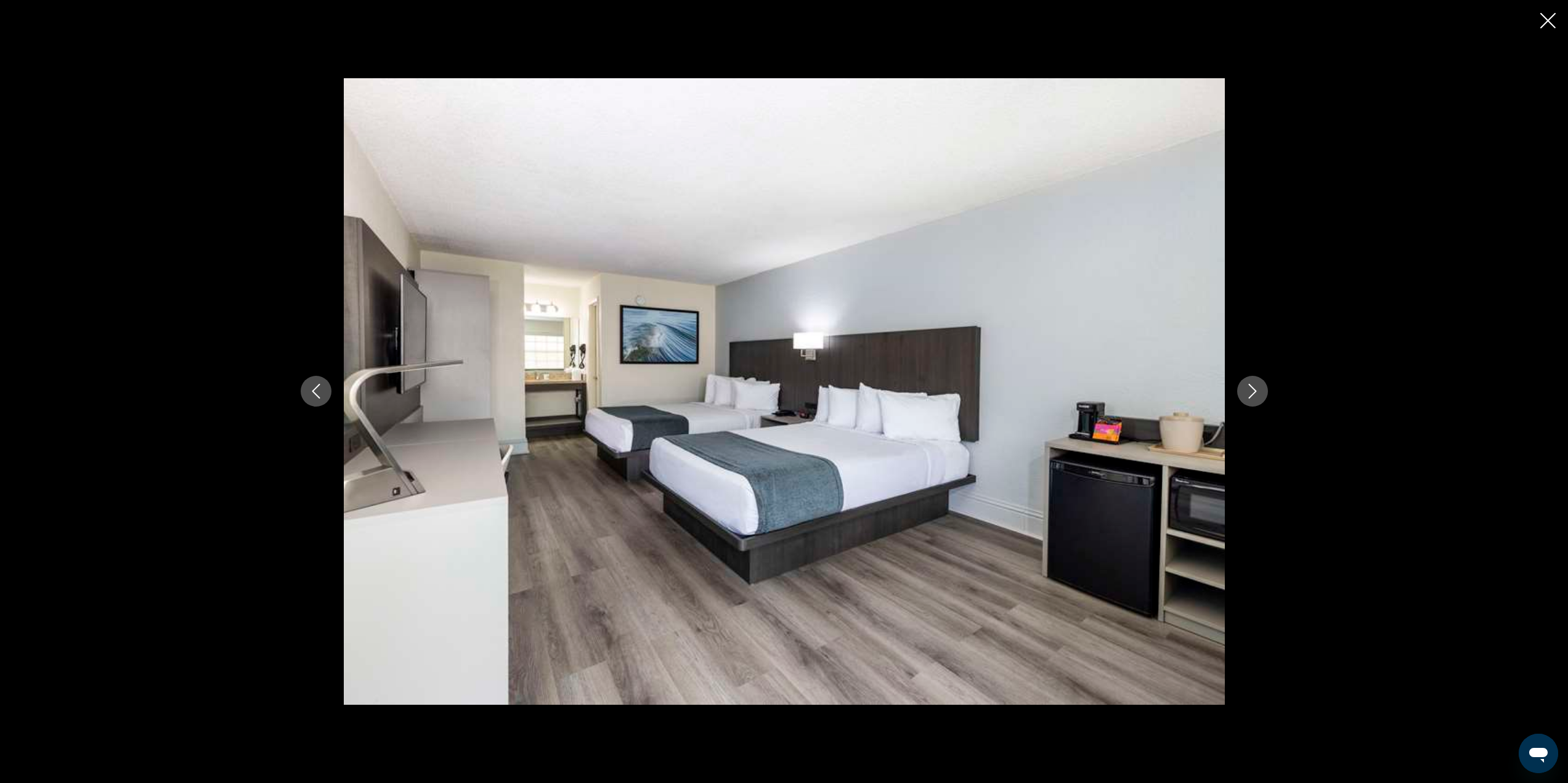
click at [1256, 394] on icon "Next image" at bounding box center [1252, 391] width 15 height 15
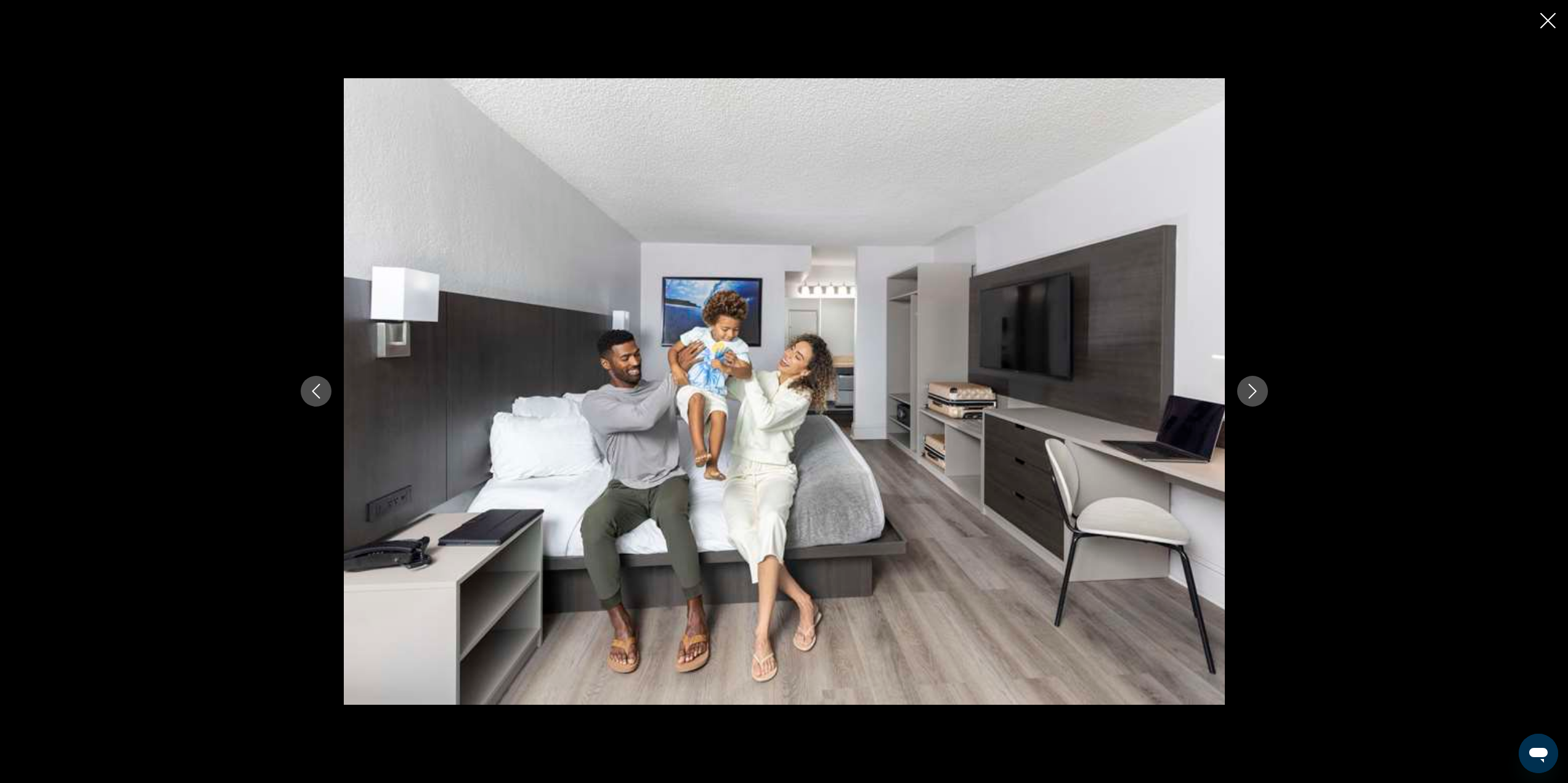
click at [1256, 394] on icon "Next image" at bounding box center [1252, 391] width 15 height 15
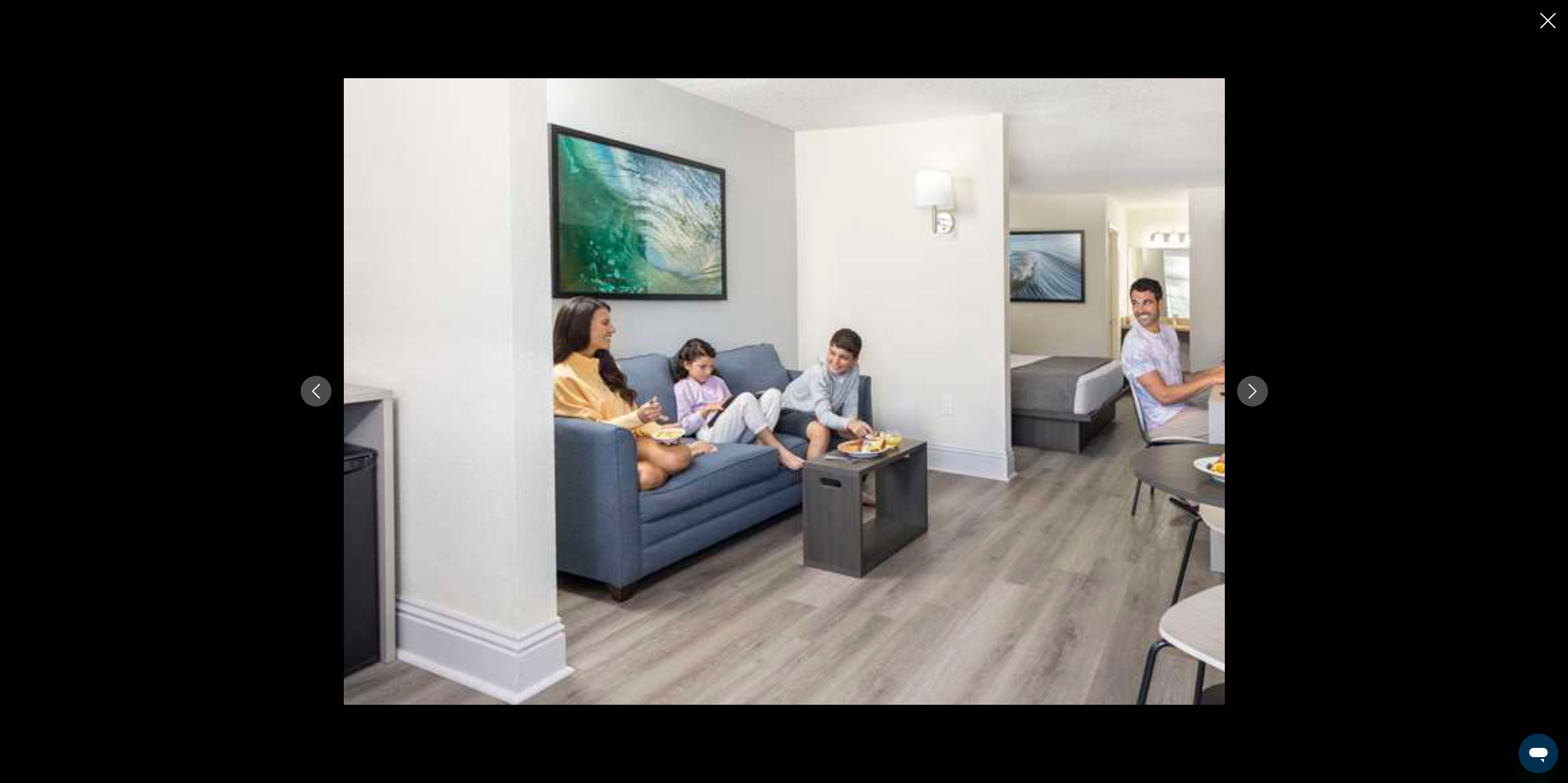
click at [1255, 394] on icon "Next image" at bounding box center [1252, 391] width 15 height 15
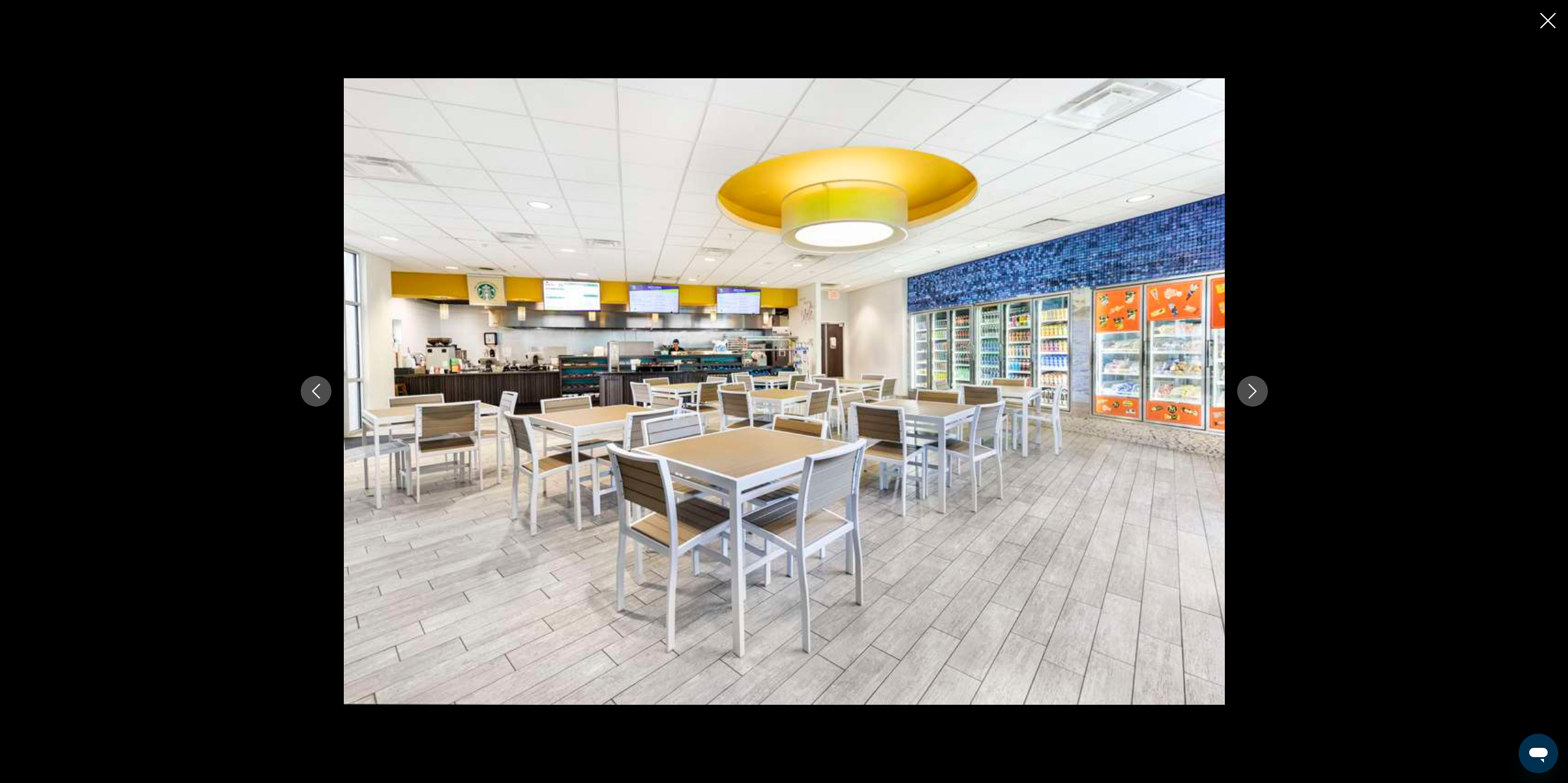
click at [1255, 394] on icon "Next image" at bounding box center [1252, 391] width 15 height 15
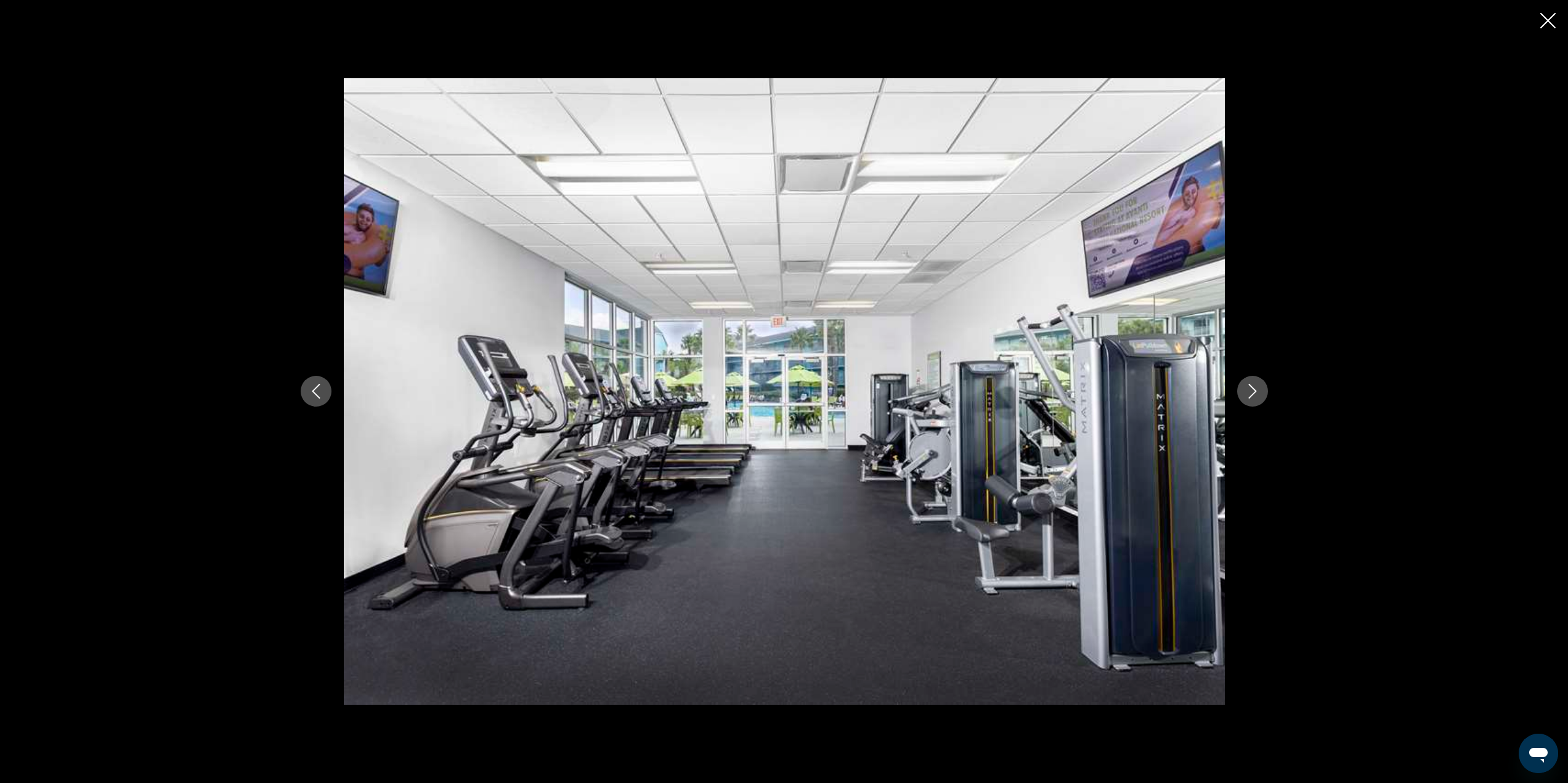
click at [1255, 394] on icon "Next image" at bounding box center [1252, 391] width 15 height 15
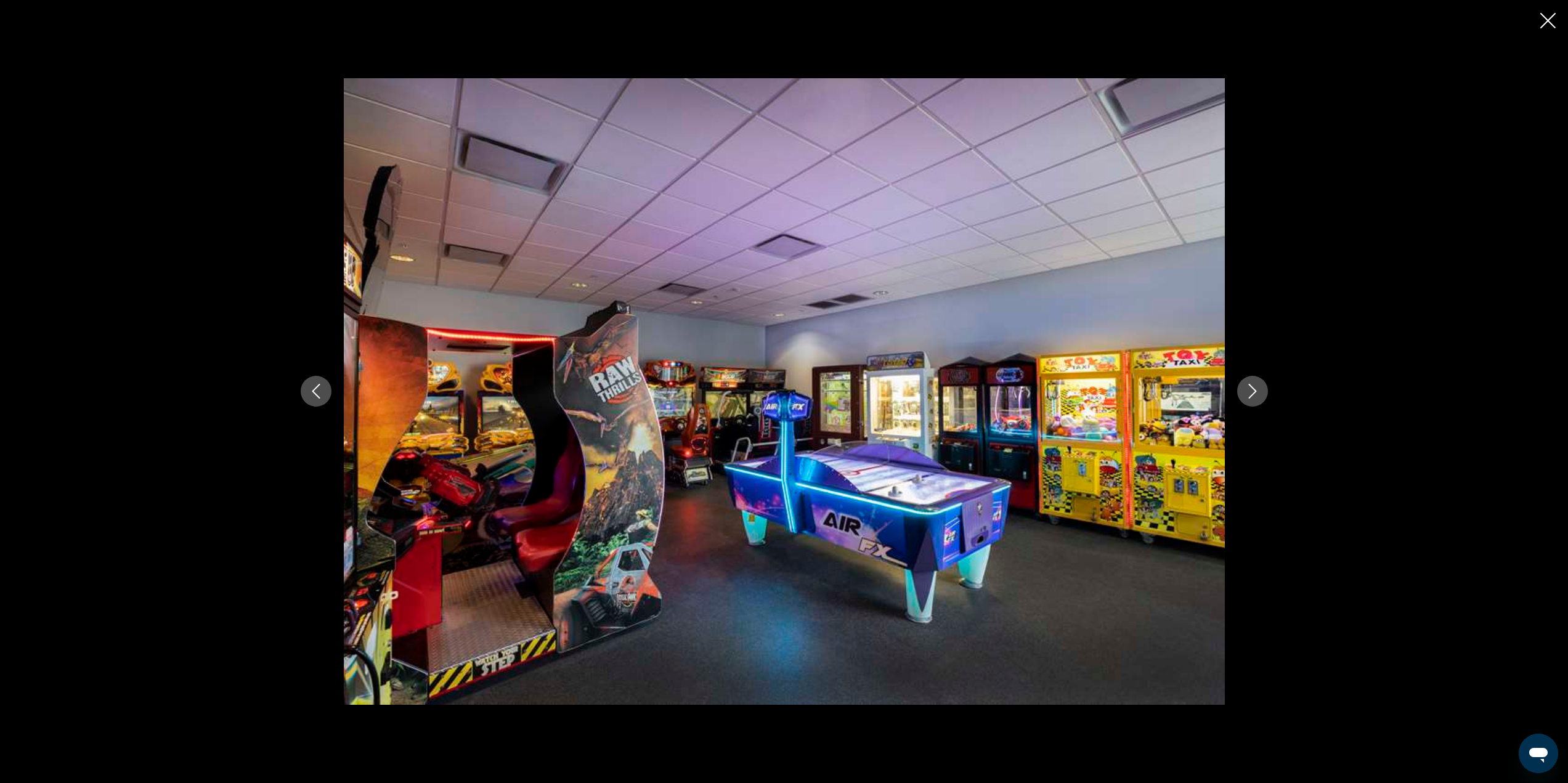
click at [1255, 394] on icon "Next image" at bounding box center [1252, 391] width 15 height 15
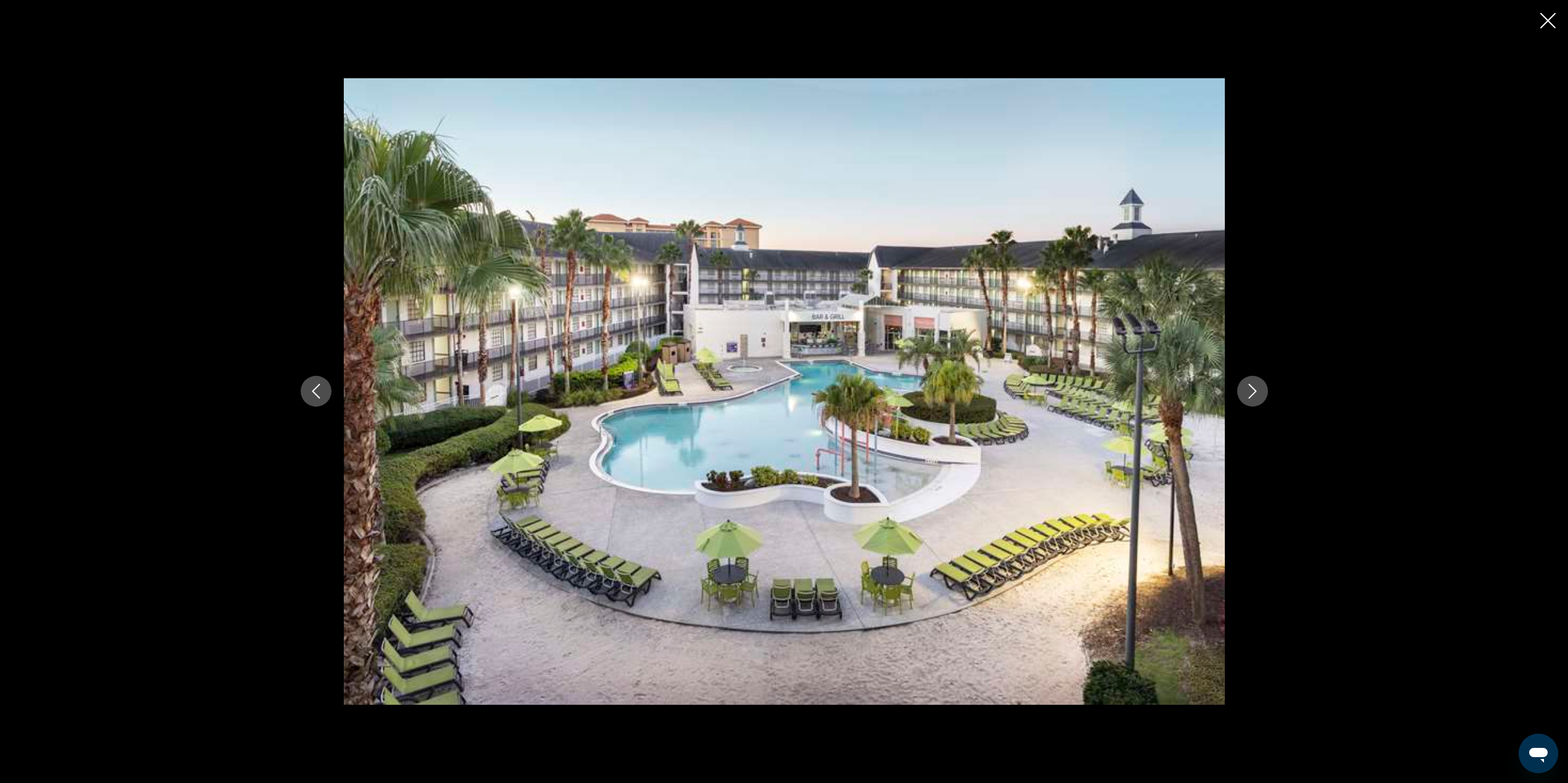
click at [1255, 394] on icon "Next image" at bounding box center [1252, 391] width 15 height 15
